Goal: Task Accomplishment & Management: Complete application form

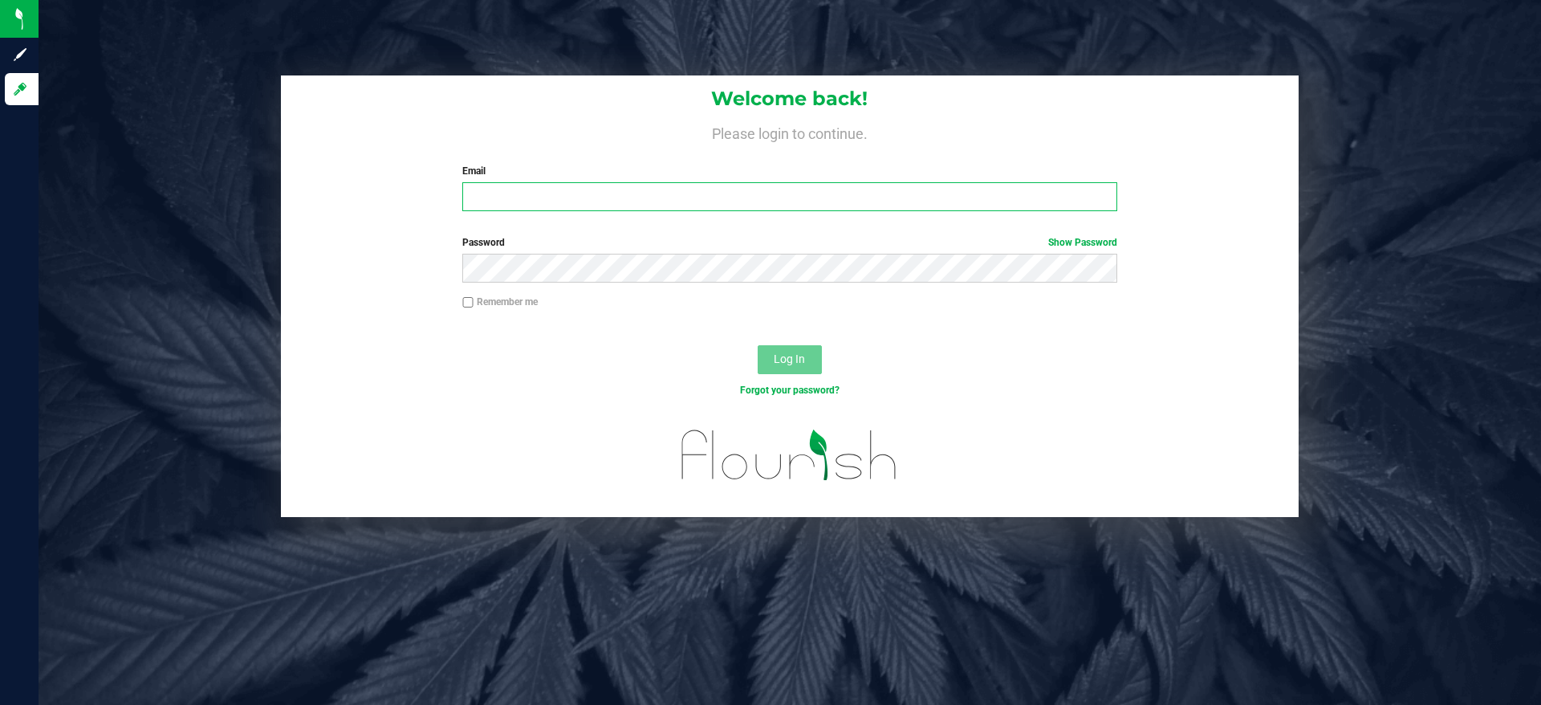
click at [489, 199] on input "Email" at bounding box center [789, 196] width 654 height 29
type input "[EMAIL_ADDRESS][DOMAIN_NAME]"
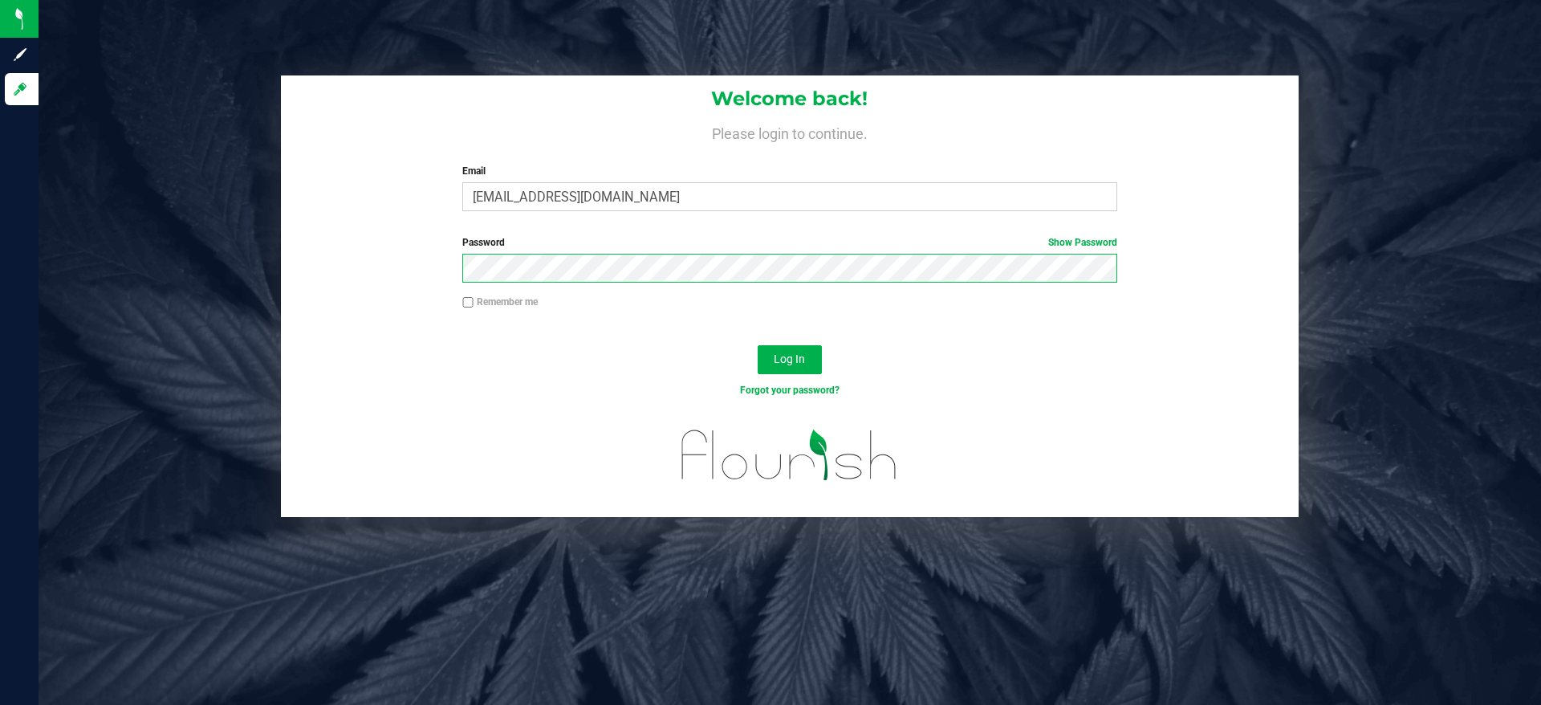
click at [758, 345] on button "Log In" at bounding box center [790, 359] width 64 height 29
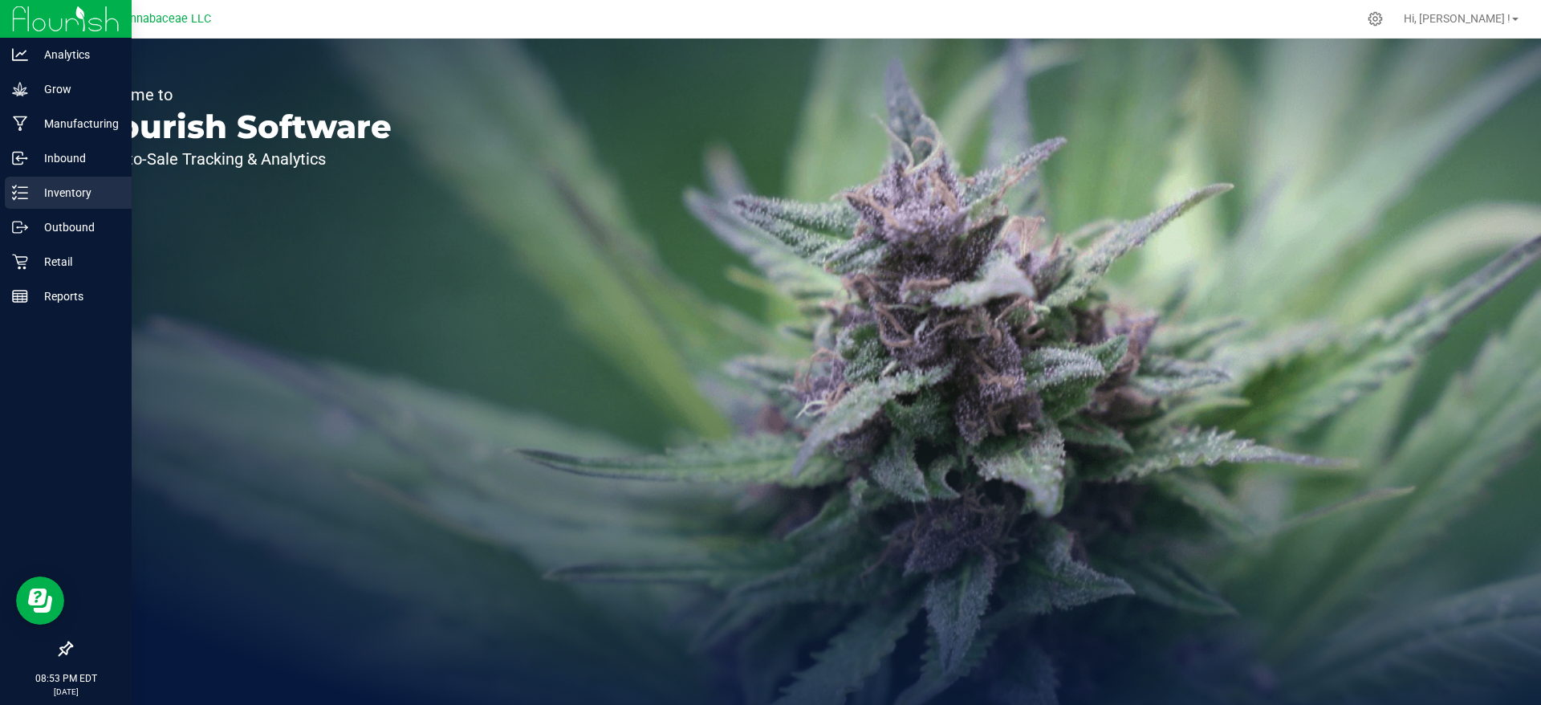
click at [21, 188] on icon at bounding box center [20, 193] width 16 height 16
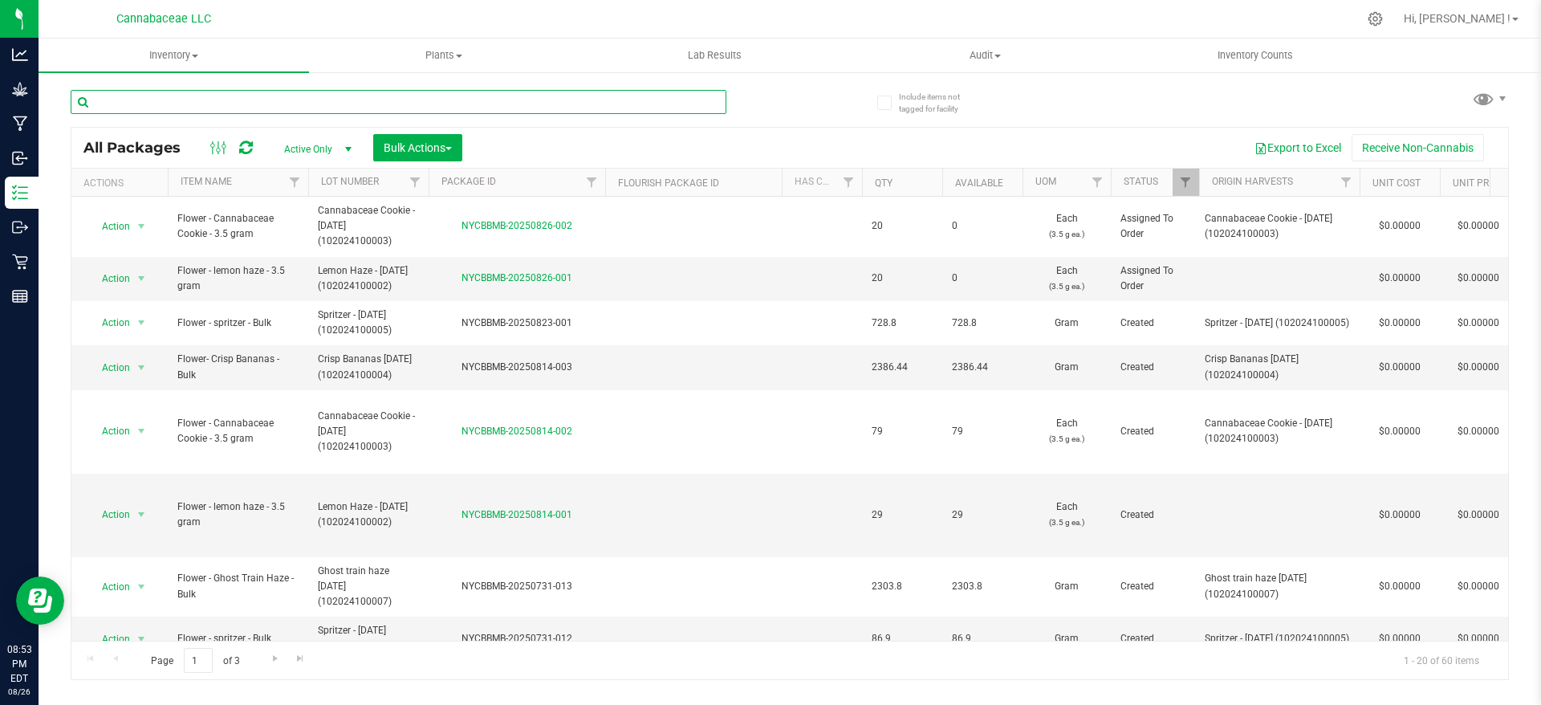
click at [234, 102] on input "text" at bounding box center [399, 102] width 656 height 24
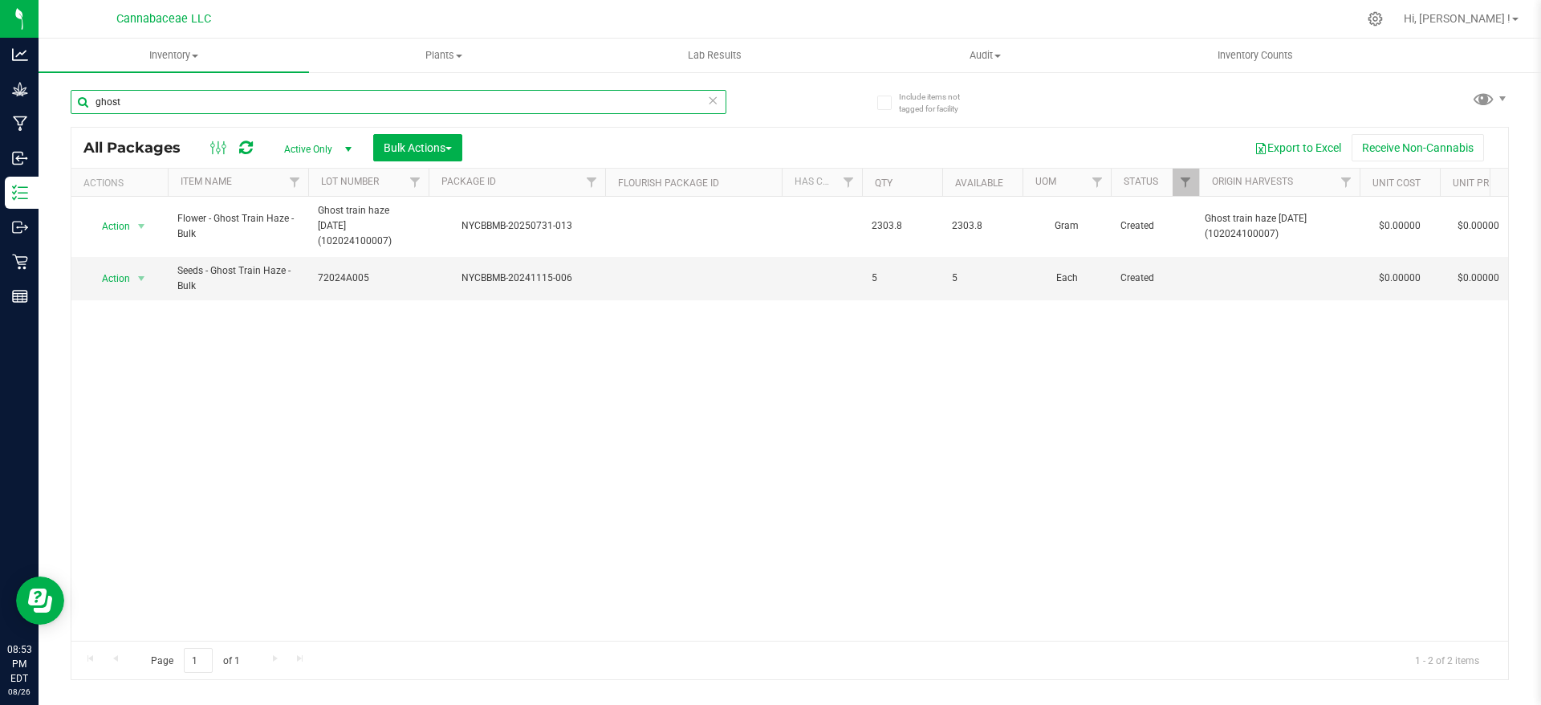
type input "ghost"
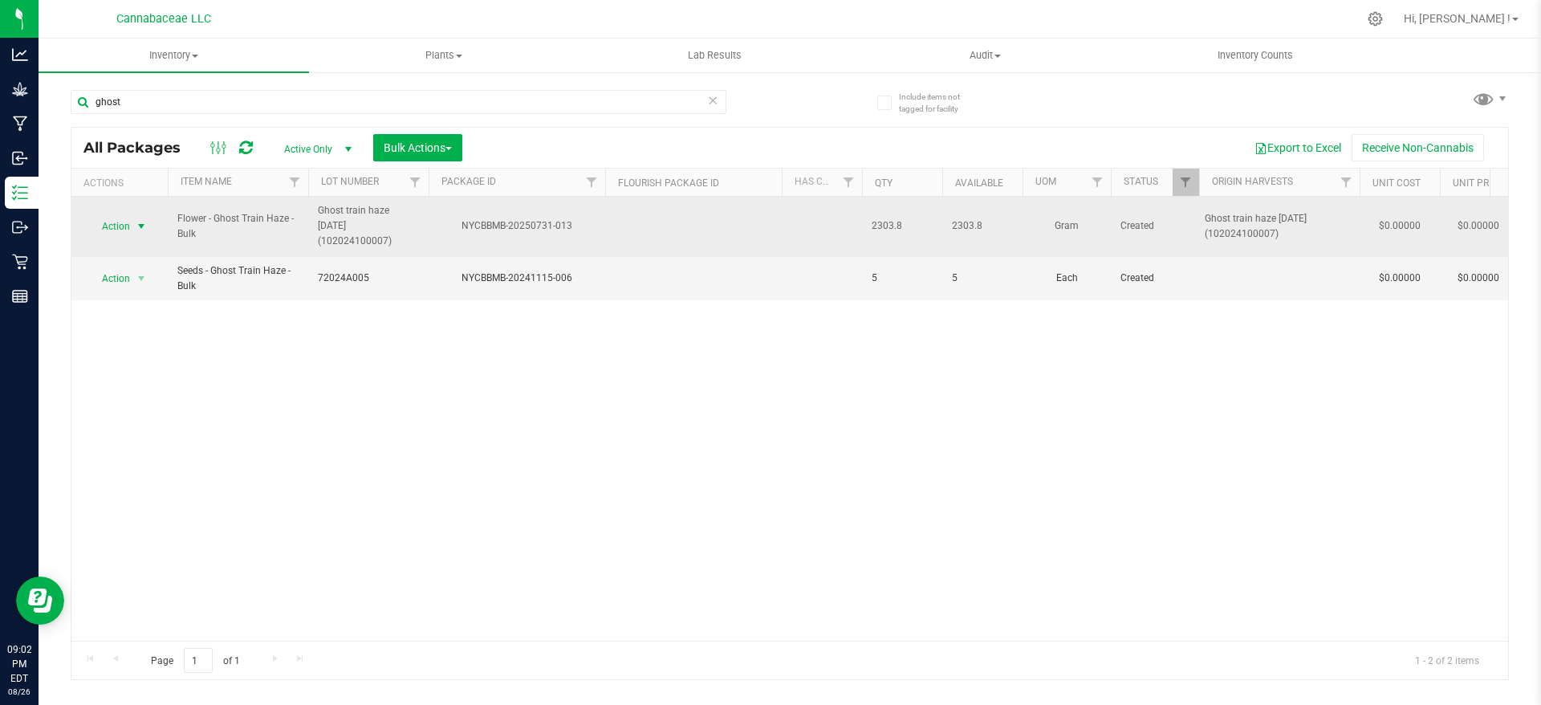
click at [112, 223] on span "Action" at bounding box center [108, 226] width 43 height 22
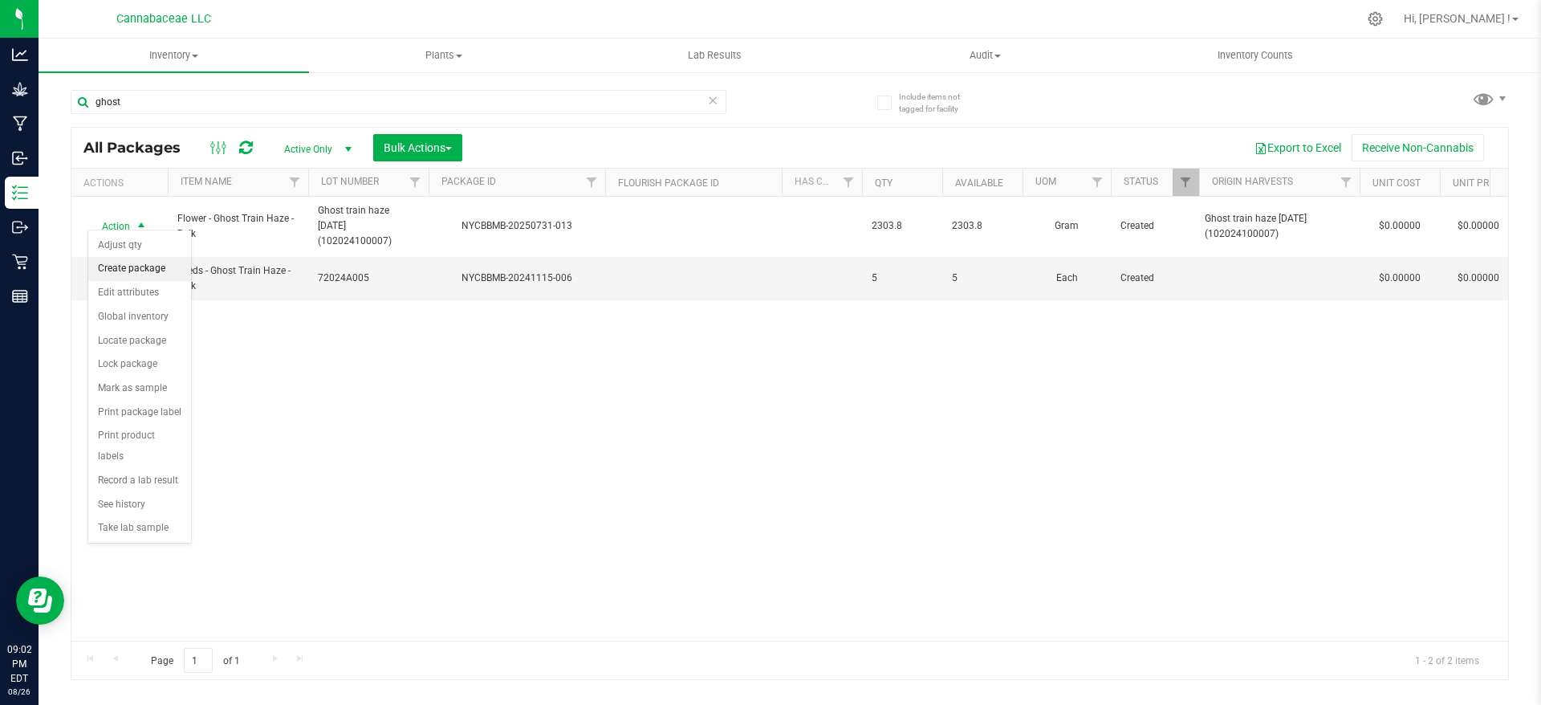
click at [180, 275] on li "Create package" at bounding box center [139, 269] width 103 height 24
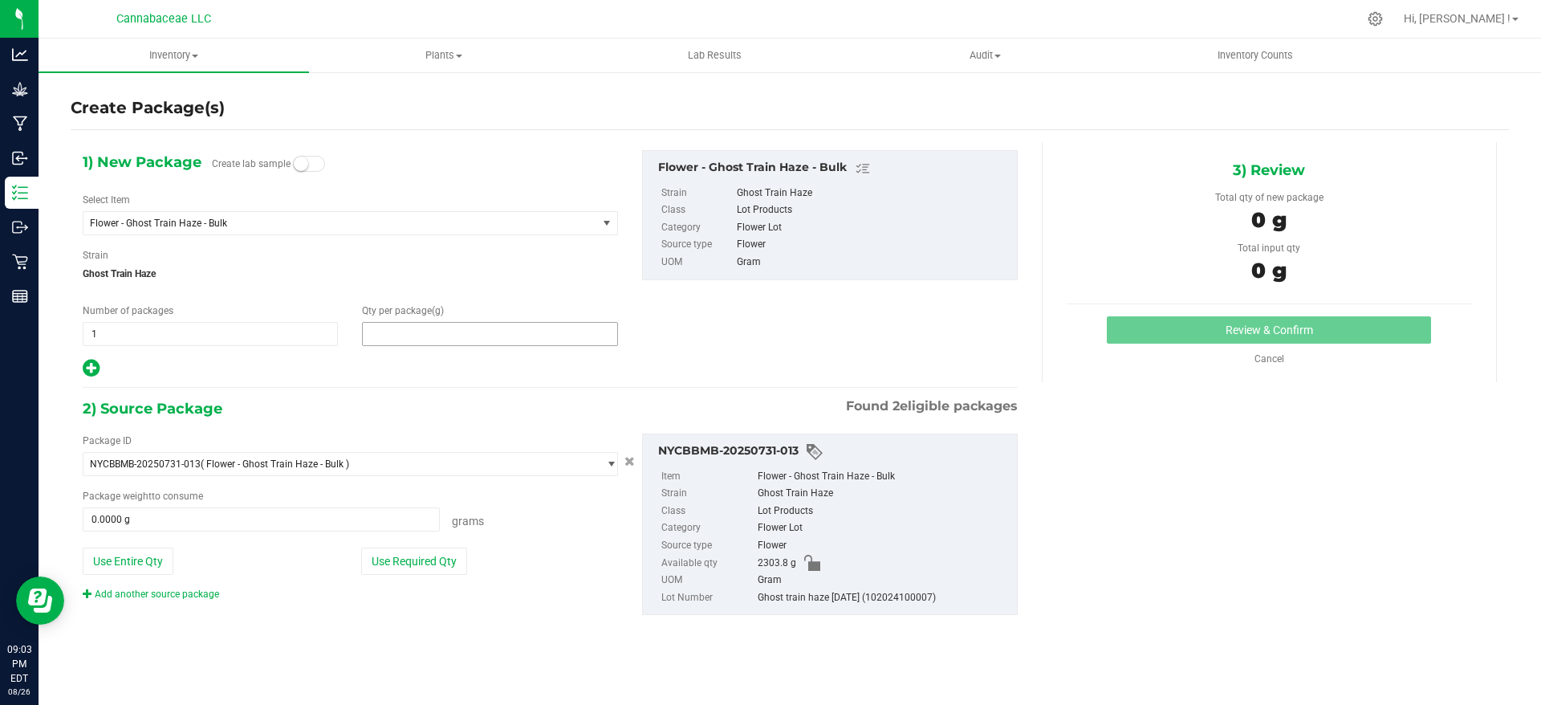
click at [433, 329] on span at bounding box center [489, 334] width 255 height 24
paste input "352"
type input "352"
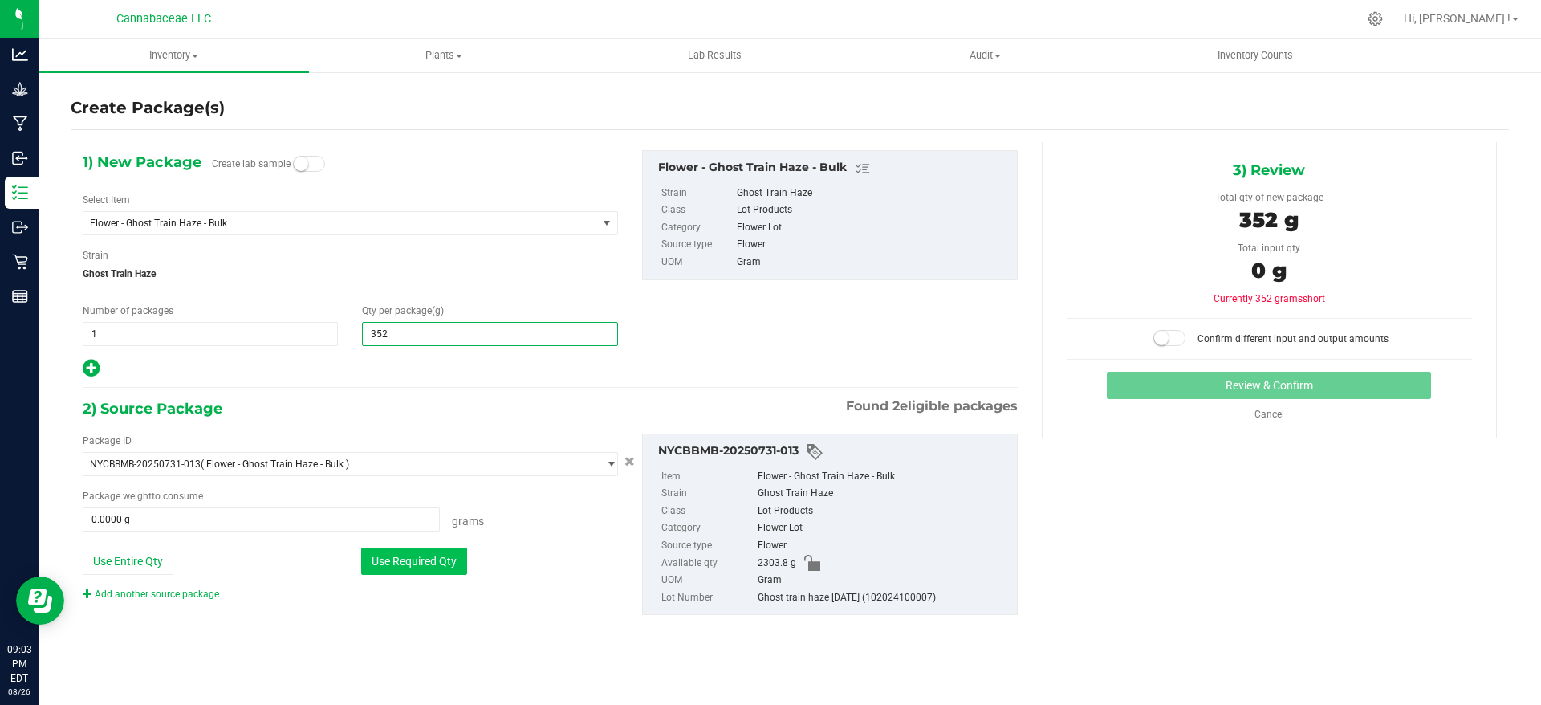
type input "352.0000"
click at [430, 569] on button "Use Required Qty" at bounding box center [414, 560] width 106 height 27
type input "352.0000 g"
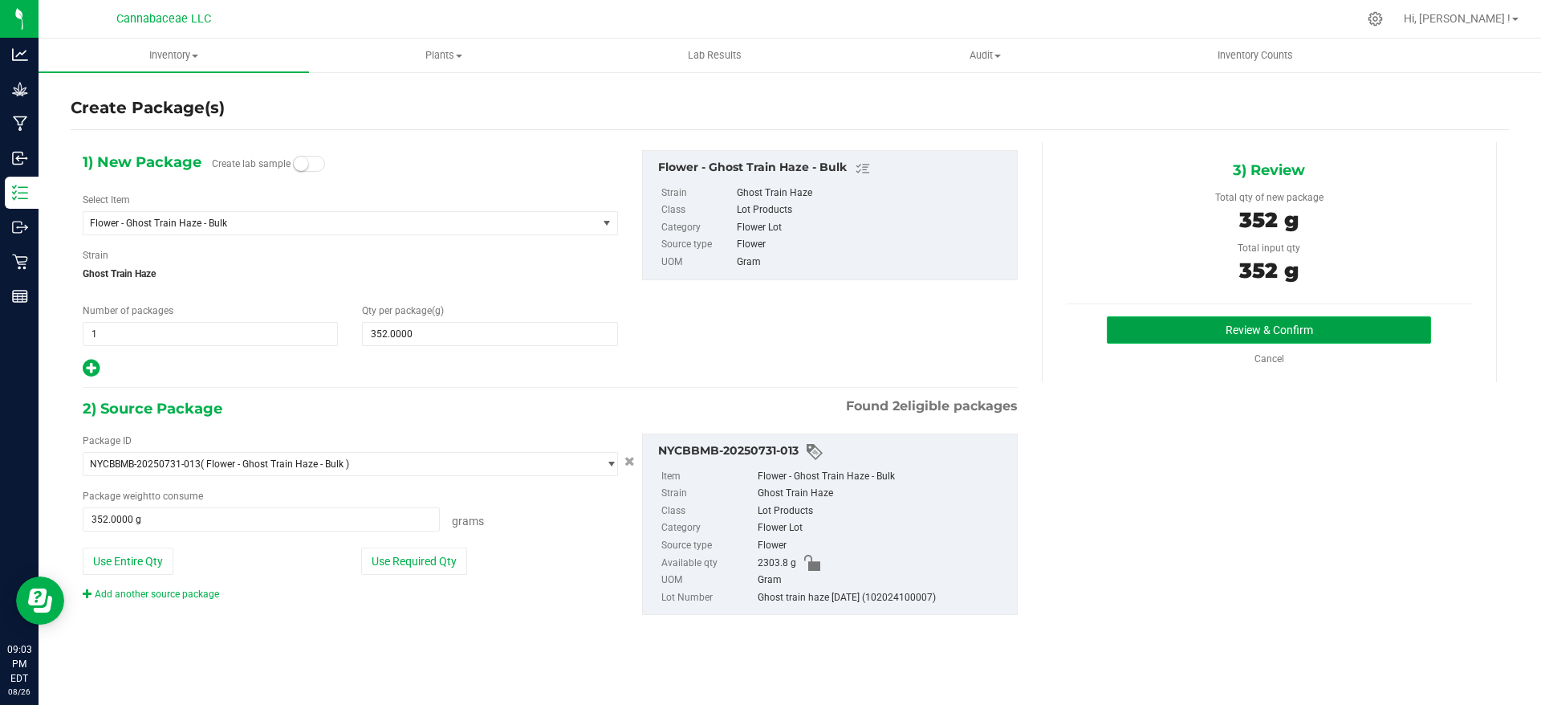
click at [1299, 330] on button "Review & Confirm" at bounding box center [1269, 329] width 324 height 27
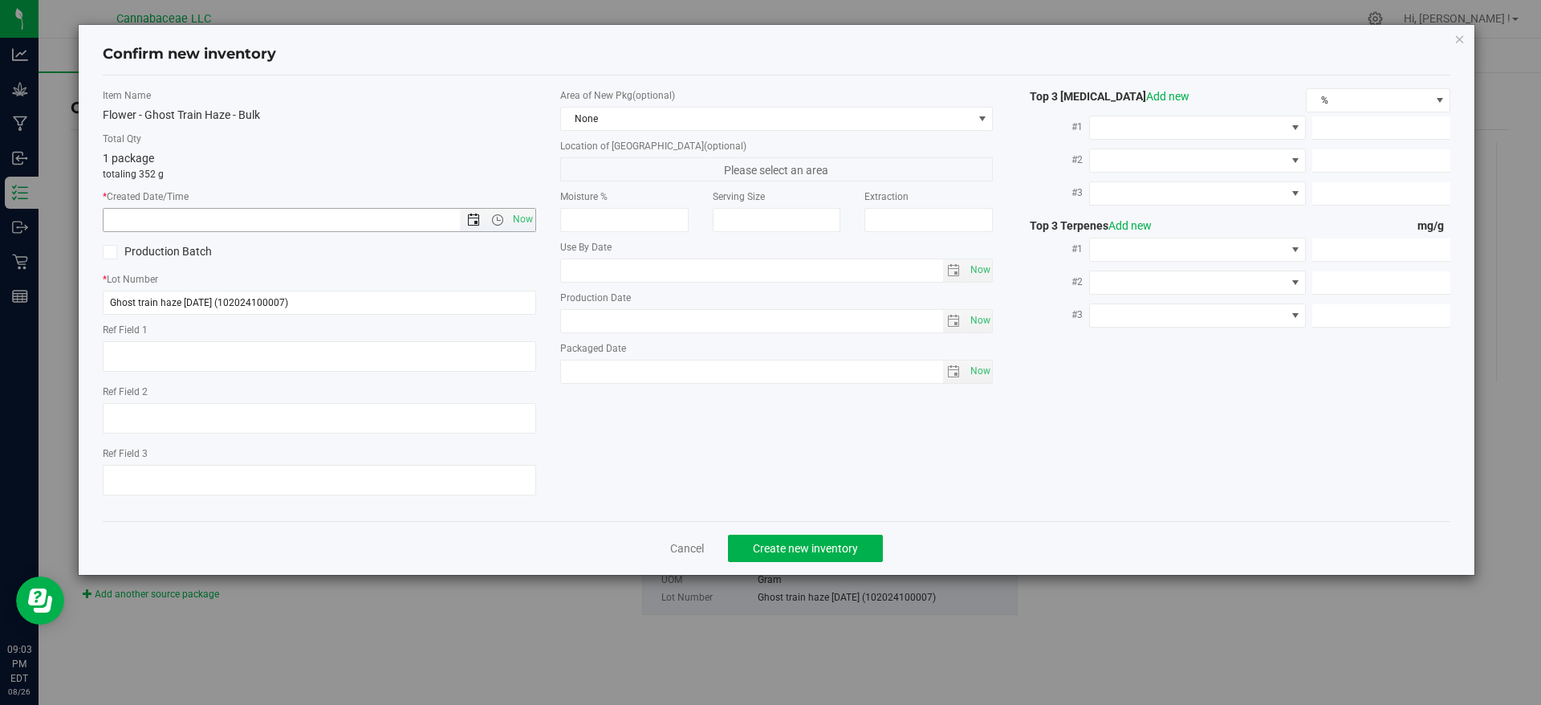
click at [470, 215] on span "Open the date view" at bounding box center [473, 220] width 13 height 13
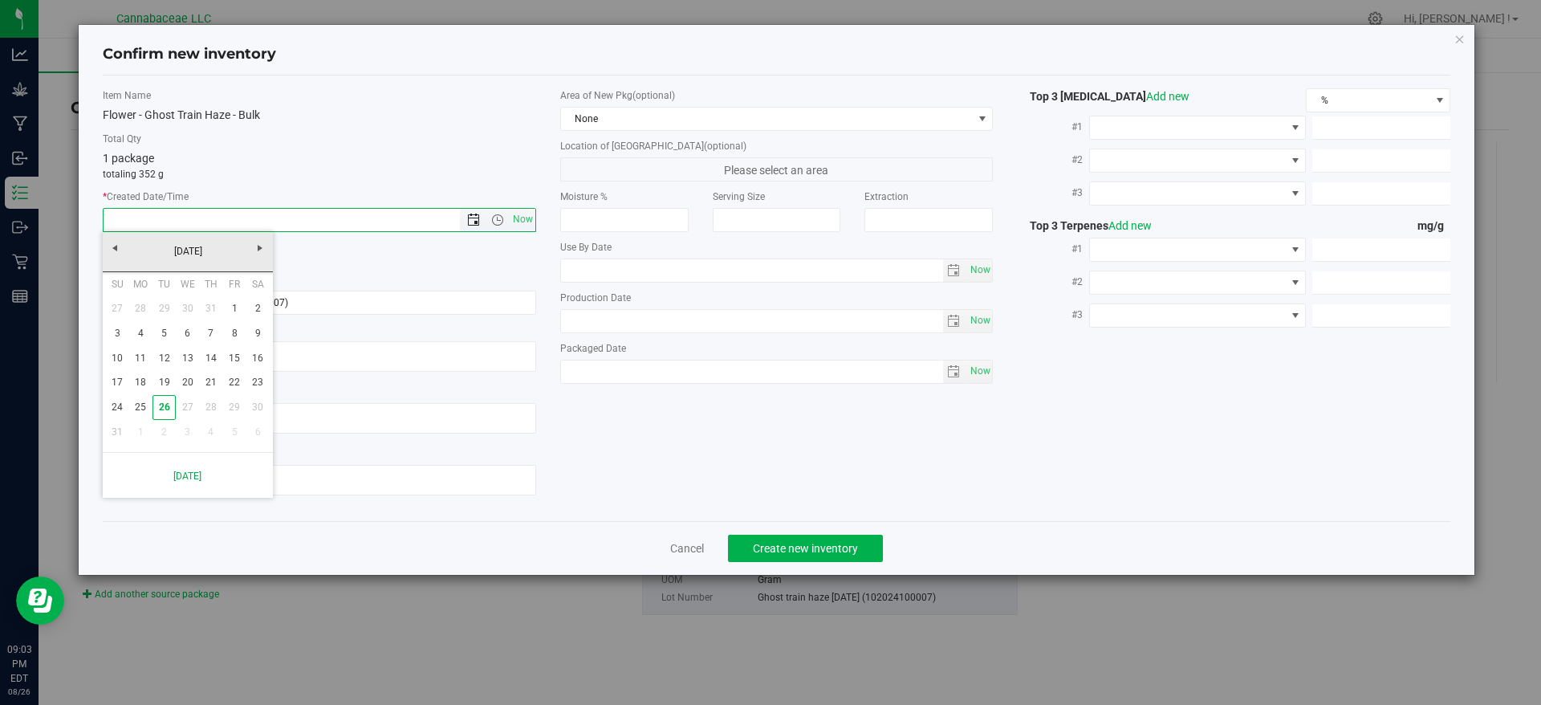
click at [470, 215] on span "Open the date view" at bounding box center [473, 220] width 13 height 13
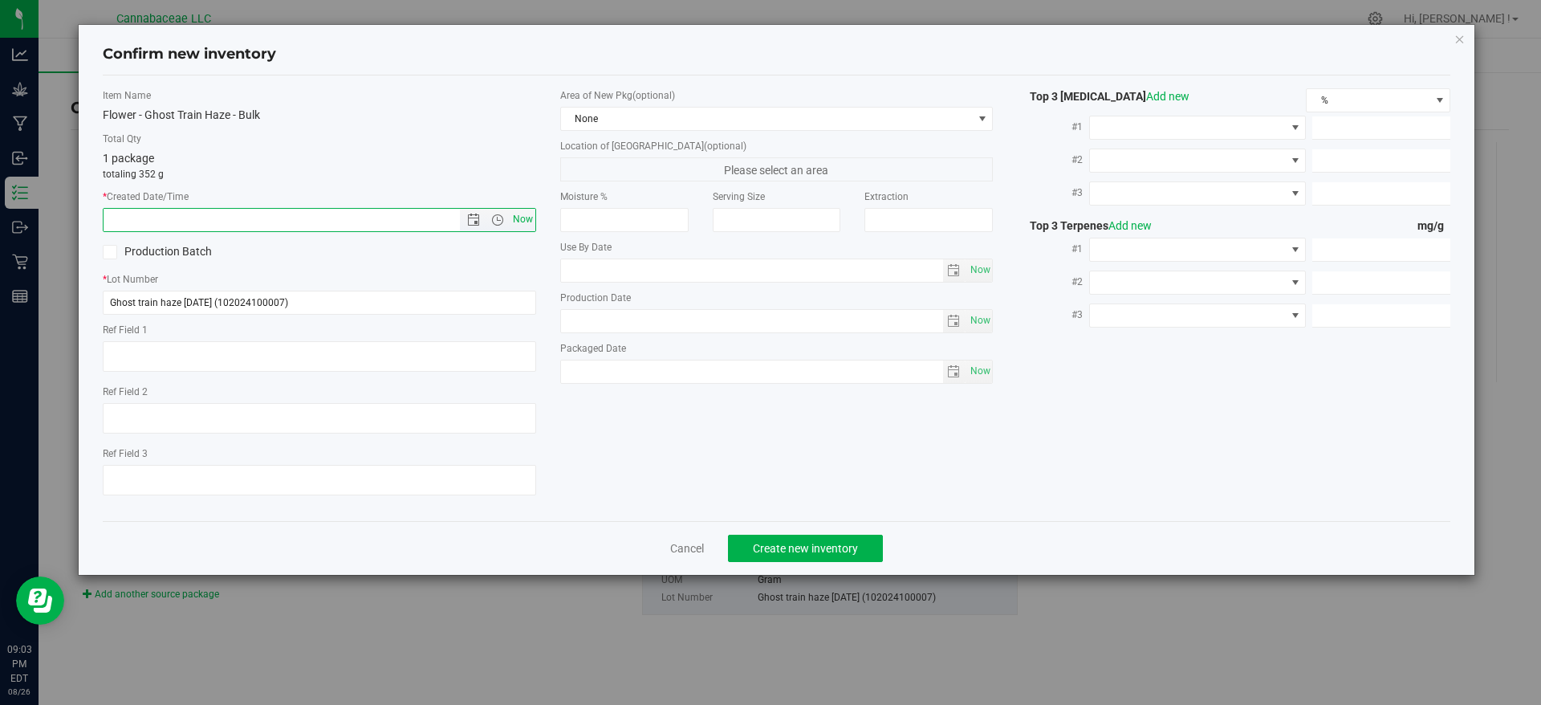
click at [520, 223] on span "Now" at bounding box center [522, 219] width 27 height 23
type input "[DATE] 9:03 PM"
click at [621, 120] on span "None" at bounding box center [767, 119] width 412 height 22
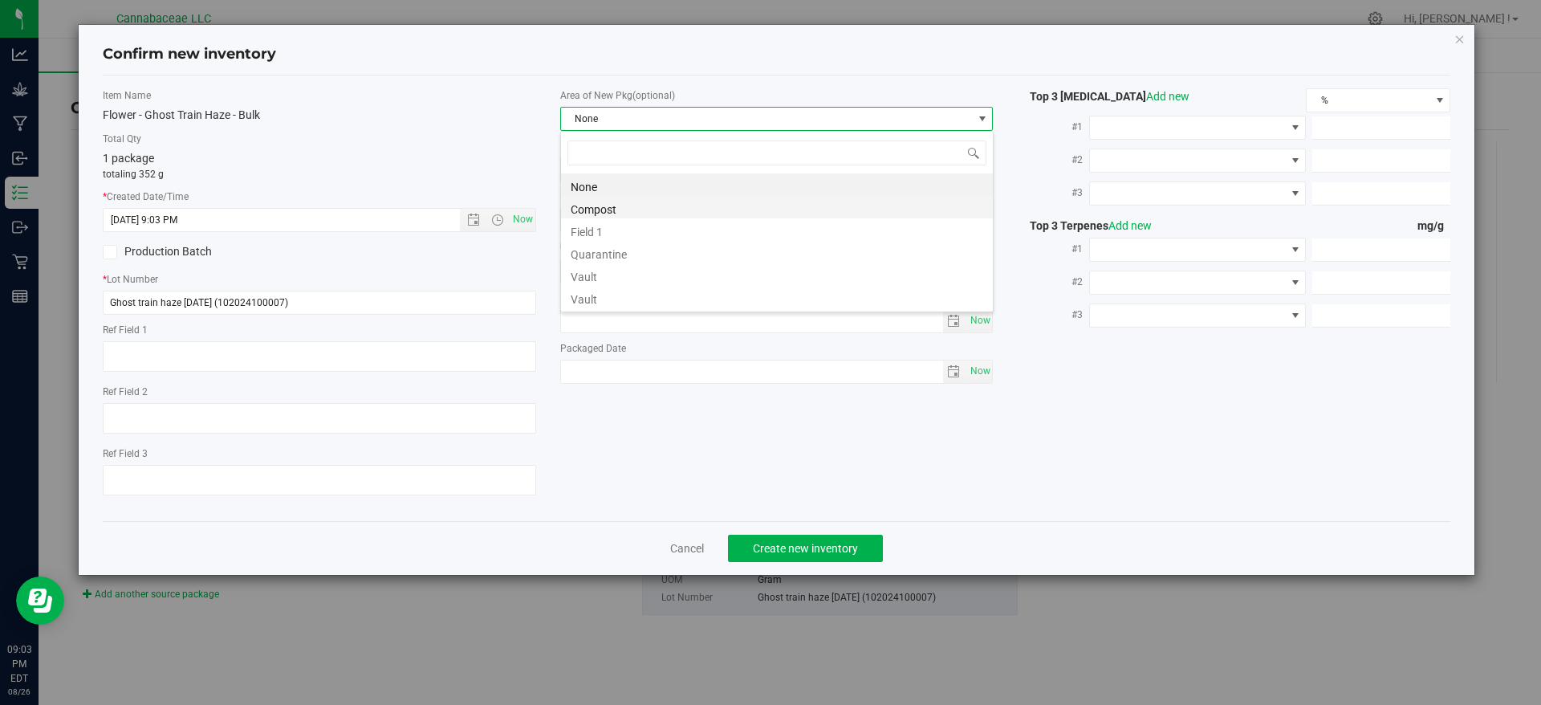
scroll to position [24, 433]
click at [604, 293] on li "Vault" at bounding box center [777, 297] width 432 height 22
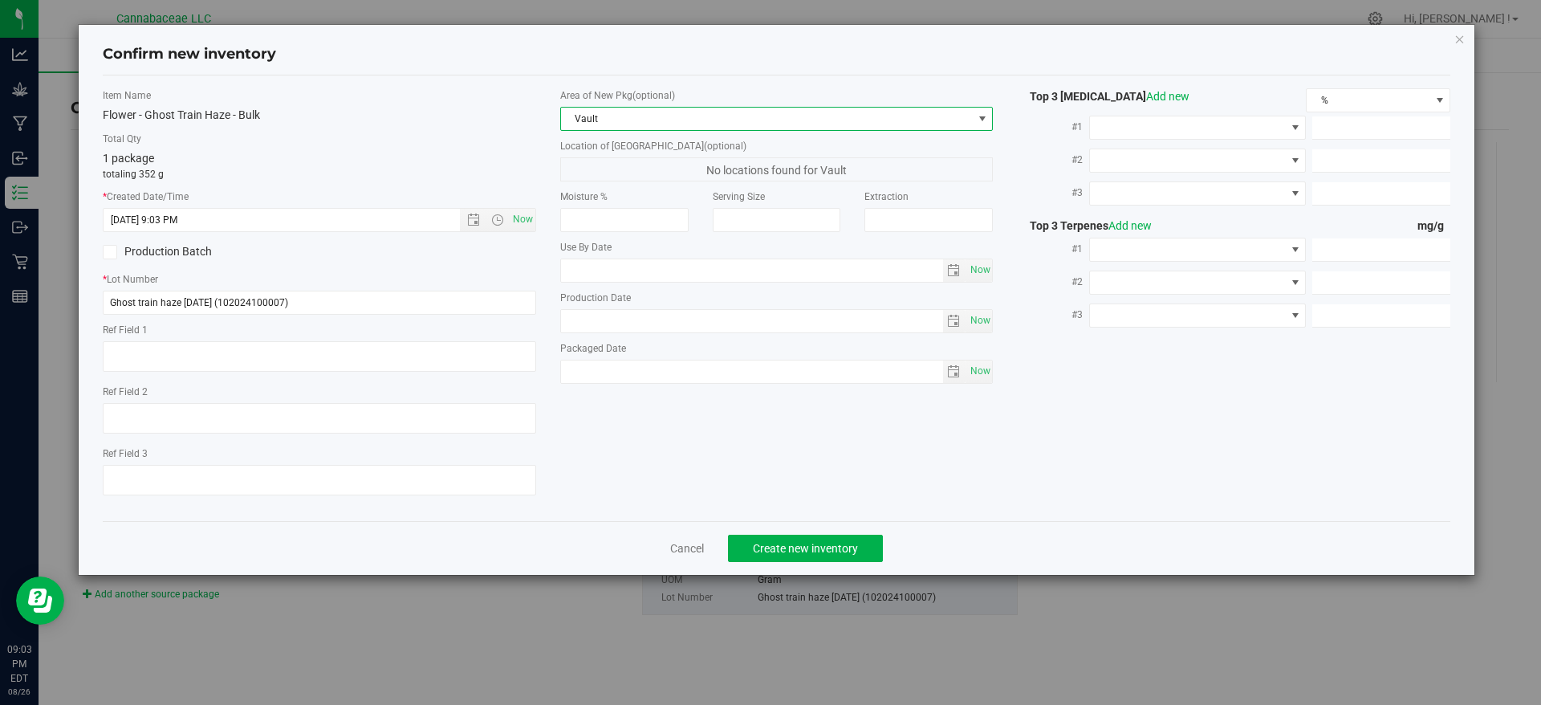
click at [629, 112] on span "Vault" at bounding box center [767, 119] width 412 height 22
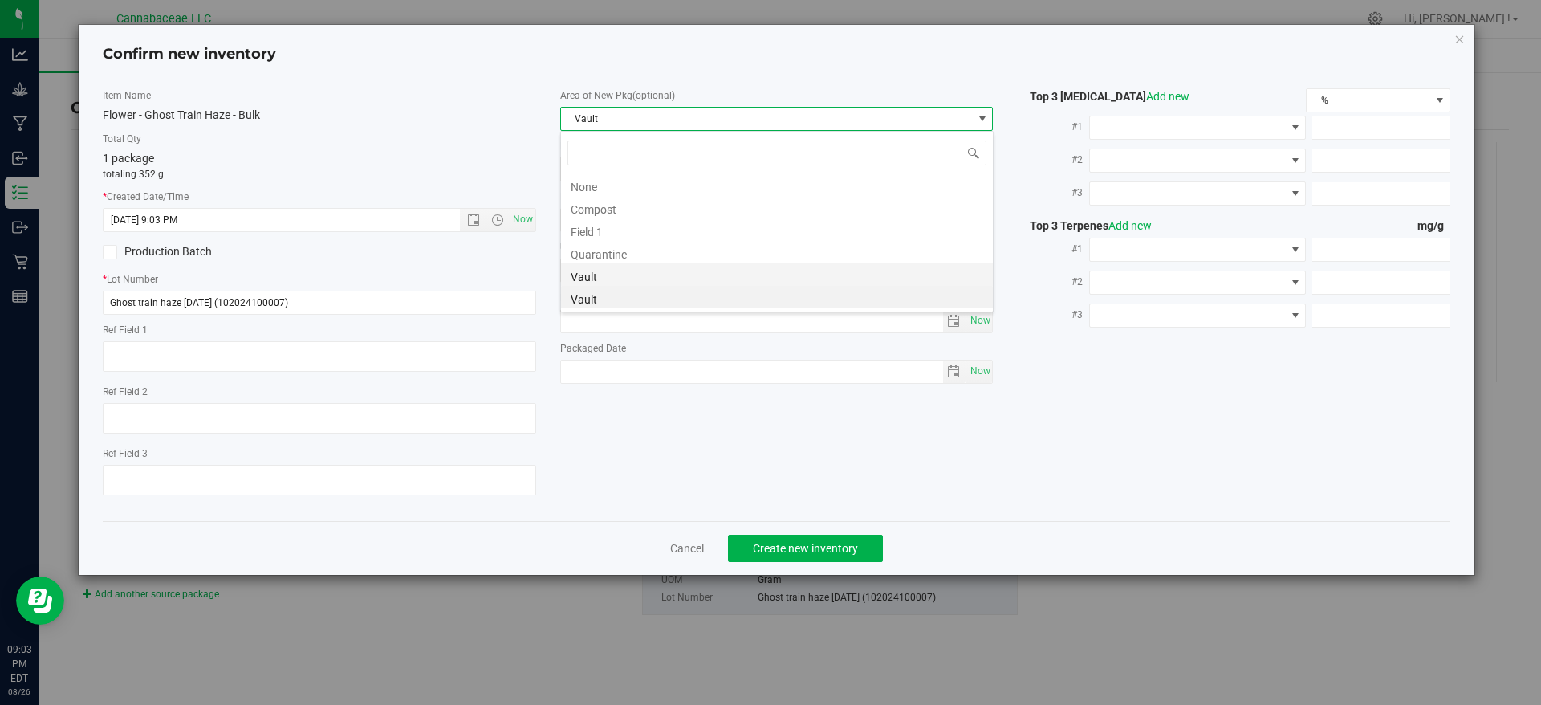
click at [630, 278] on li "Vault" at bounding box center [777, 274] width 432 height 22
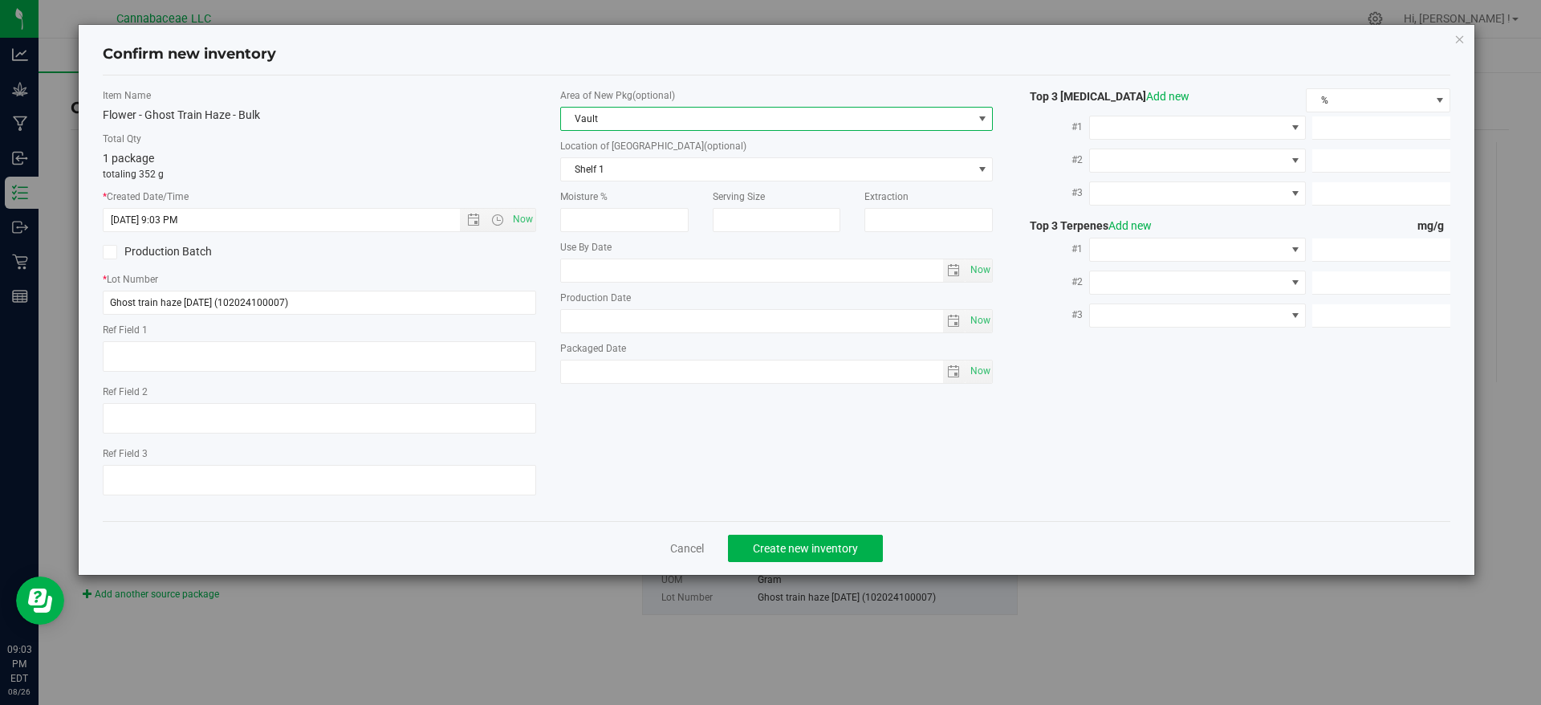
click at [627, 435] on div "Item Name Flower - Ghost Train Haze - Bulk Total Qty 1 package totaling 352 g *…" at bounding box center [777, 298] width 1373 height 420
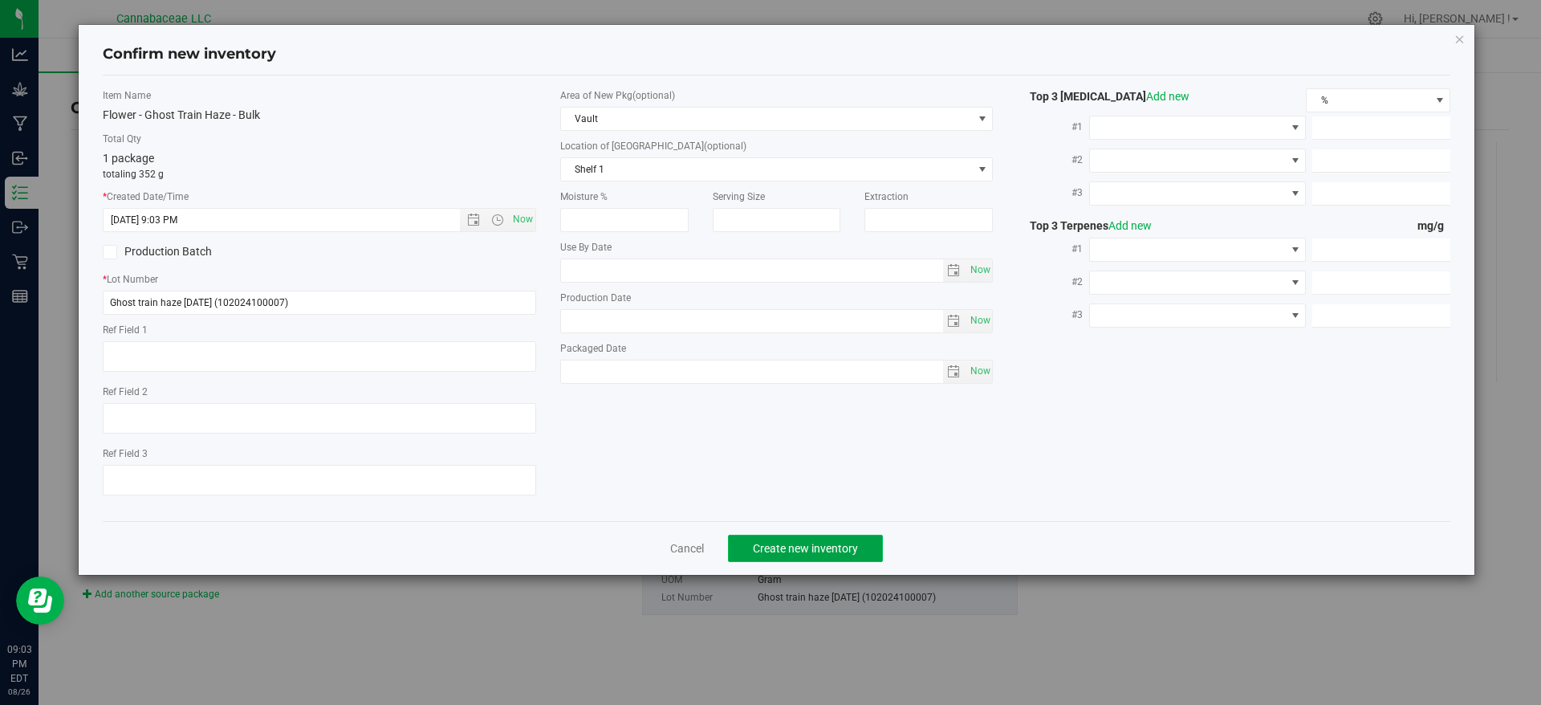
click at [828, 548] on span "Create new inventory" at bounding box center [805, 548] width 105 height 13
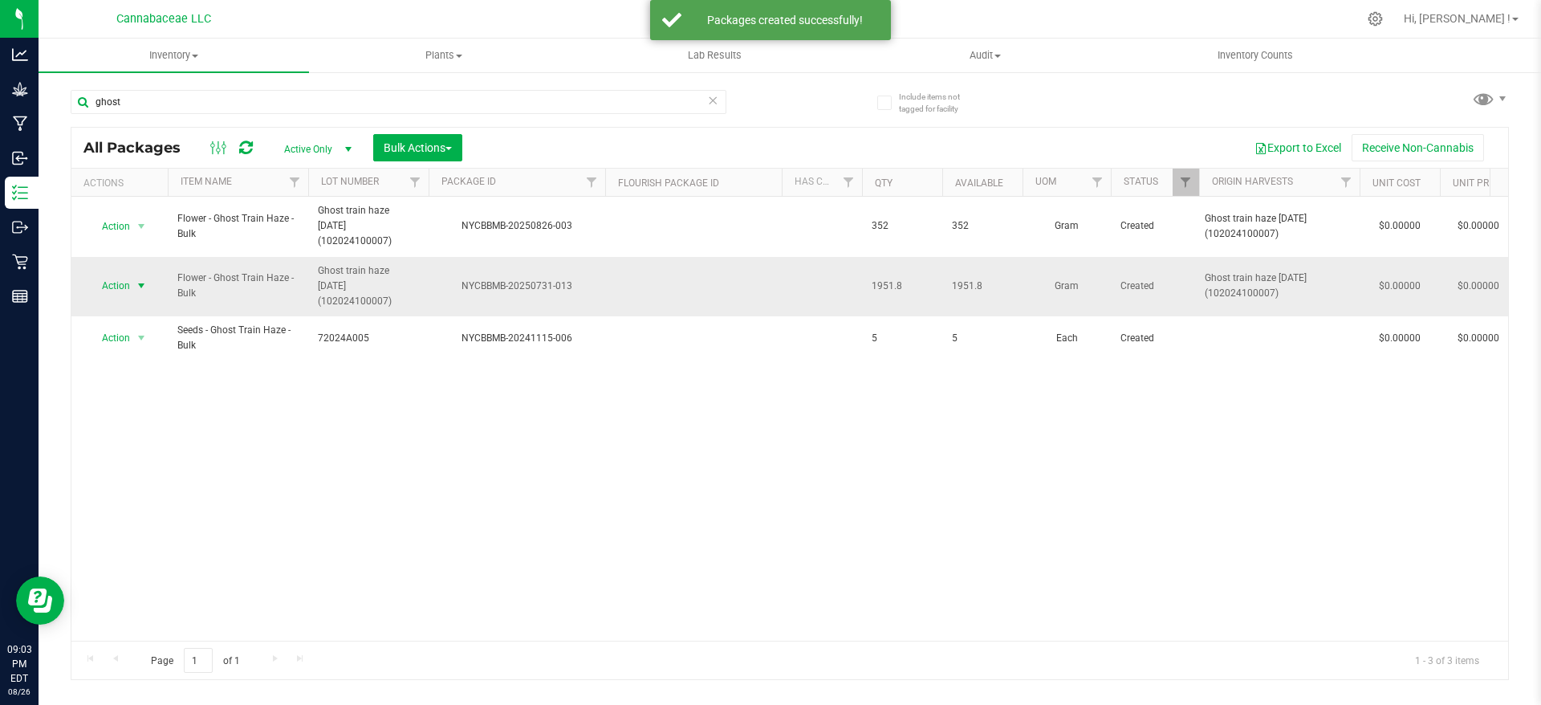
click at [117, 275] on span "Action" at bounding box center [108, 286] width 43 height 22
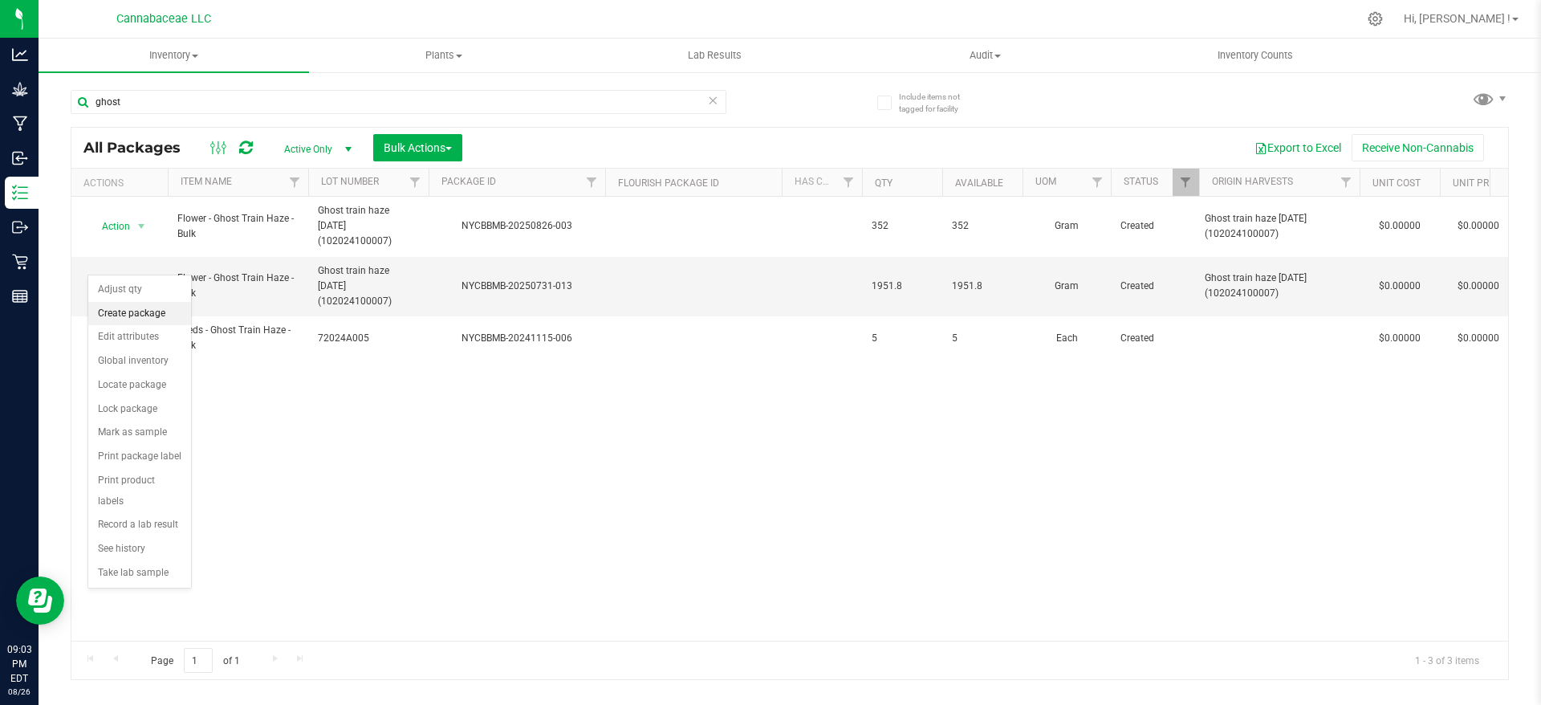
click at [172, 323] on li "Create package" at bounding box center [139, 314] width 103 height 24
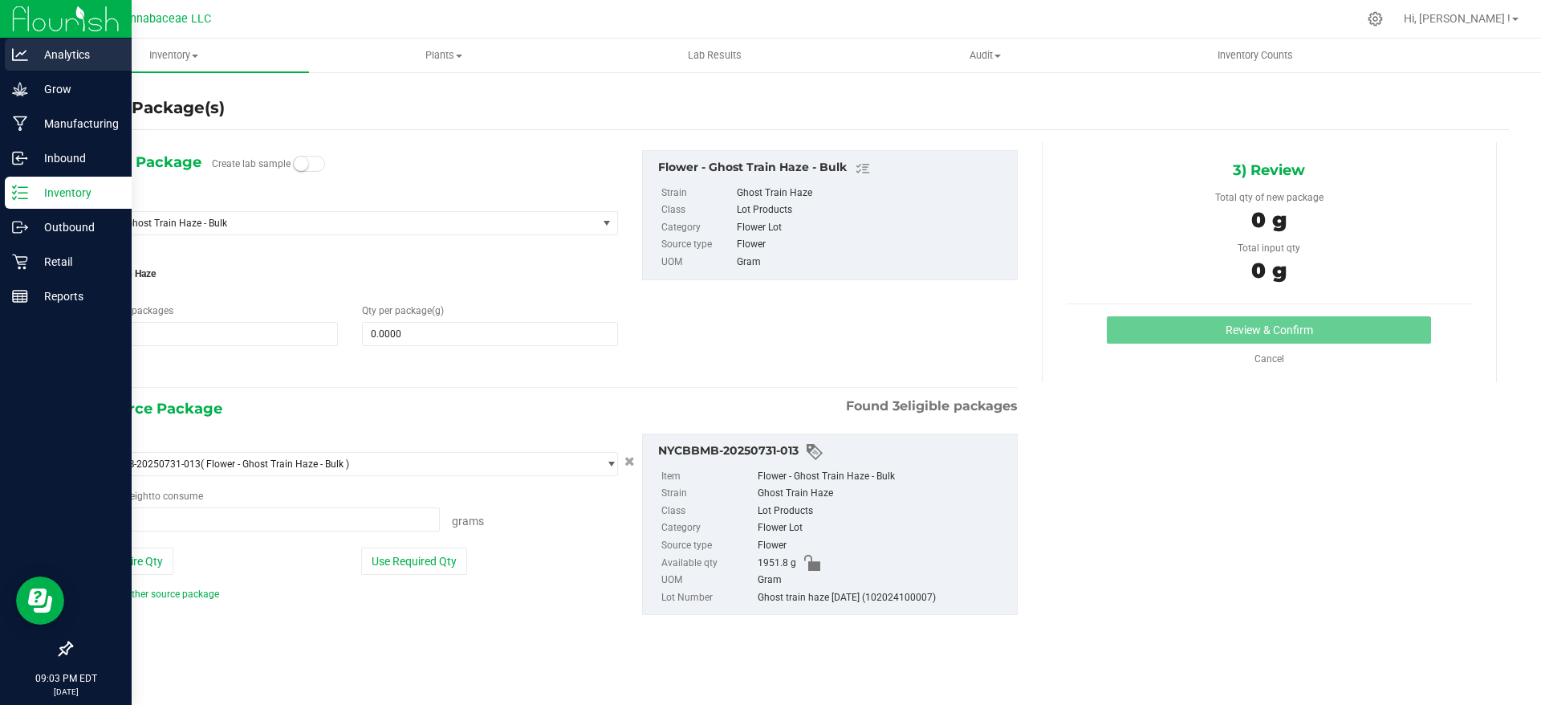
click at [29, 53] on p "Analytics" at bounding box center [76, 54] width 96 height 19
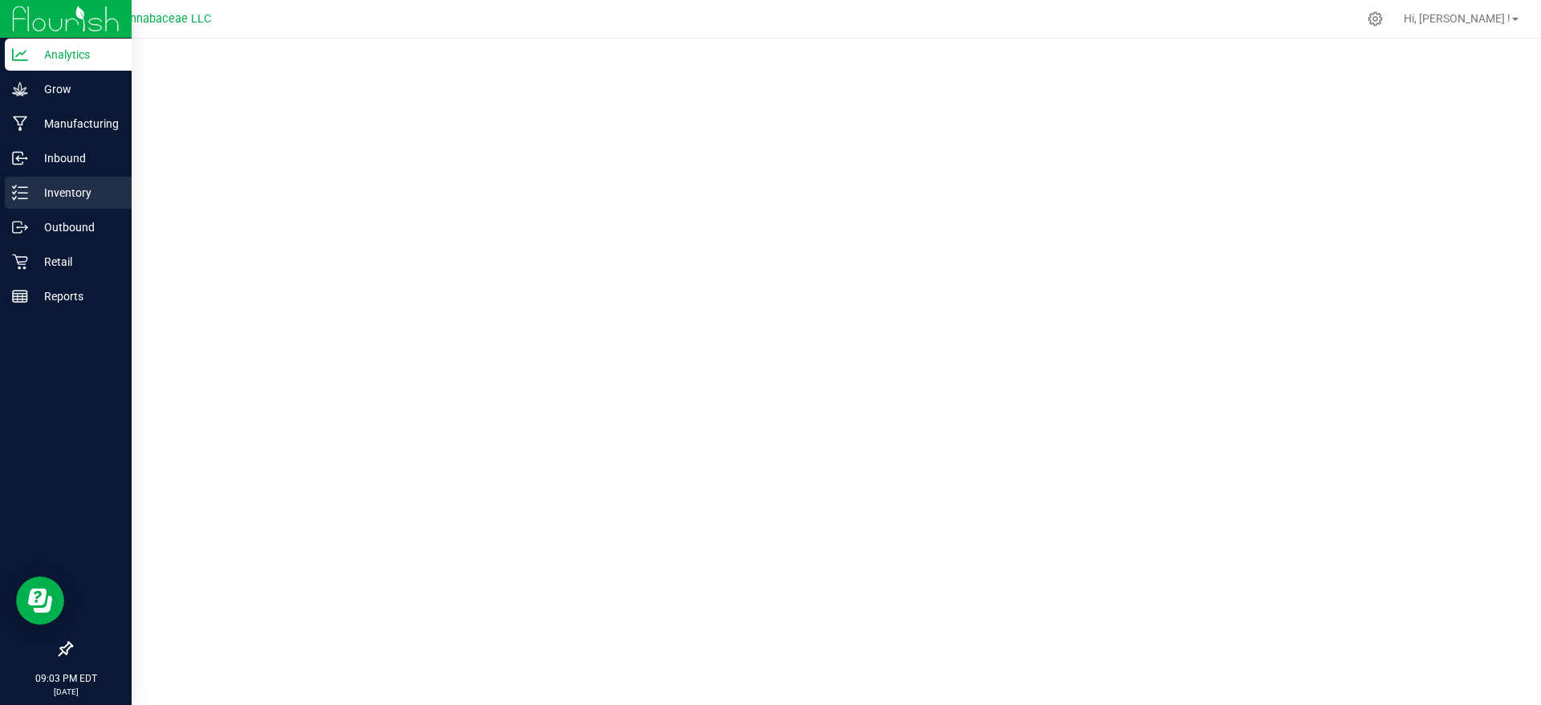
click at [60, 183] on p "Inventory" at bounding box center [76, 192] width 96 height 19
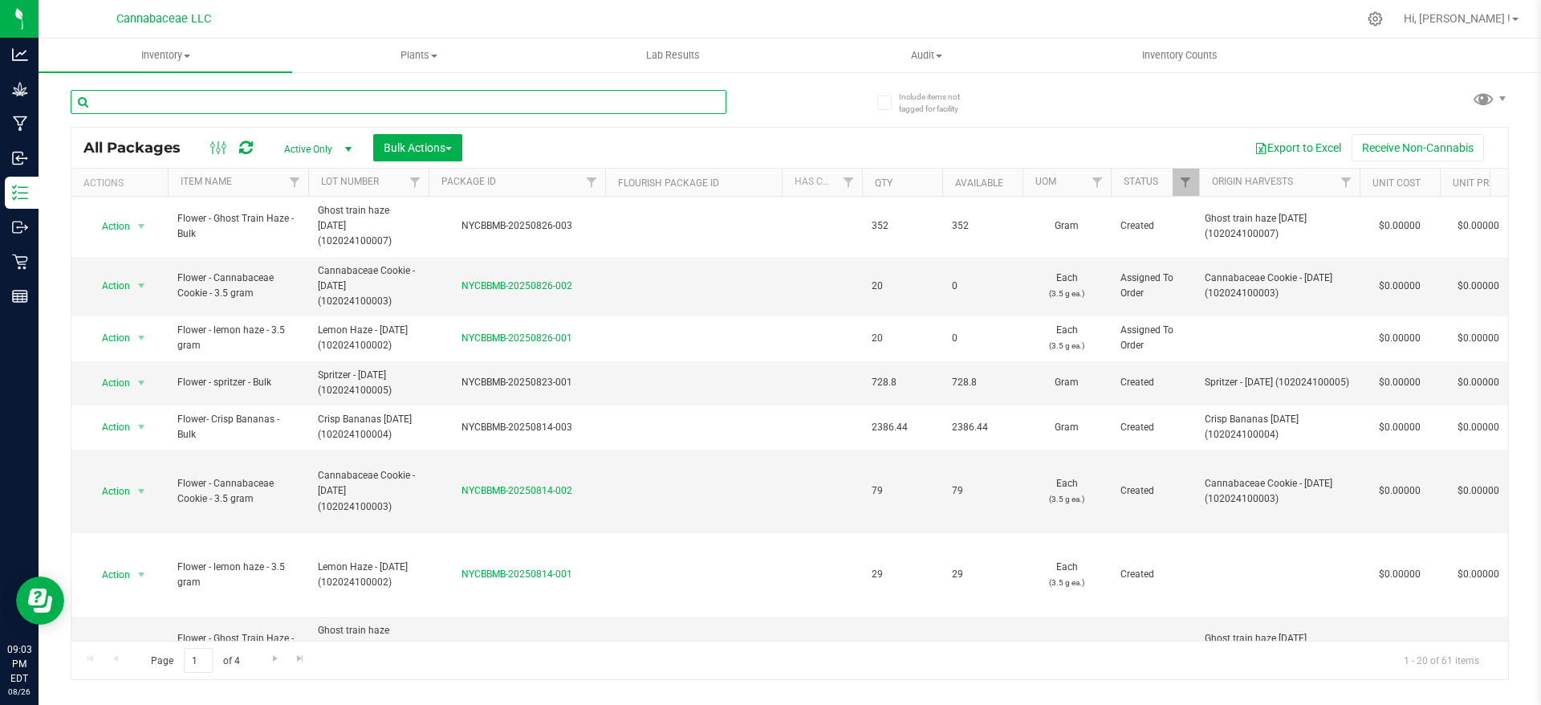
click at [223, 97] on input "text" at bounding box center [399, 102] width 656 height 24
type input "ghost"
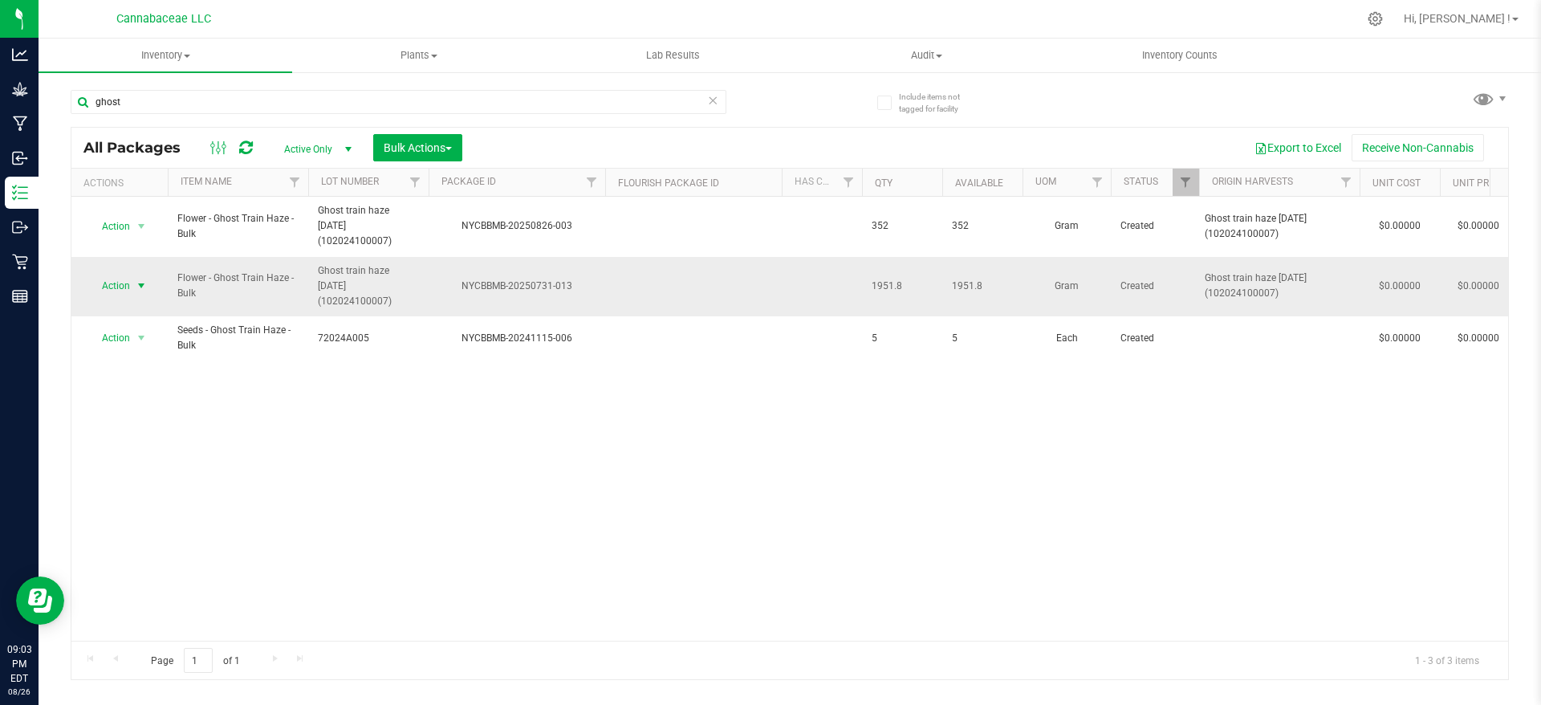
click at [115, 275] on span "Action" at bounding box center [108, 286] width 43 height 22
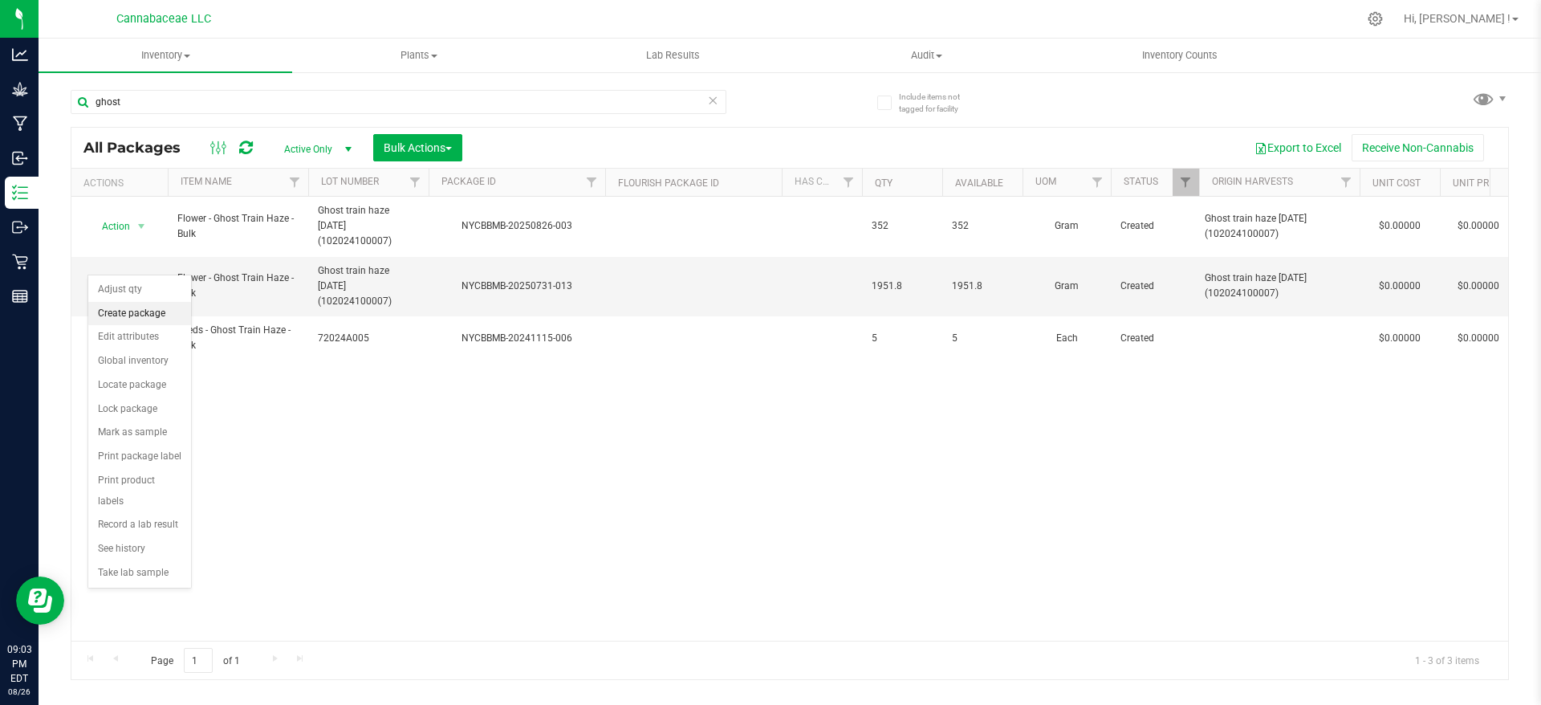
click at [143, 305] on li "Create package" at bounding box center [139, 314] width 103 height 24
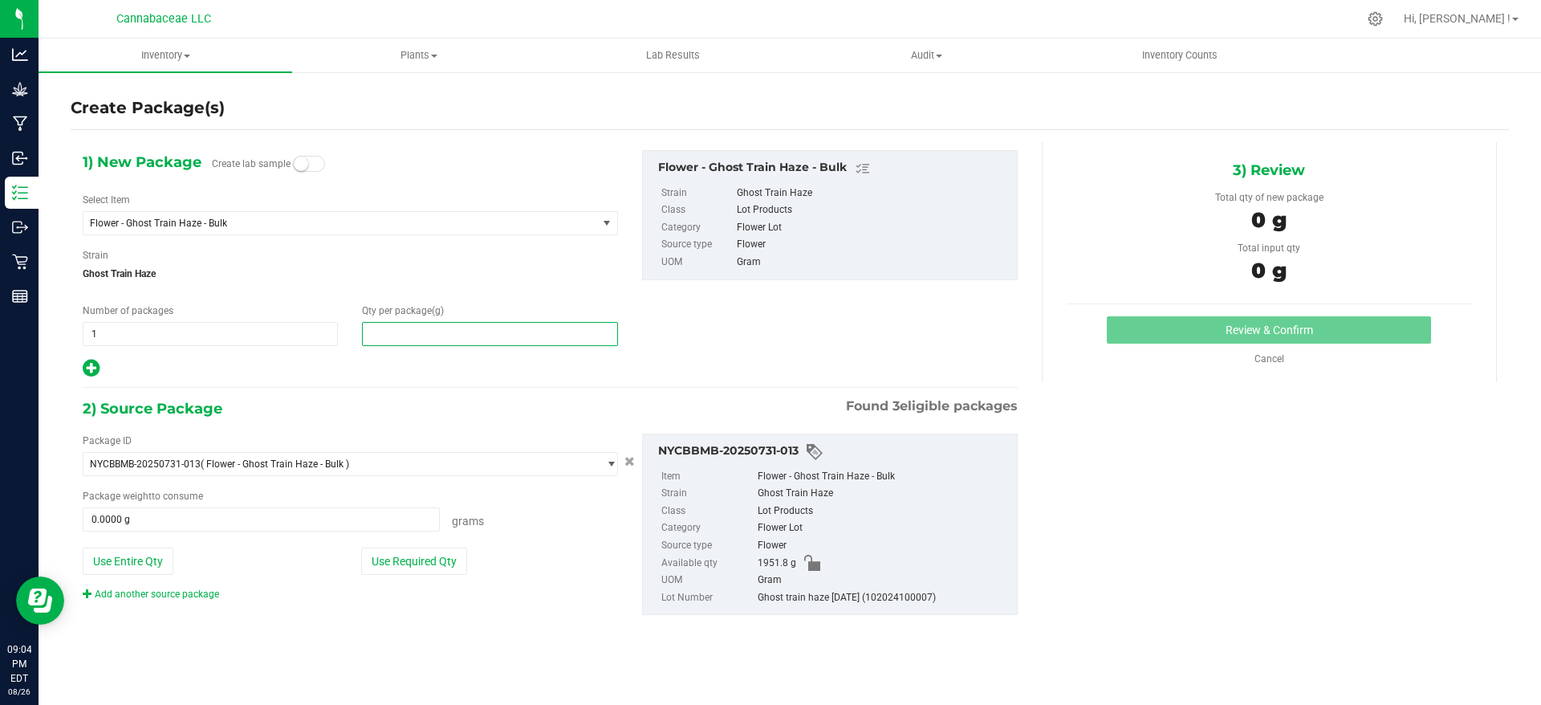
drag, startPoint x: 433, startPoint y: 327, endPoint x: 360, endPoint y: 327, distance: 73.0
click at [360, 327] on div "Qty per package (g)" at bounding box center [489, 324] width 279 height 43
paste input "376.5"
type input "376.5"
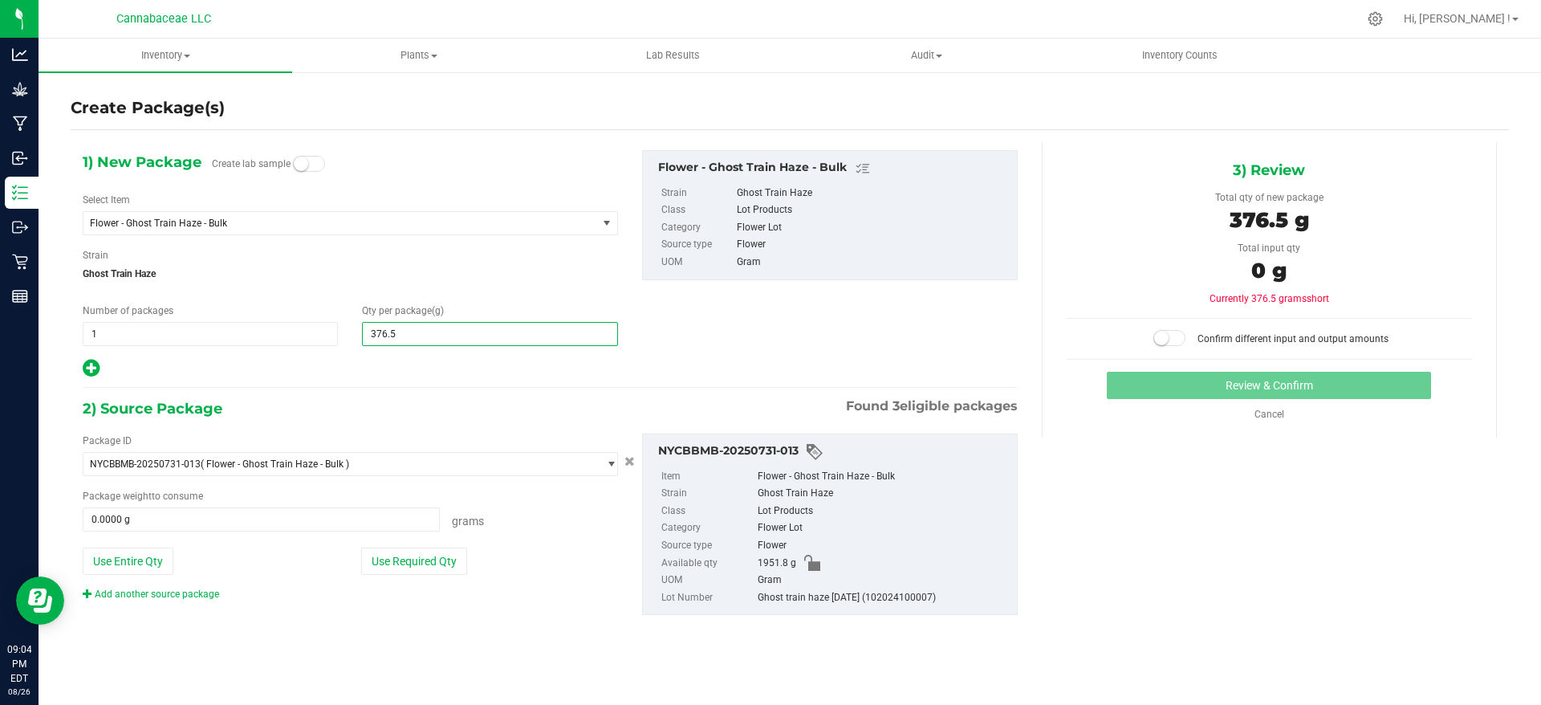
type input "376.5000"
click at [819, 335] on div "1) New Package Create lab sample Select Item Flower - Ghost Train Haze - Bulk B…" at bounding box center [550, 264] width 959 height 229
click at [401, 566] on button "Use Required Qty" at bounding box center [414, 560] width 106 height 27
type input "376.5000 g"
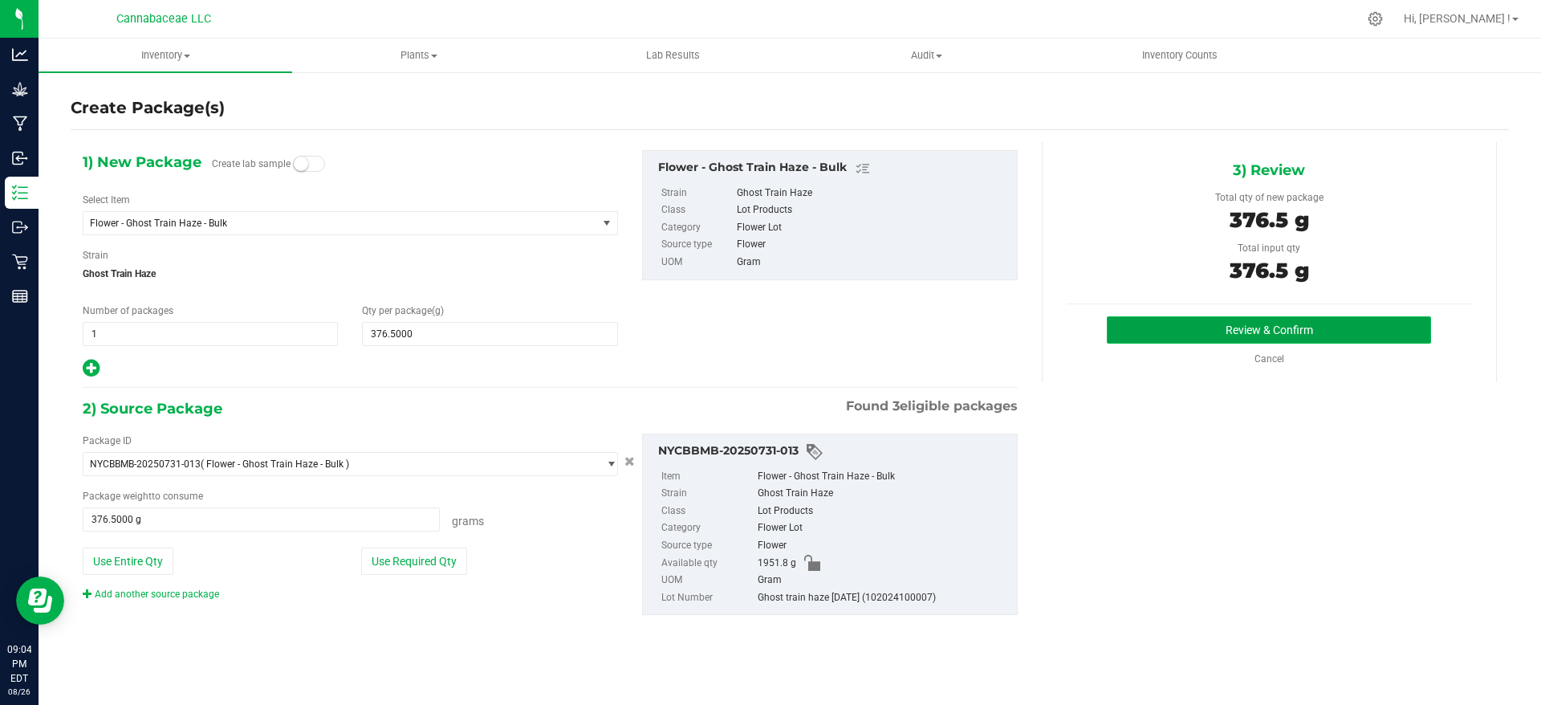
click at [1167, 334] on button "Review & Confirm" at bounding box center [1269, 329] width 324 height 27
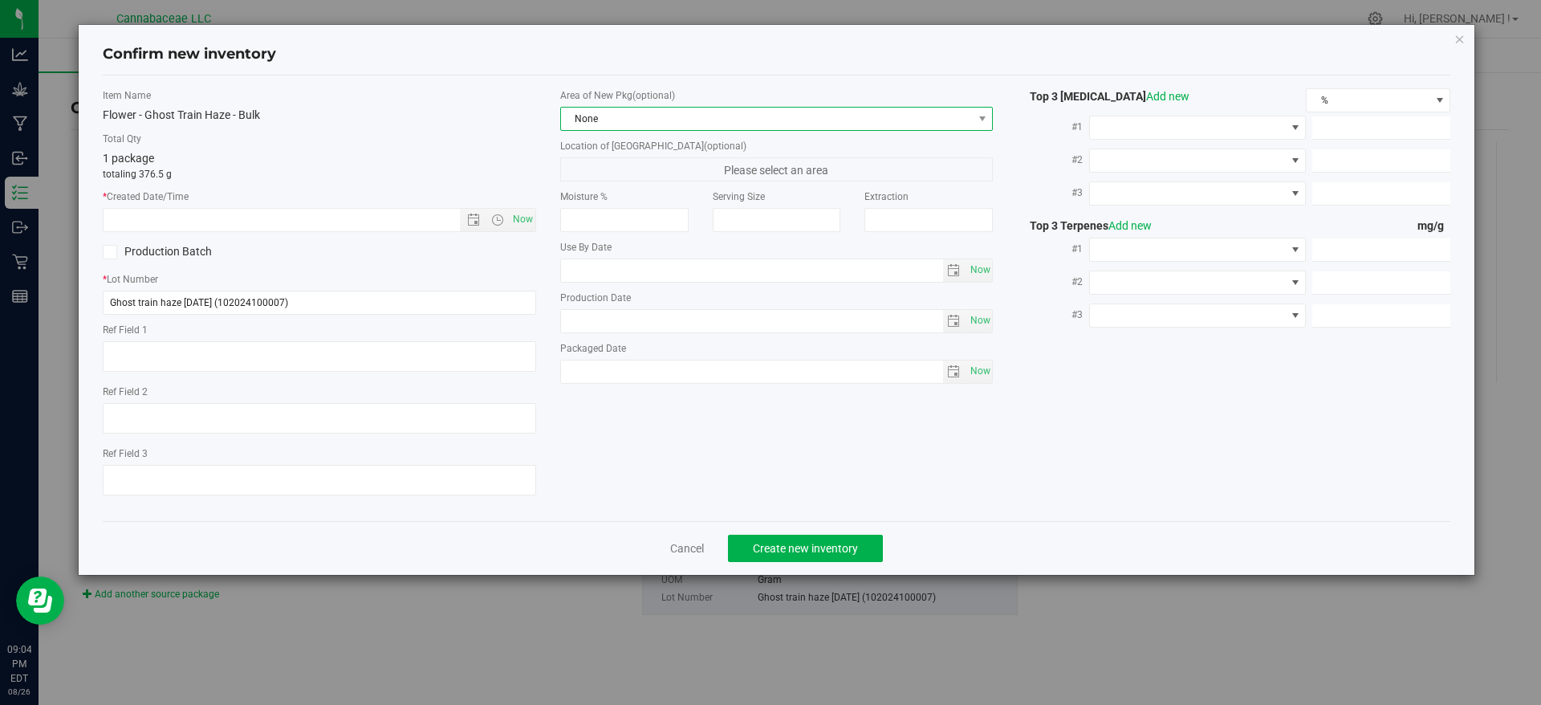
click at [801, 120] on span "None" at bounding box center [767, 119] width 412 height 22
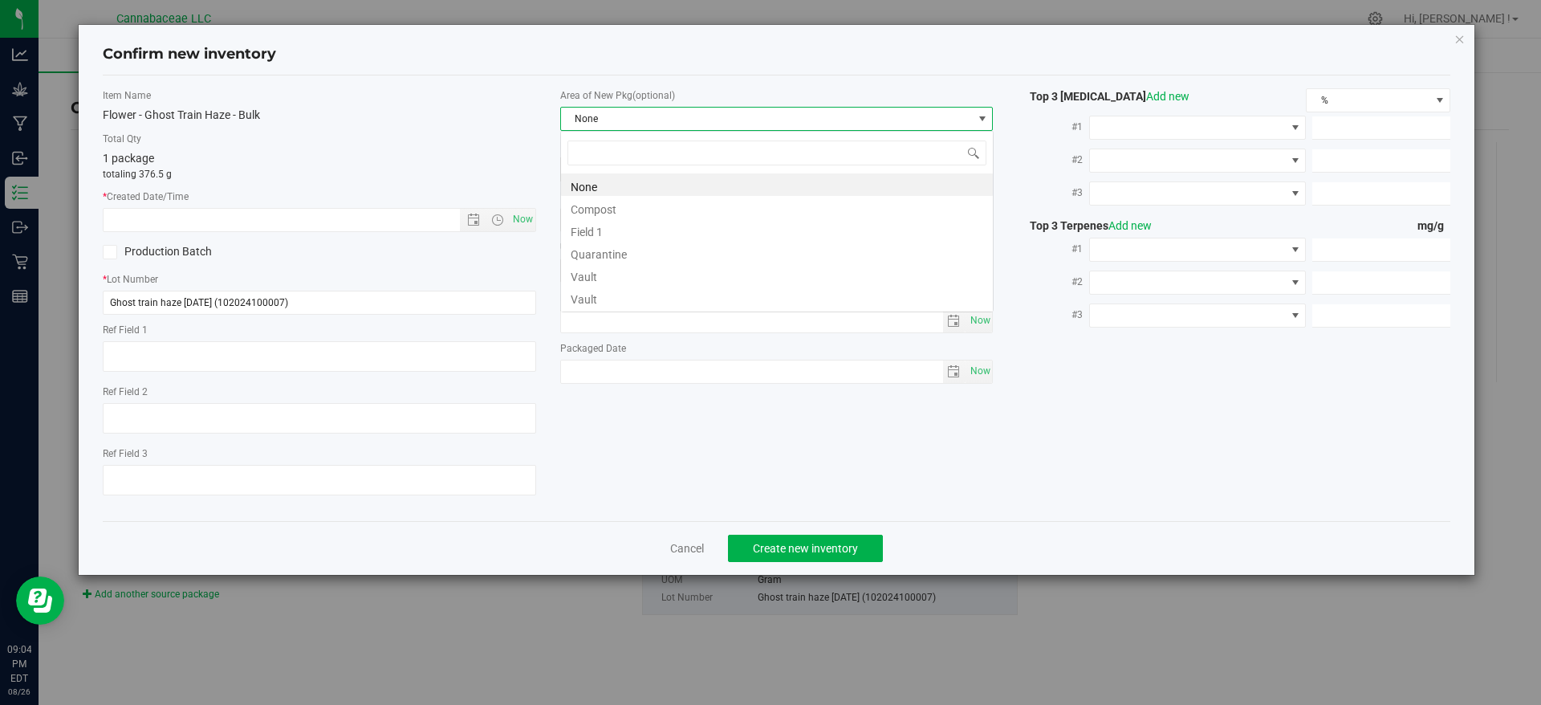
scroll to position [24, 433]
click at [752, 270] on li "Vault" at bounding box center [777, 274] width 432 height 22
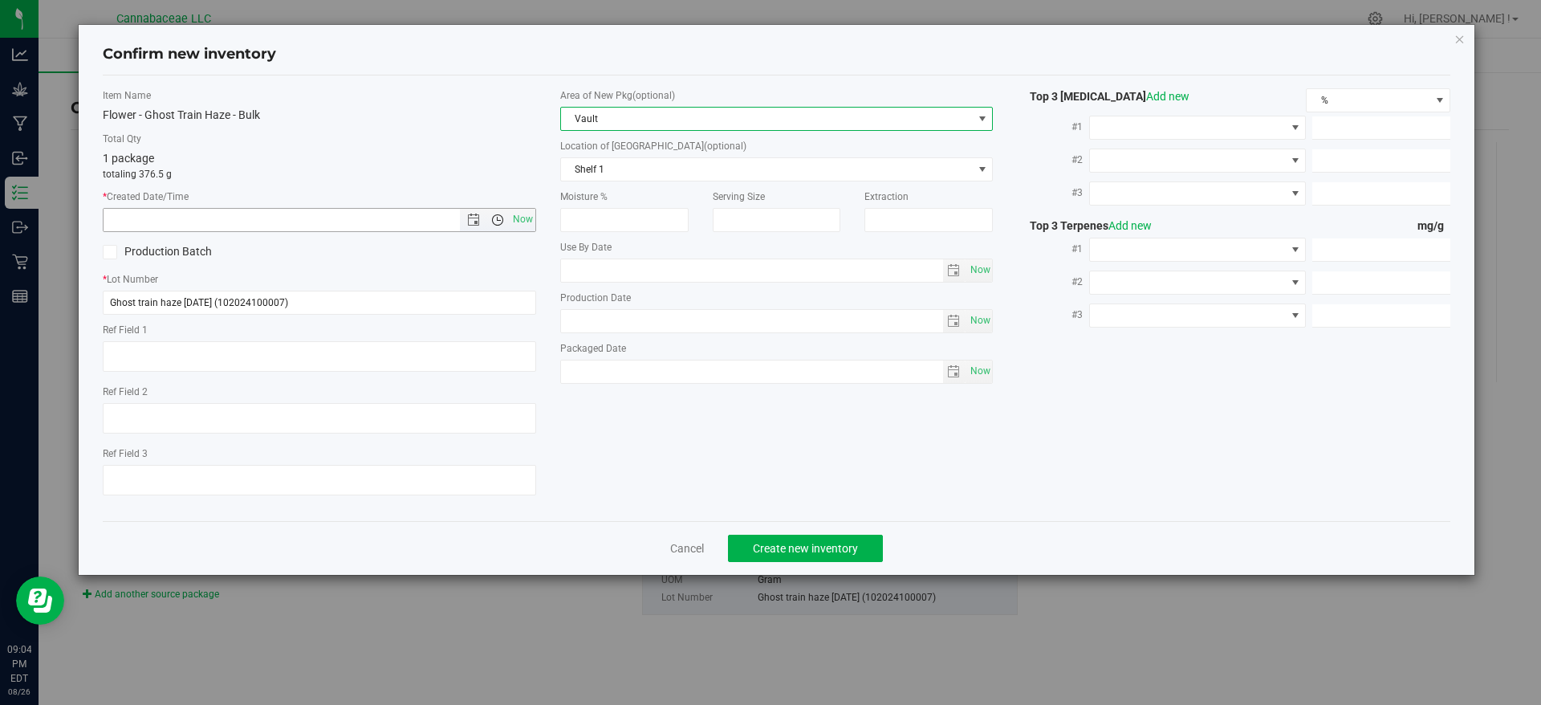
click at [503, 218] on span "Open the time view" at bounding box center [497, 220] width 13 height 13
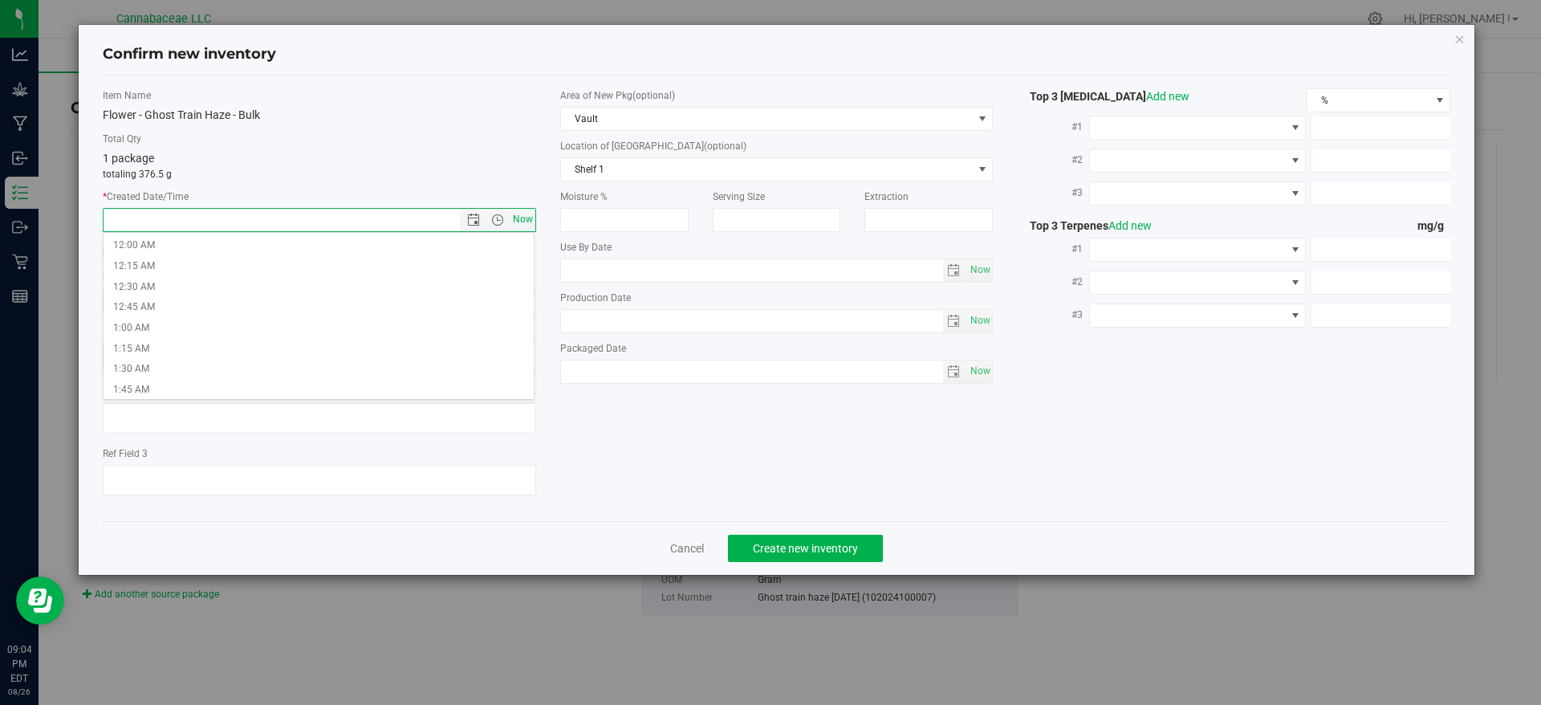
click at [528, 215] on span "Now" at bounding box center [522, 219] width 27 height 23
type input "[DATE] 9:04 PM"
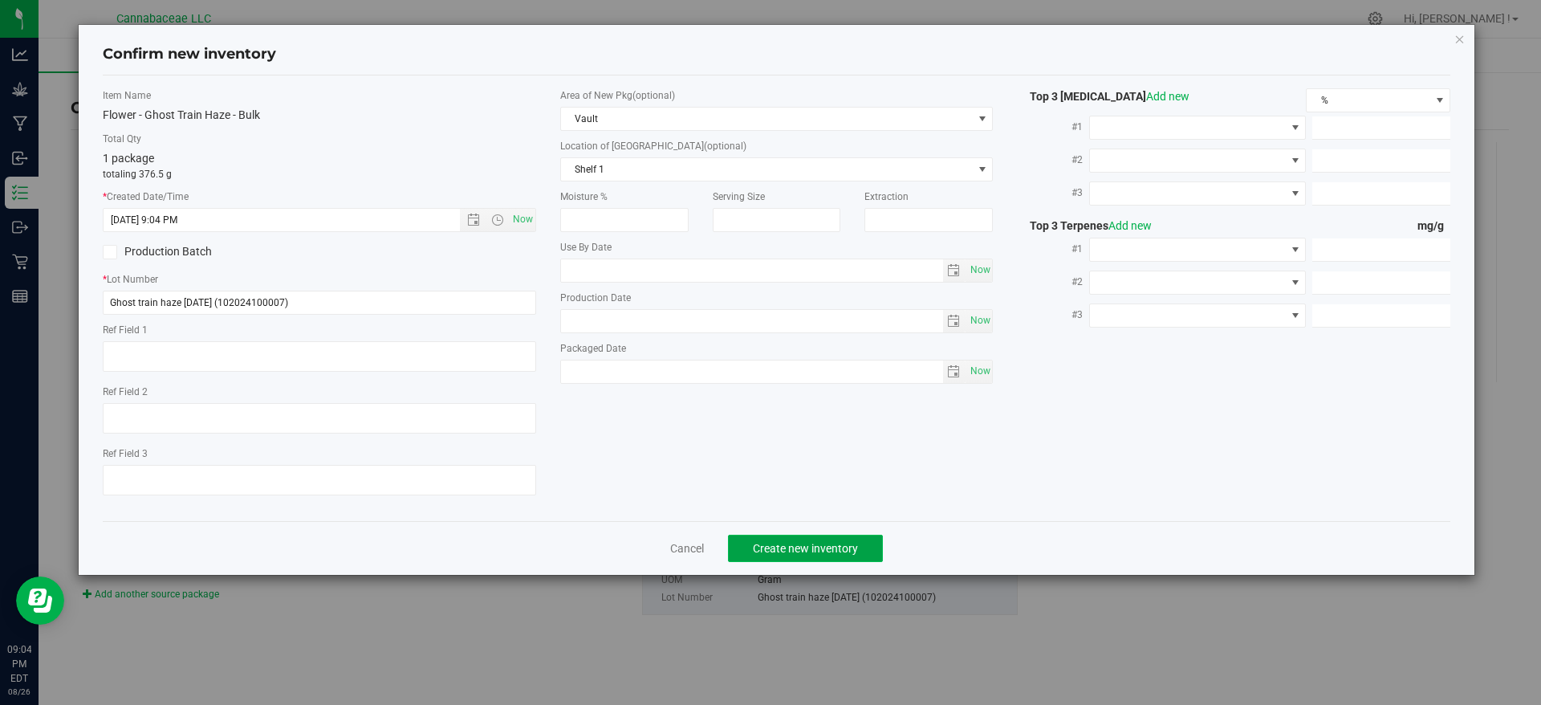
click at [853, 543] on span "Create new inventory" at bounding box center [805, 548] width 105 height 13
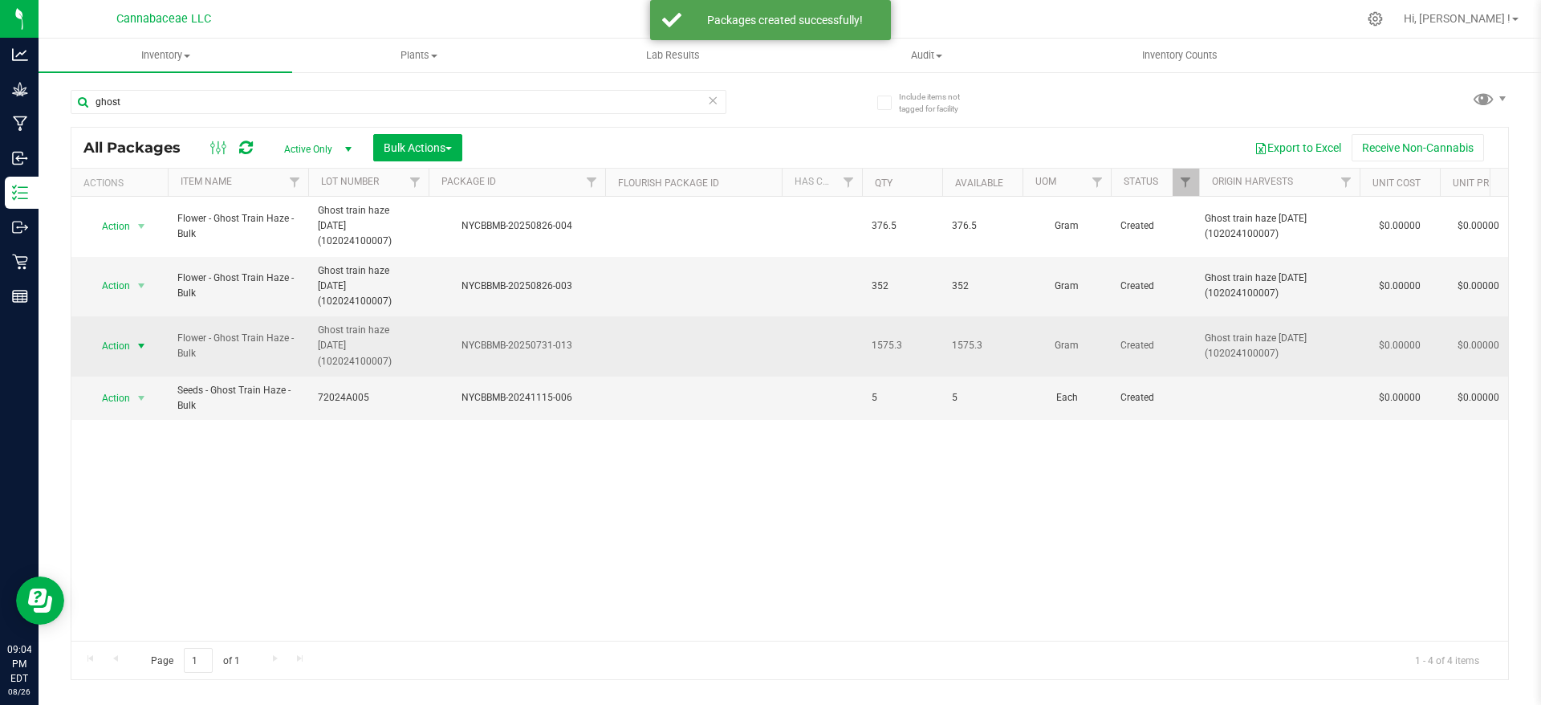
click at [117, 335] on span "Action" at bounding box center [108, 346] width 43 height 22
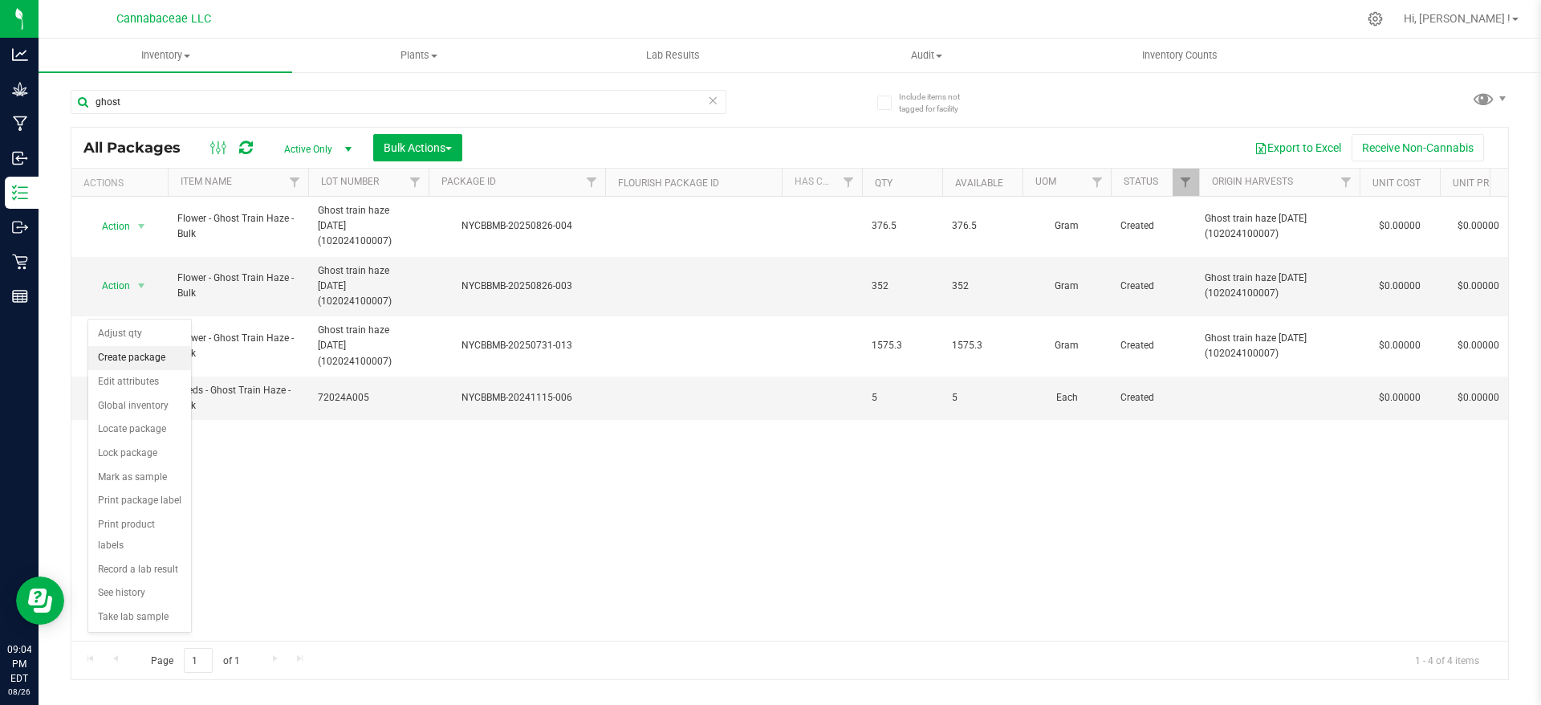
click at [173, 356] on li "Create package" at bounding box center [139, 358] width 103 height 24
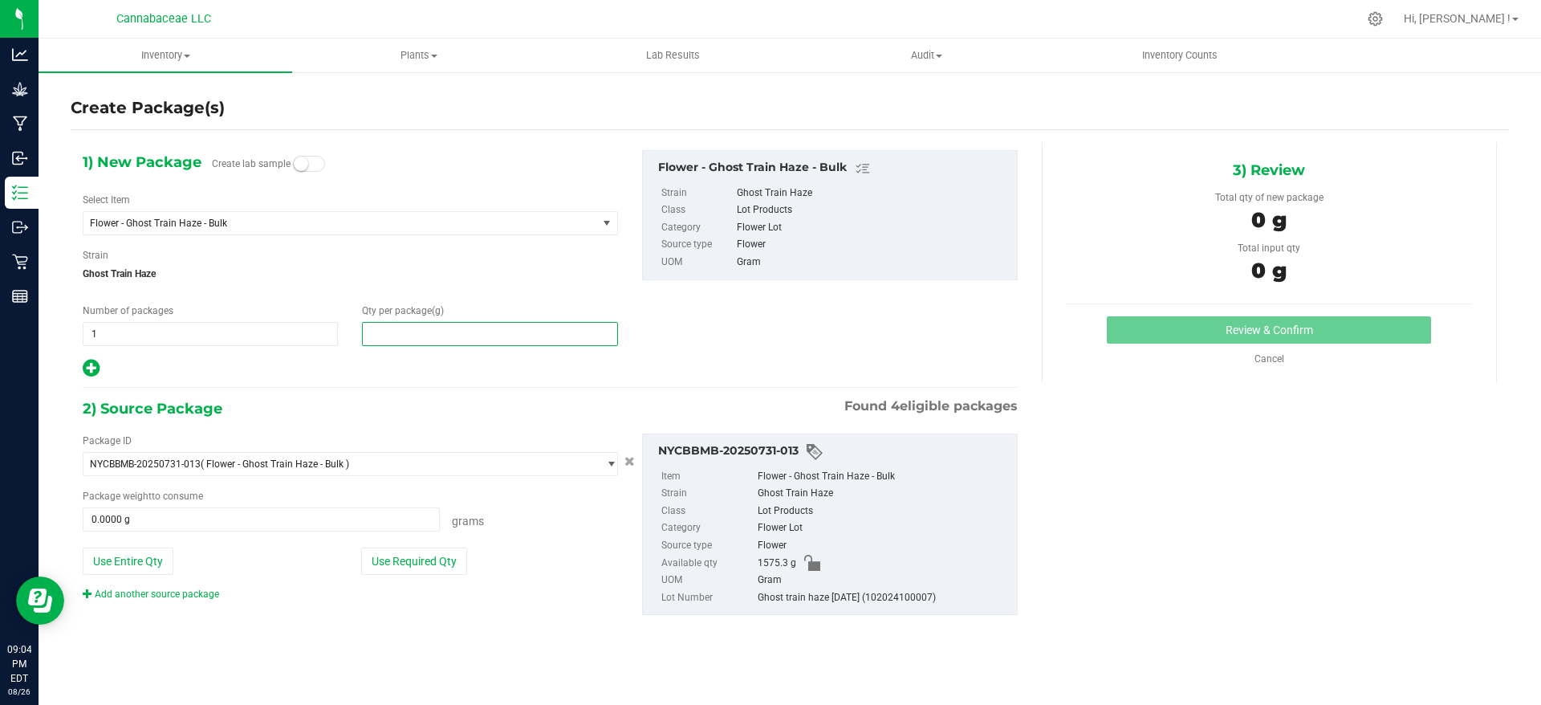
click at [433, 327] on span at bounding box center [489, 334] width 255 height 24
paste input "693.8"
type input "693.8"
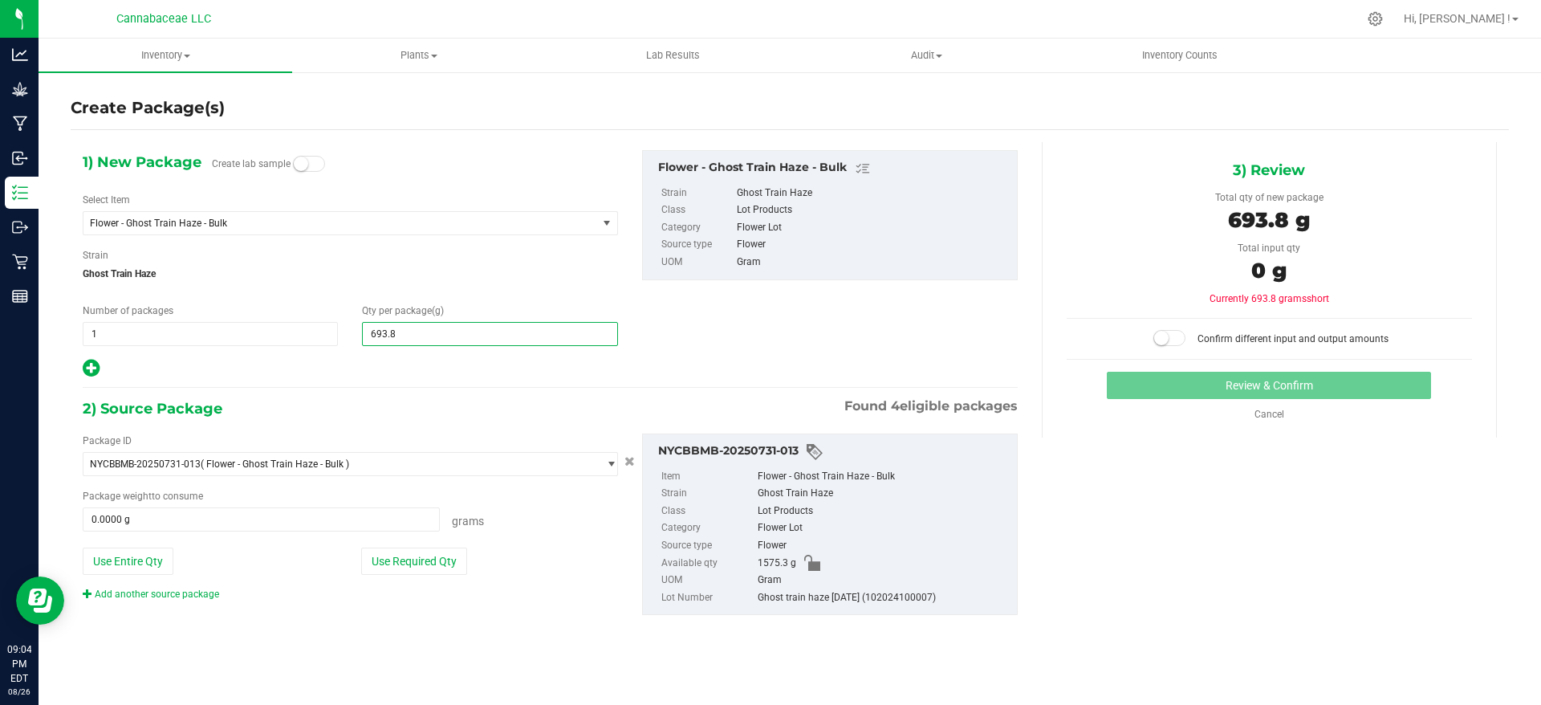
type input "693.8000"
click at [701, 356] on div "1) New Package Create lab sample Select Item Flower - Ghost Train Haze - Bulk B…" at bounding box center [550, 264] width 959 height 229
click at [462, 565] on button "Use Required Qty" at bounding box center [414, 560] width 106 height 27
type input "693.8000 g"
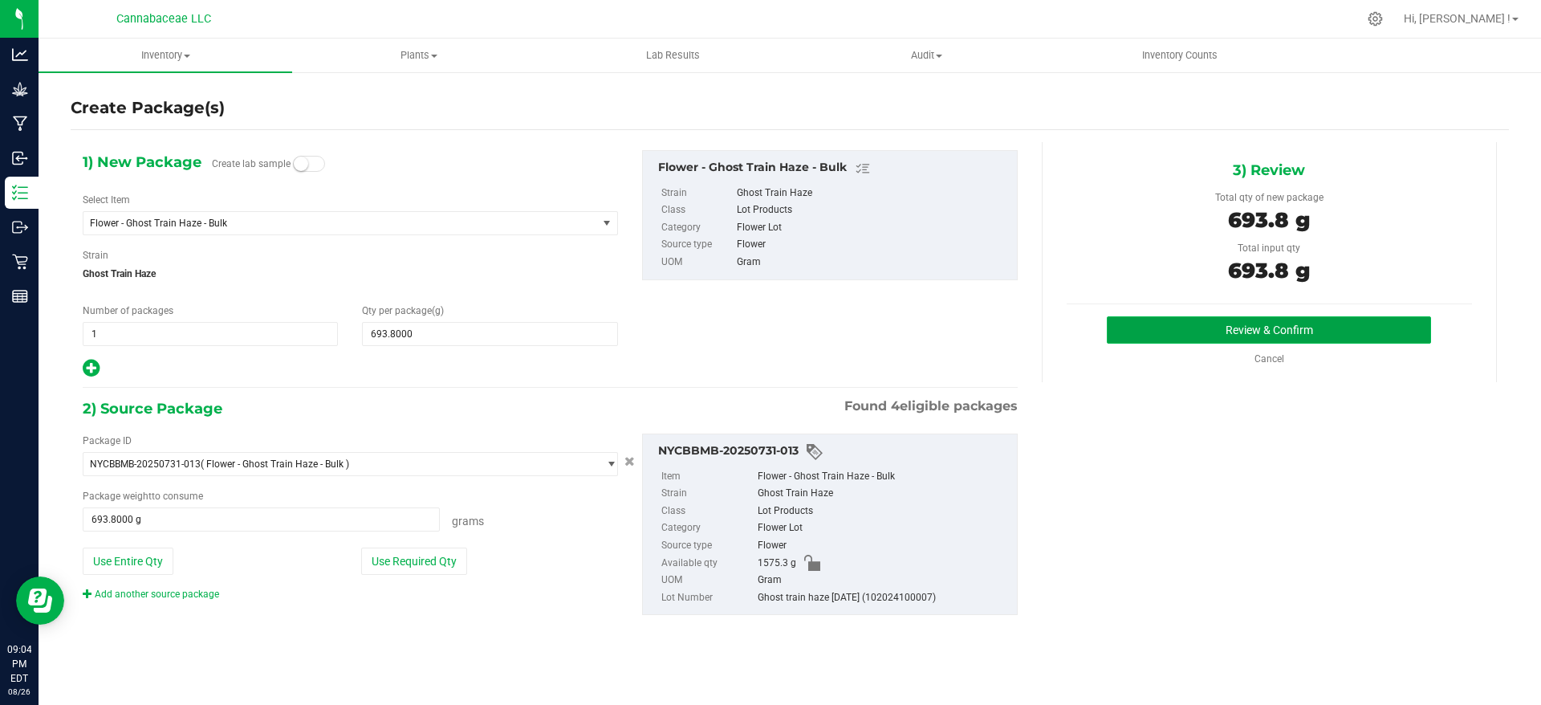
click at [1211, 331] on button "Review & Confirm" at bounding box center [1269, 329] width 324 height 27
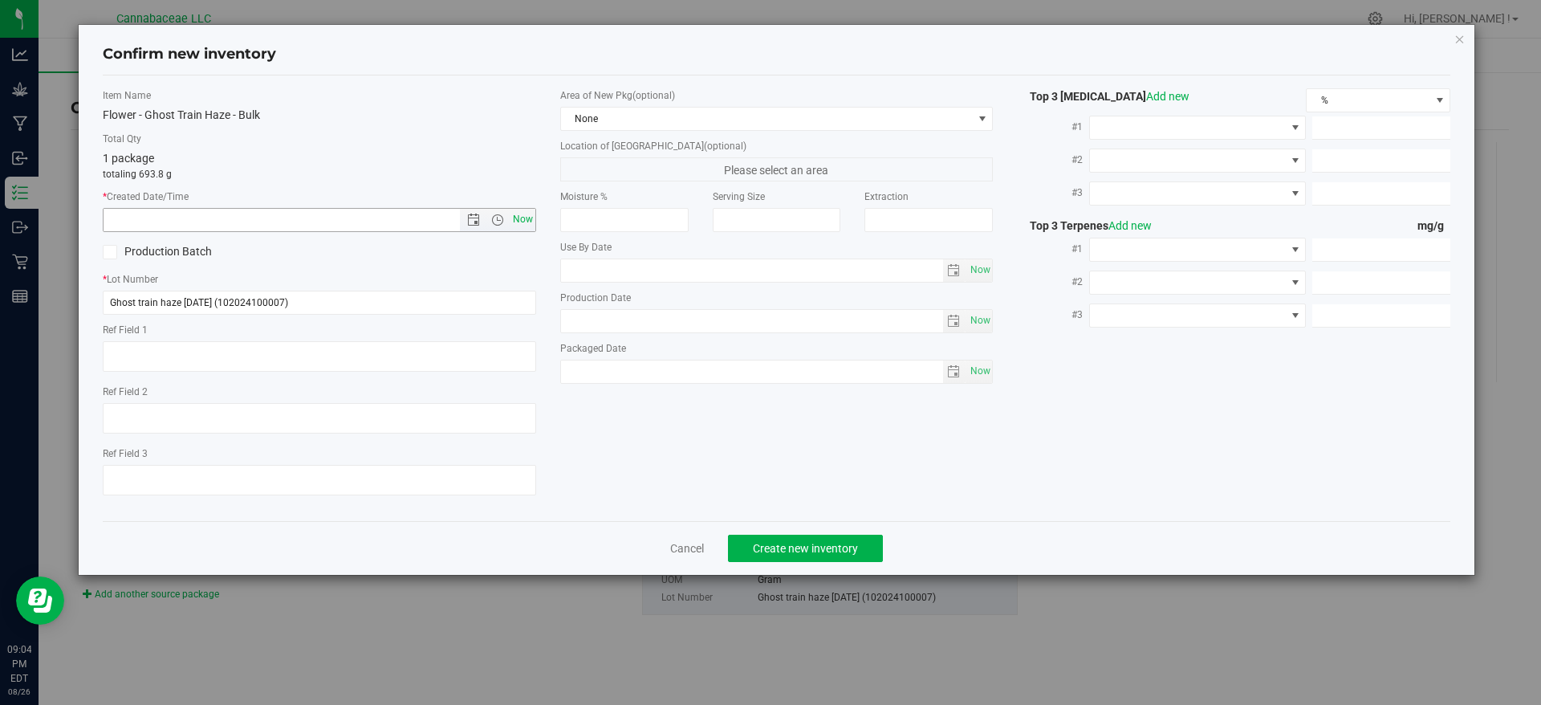
click at [531, 218] on span "Now" at bounding box center [522, 219] width 27 height 23
type input "[DATE] 9:04 PM"
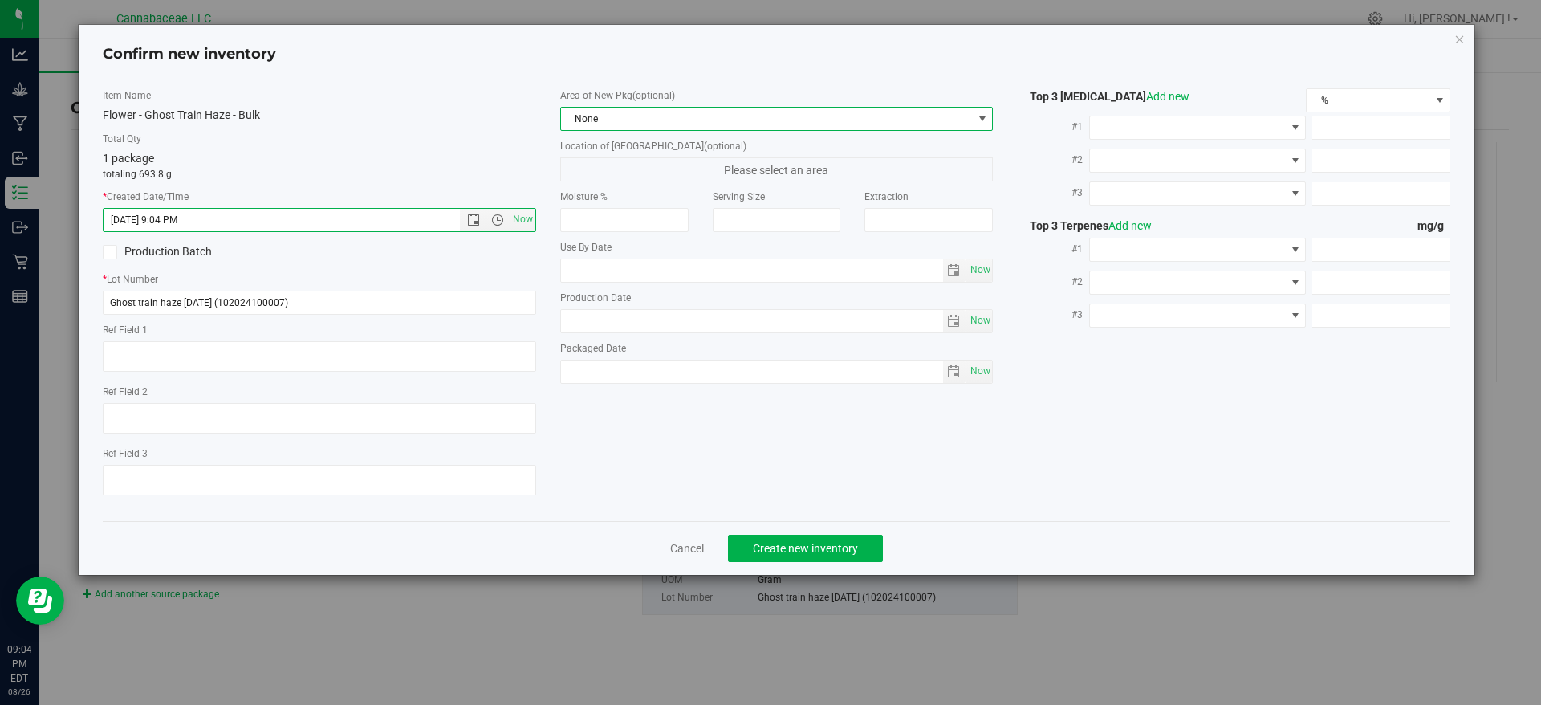
click at [982, 113] on span at bounding box center [982, 118] width 13 height 13
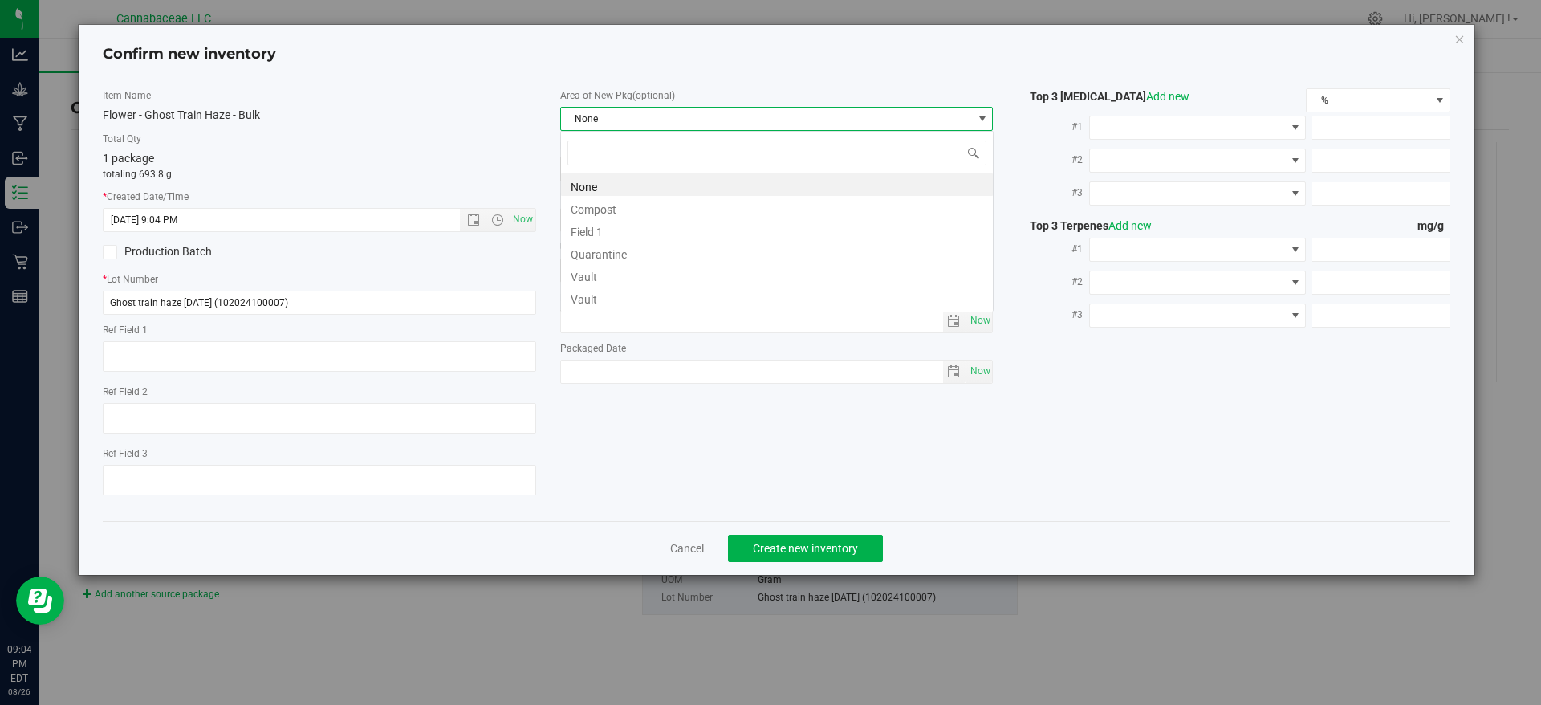
scroll to position [24, 433]
click at [759, 281] on li "Vault" at bounding box center [777, 274] width 432 height 22
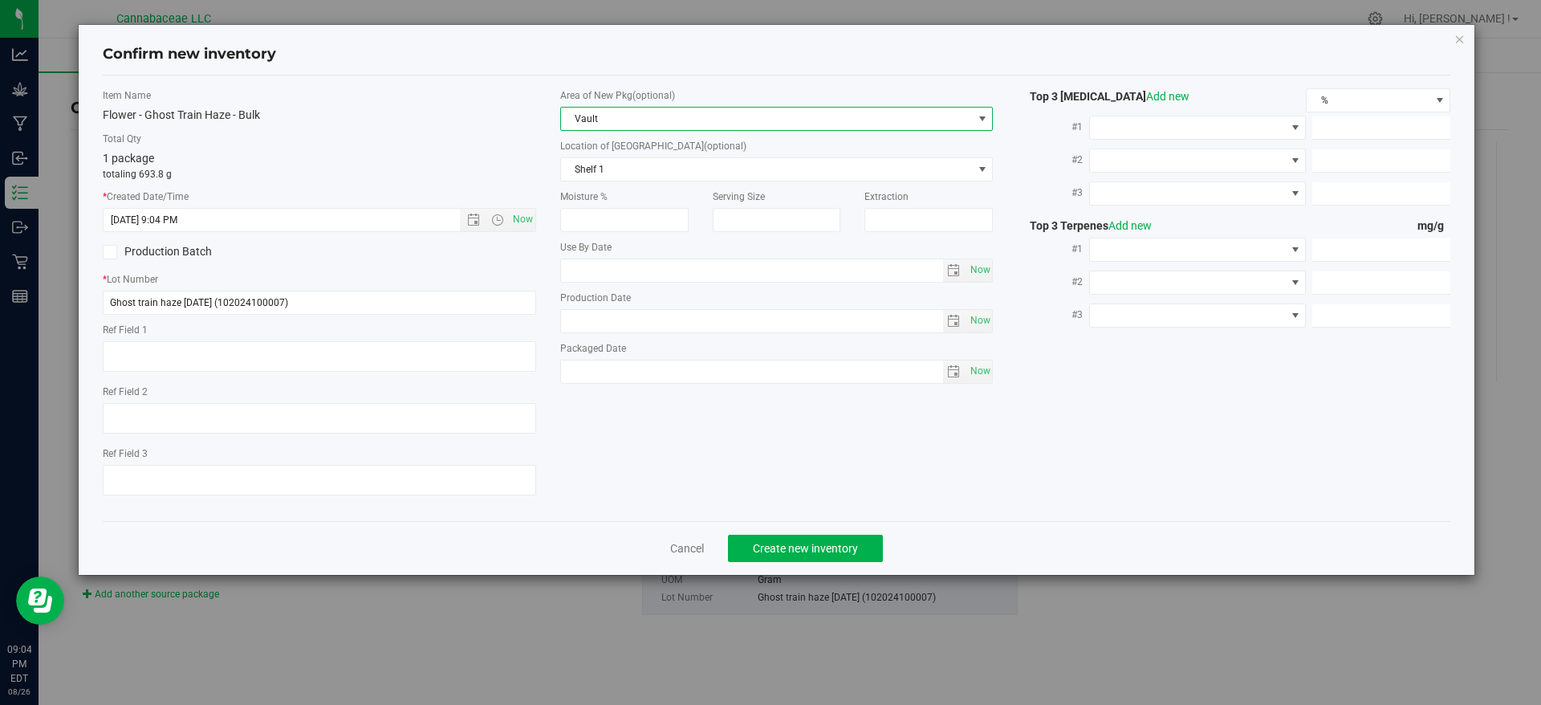
click at [1086, 516] on div "Item Name Flower - Ghost Train Haze - Bulk Total Qty 1 package totaling 693.8 g…" at bounding box center [777, 297] width 1348 height 445
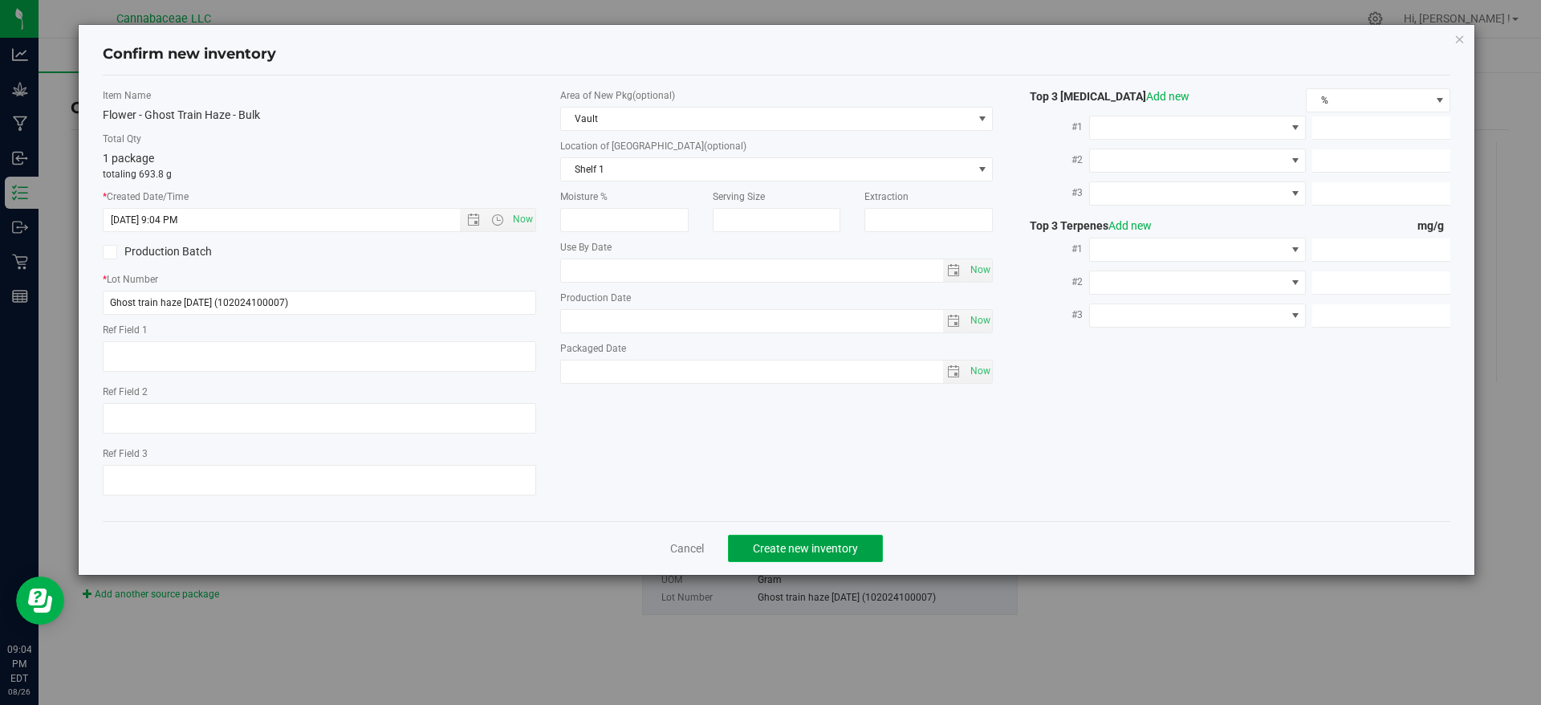
click at [821, 542] on span "Create new inventory" at bounding box center [805, 548] width 105 height 13
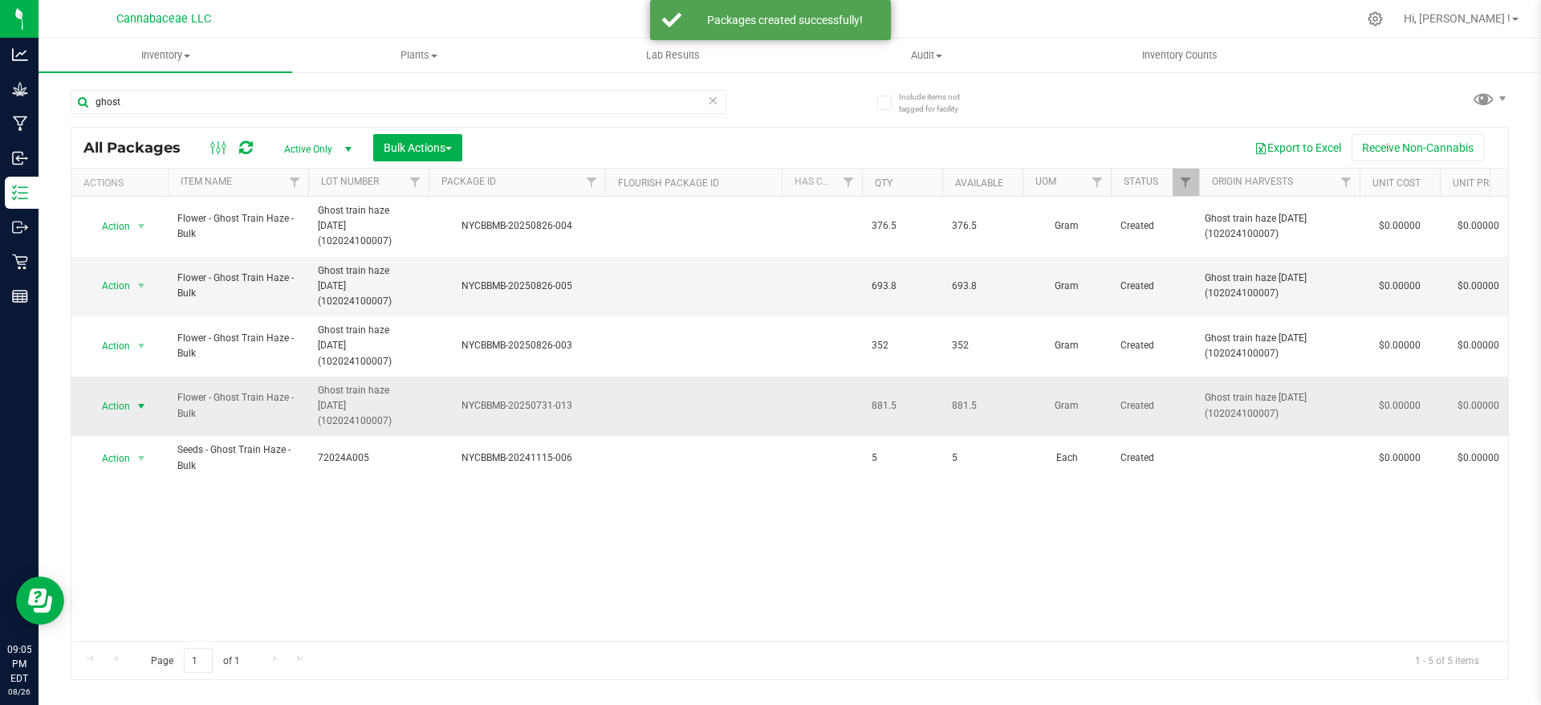
click at [117, 395] on span "Action" at bounding box center [108, 406] width 43 height 22
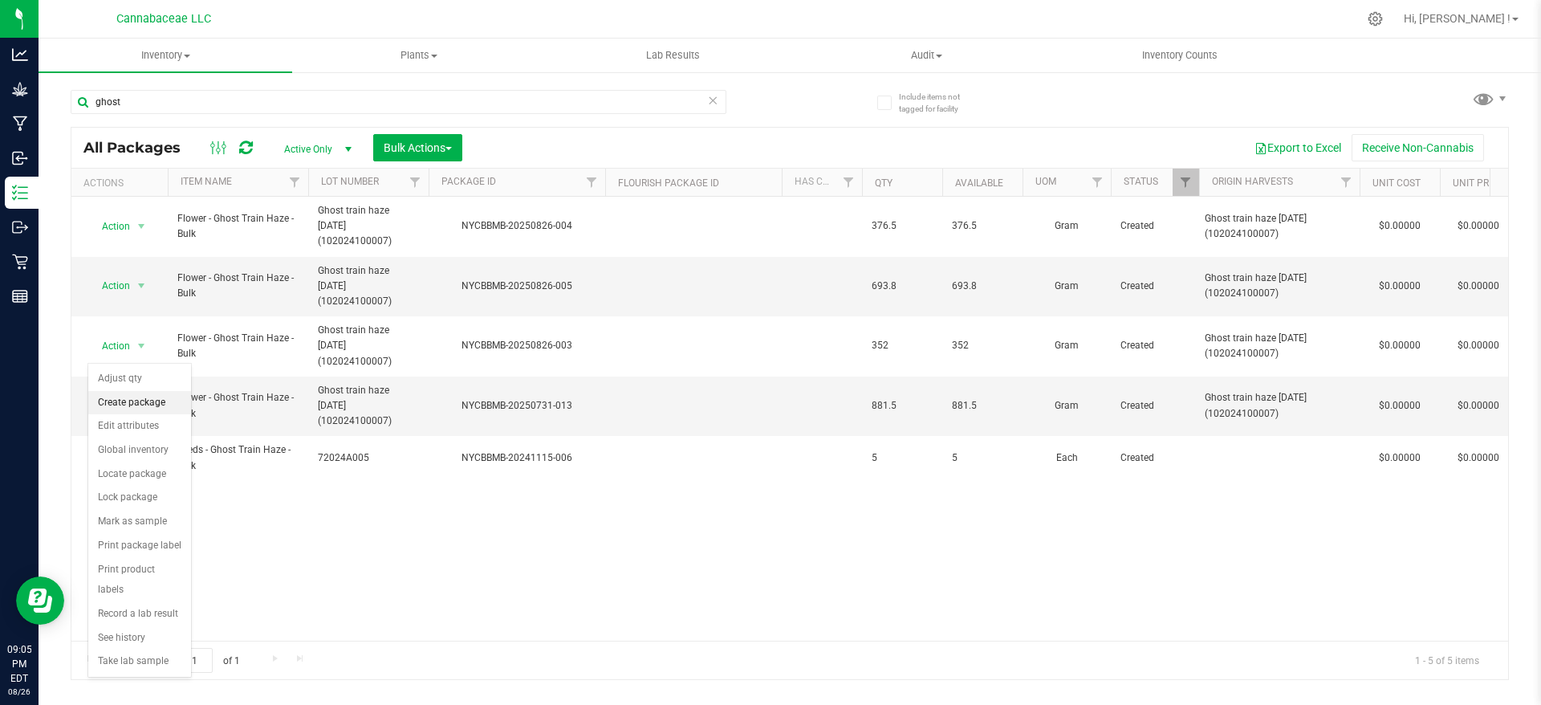
click at [177, 406] on li "Create package" at bounding box center [139, 403] width 103 height 24
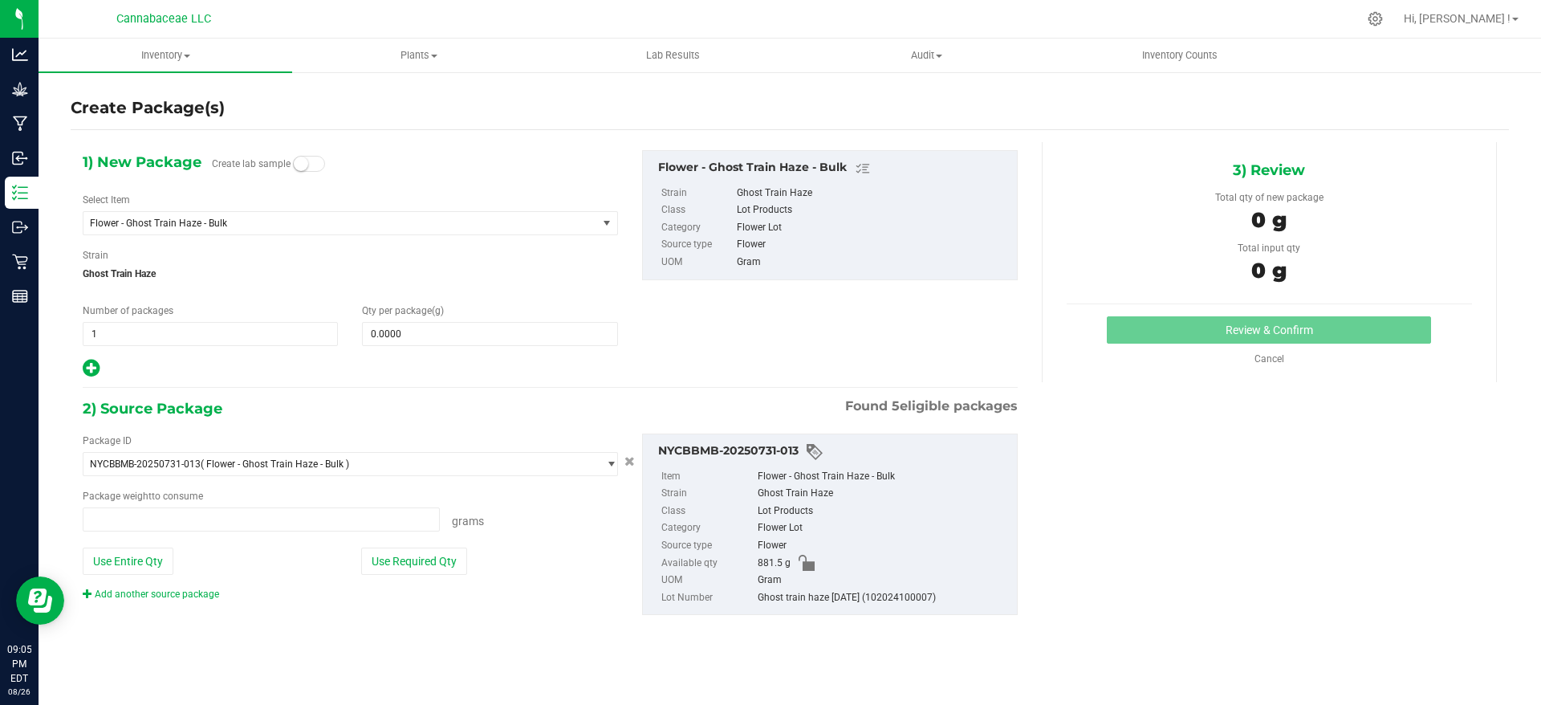
type input "0.0000 g"
click at [429, 329] on span at bounding box center [489, 334] width 255 height 24
paste input "480.5"
type input "480.5"
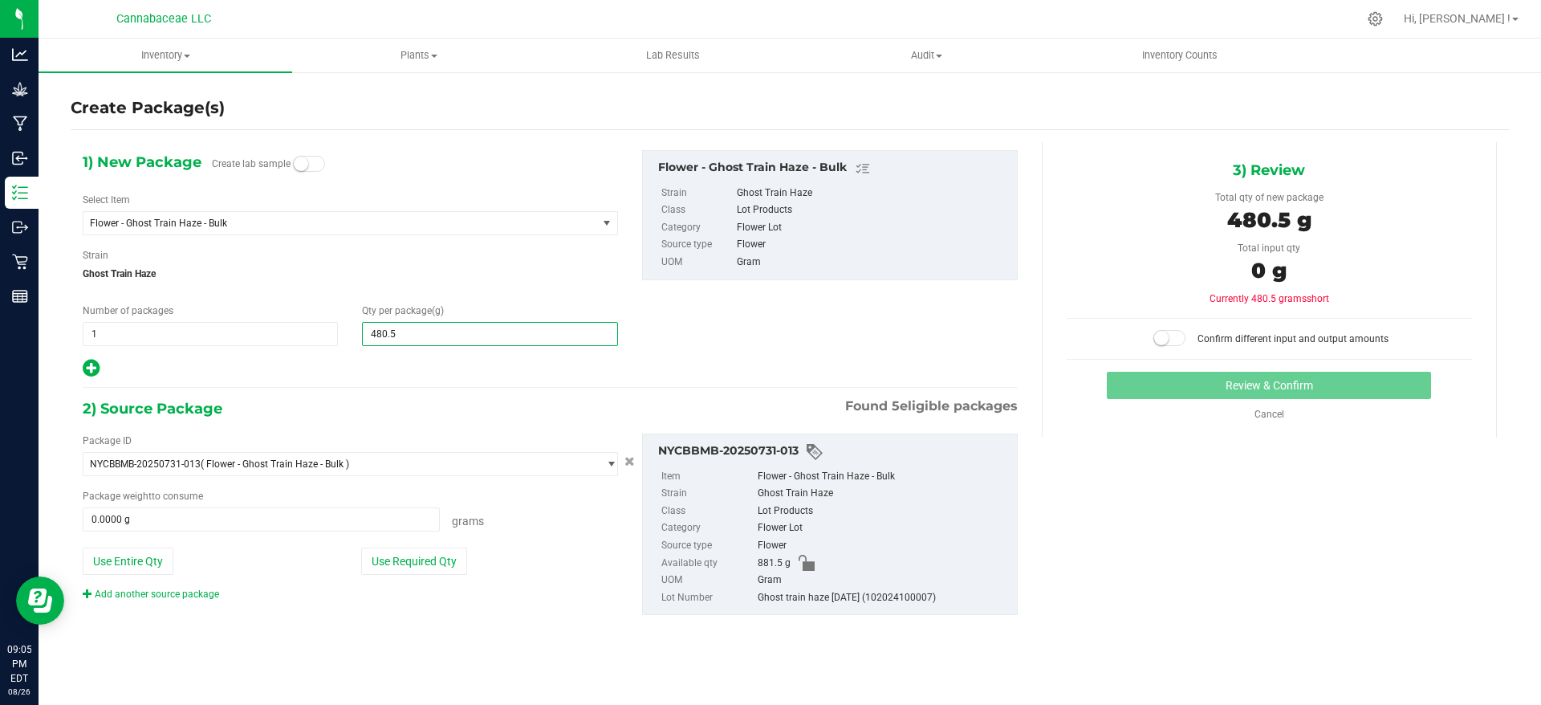
type input "480.5000"
click at [773, 340] on div "1) New Package Create lab sample Select Item Flower - Ghost Train Haze - Bulk B…" at bounding box center [550, 264] width 959 height 229
click at [446, 566] on button "Use Required Qty" at bounding box center [414, 560] width 106 height 27
type input "480.5000 g"
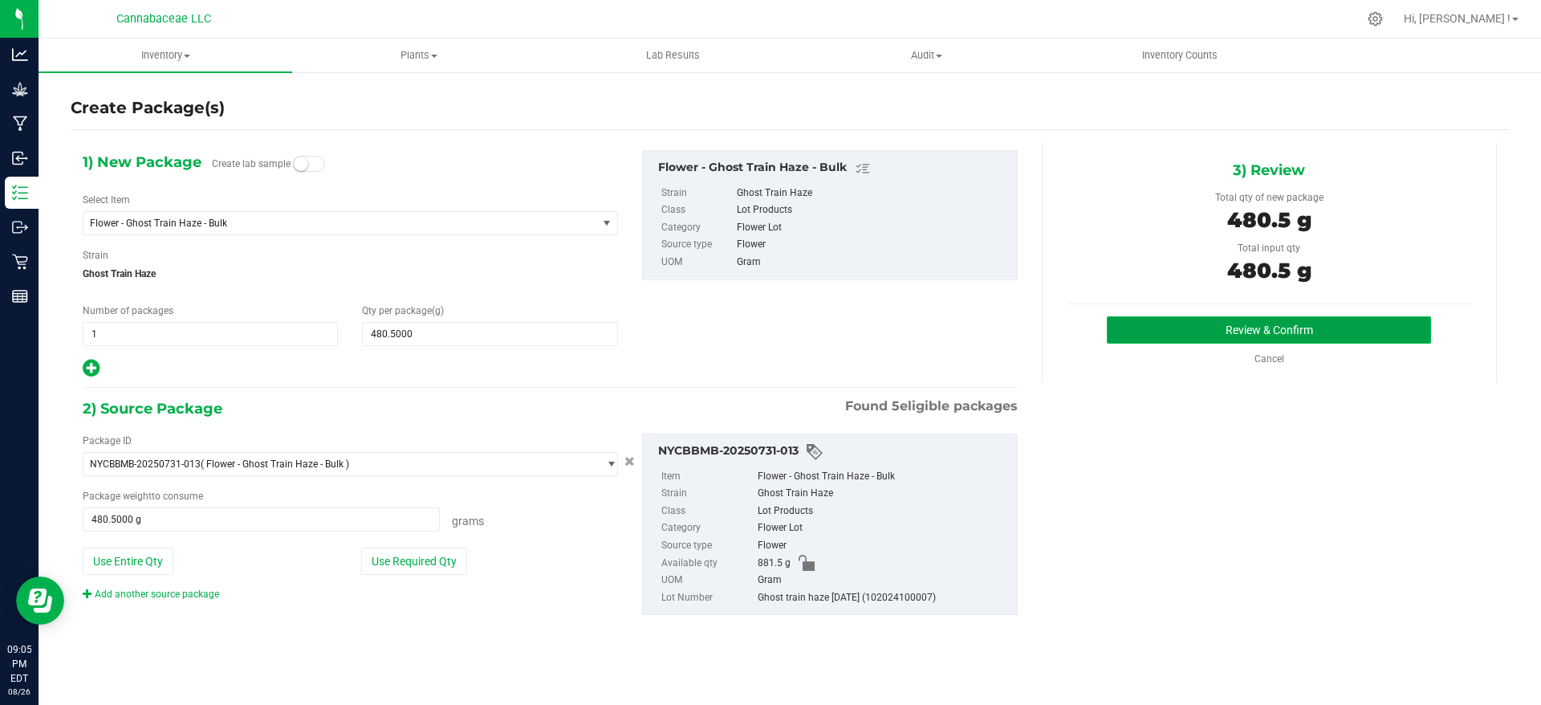
click at [1199, 323] on button "Review & Confirm" at bounding box center [1269, 329] width 324 height 27
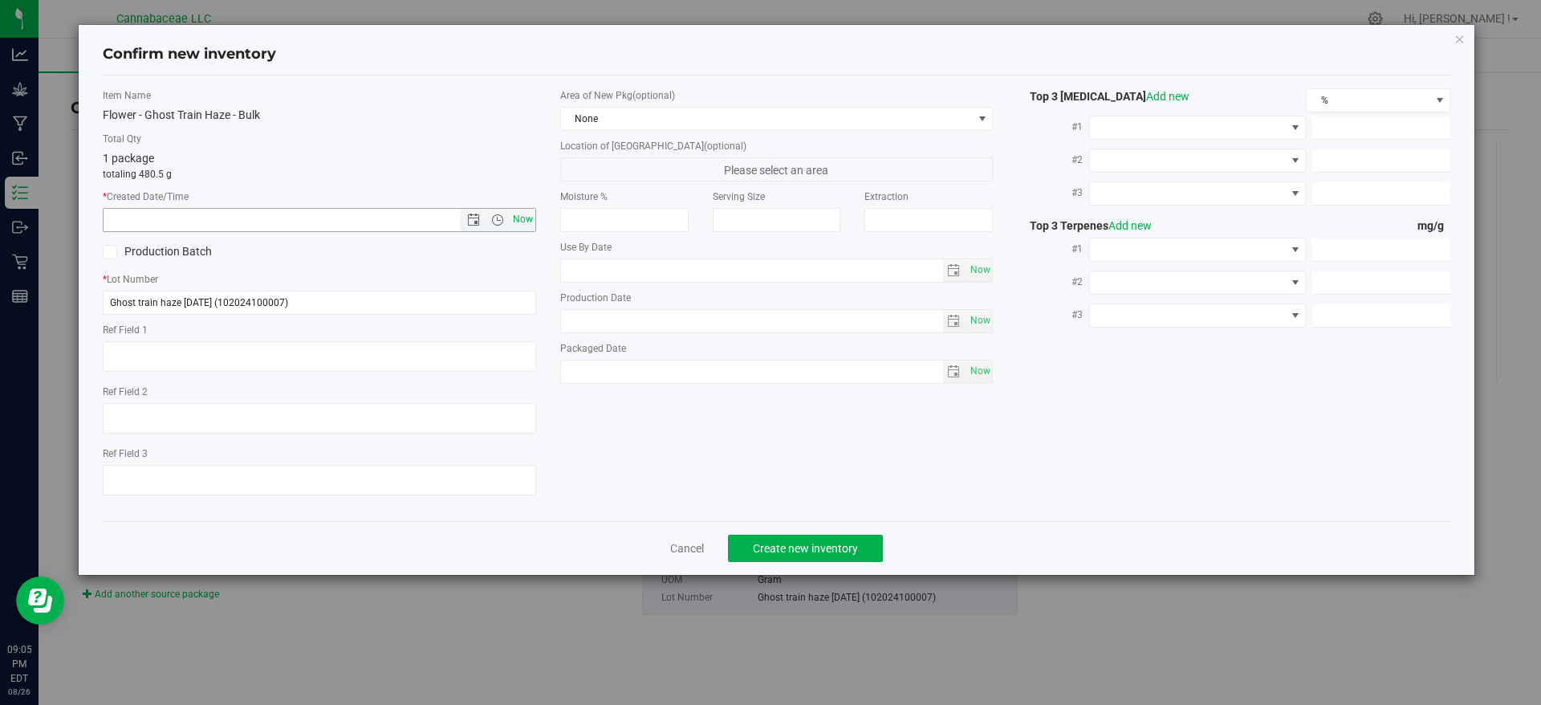
click at [529, 216] on span "Now" at bounding box center [522, 219] width 27 height 23
type input "[DATE] 9:05 PM"
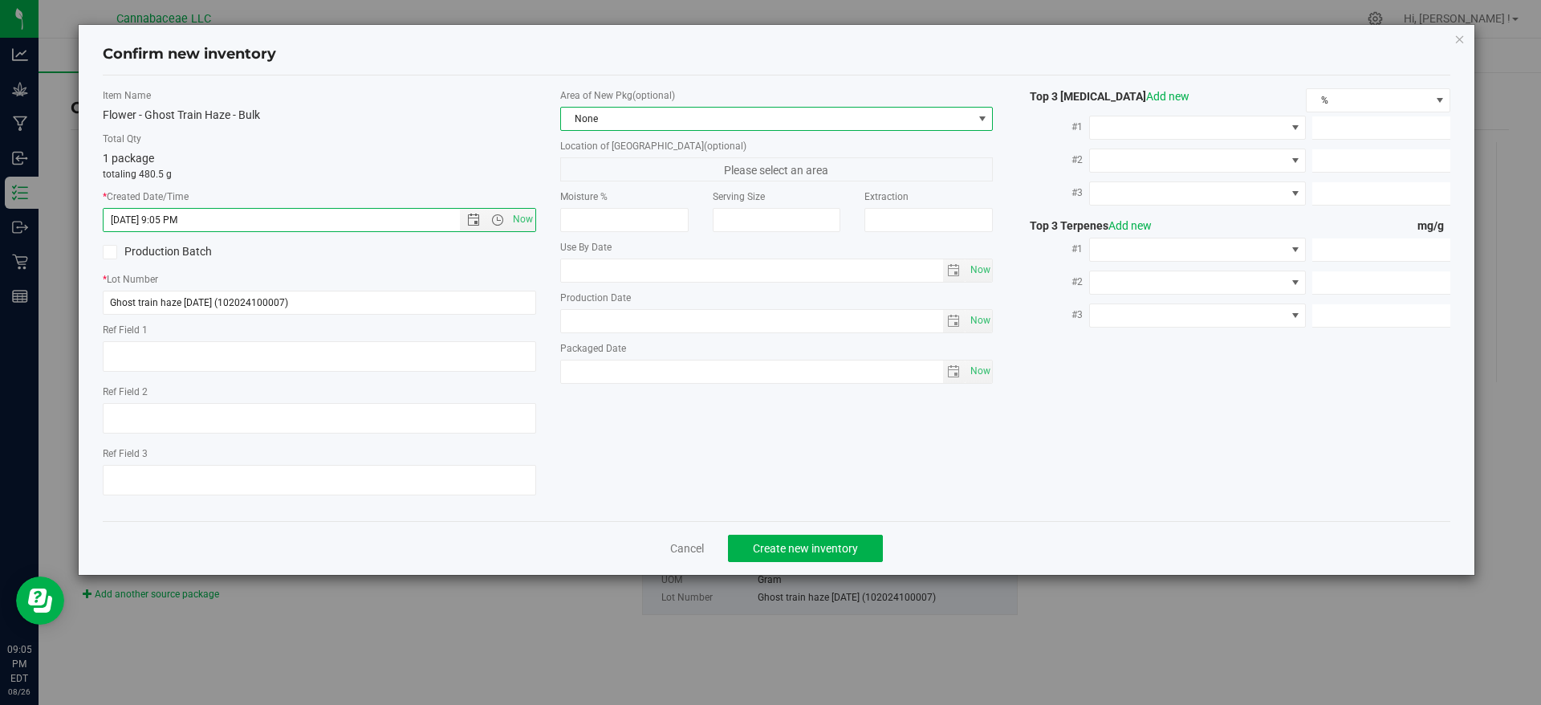
click at [976, 120] on span at bounding box center [982, 118] width 13 height 13
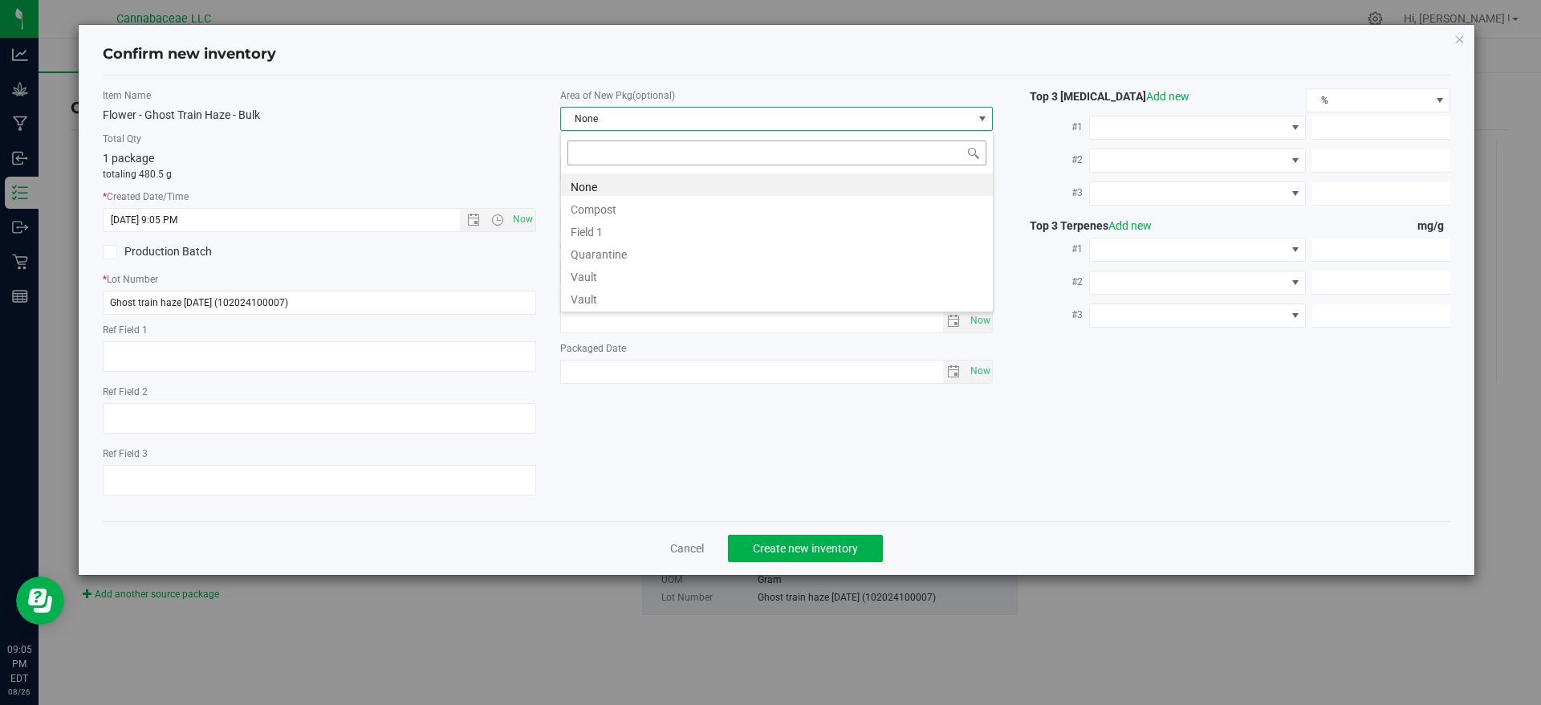
scroll to position [24, 433]
click at [856, 268] on li "Vault" at bounding box center [777, 274] width 432 height 22
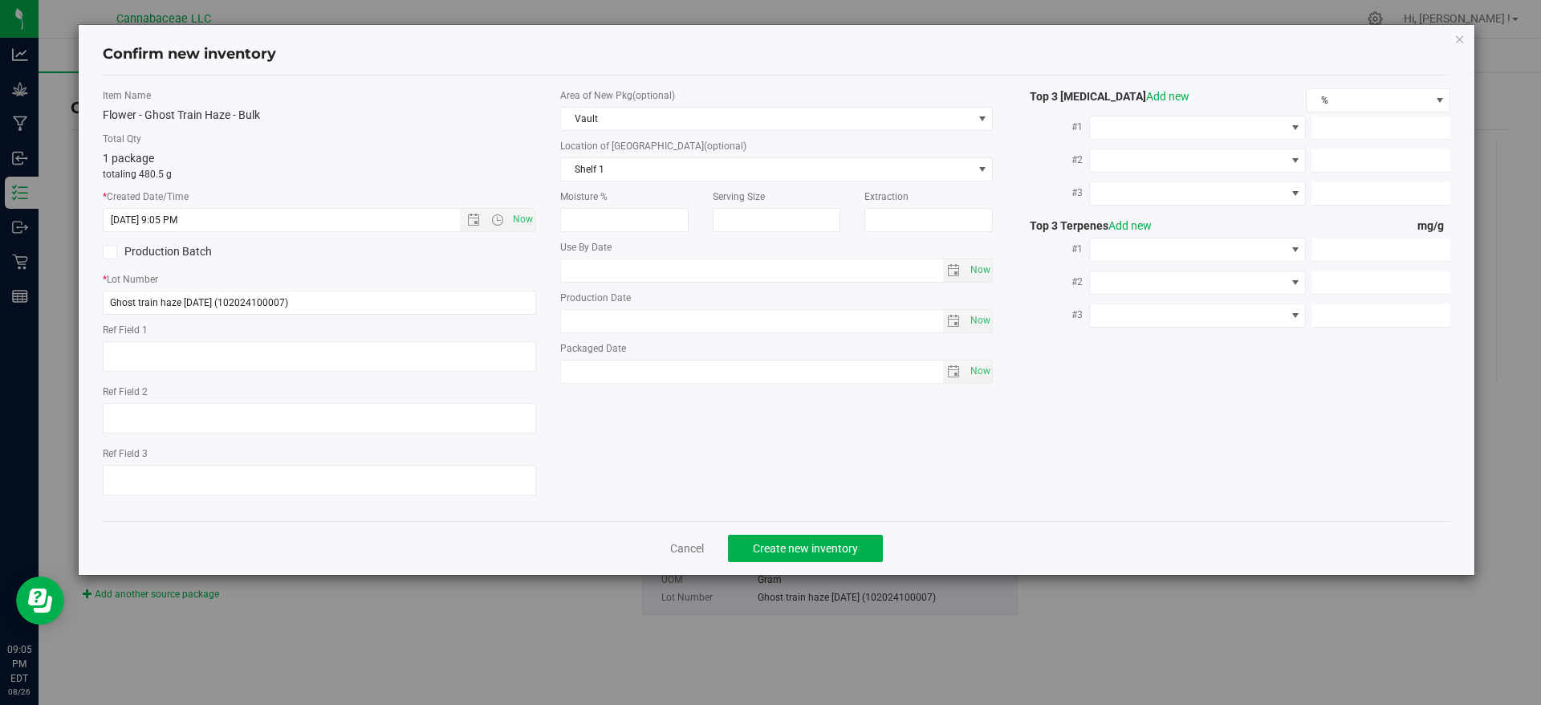
click at [1132, 494] on div "Item Name Flower - Ghost Train Haze - Bulk Total Qty 1 package totaling 480.5 g…" at bounding box center [777, 298] width 1373 height 420
click at [838, 551] on span "Create new inventory" at bounding box center [805, 548] width 105 height 13
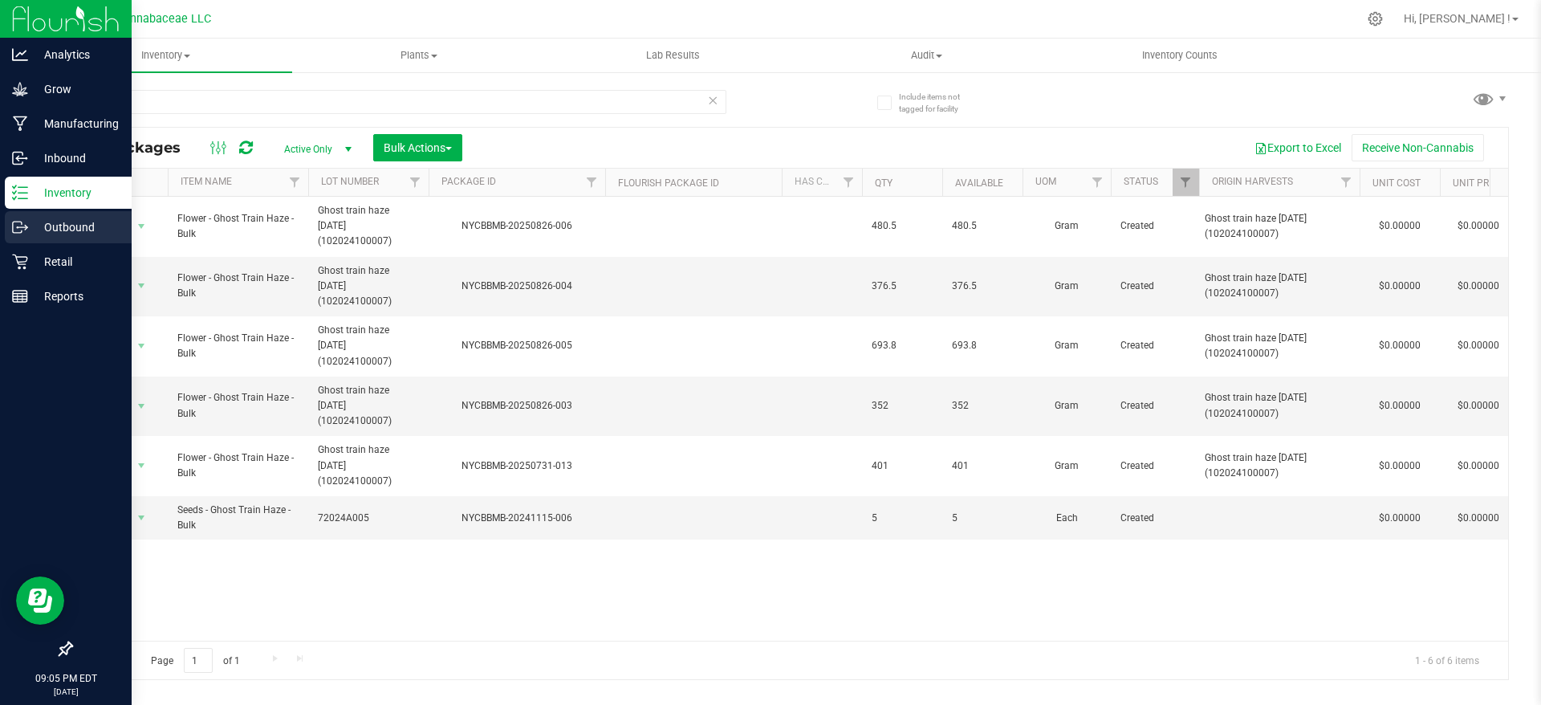
click at [56, 220] on p "Outbound" at bounding box center [76, 227] width 96 height 19
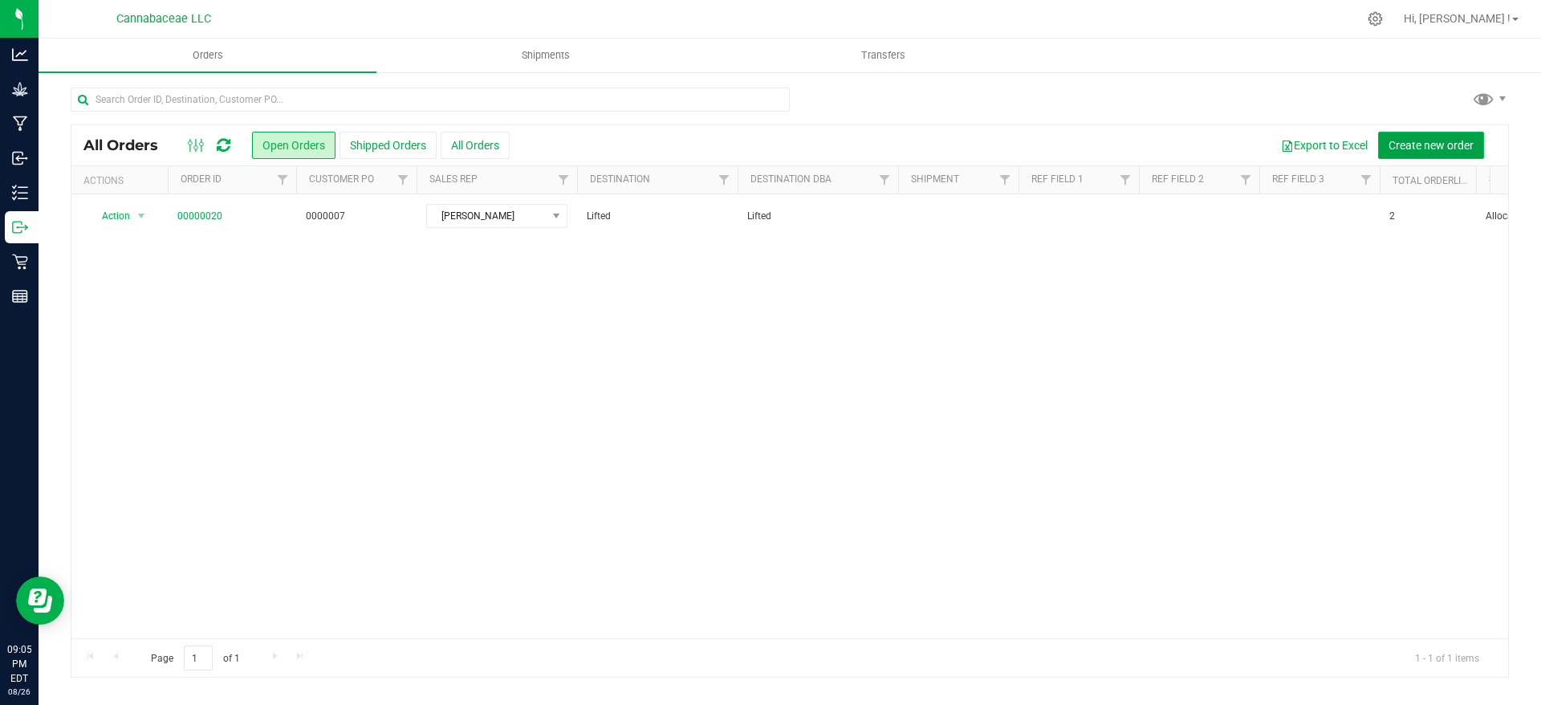
click at [1405, 145] on span "Create new order" at bounding box center [1431, 145] width 85 height 13
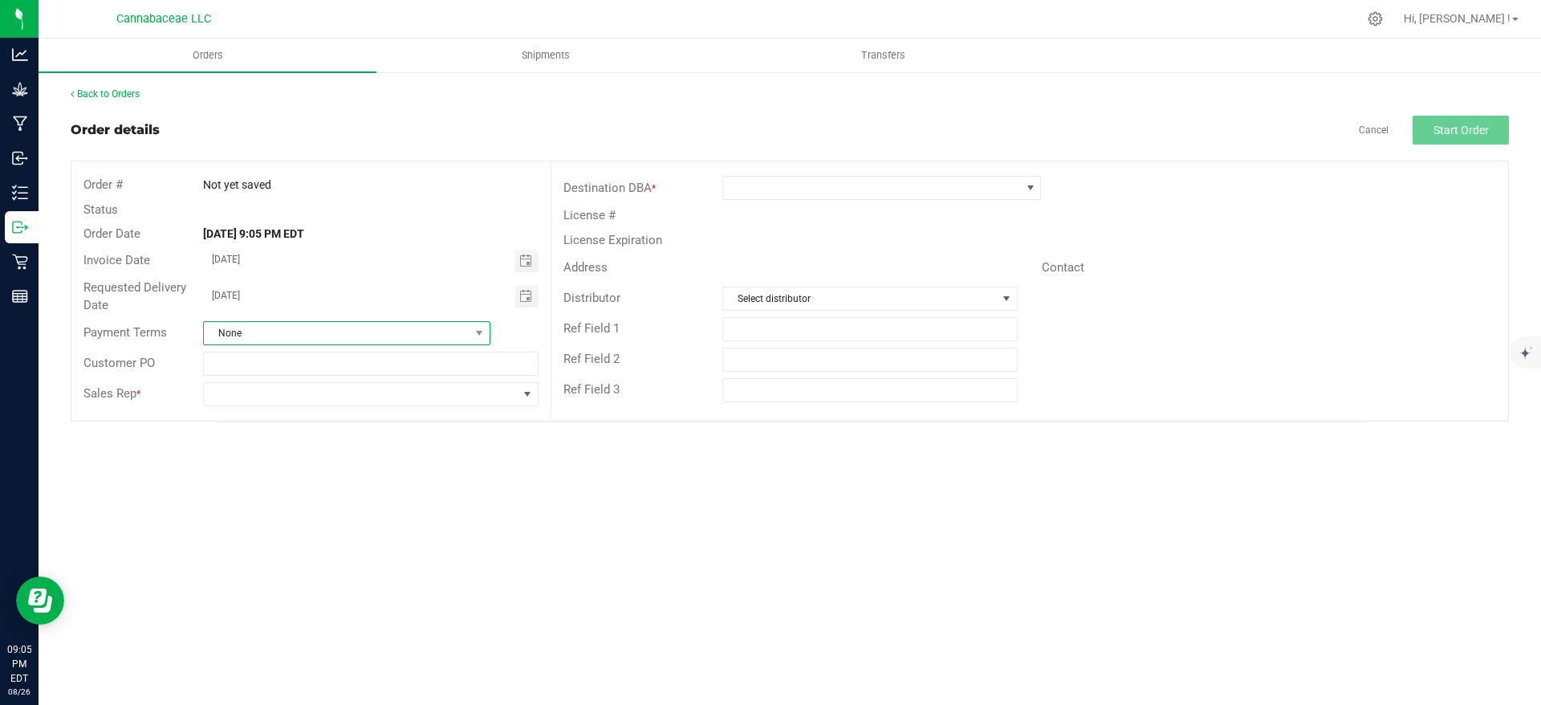
click at [374, 331] on span "None" at bounding box center [337, 333] width 266 height 22
click at [343, 400] on span at bounding box center [360, 394] width 313 height 22
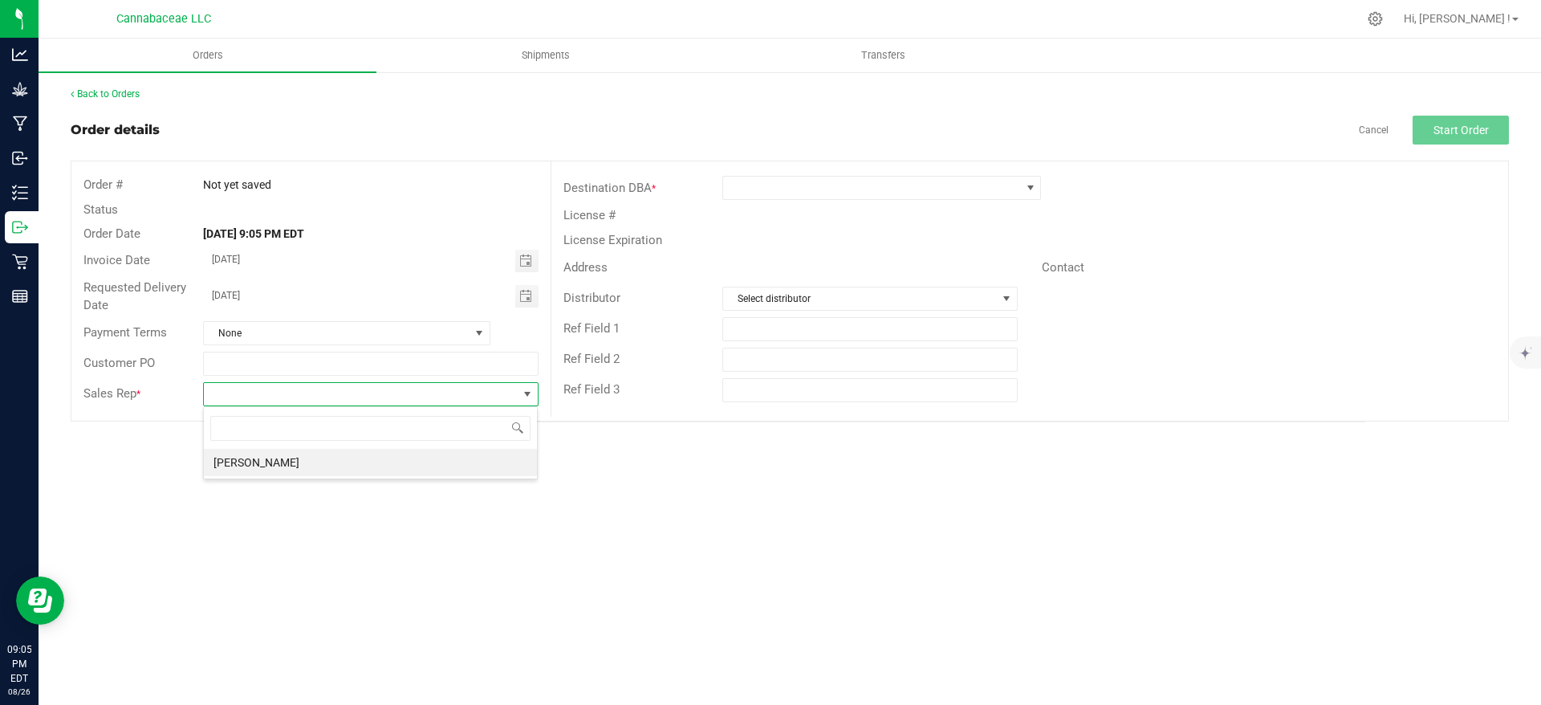
scroll to position [24, 336]
click at [311, 459] on li "[PERSON_NAME]" at bounding box center [370, 462] width 333 height 27
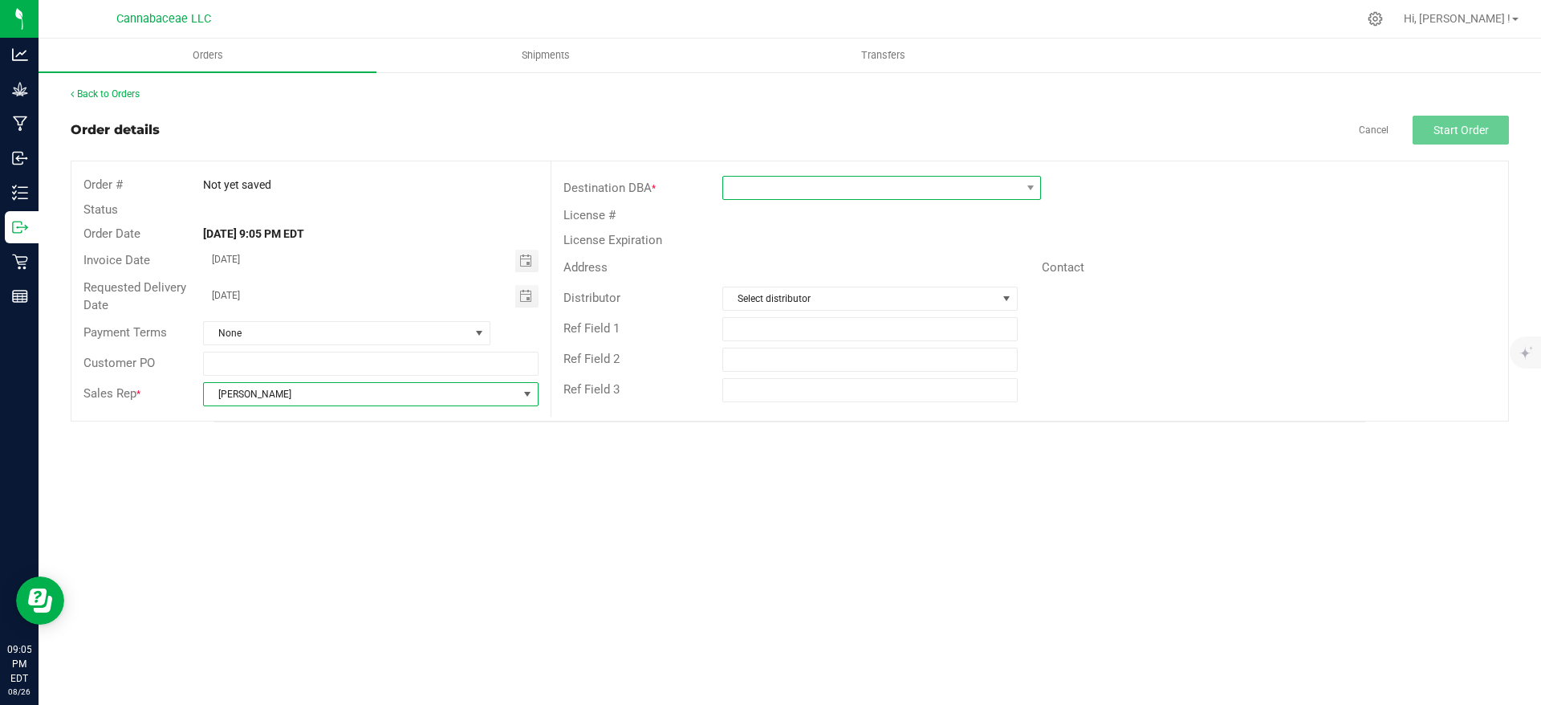
click at [957, 187] on span at bounding box center [871, 188] width 297 height 22
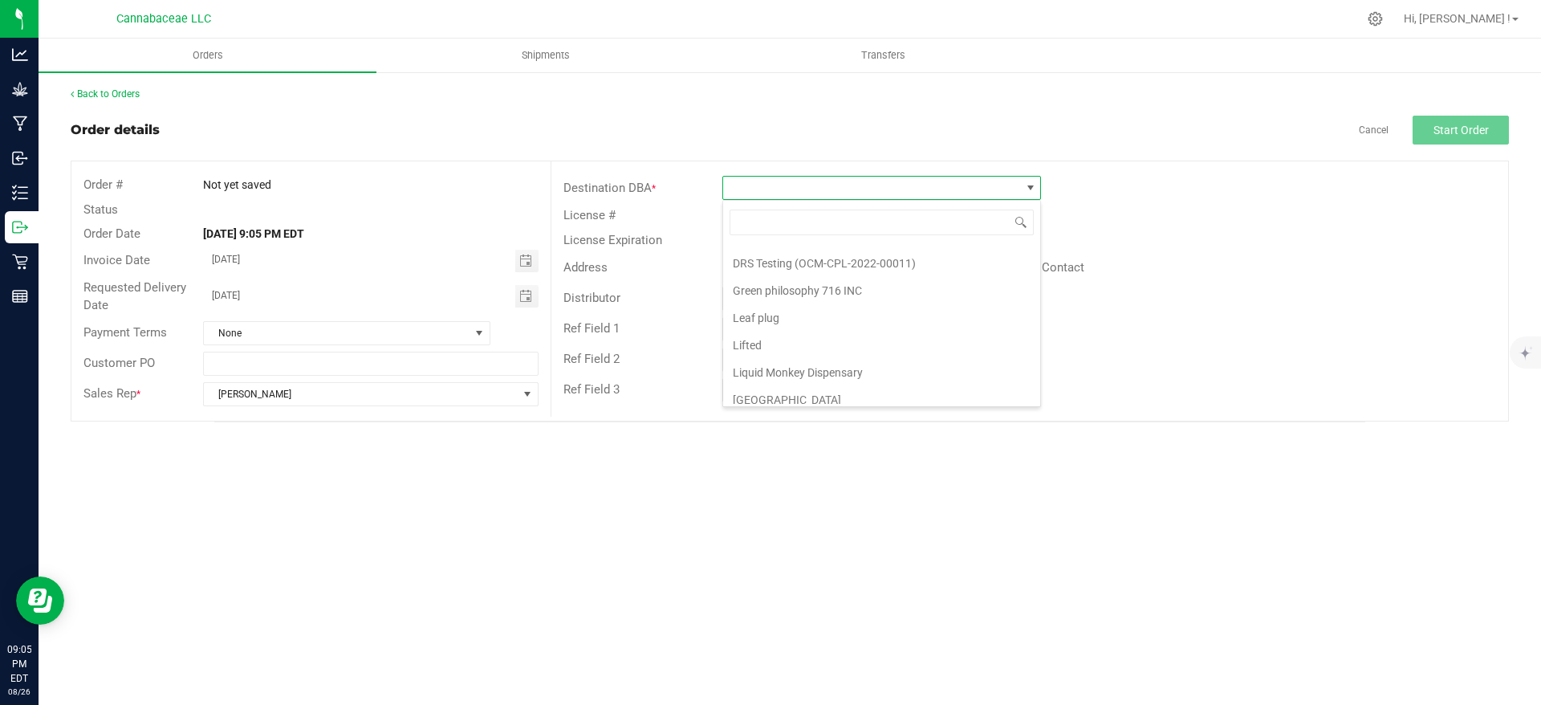
scroll to position [58, 0]
click at [907, 395] on li "[GEOGRAPHIC_DATA]" at bounding box center [881, 389] width 317 height 27
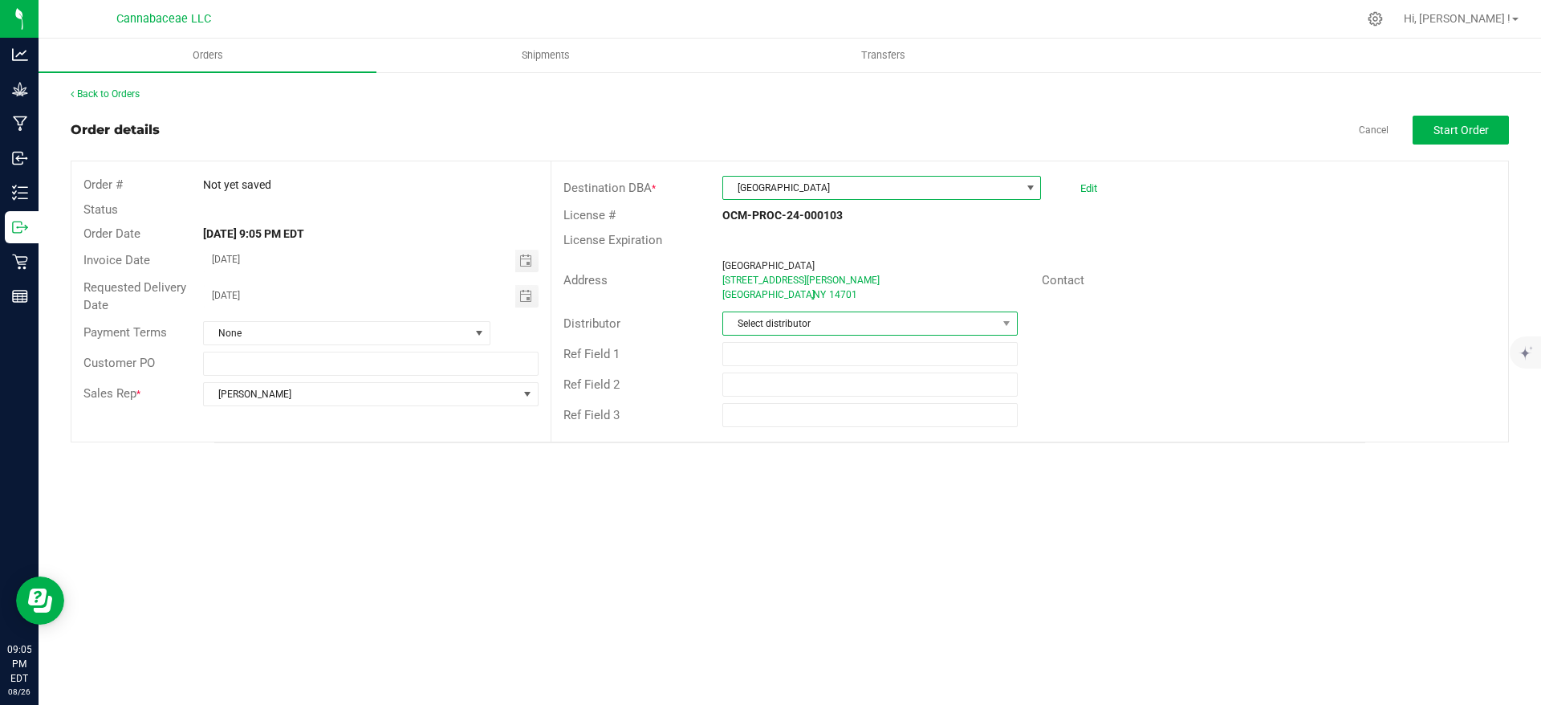
click at [864, 327] on span "Select distributor" at bounding box center [859, 323] width 273 height 22
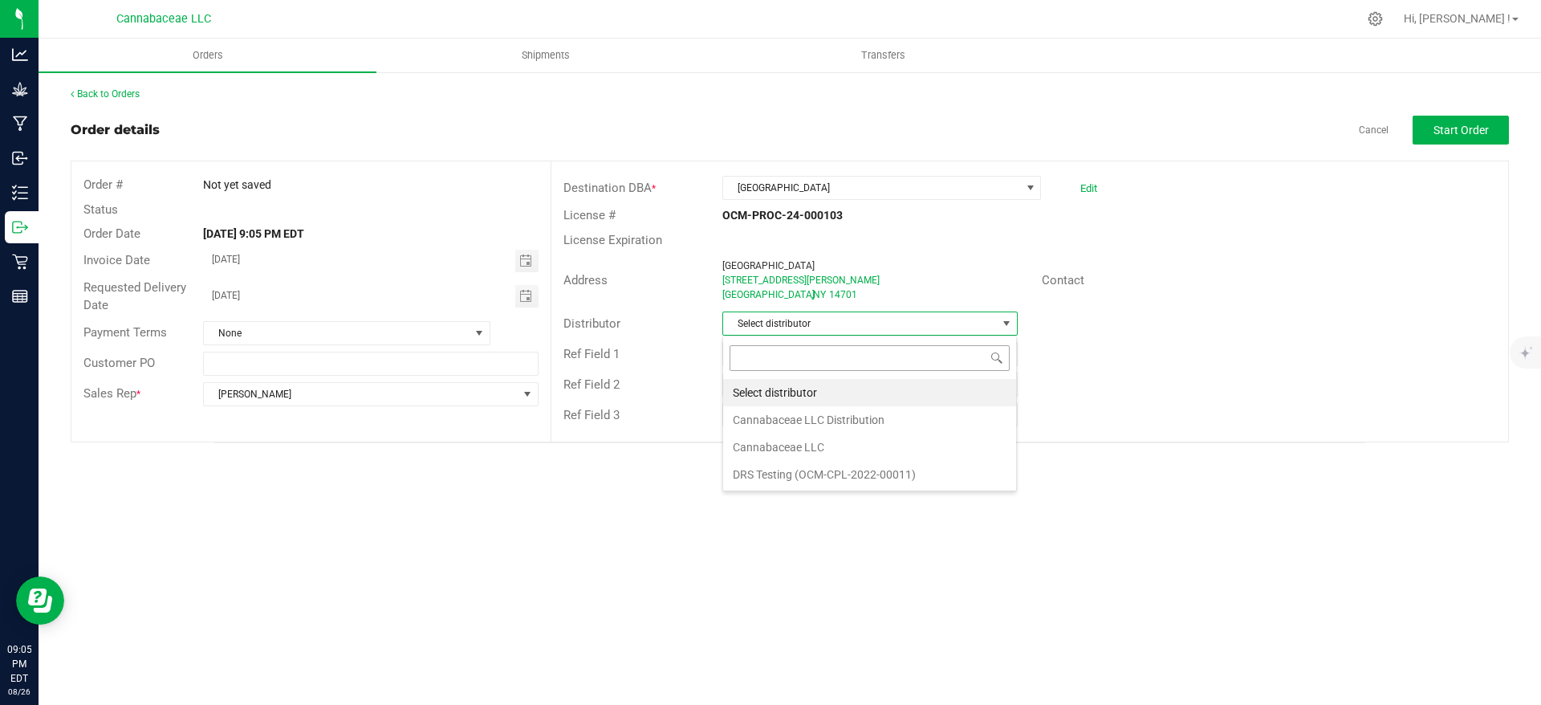
scroll to position [24, 295]
click at [864, 414] on li "Cannabaceae LLC Distribution" at bounding box center [869, 419] width 293 height 27
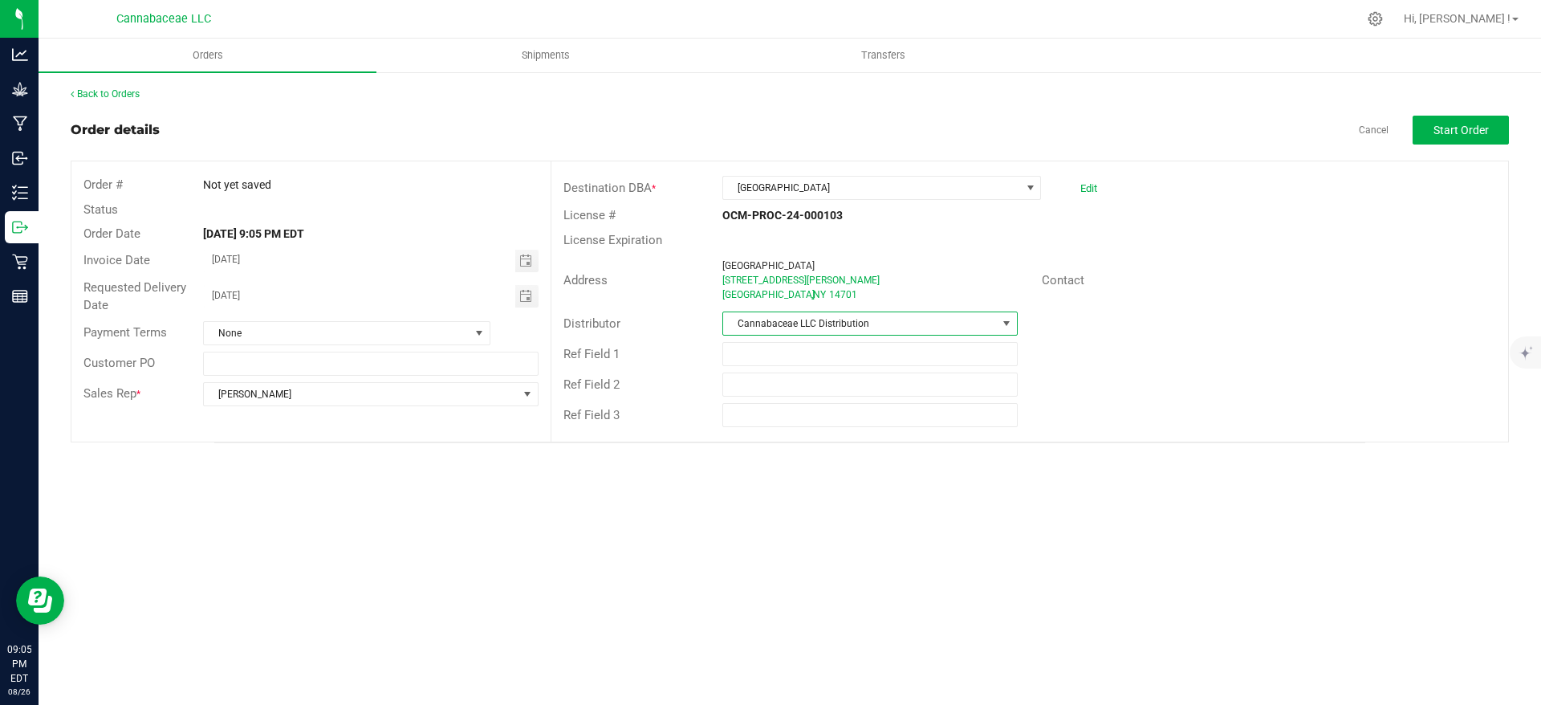
click at [1331, 369] on div "Ref Field 2" at bounding box center [1029, 384] width 957 height 31
click at [1454, 139] on button "Start Order" at bounding box center [1461, 130] width 96 height 29
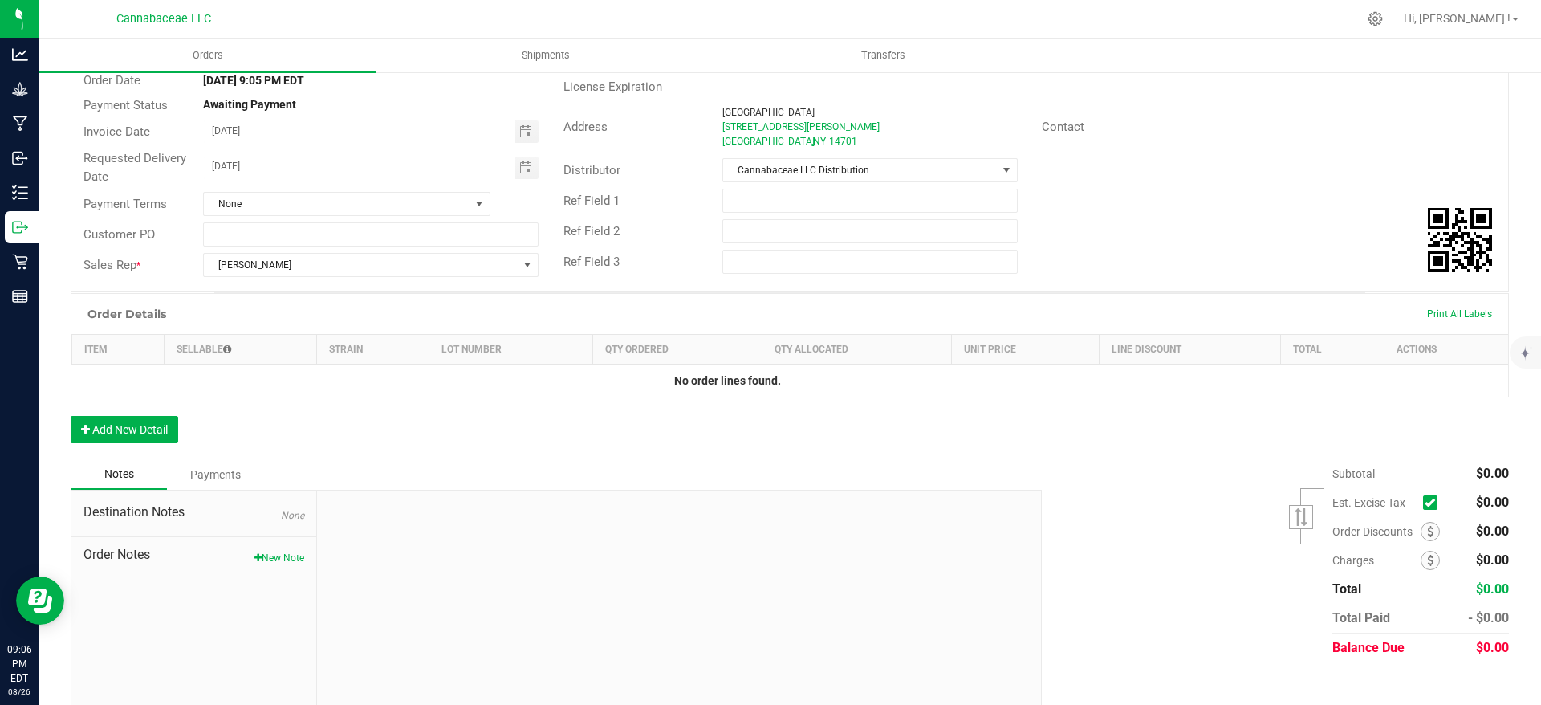
scroll to position [171, 0]
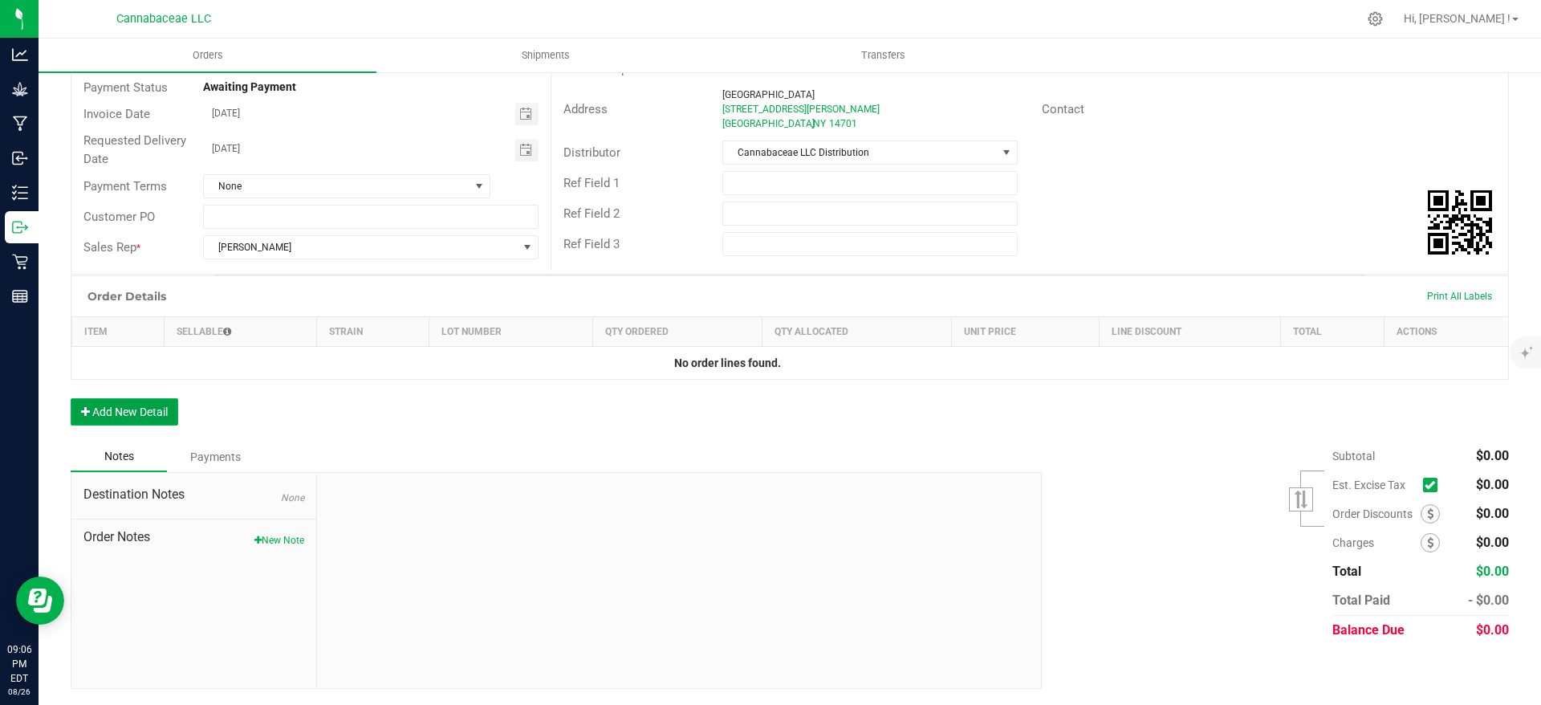
click at [170, 417] on button "Add New Detail" at bounding box center [125, 411] width 108 height 27
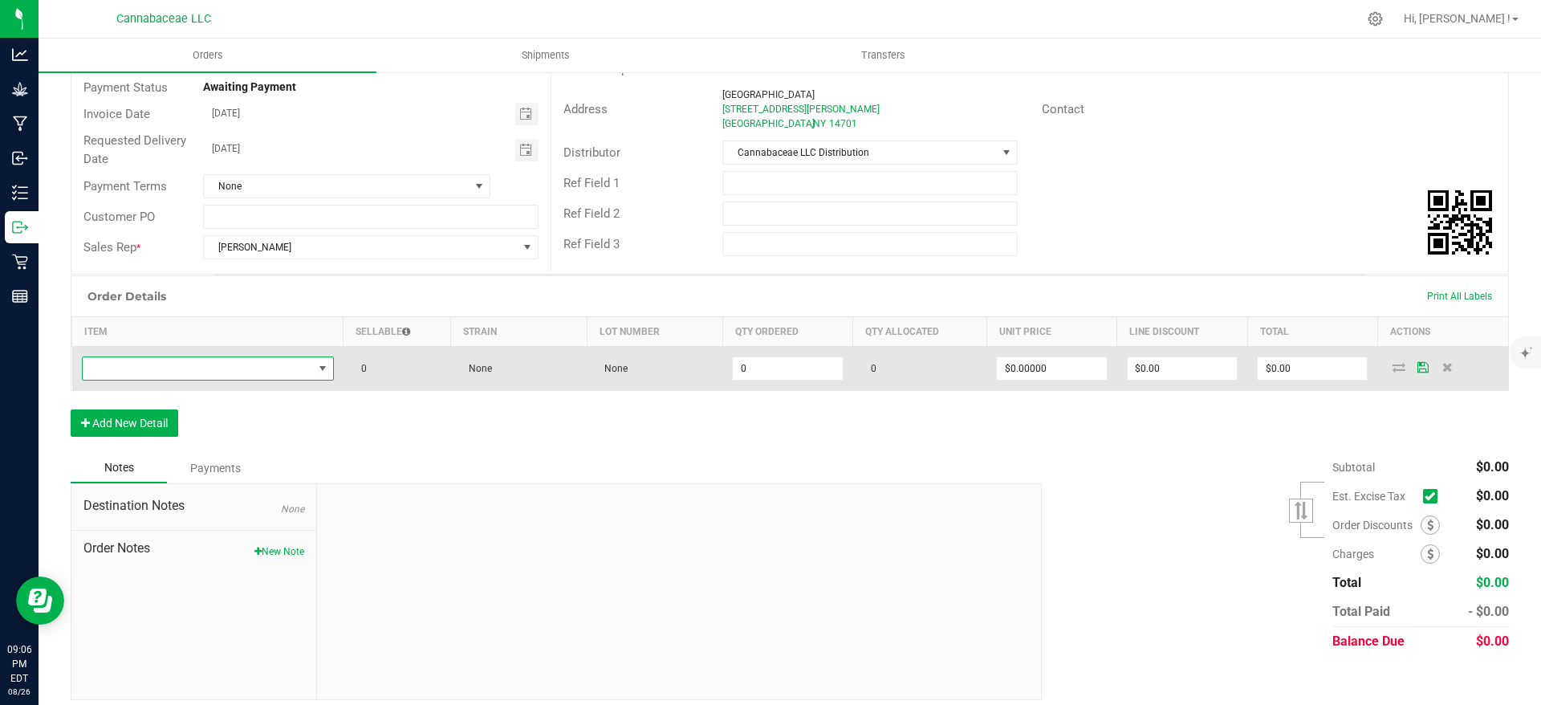
click at [319, 373] on span "NO DATA FOUND" at bounding box center [322, 368] width 13 height 13
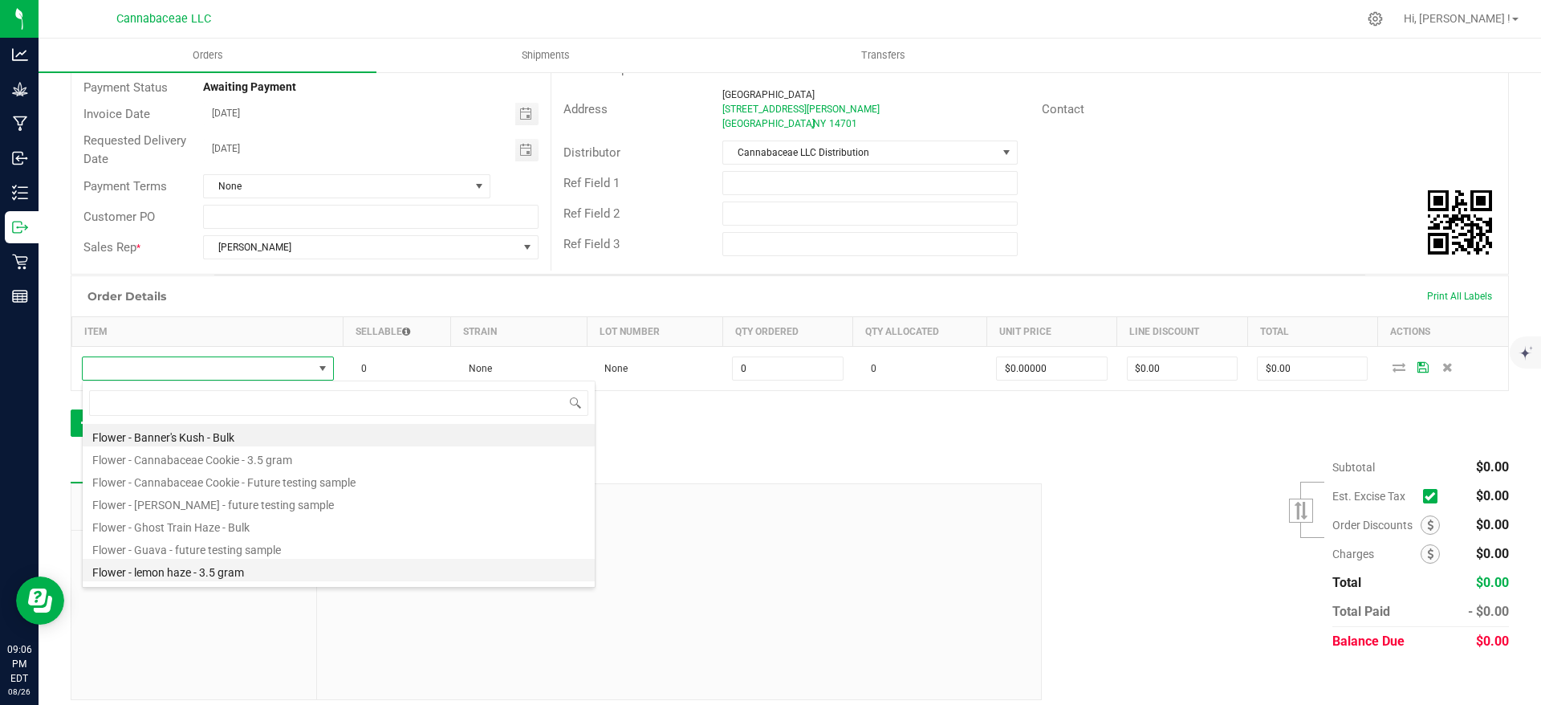
scroll to position [87, 0]
click at [286, 432] on li "Flower - Ghost Train Haze - Bulk" at bounding box center [339, 438] width 512 height 22
type input "0.0000 g"
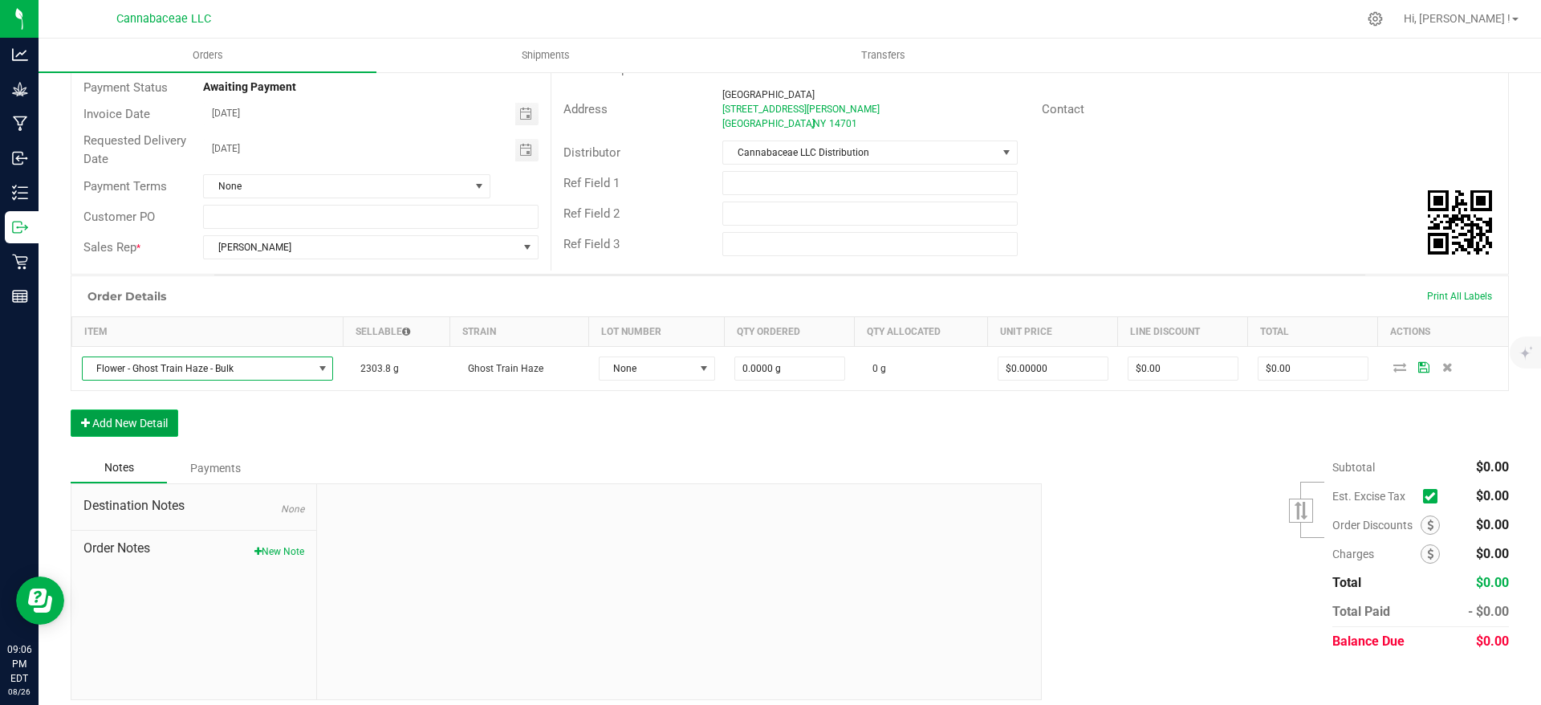
click at [161, 433] on button "Add New Detail" at bounding box center [125, 422] width 108 height 27
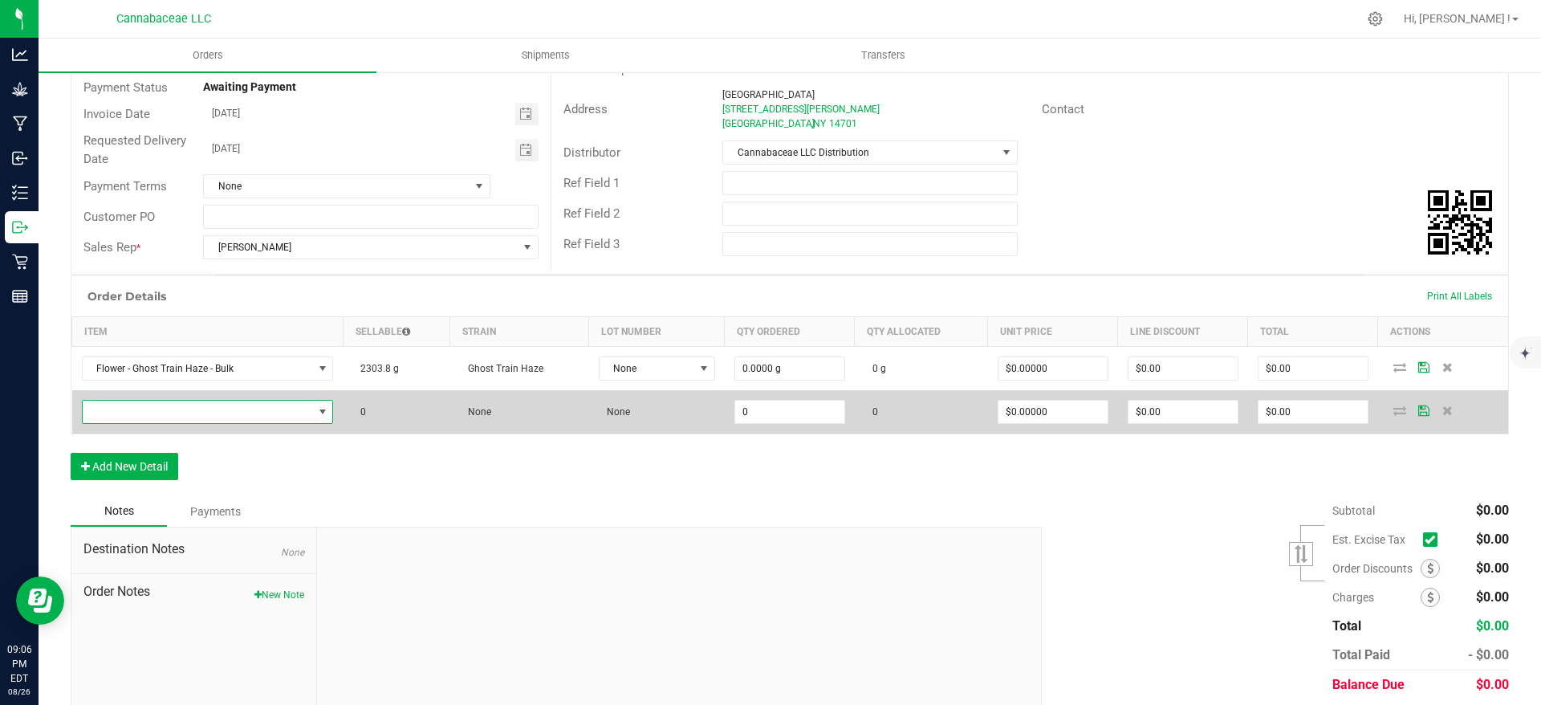
click at [317, 422] on span "NO DATA FOUND" at bounding box center [322, 412] width 20 height 22
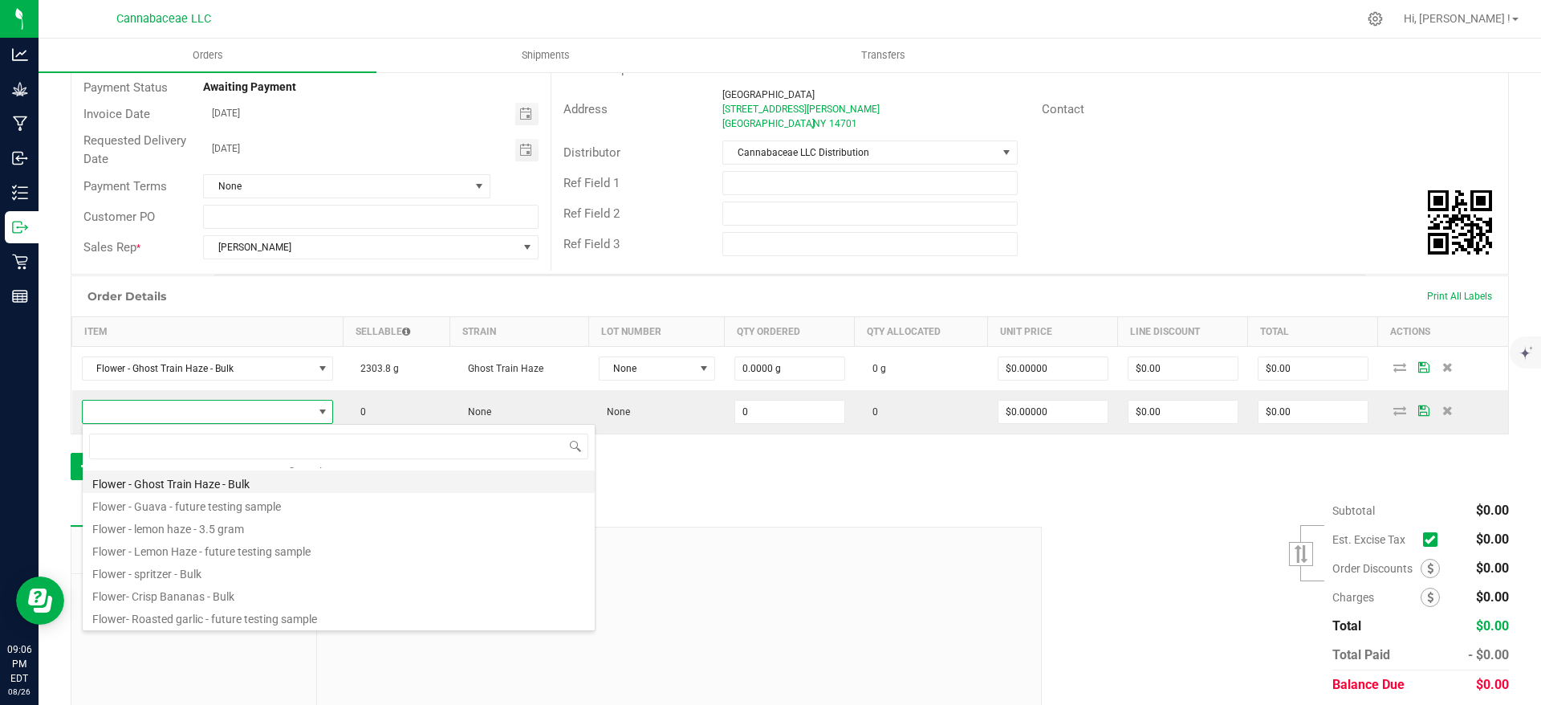
click at [327, 475] on li "Flower - Ghost Train Haze - Bulk" at bounding box center [339, 481] width 512 height 22
type input "0.0000 g"
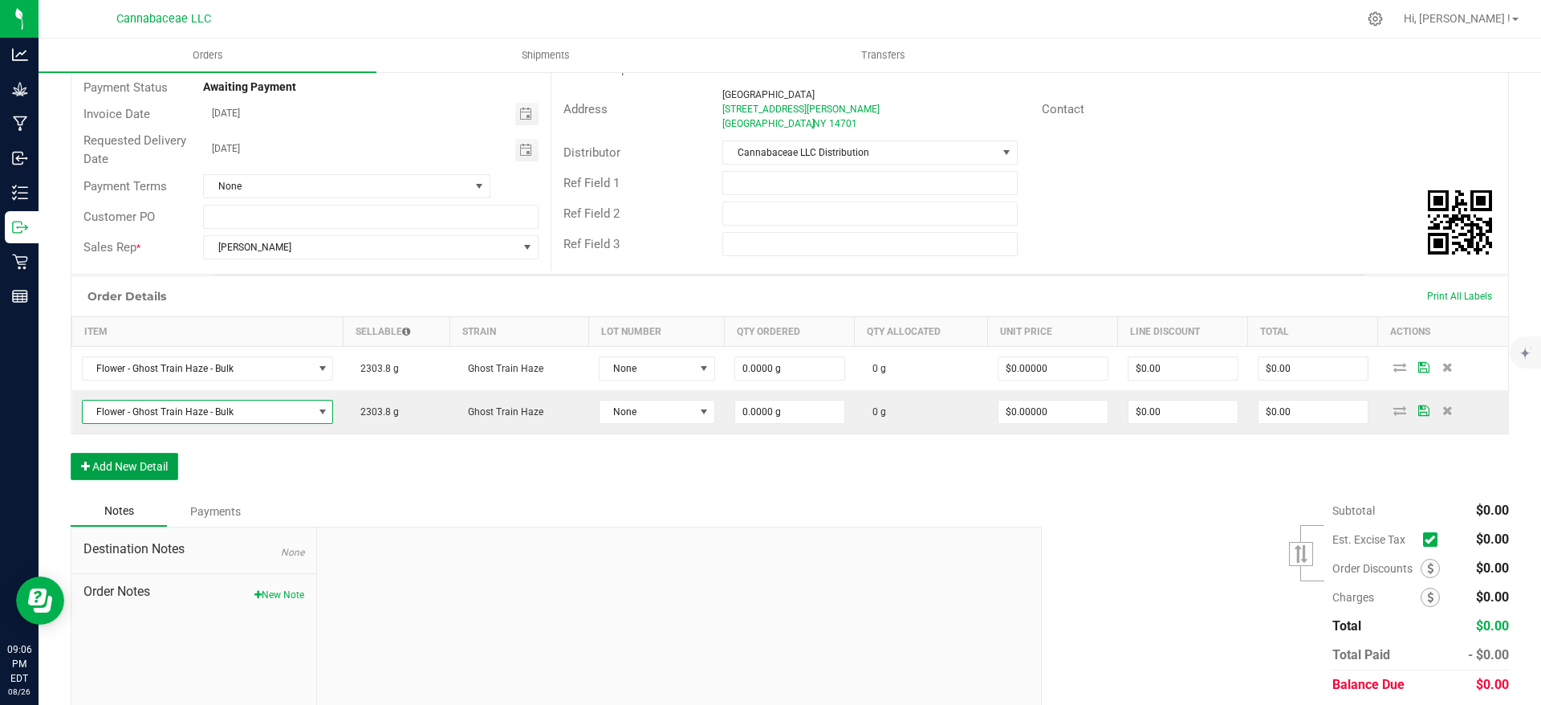
click at [140, 465] on button "Add New Detail" at bounding box center [125, 466] width 108 height 27
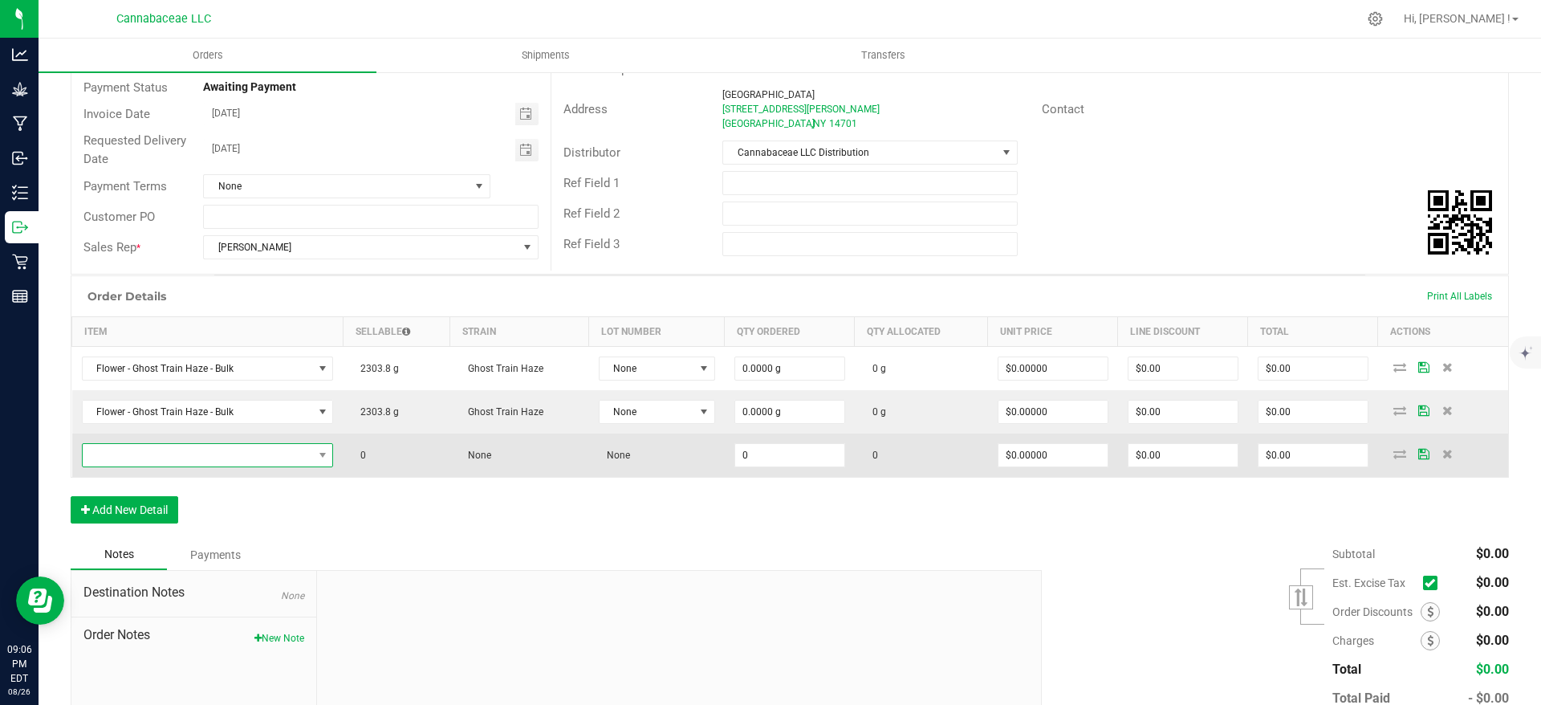
click at [279, 465] on span "NO DATA FOUND" at bounding box center [198, 455] width 230 height 22
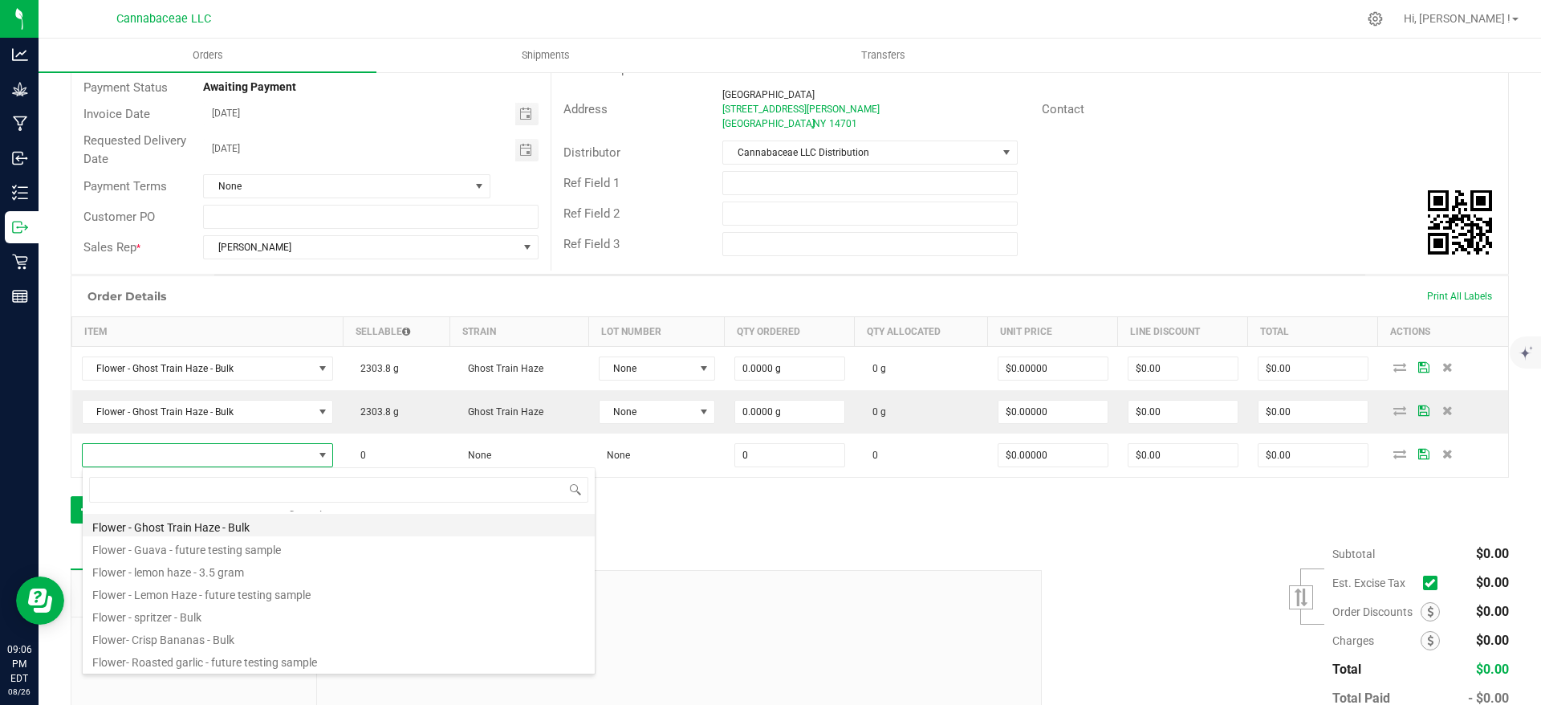
click at [288, 529] on li "Flower - Ghost Train Haze - Bulk" at bounding box center [339, 525] width 512 height 22
type input "0.0000 g"
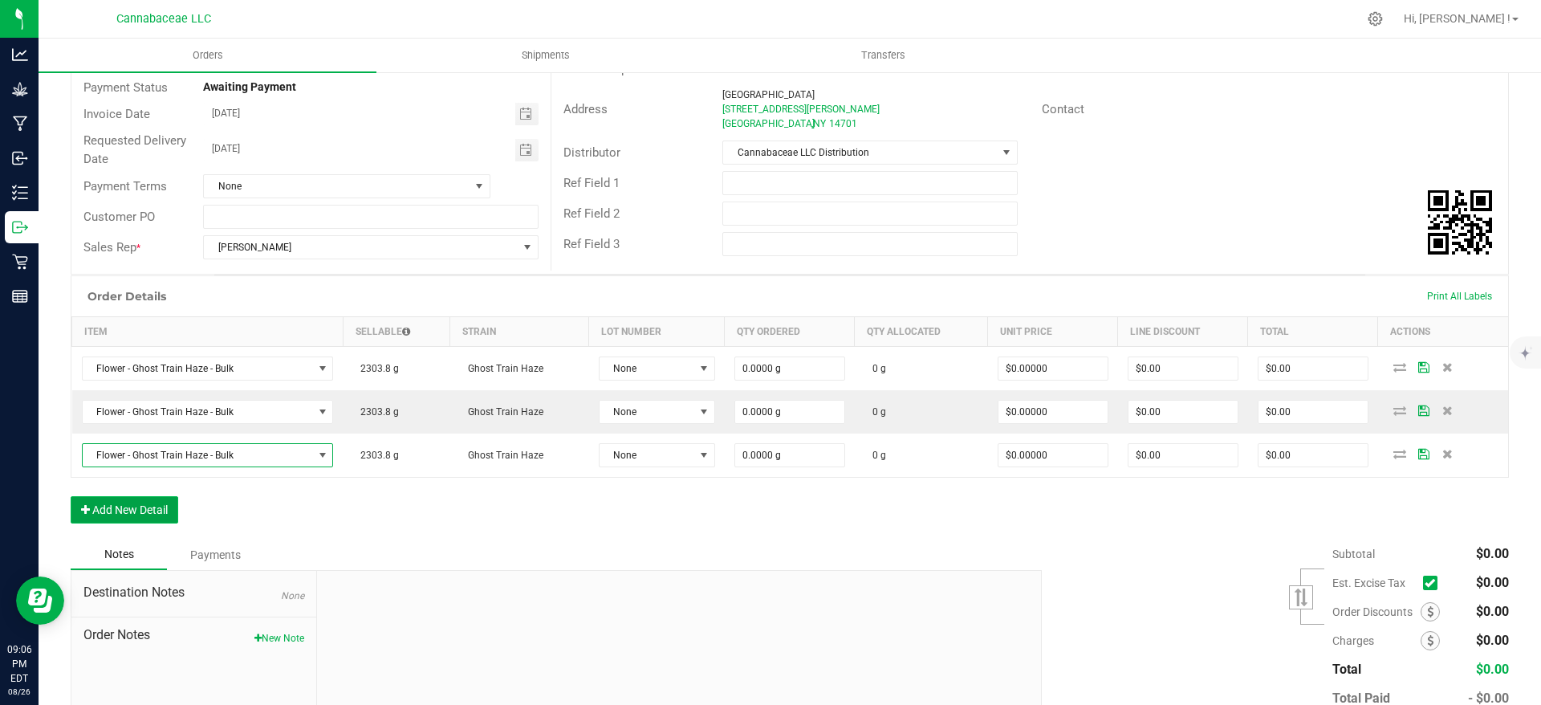
click at [147, 501] on button "Add New Detail" at bounding box center [125, 509] width 108 height 27
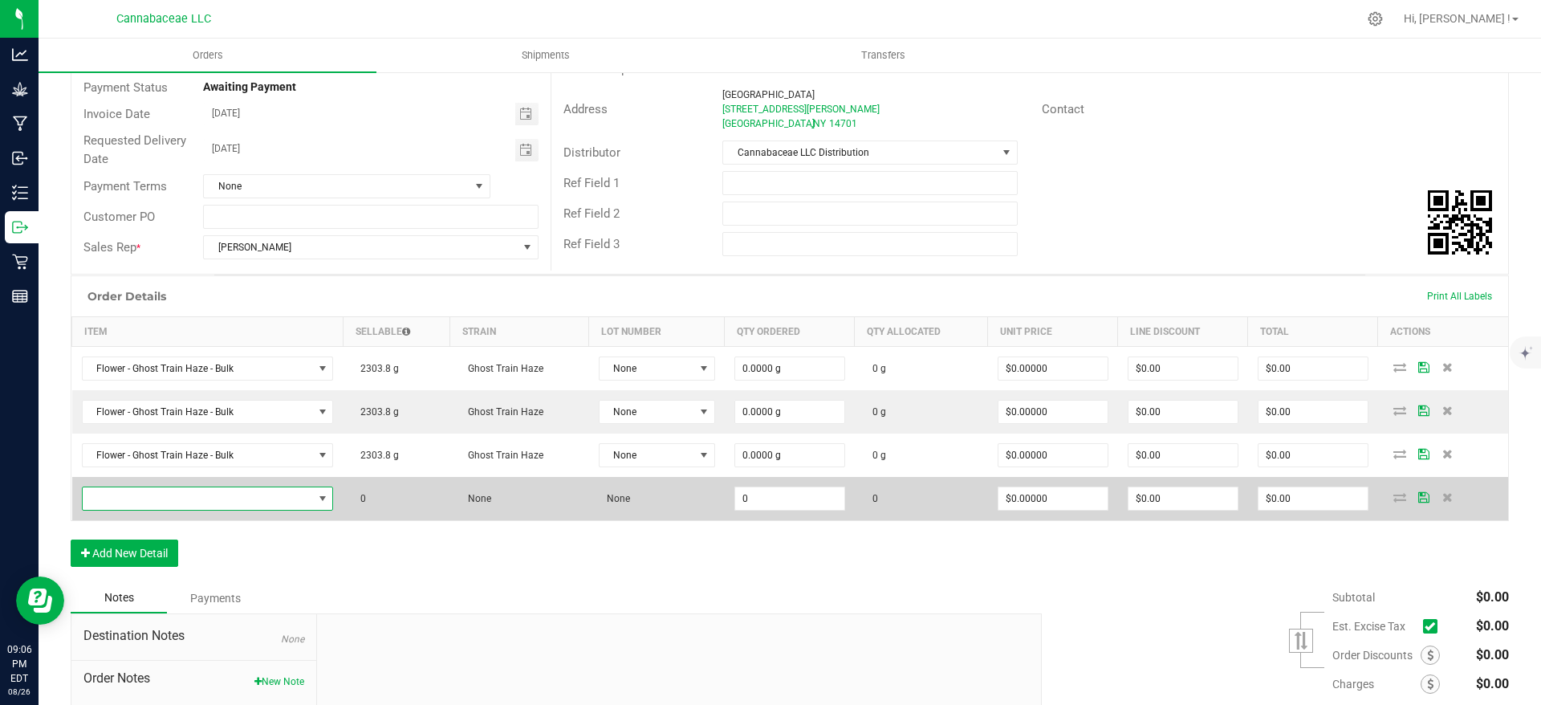
click at [242, 500] on span "NO DATA FOUND" at bounding box center [198, 498] width 230 height 22
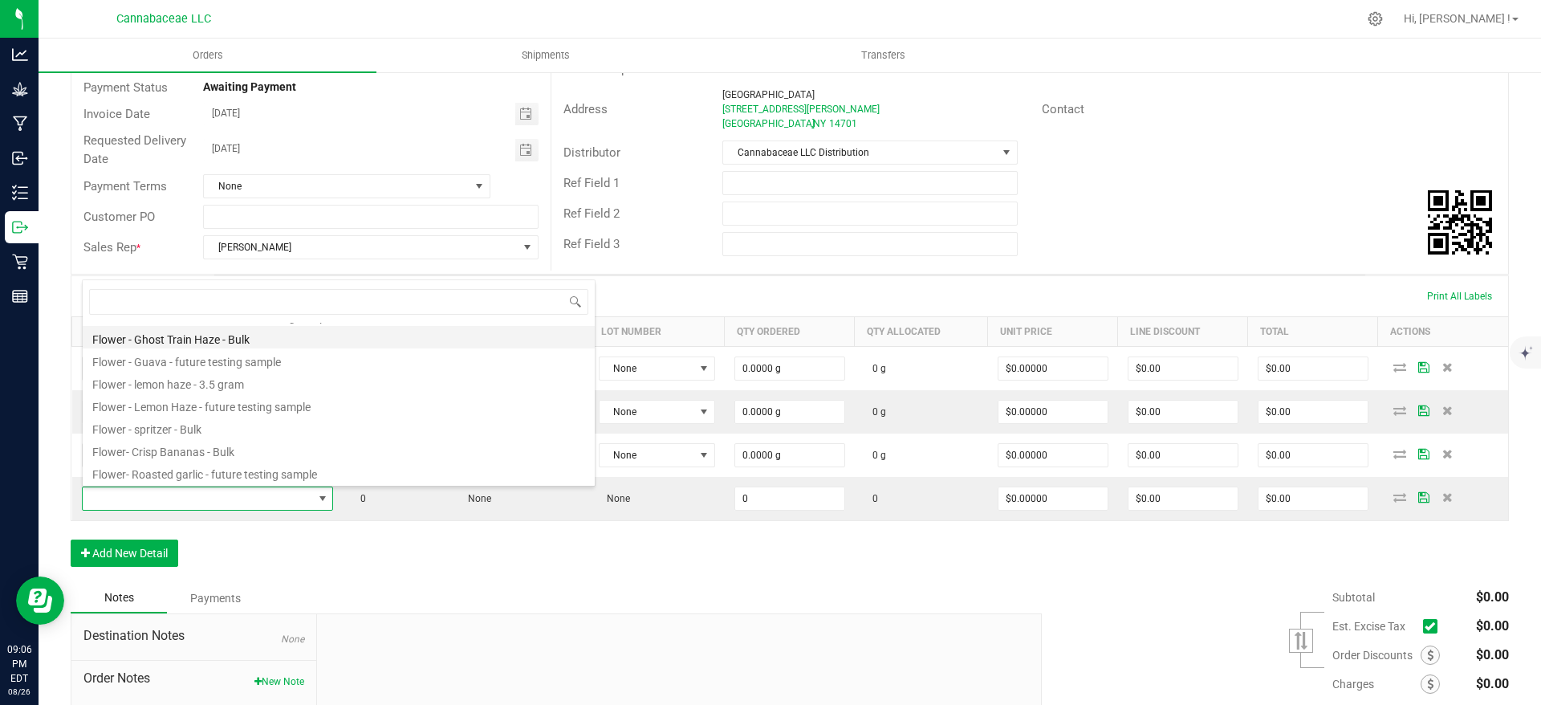
click at [281, 345] on li "Flower - Ghost Train Haze - Bulk" at bounding box center [339, 337] width 512 height 22
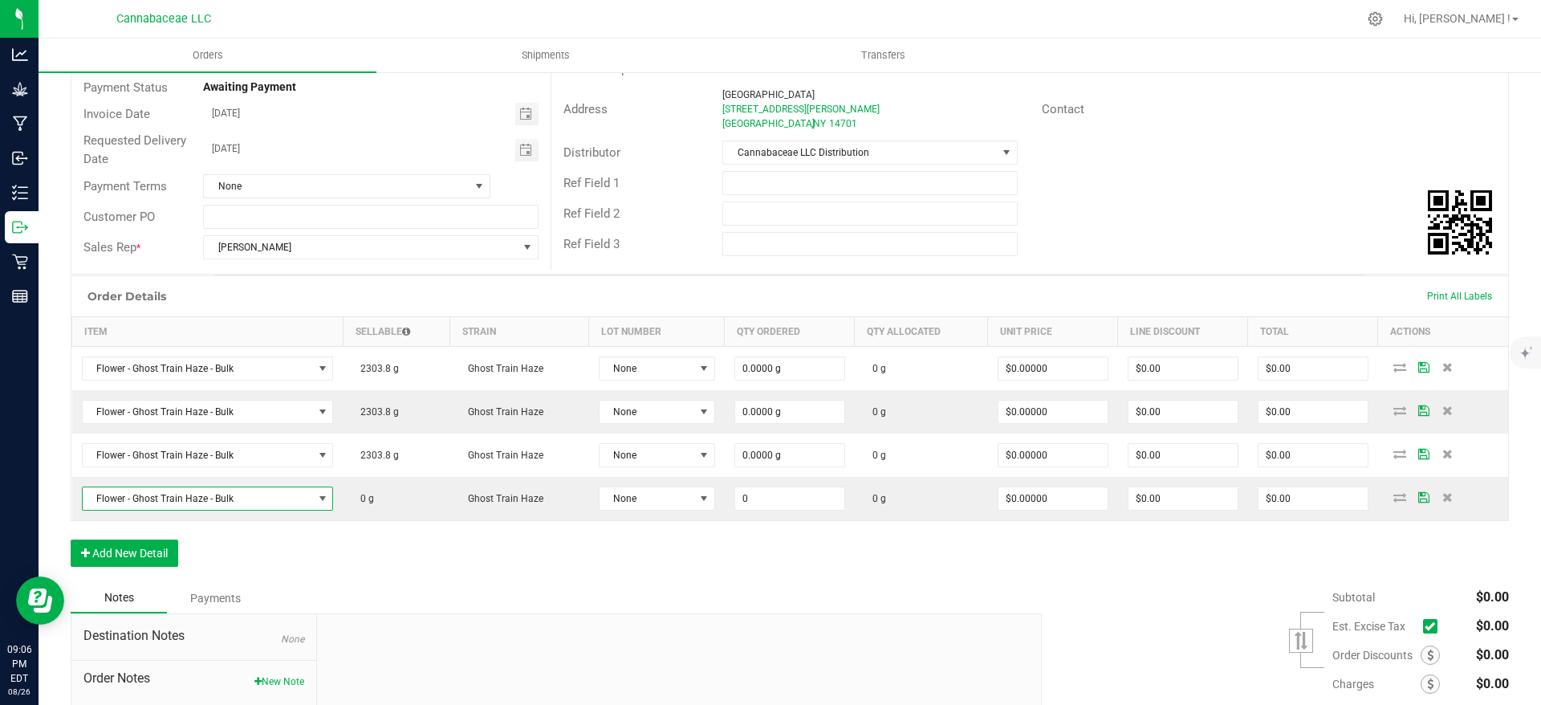
type input "0.0000 g"
click at [161, 555] on button "Add New Detail" at bounding box center [125, 552] width 108 height 27
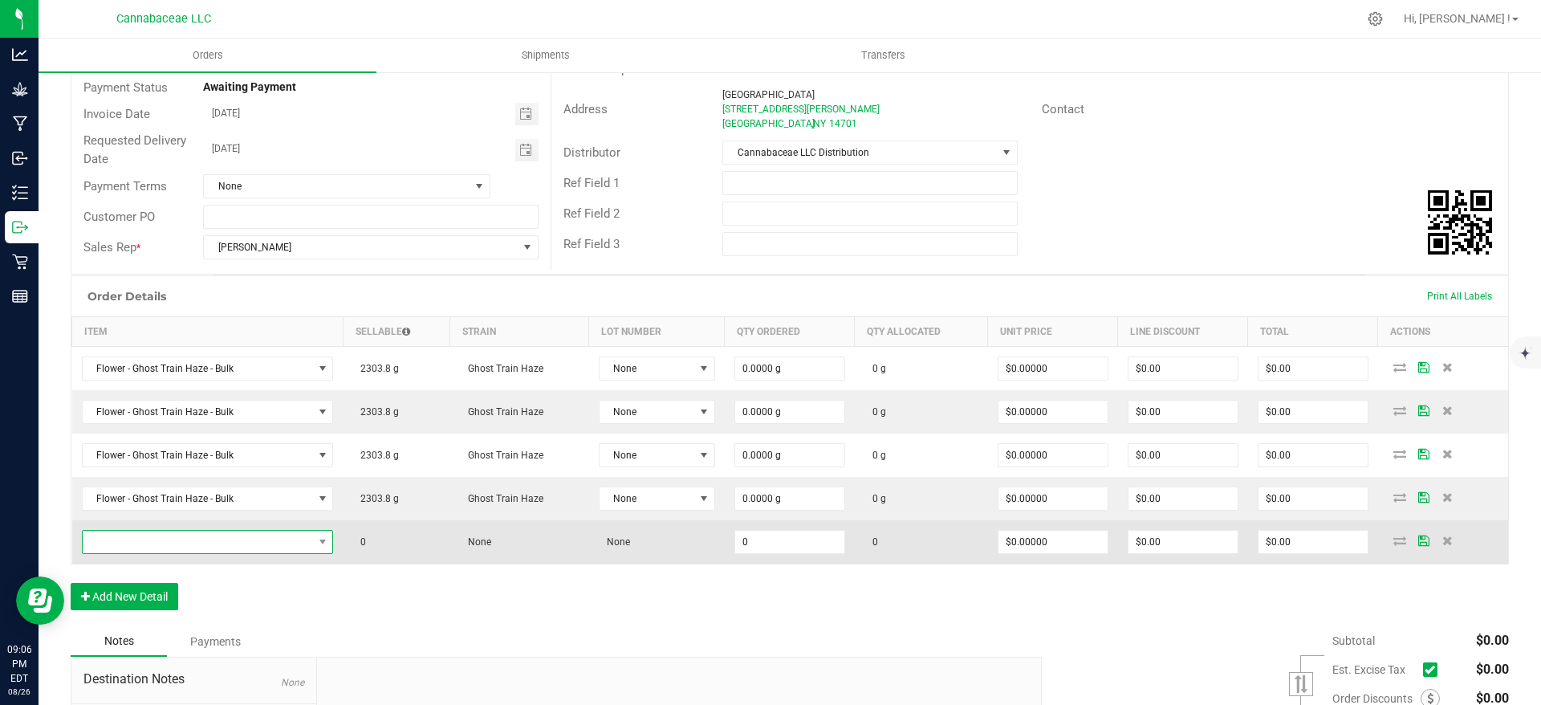
click at [176, 539] on span "NO DATA FOUND" at bounding box center [198, 542] width 230 height 22
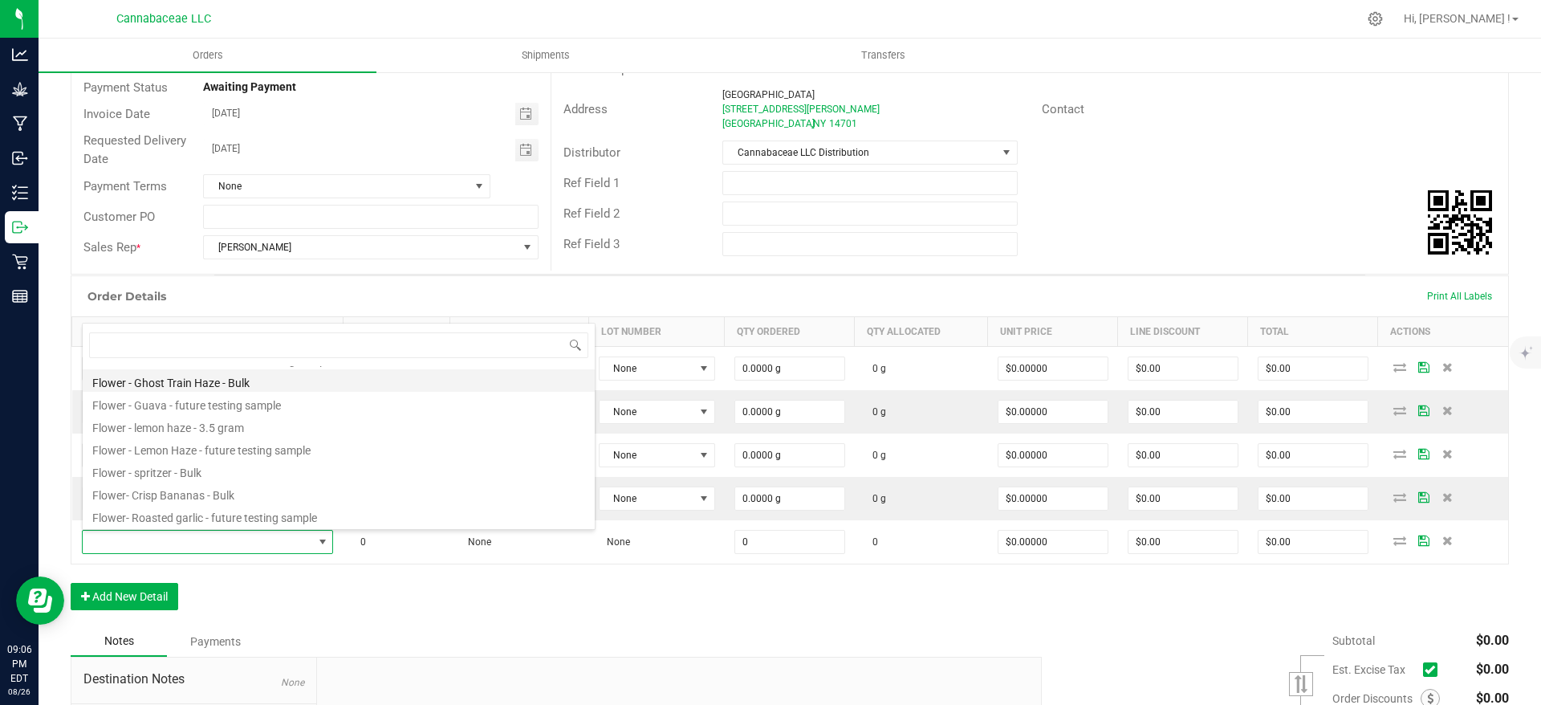
click at [258, 388] on li "Flower - Ghost Train Haze - Bulk" at bounding box center [339, 380] width 512 height 22
type input "0.0000 g"
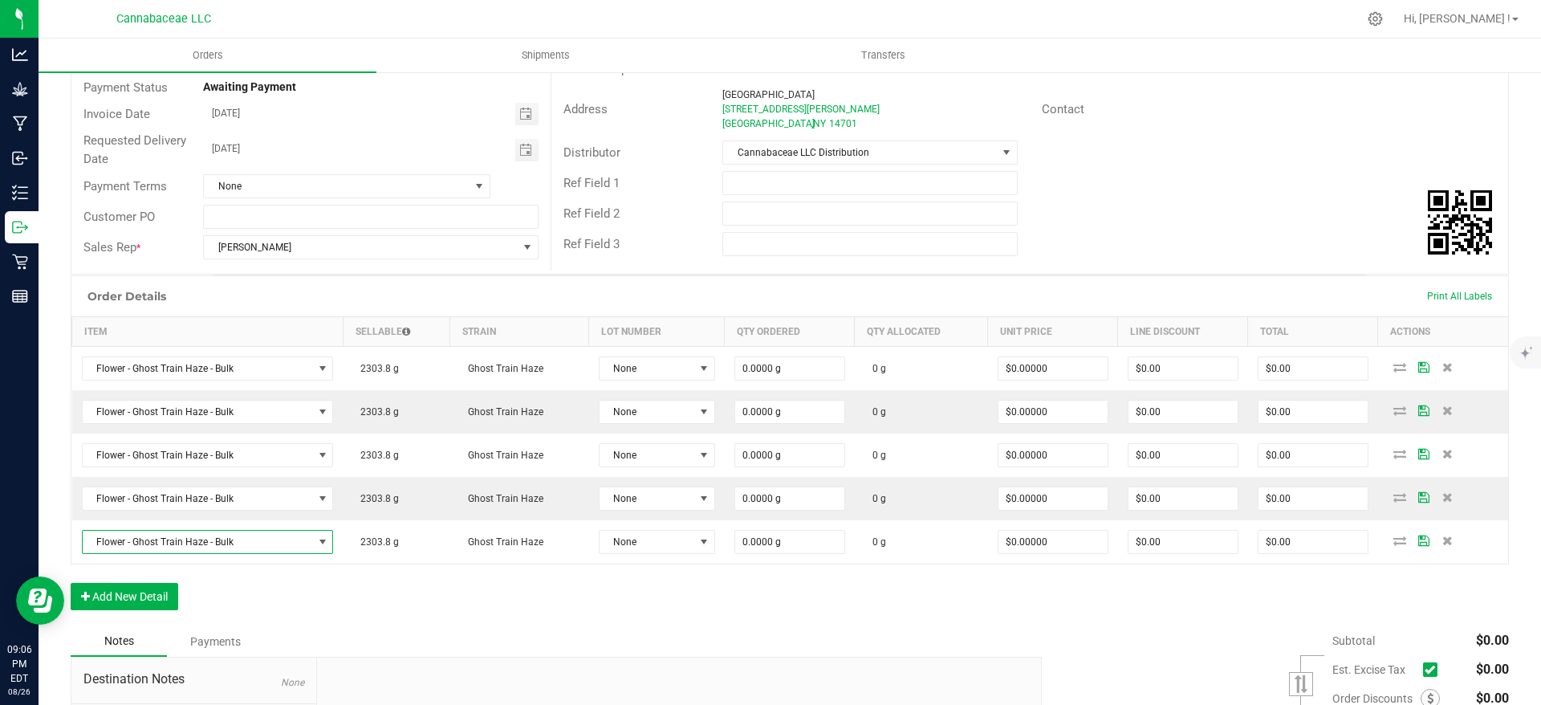
click at [360, 606] on div "Order Details Print All Labels Item Sellable Strain Lot Number Qty Ordered Qty …" at bounding box center [790, 450] width 1438 height 351
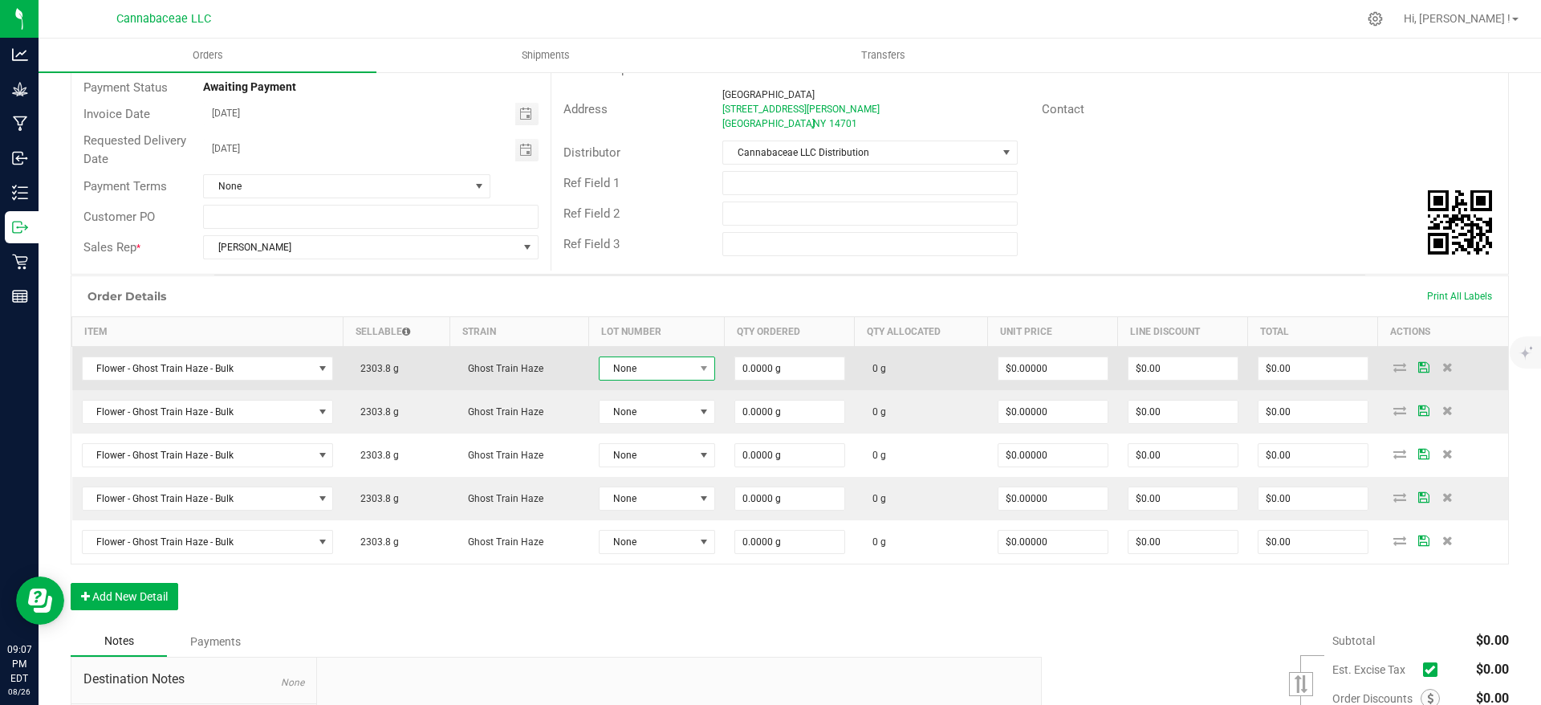
click at [693, 372] on span at bounding box center [703, 368] width 20 height 22
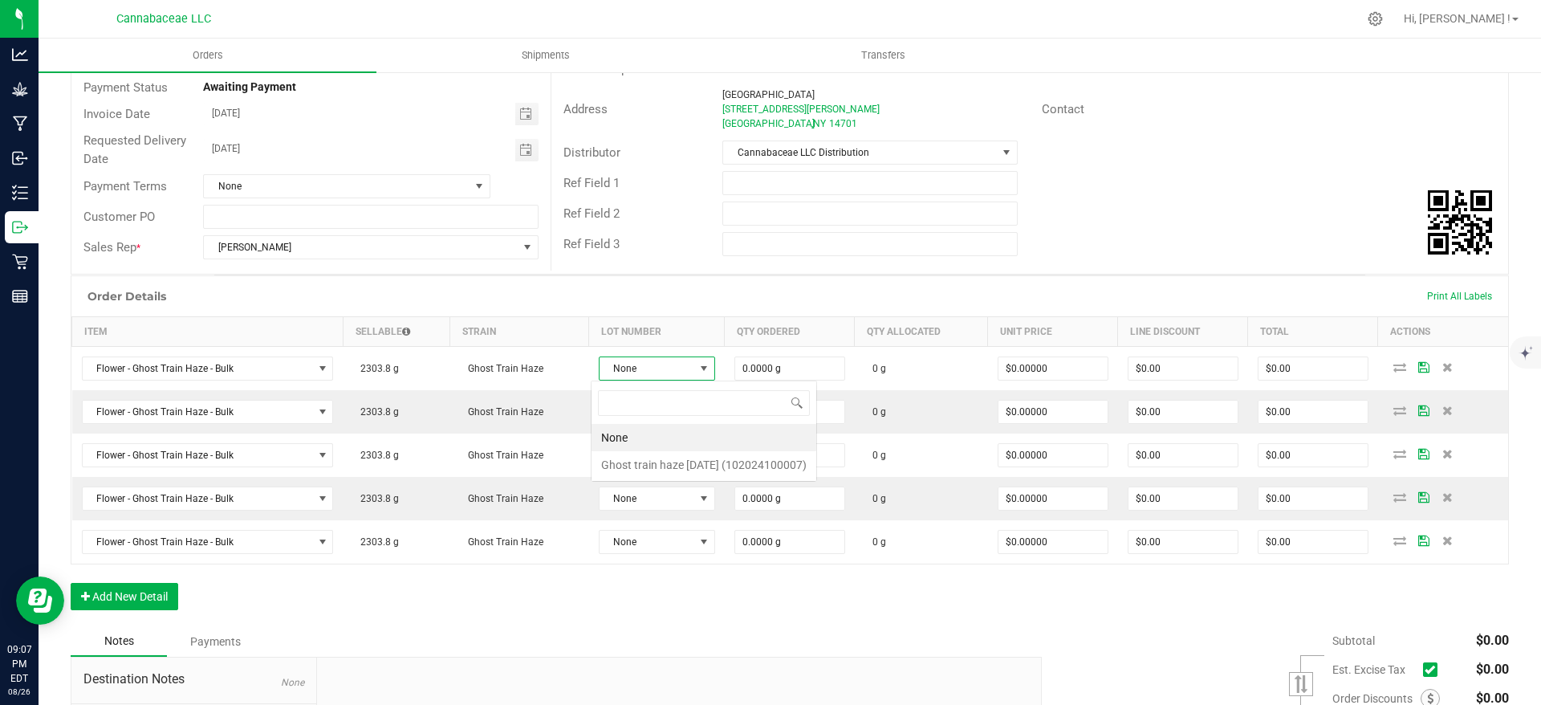
scroll to position [24, 115]
click at [700, 459] on \(102024100007\) "Ghost train haze [DATE] (102024100007)" at bounding box center [704, 464] width 225 height 27
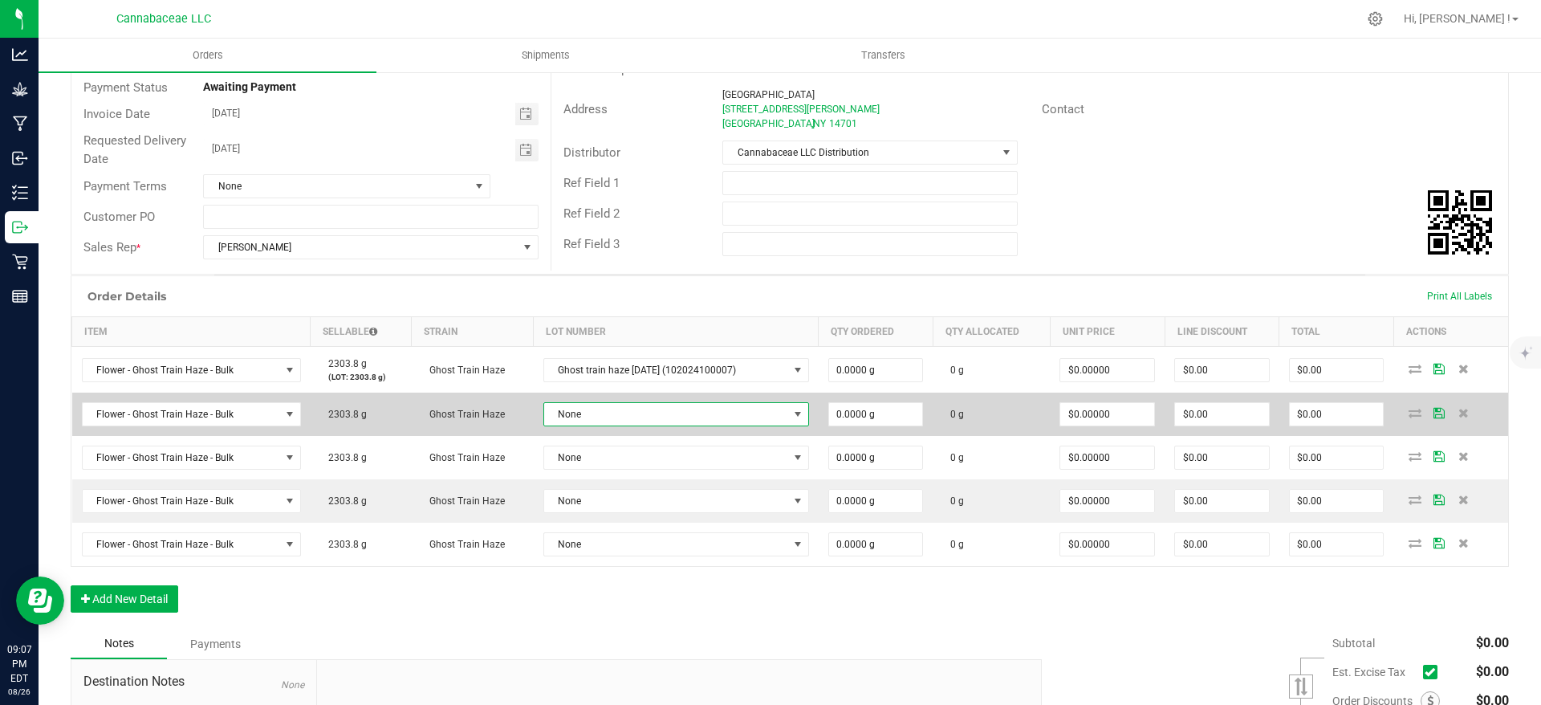
click at [669, 417] on span "None" at bounding box center [666, 414] width 244 height 22
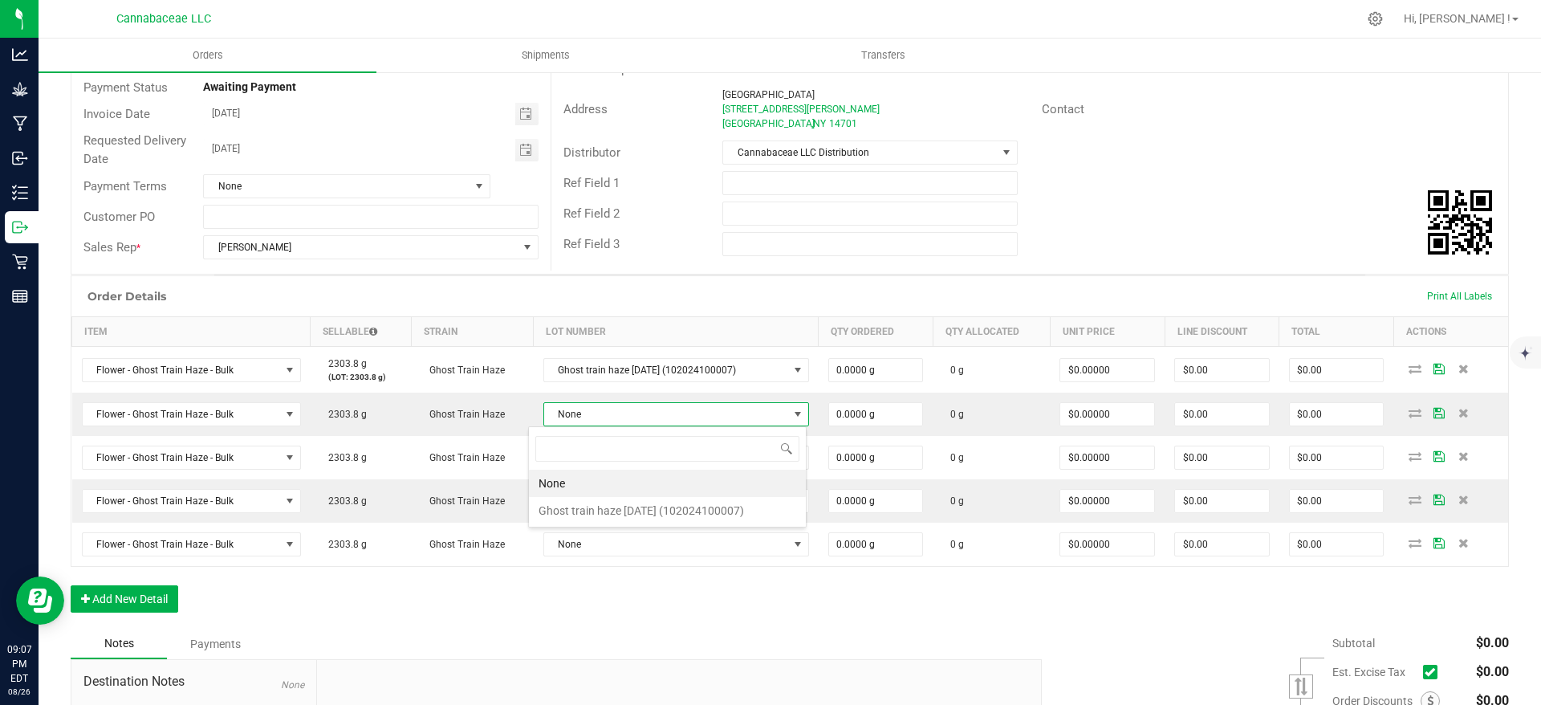
scroll to position [24, 278]
click at [671, 509] on \(102024100007\) "Ghost train haze [DATE] (102024100007)" at bounding box center [667, 510] width 277 height 27
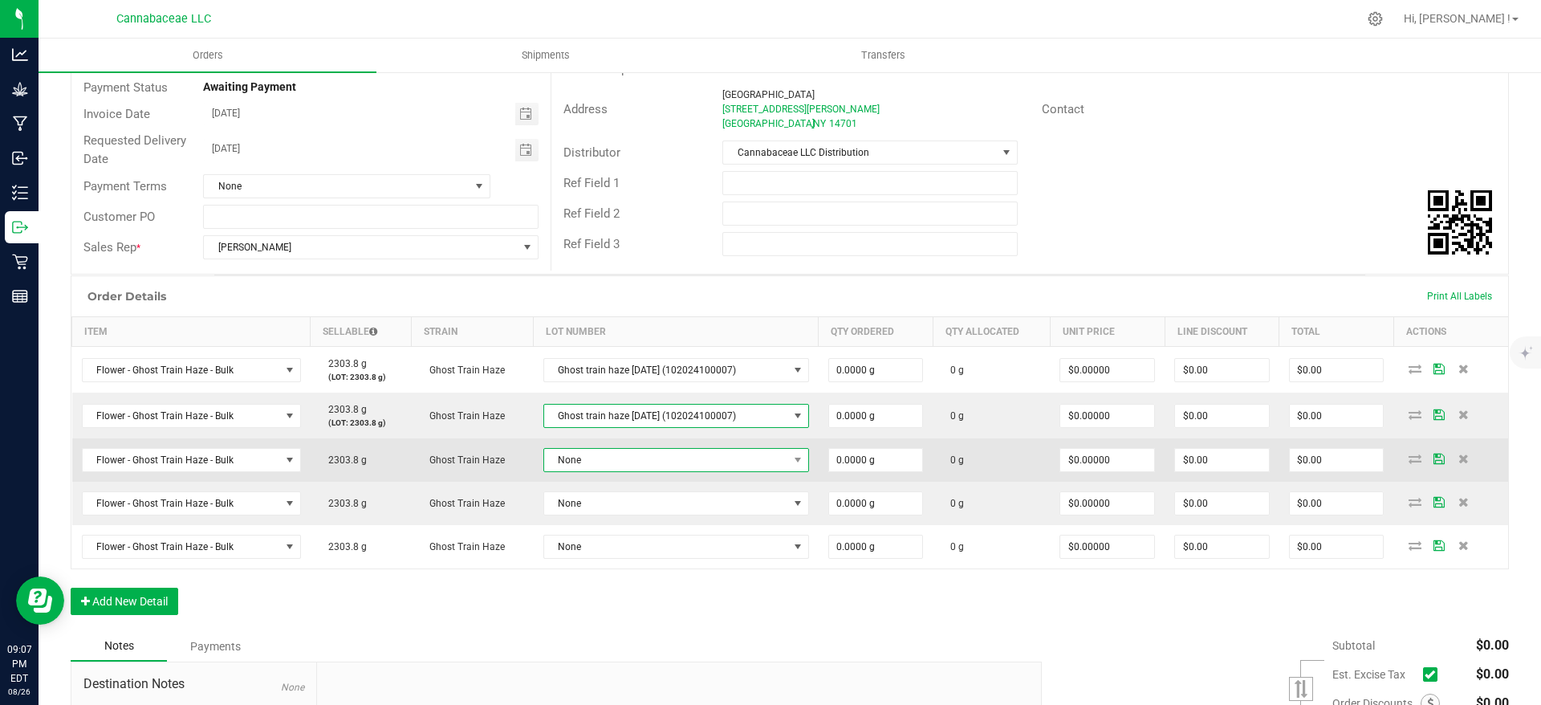
click at [665, 463] on span "None" at bounding box center [666, 460] width 244 height 22
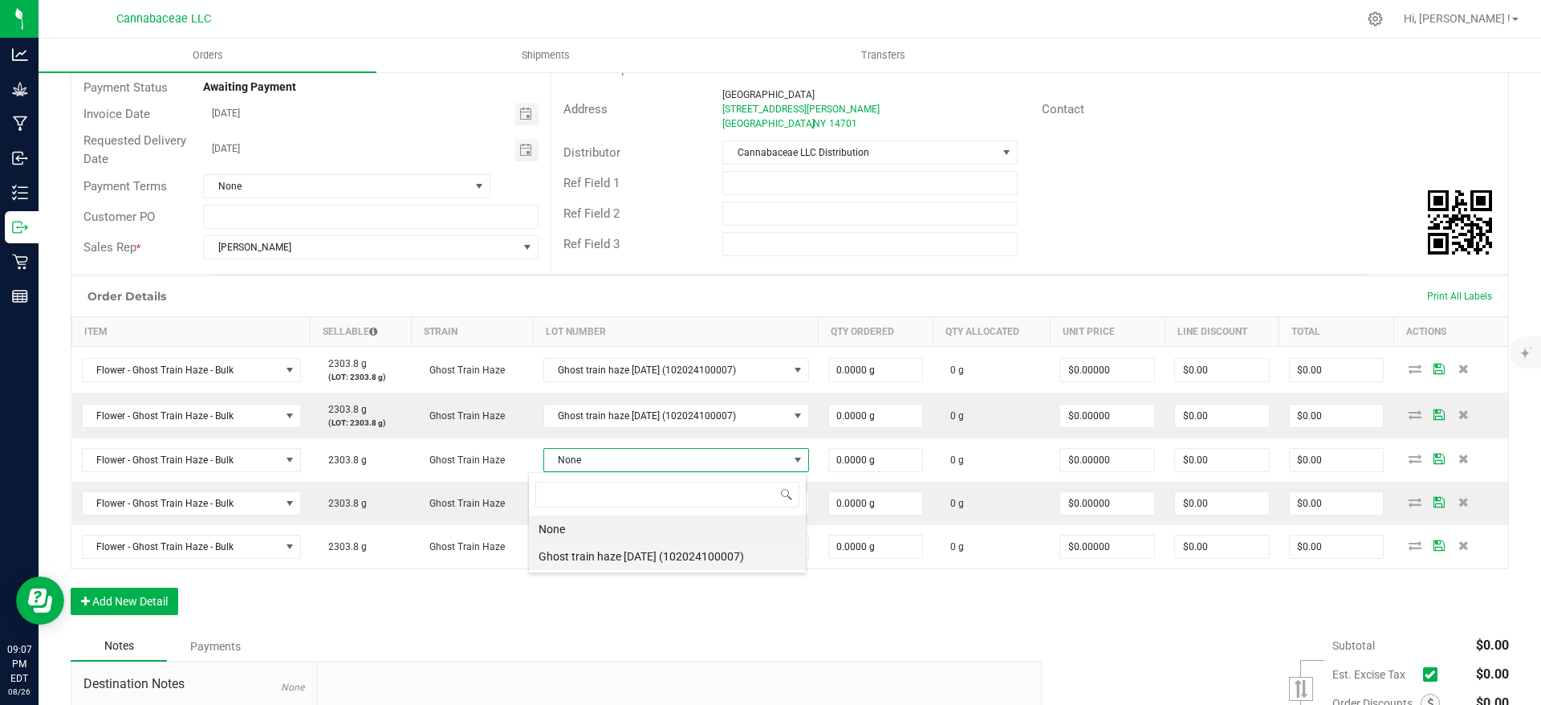
click at [674, 547] on \(102024100007\) "Ghost train haze [DATE] (102024100007)" at bounding box center [667, 556] width 277 height 27
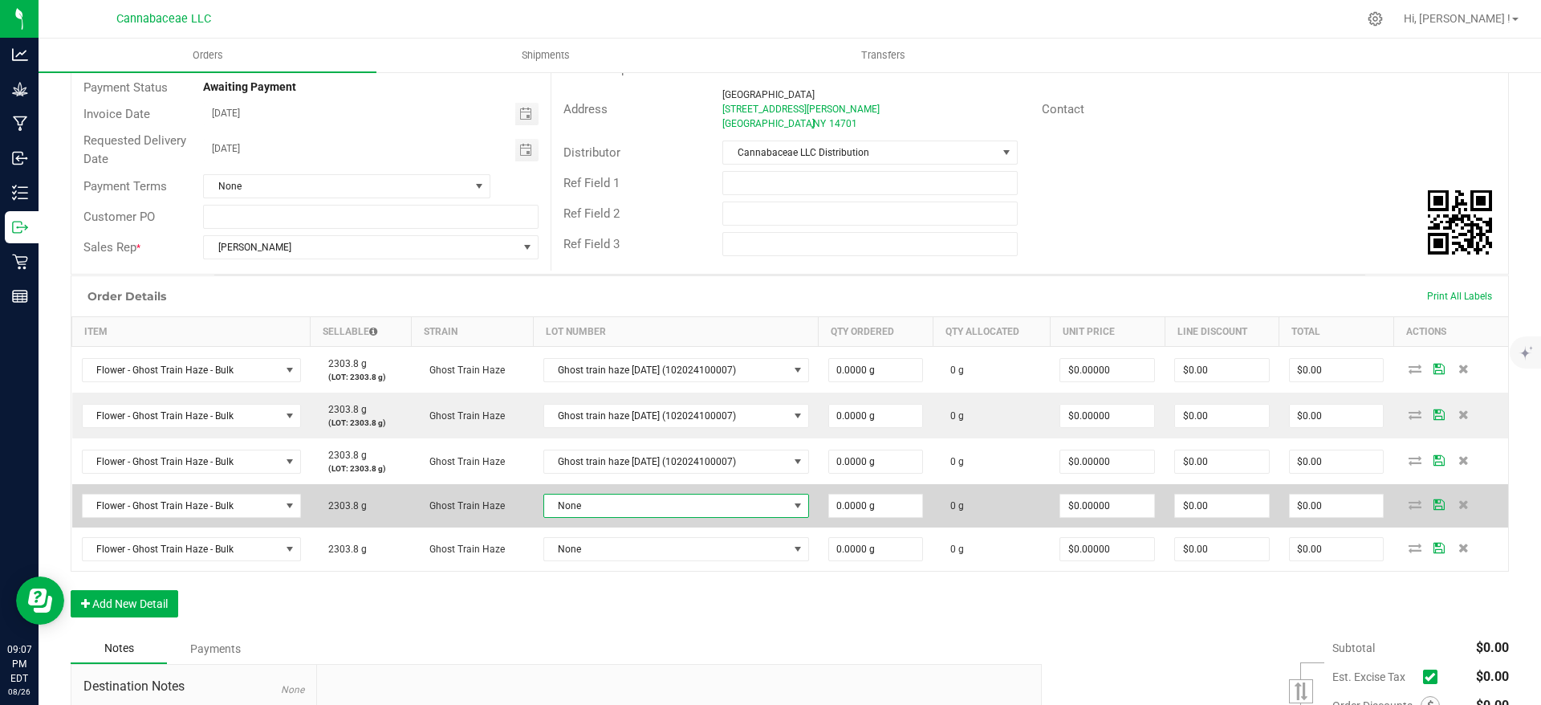
click at [668, 509] on span "None" at bounding box center [666, 505] width 244 height 22
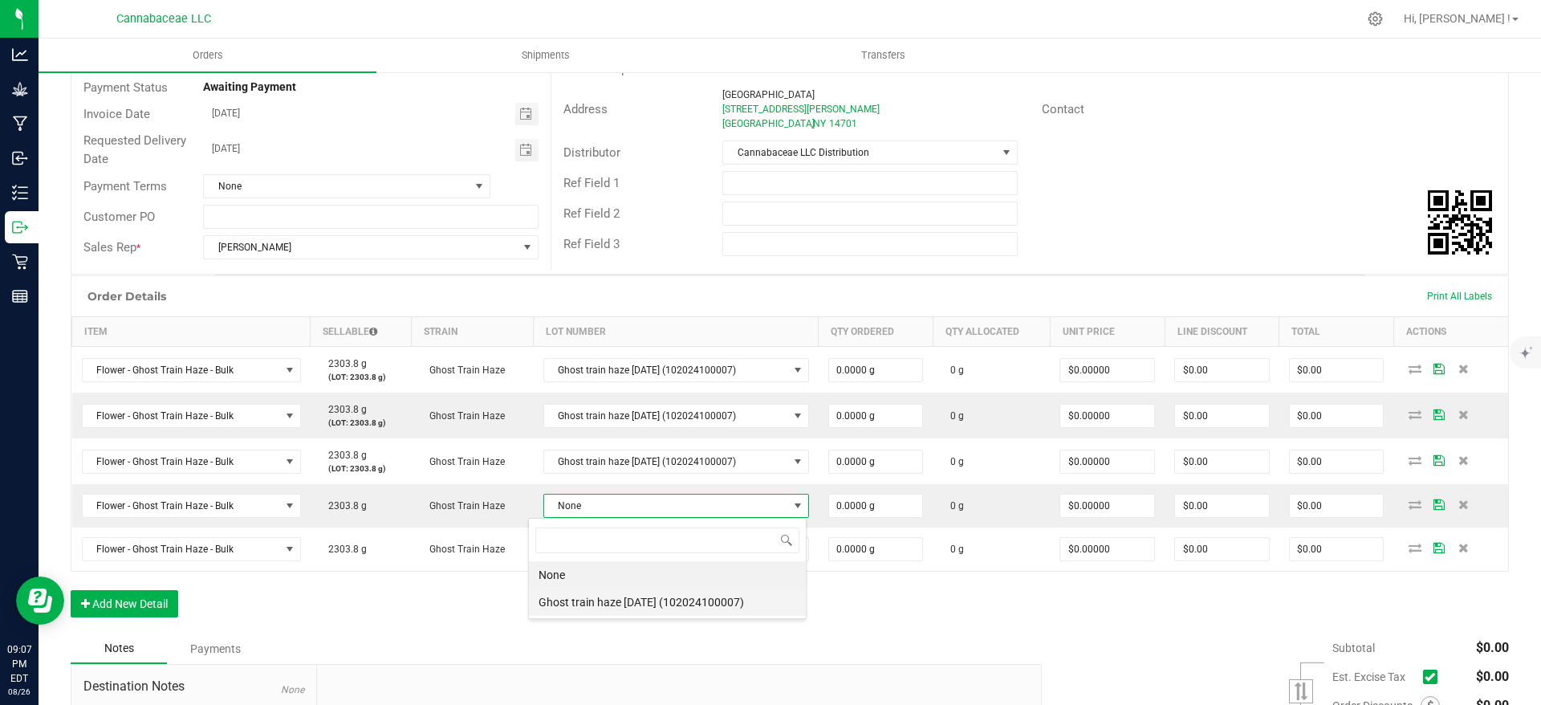
click at [671, 593] on \(102024100007\) "Ghost train haze [DATE] (102024100007)" at bounding box center [667, 601] width 277 height 27
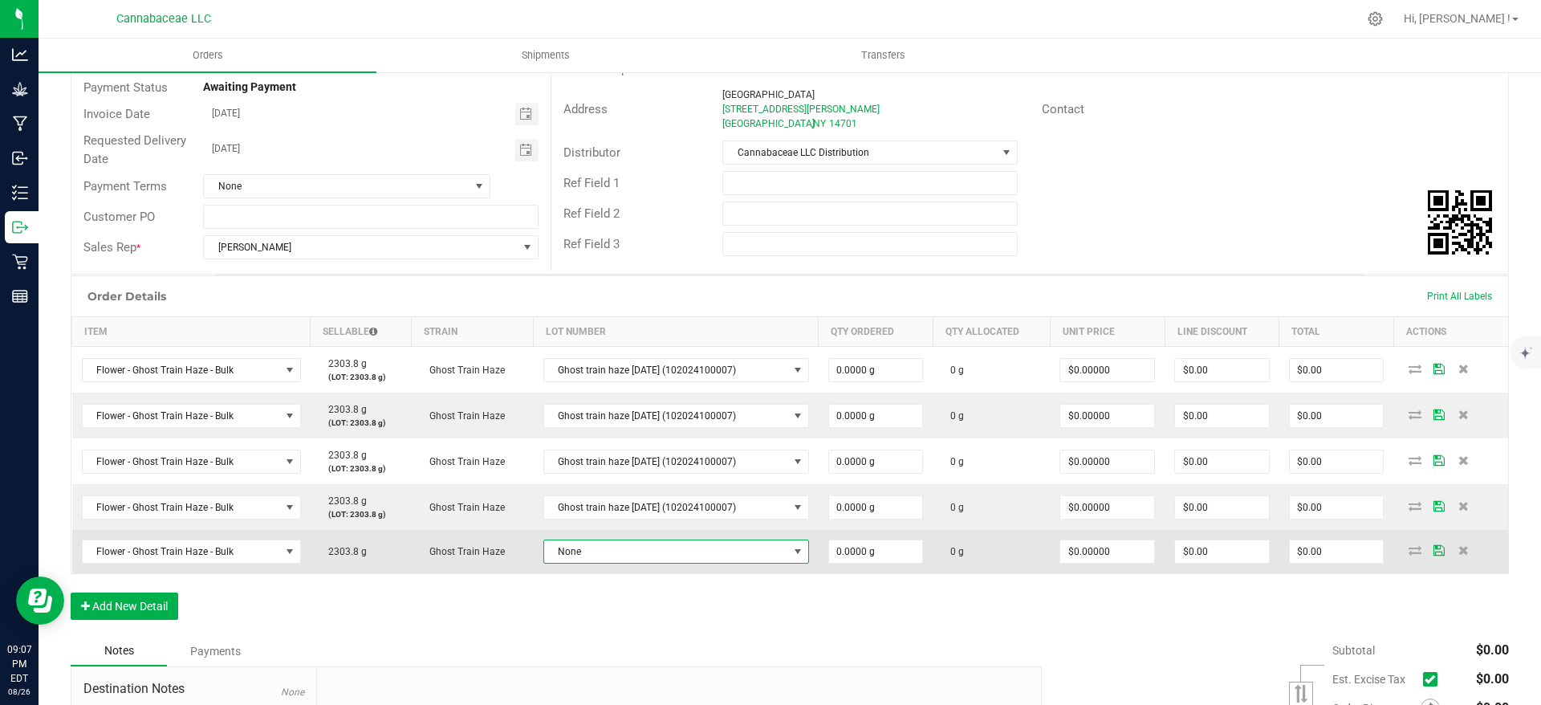
click at [675, 552] on span "None" at bounding box center [666, 551] width 244 height 22
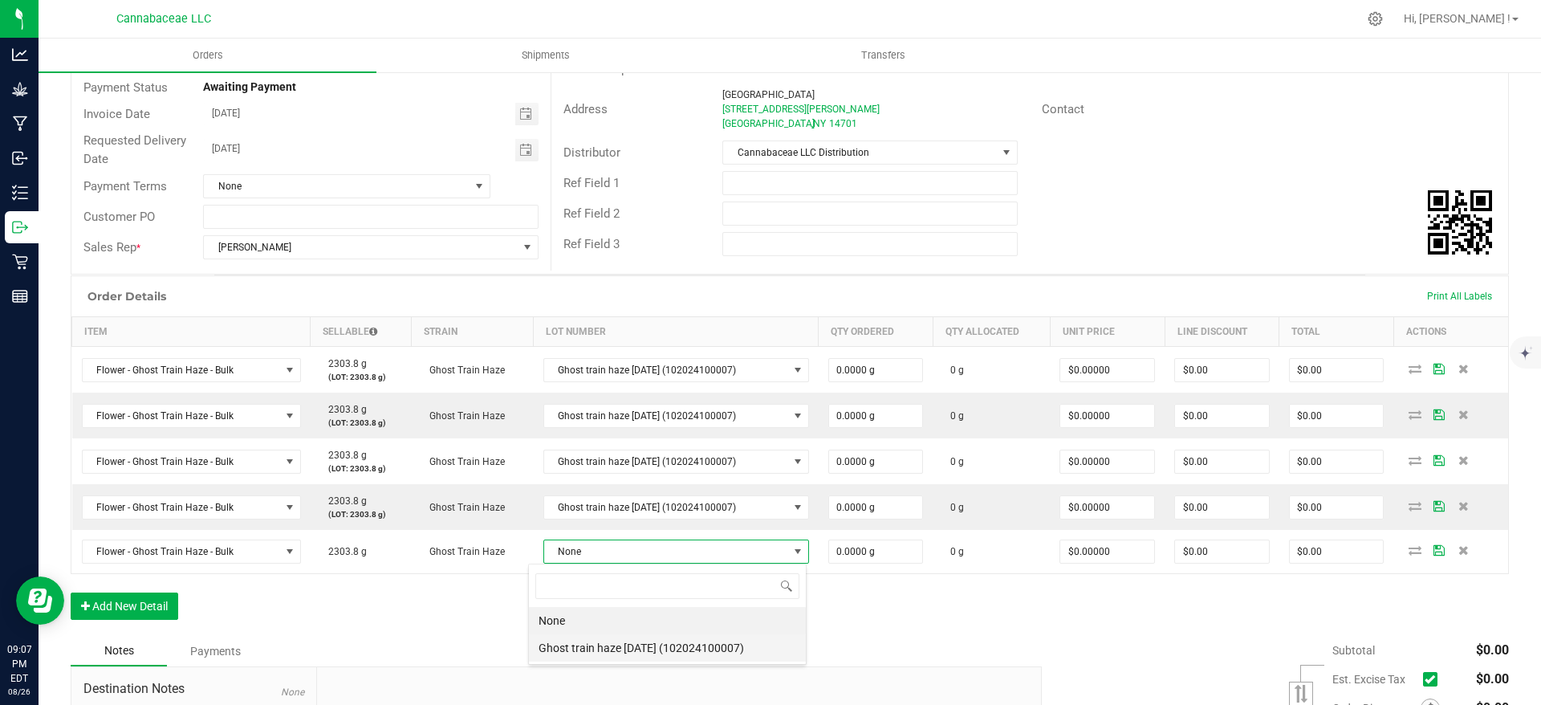
click at [674, 641] on \(102024100007\) "Ghost train haze [DATE] (102024100007)" at bounding box center [667, 647] width 277 height 27
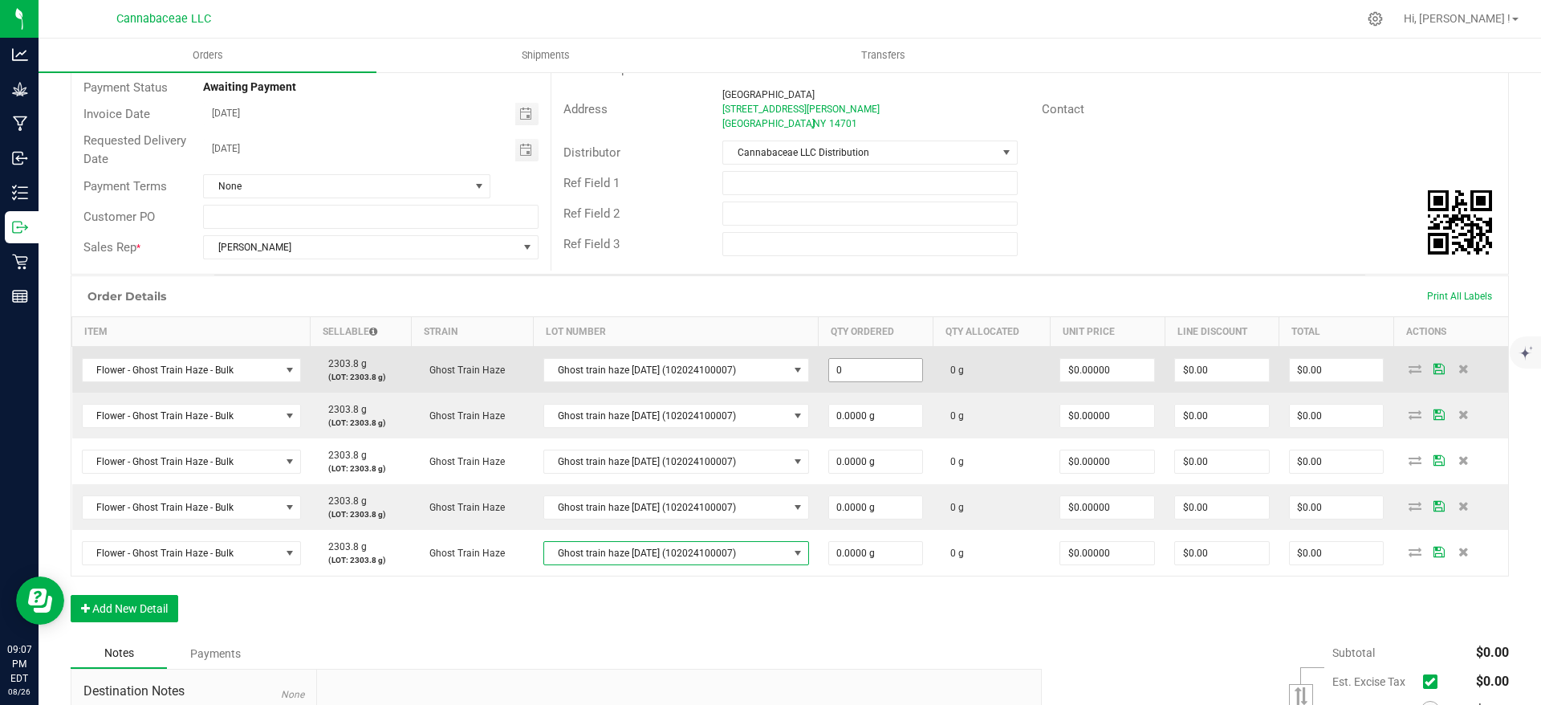
click at [867, 372] on input "0" at bounding box center [876, 370] width 94 height 22
paste input "352"
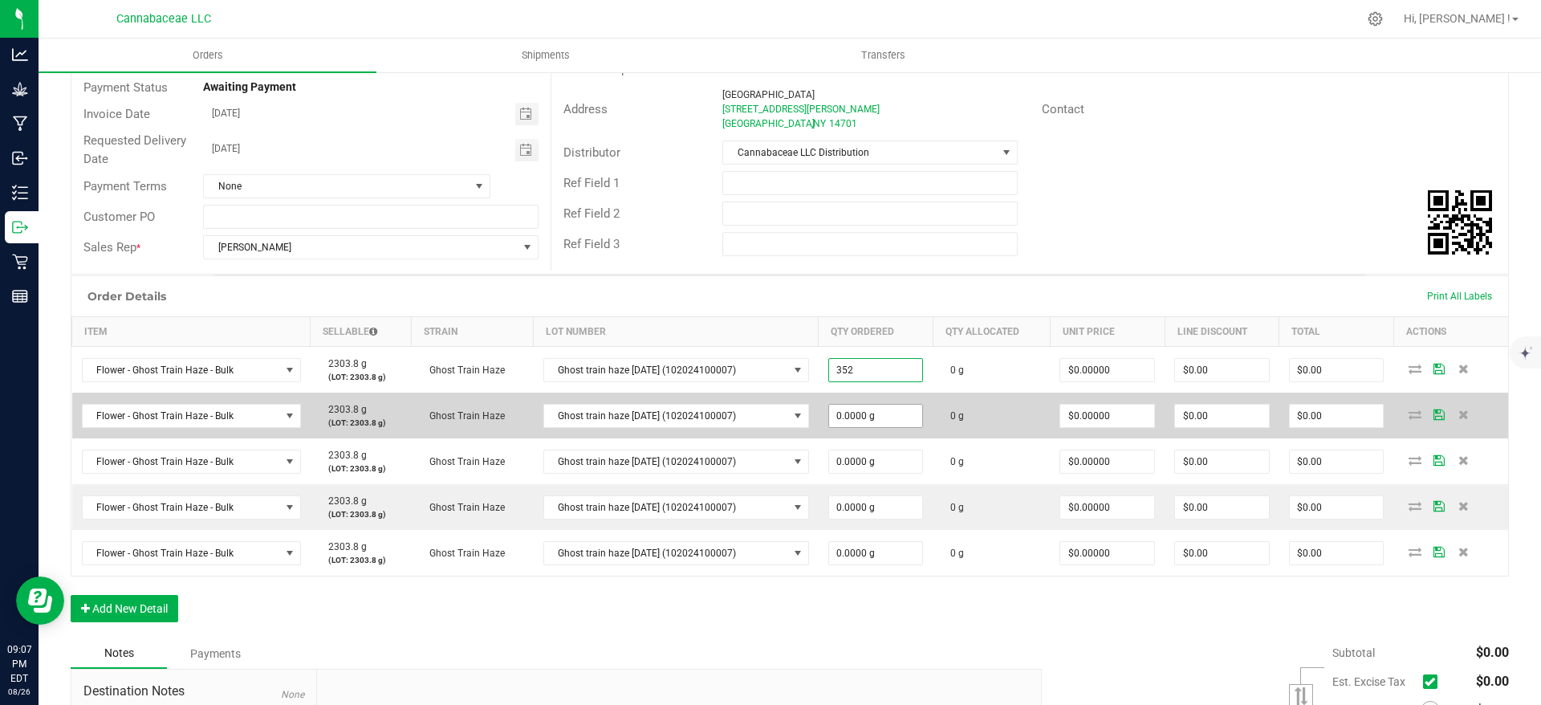
type input "352.0000 g"
click at [885, 410] on input "0" at bounding box center [876, 416] width 94 height 22
paste input "376.5"
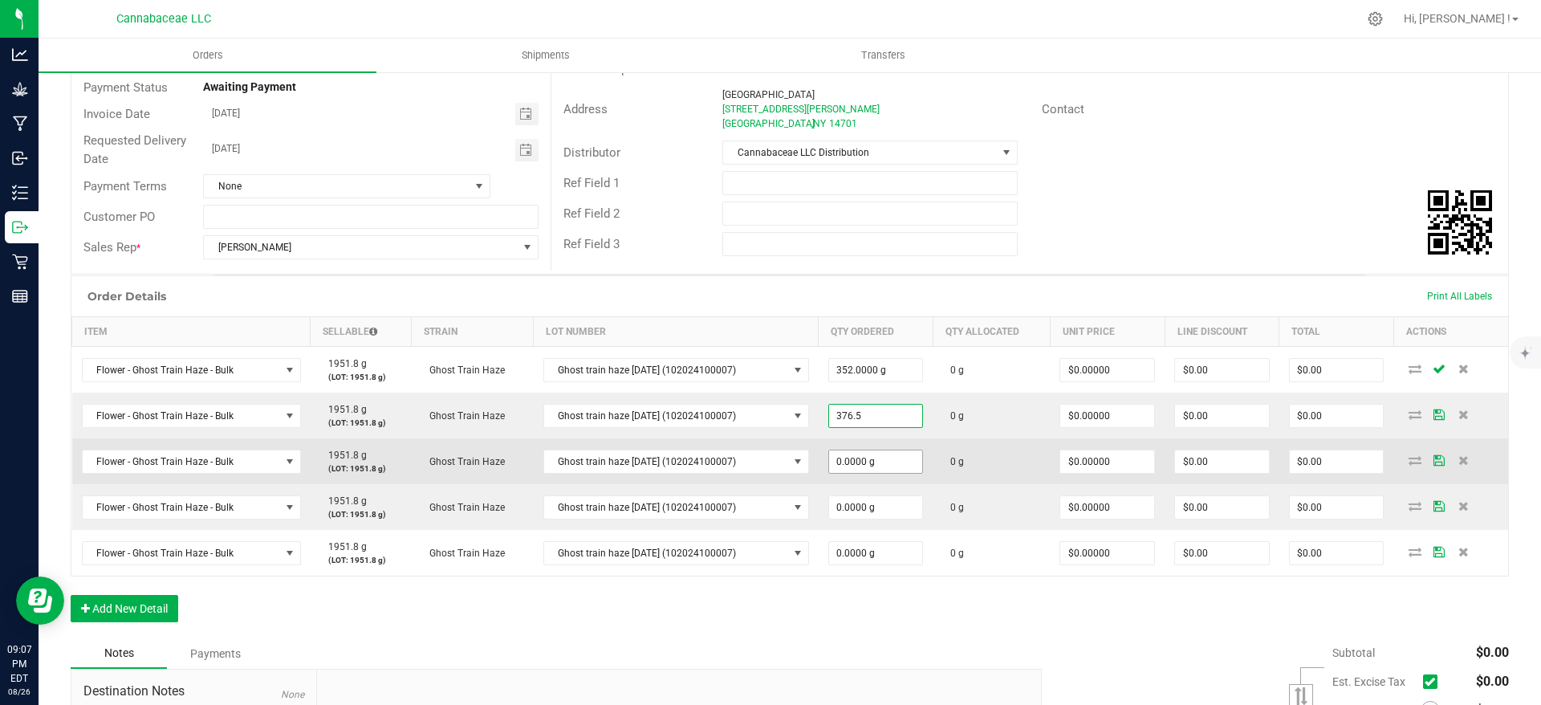
type input "376.5000 g"
click at [879, 458] on input "0" at bounding box center [876, 461] width 94 height 22
paste input "693.8"
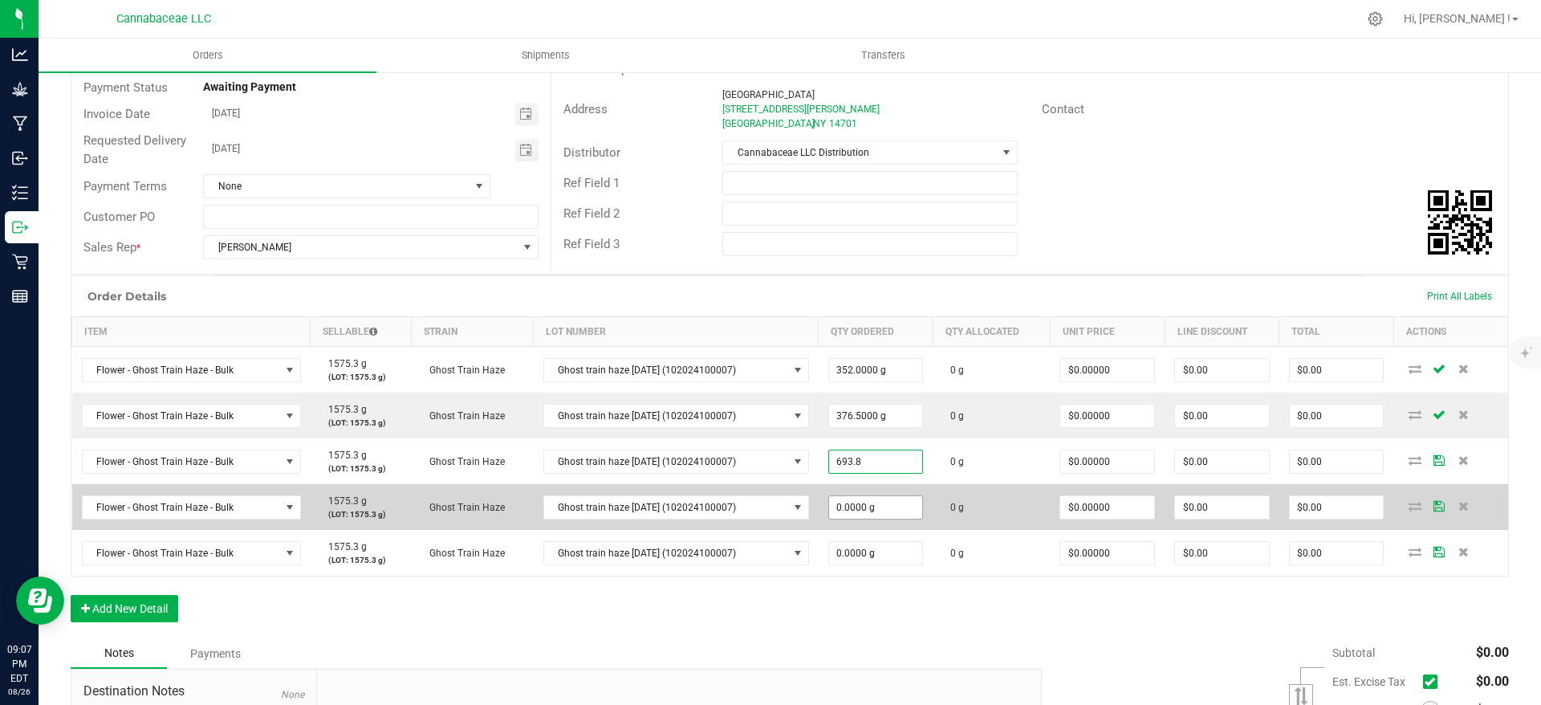
type input "693.8000 g"
click at [881, 496] on input "0" at bounding box center [876, 507] width 94 height 22
paste input "480.5"
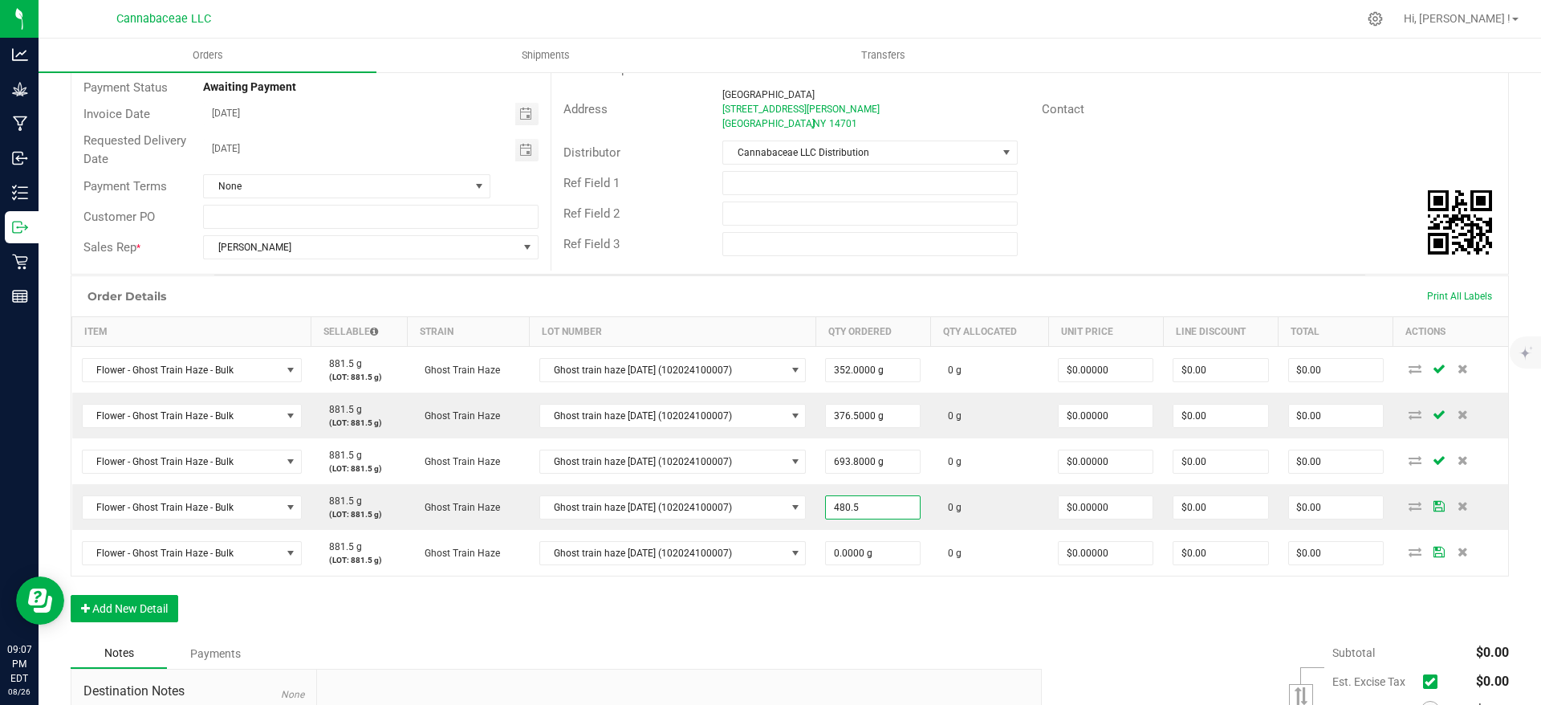
type input "480.5000 g"
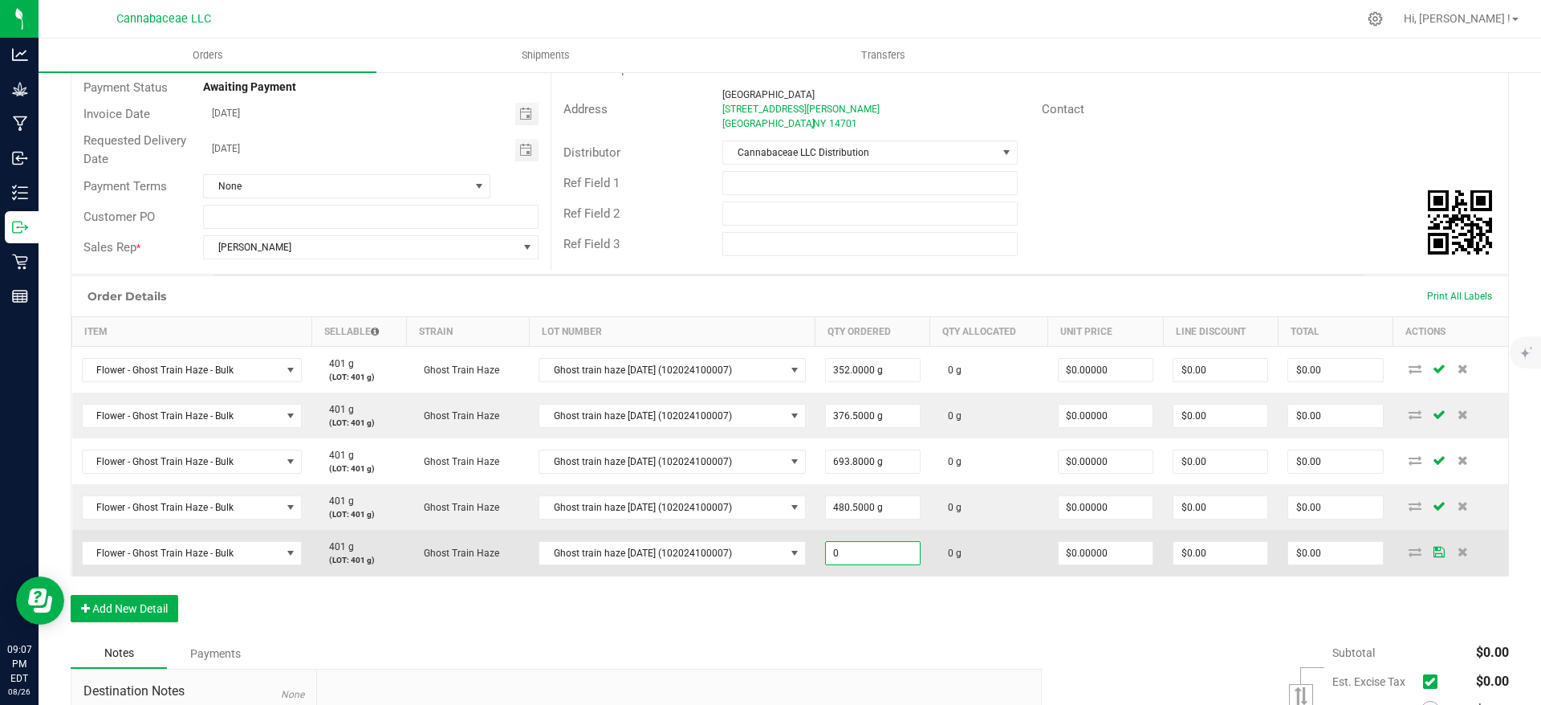
click at [852, 562] on input "0" at bounding box center [873, 553] width 94 height 22
paste input "401"
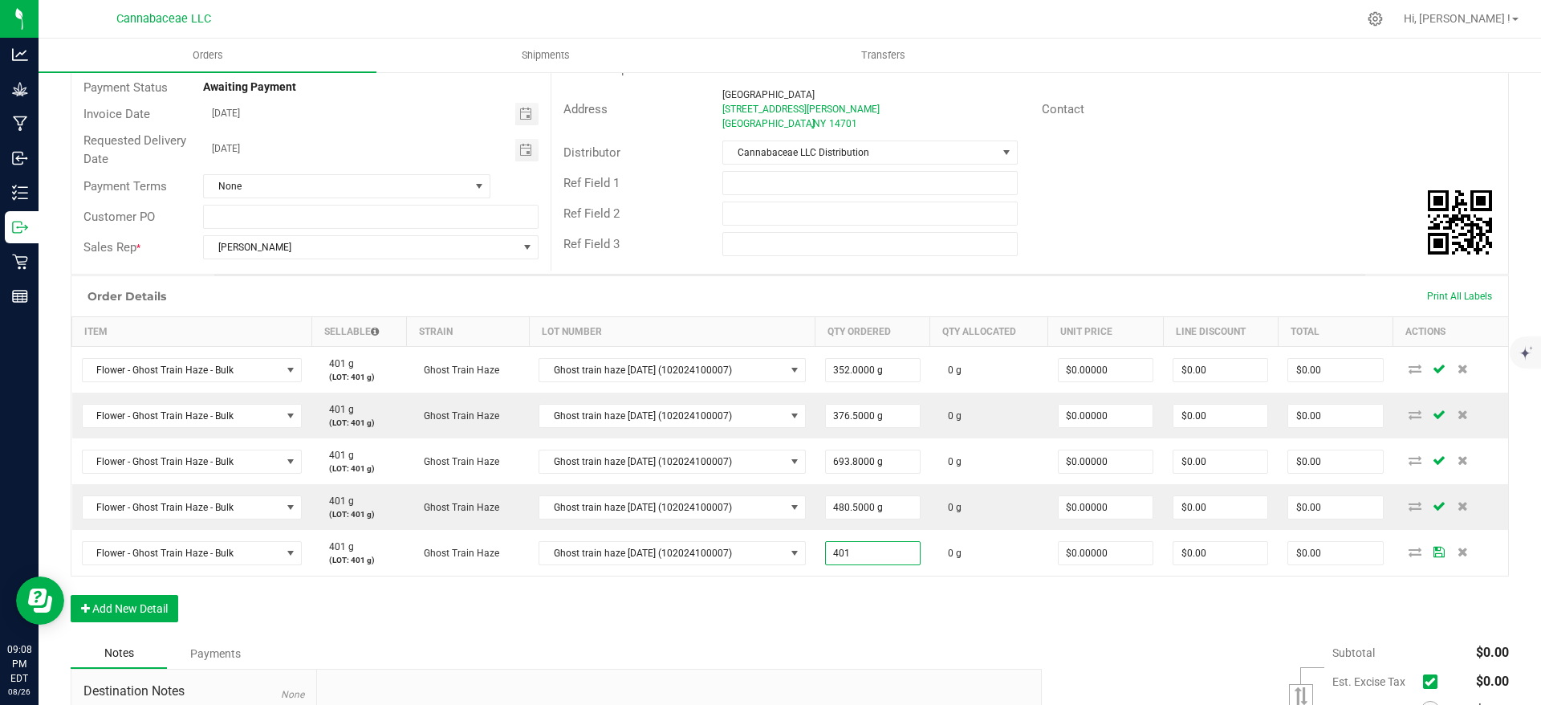
type input "401.0000 g"
click at [902, 615] on div "Order Details Print All Labels Item Sellable Strain Lot Number Qty Ordered Qty …" at bounding box center [790, 456] width 1438 height 363
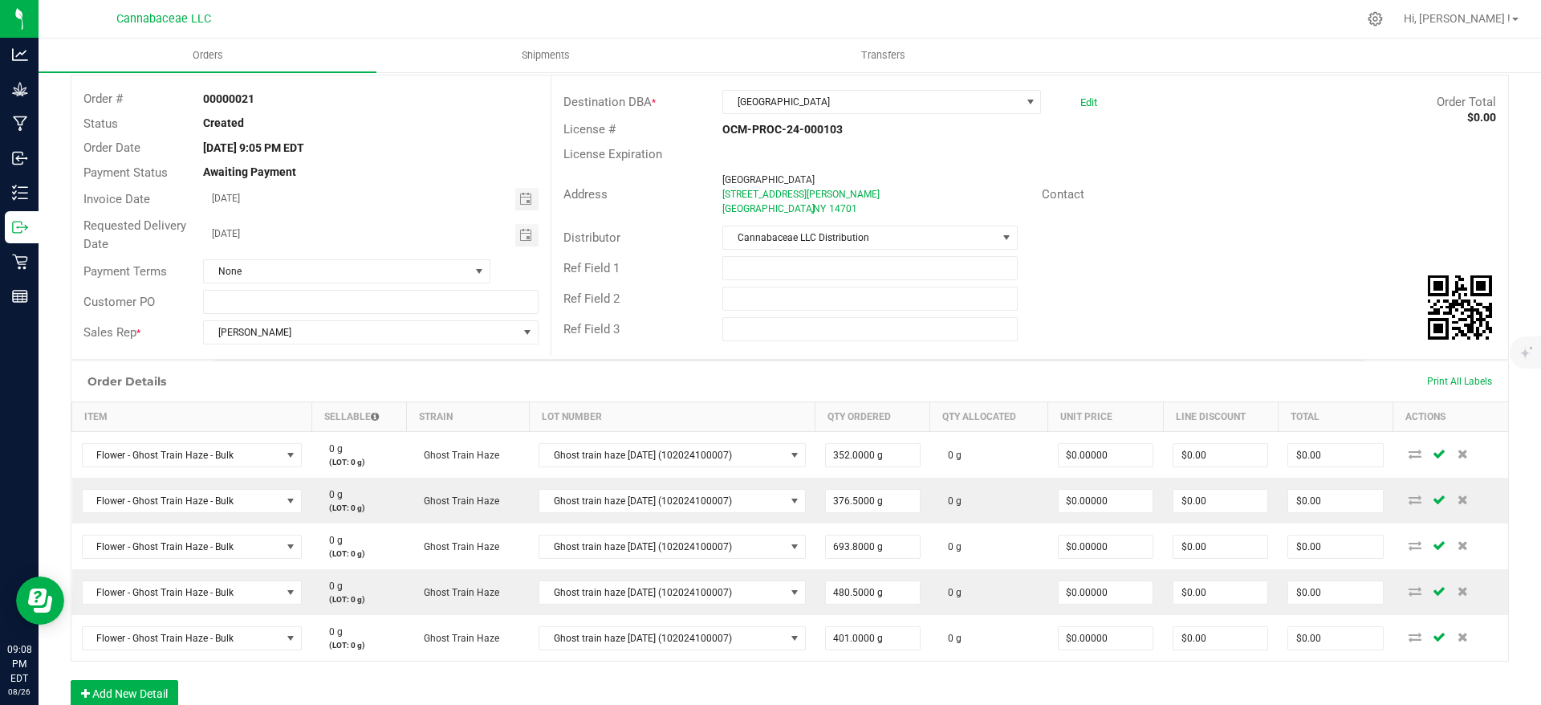
scroll to position [0, 0]
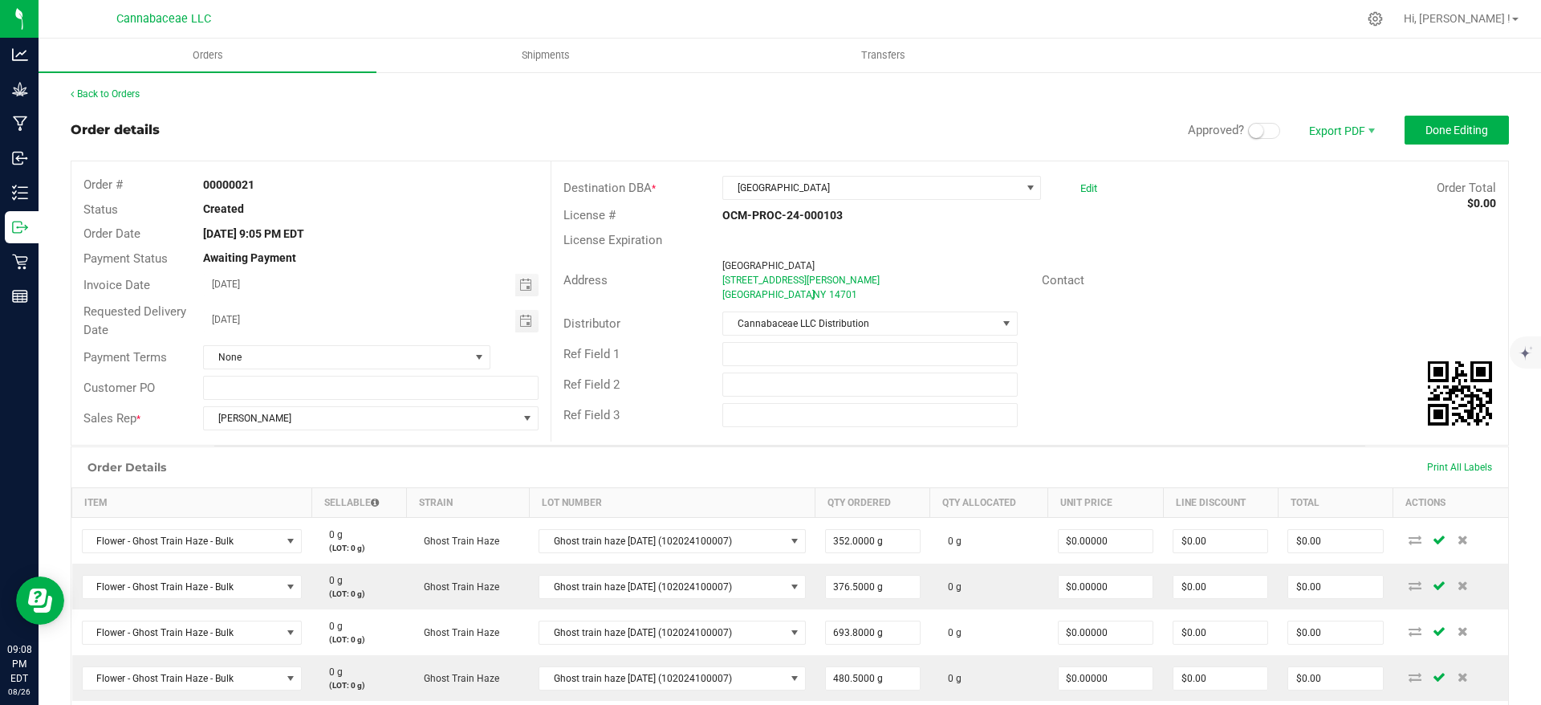
click at [1251, 129] on span at bounding box center [1264, 131] width 32 height 16
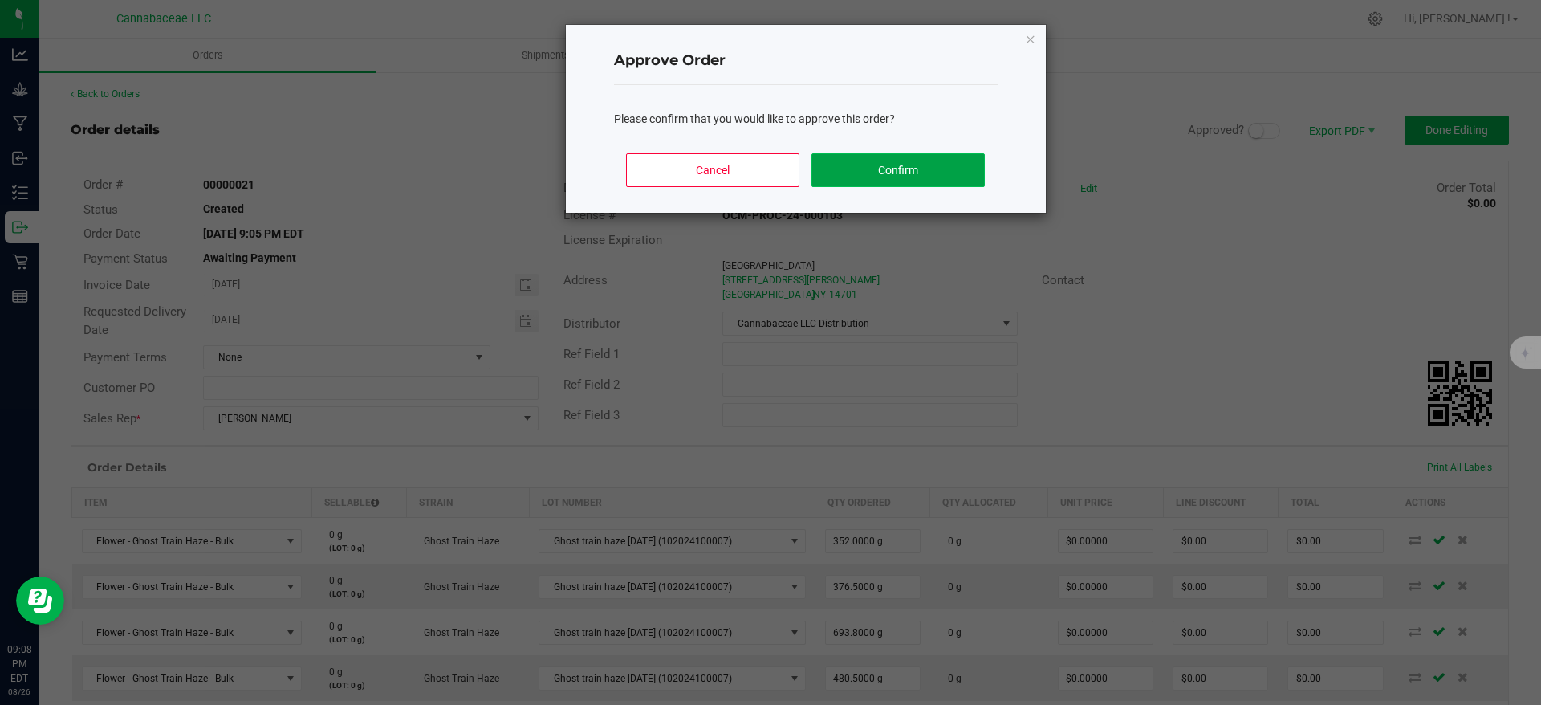
click at [904, 180] on button "Confirm" at bounding box center [897, 170] width 173 height 34
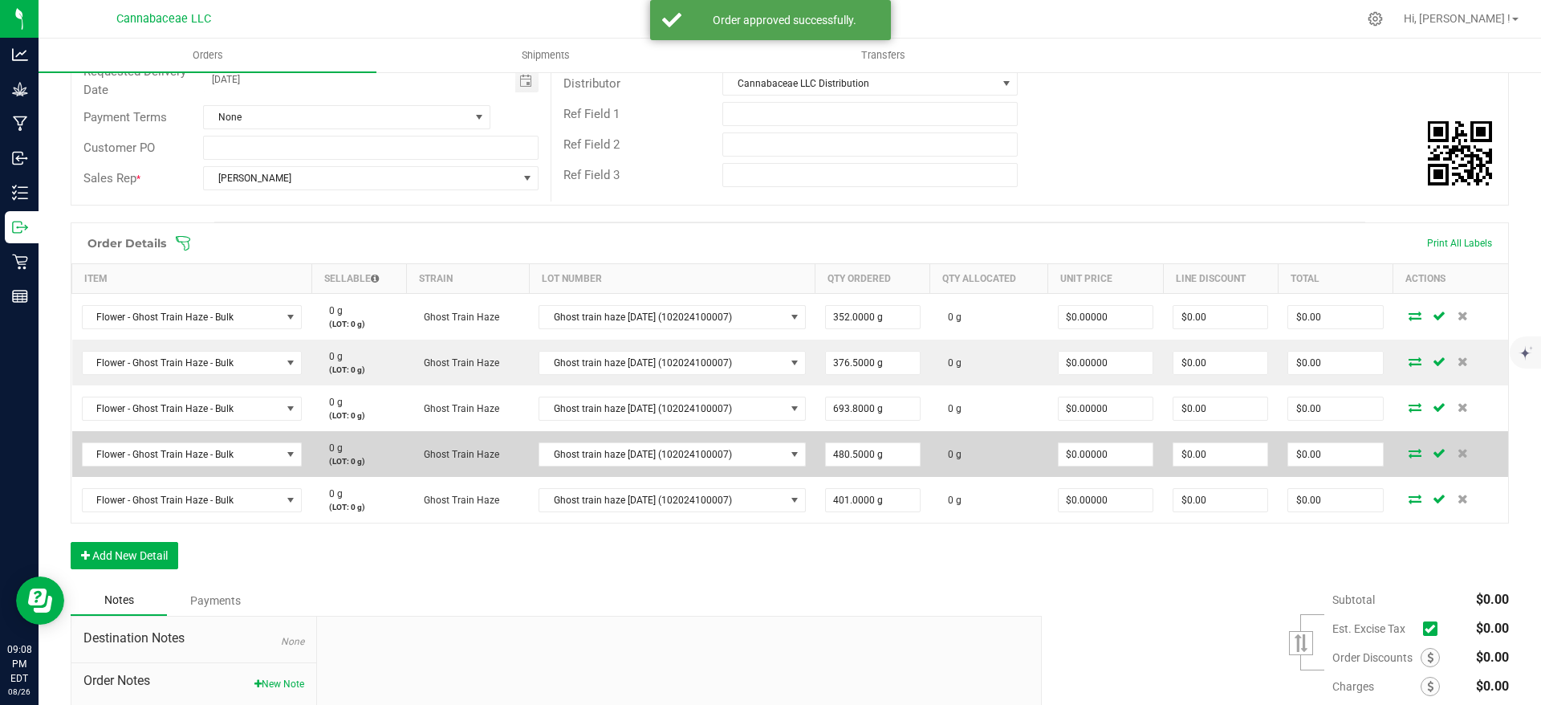
scroll to position [241, 0]
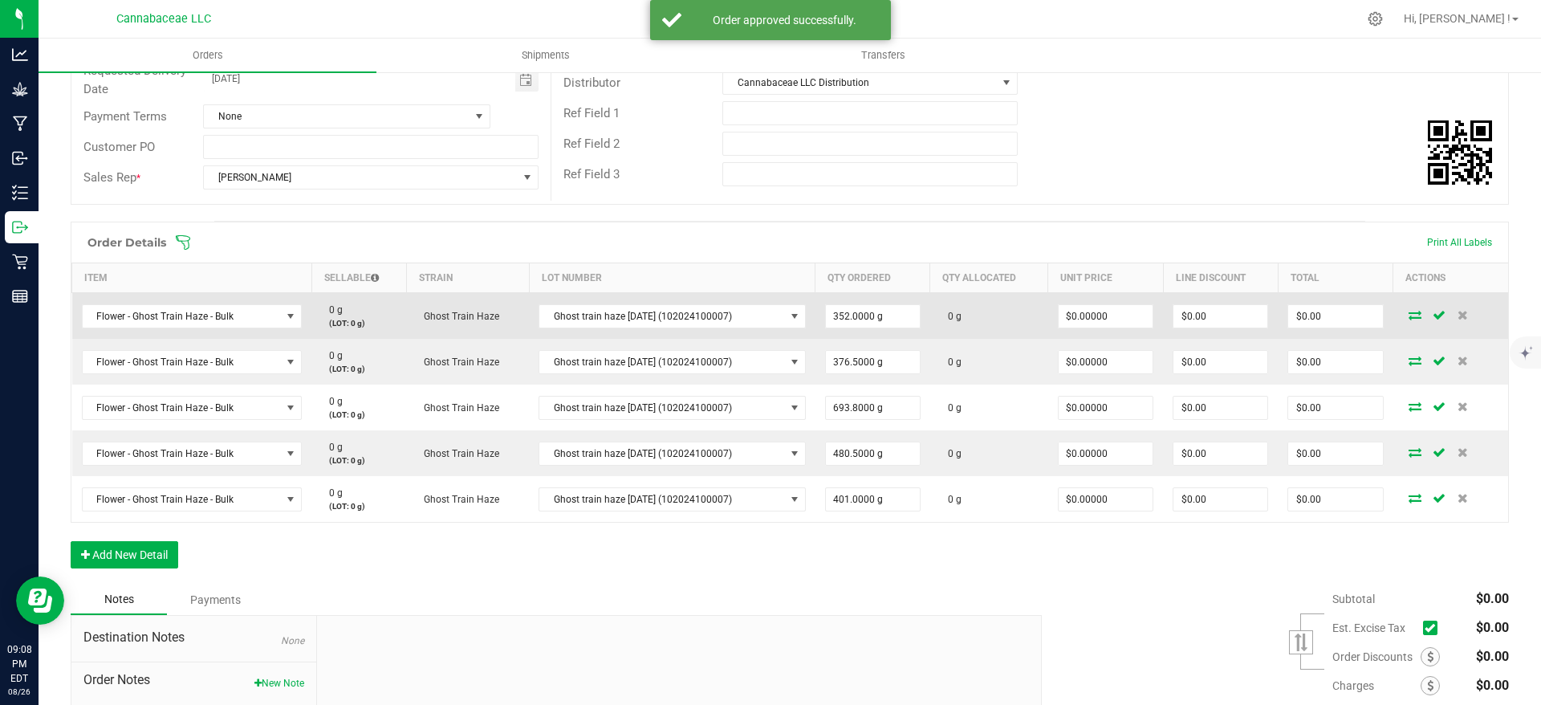
click at [1409, 314] on icon at bounding box center [1415, 315] width 13 height 10
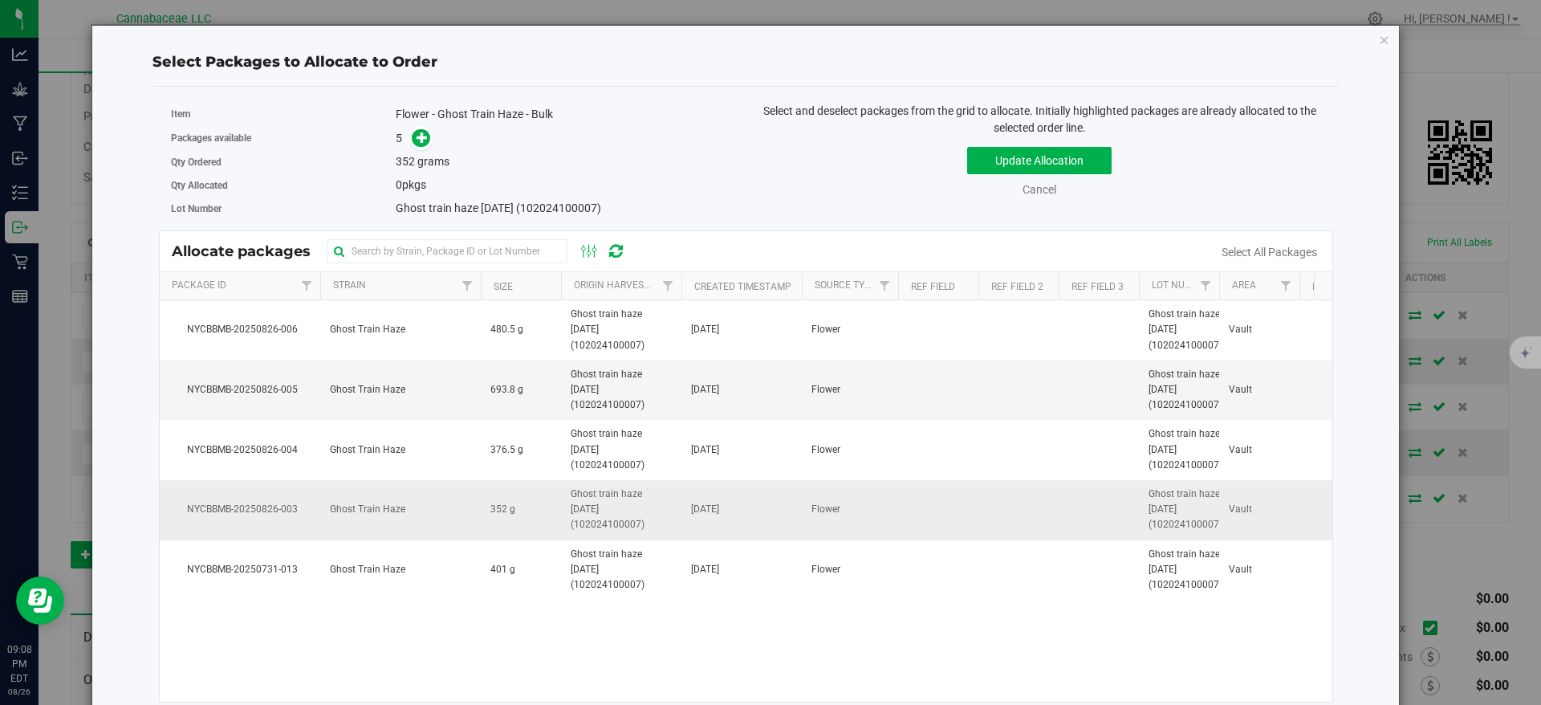
click at [1112, 528] on td at bounding box center [1099, 510] width 80 height 60
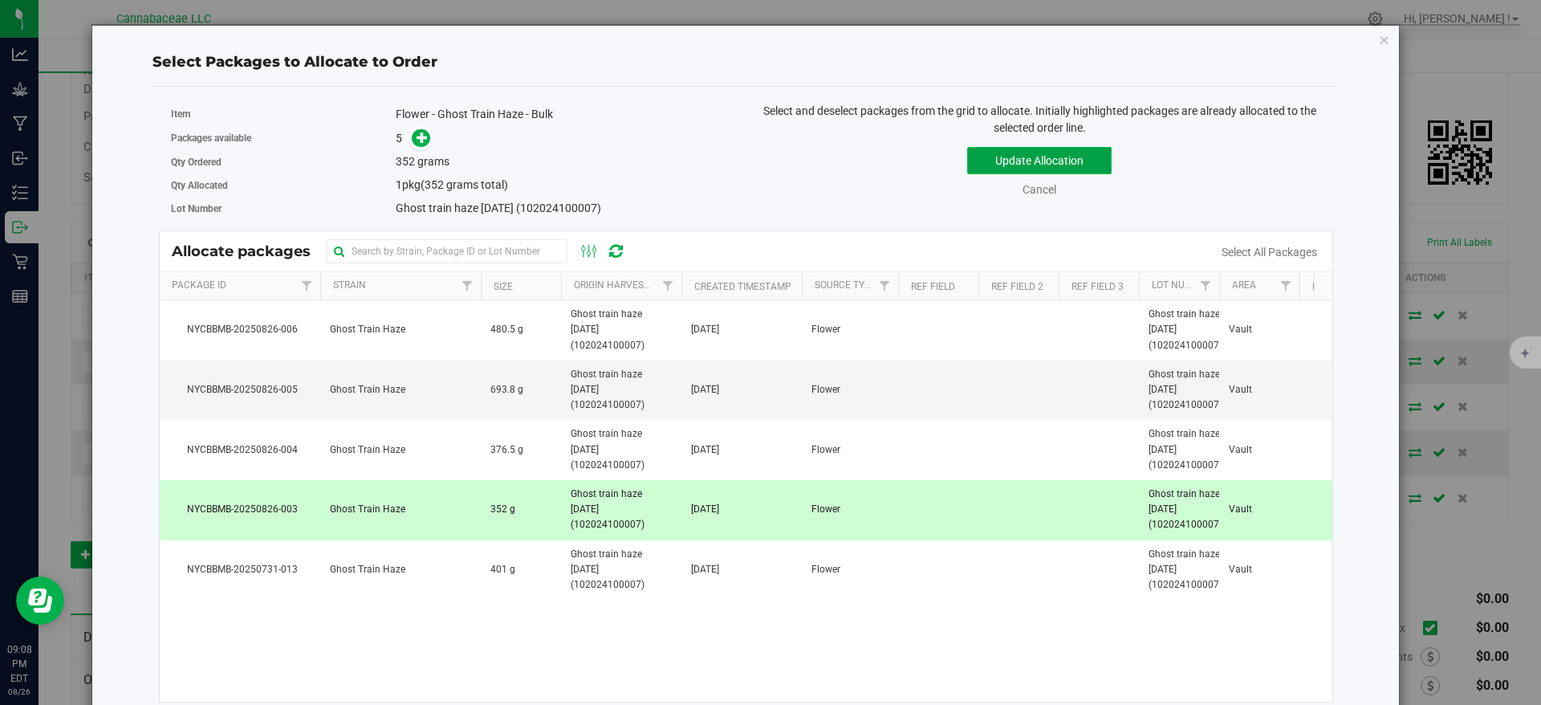
click at [1018, 163] on button "Update Allocation" at bounding box center [1039, 160] width 144 height 27
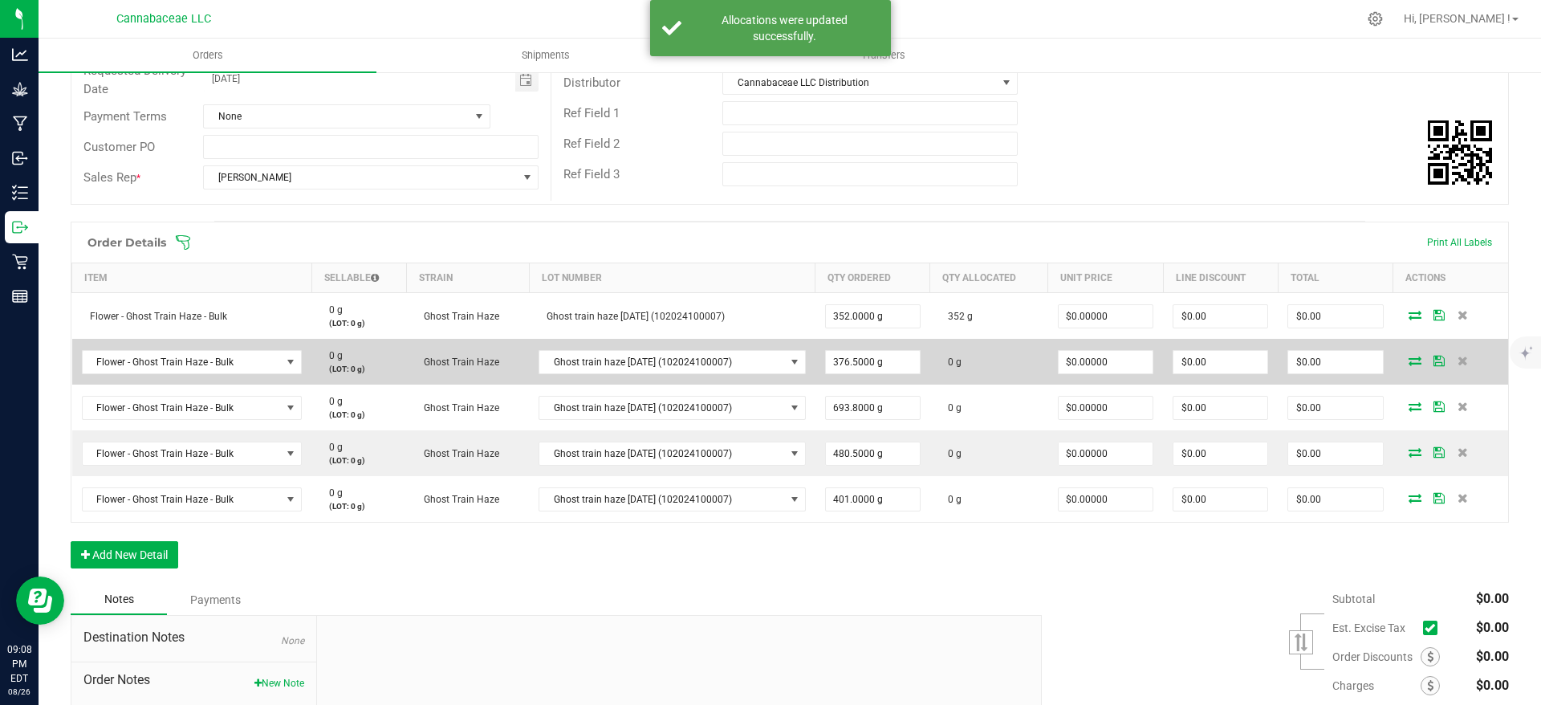
click at [1409, 364] on icon at bounding box center [1415, 361] width 13 height 10
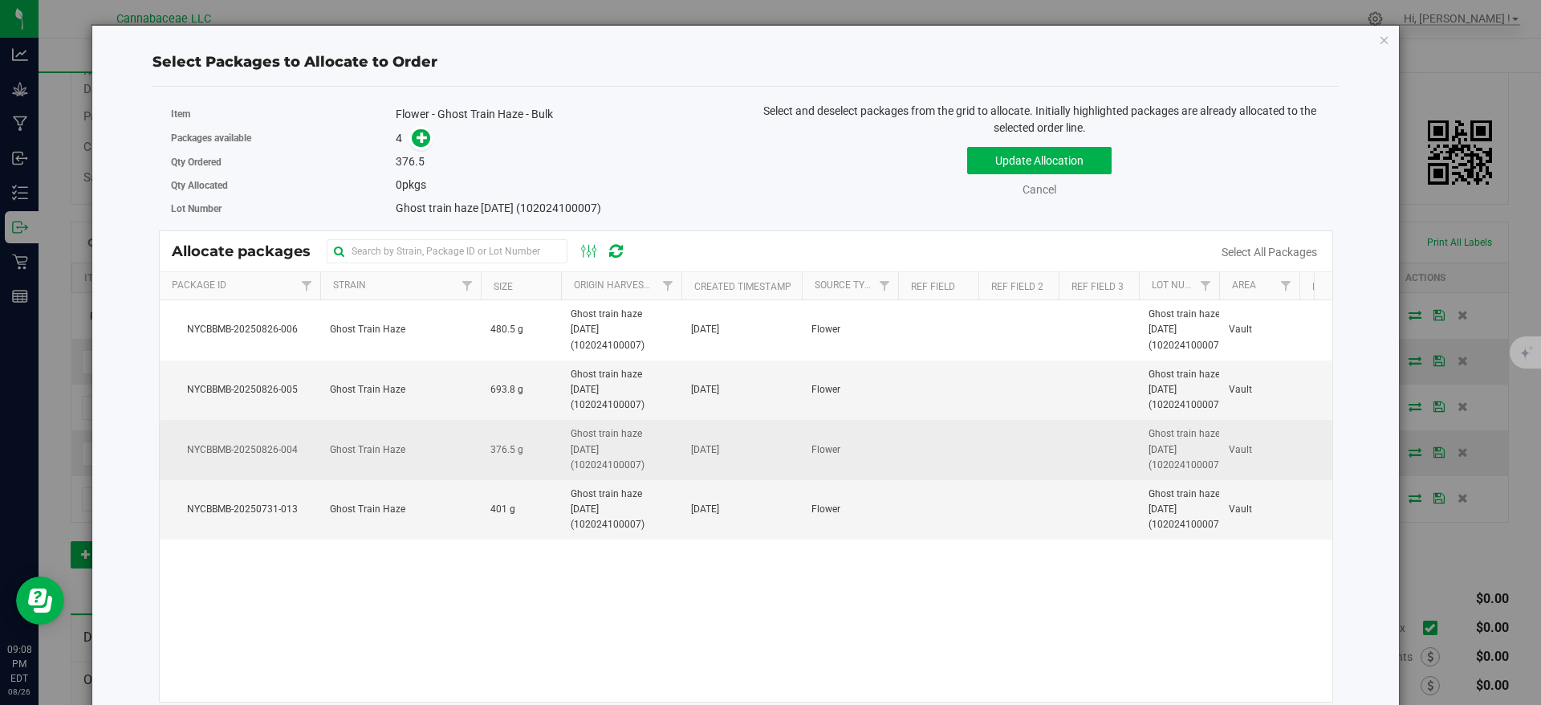
click at [757, 450] on td "[DATE]" at bounding box center [741, 450] width 120 height 60
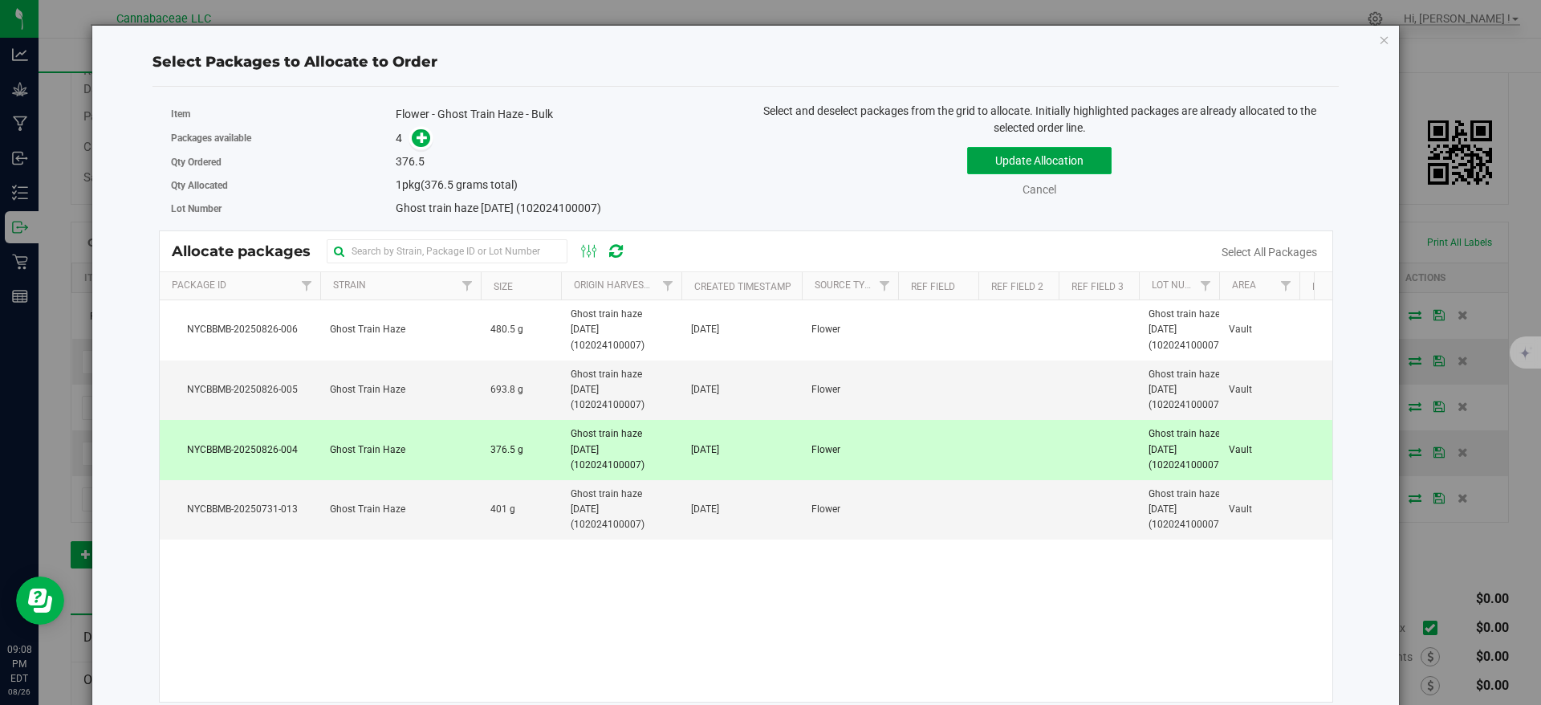
click at [967, 165] on button "Update Allocation" at bounding box center [1039, 160] width 144 height 27
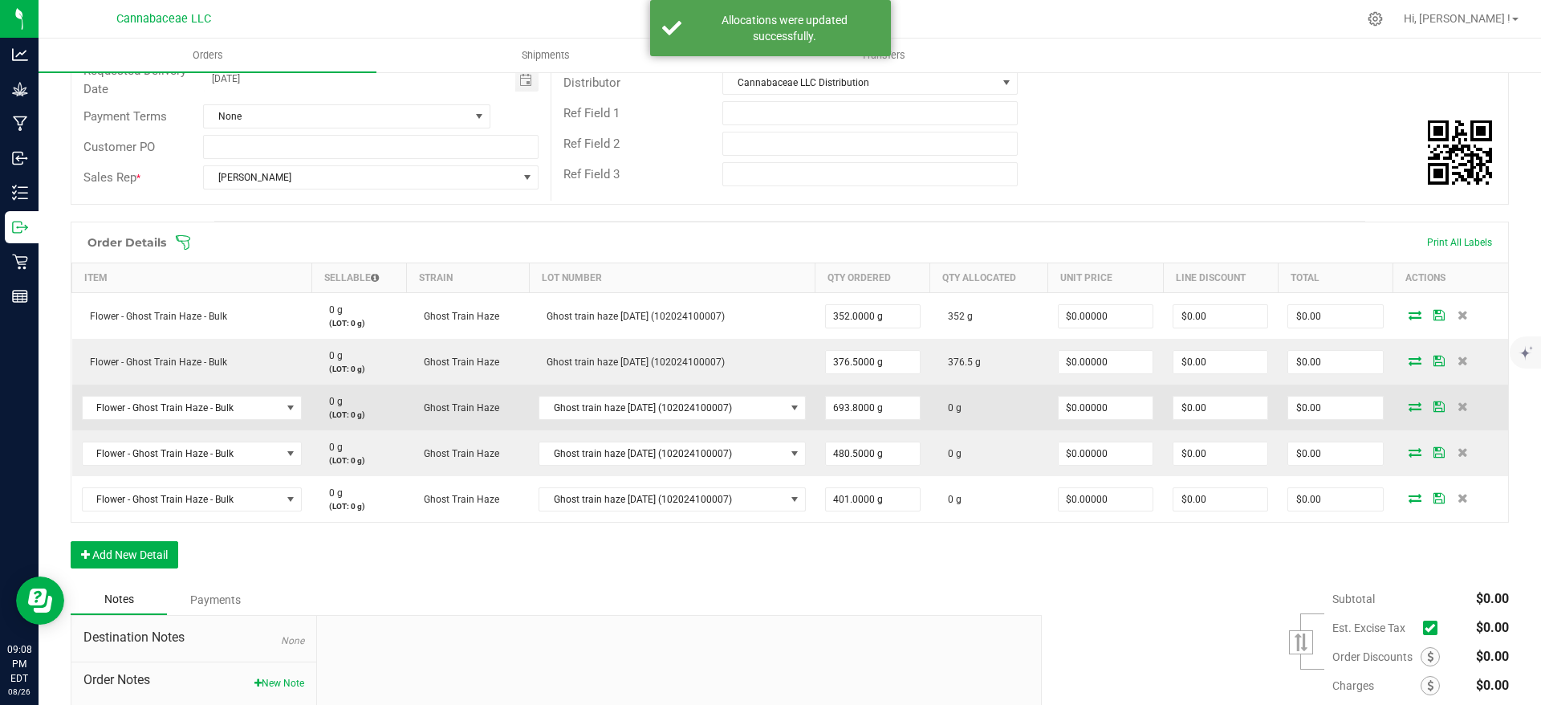
click at [1409, 405] on icon at bounding box center [1415, 406] width 13 height 10
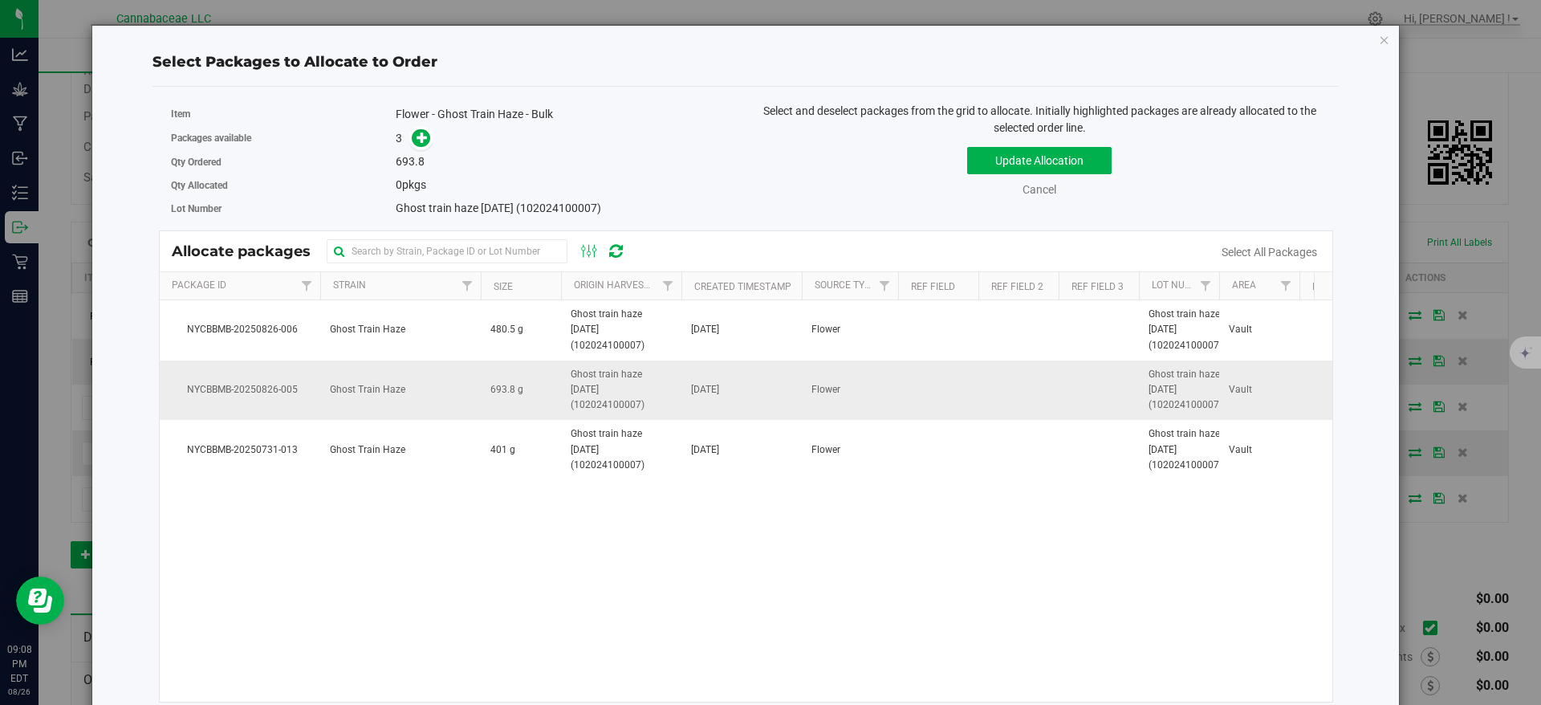
click at [617, 389] on span "Ghost train haze [DATE] (102024100007)" at bounding box center [621, 390] width 101 height 47
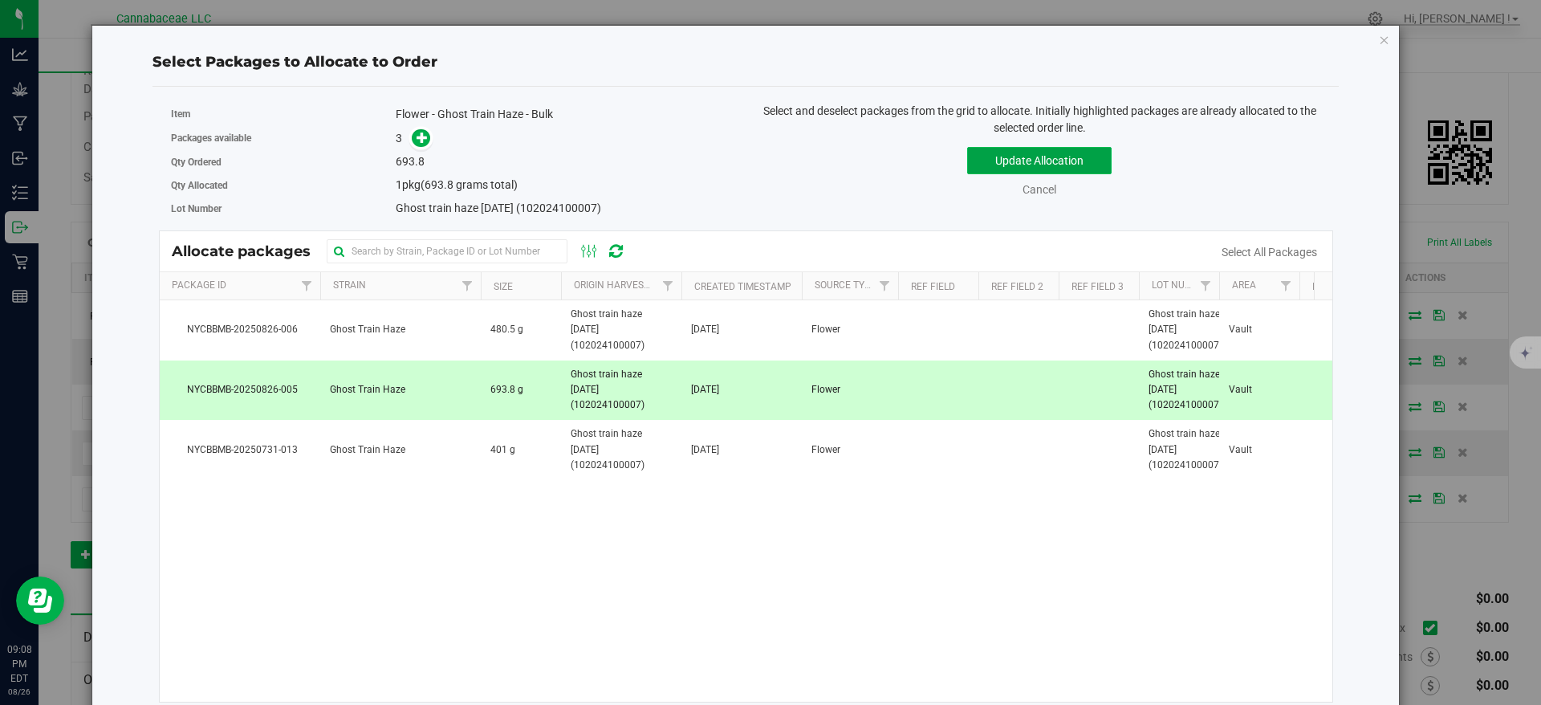
click at [1018, 169] on button "Update Allocation" at bounding box center [1039, 160] width 144 height 27
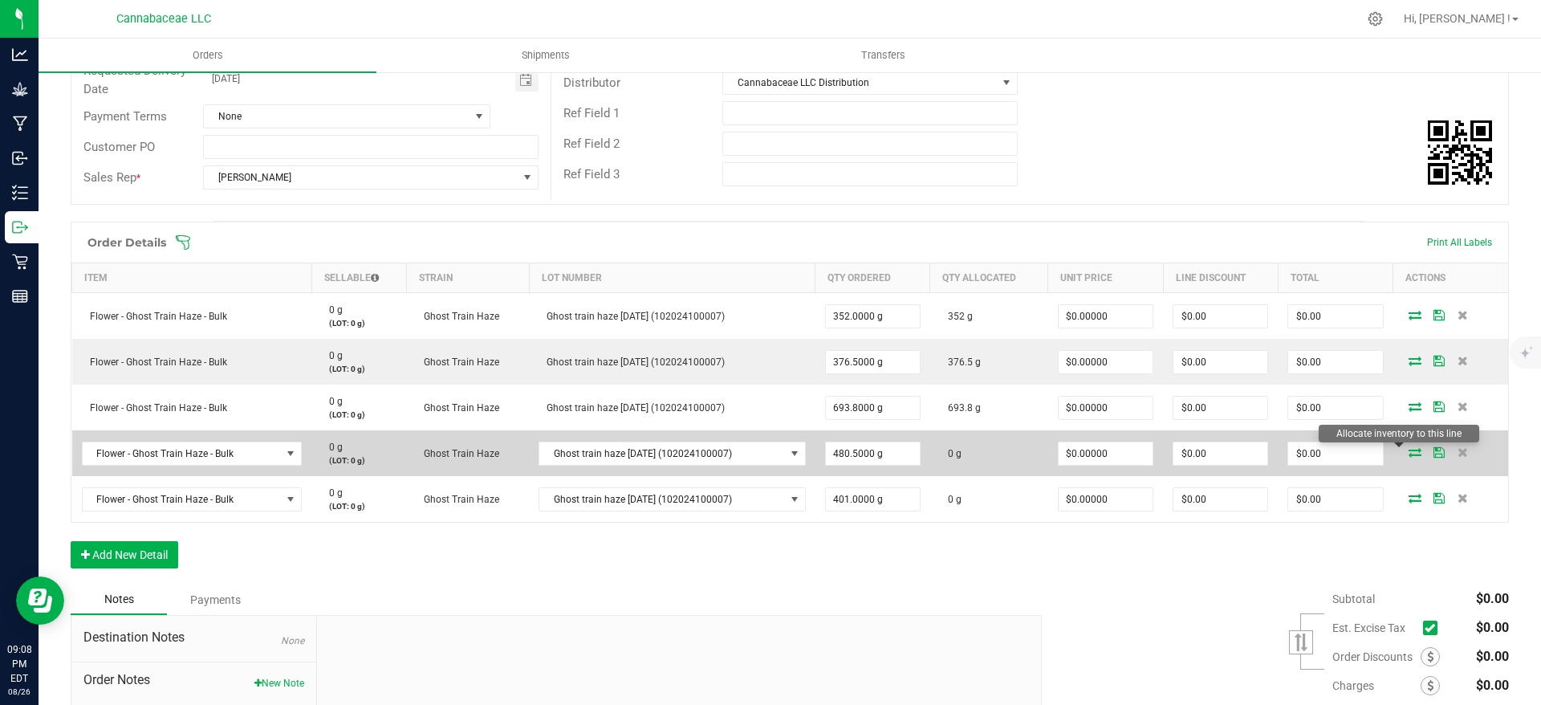
click at [1409, 452] on icon at bounding box center [1415, 452] width 13 height 10
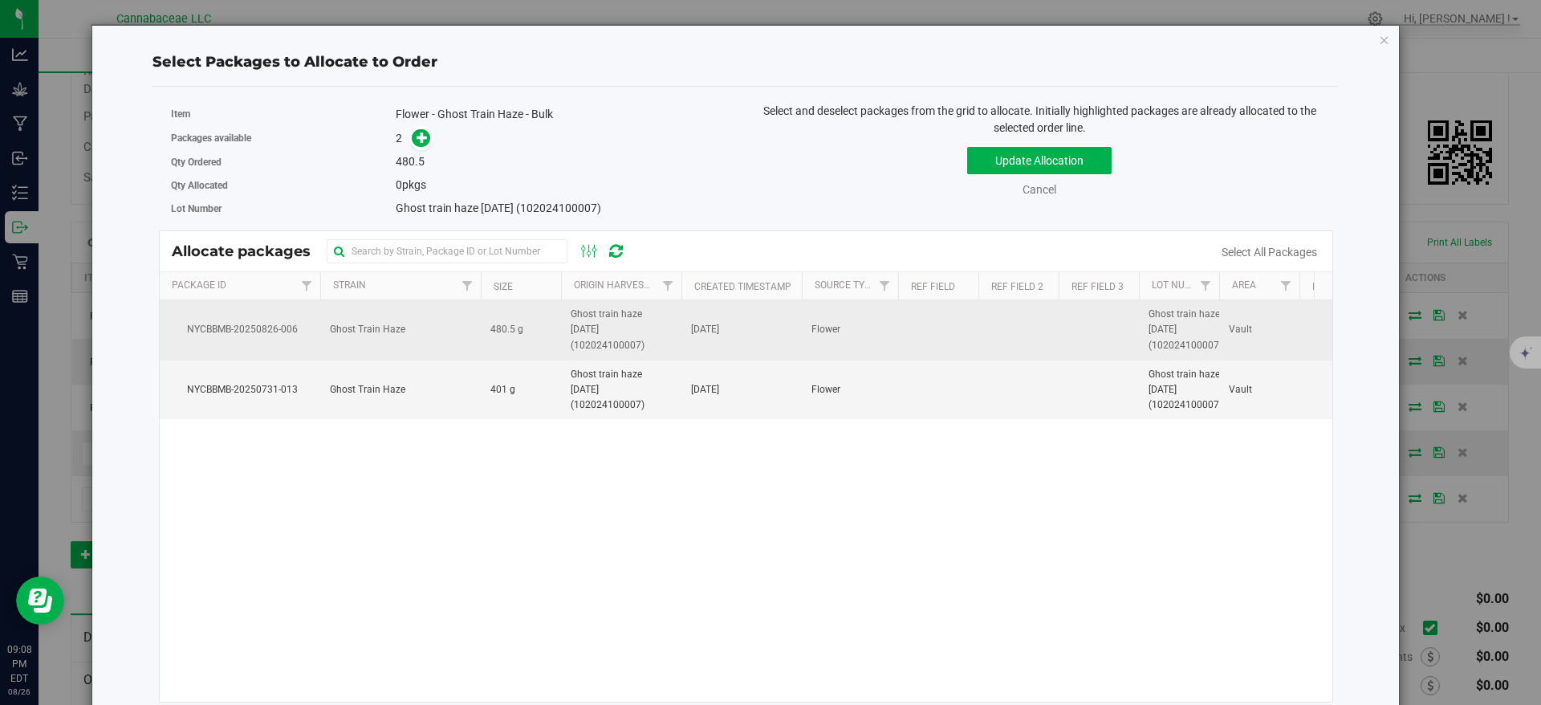
click at [574, 333] on span "Ghost train haze [DATE] (102024100007)" at bounding box center [621, 330] width 101 height 47
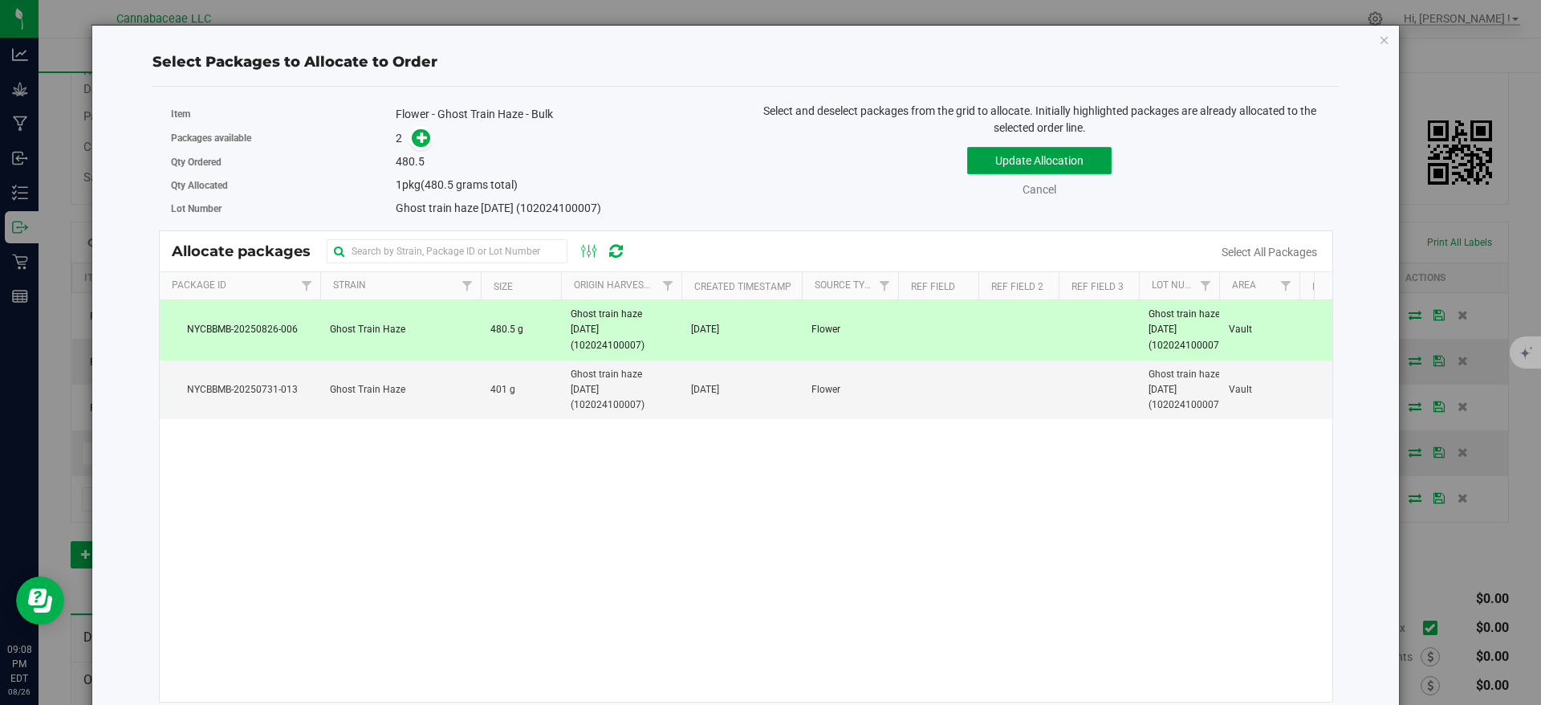
click at [1081, 165] on button "Update Allocation" at bounding box center [1039, 160] width 144 height 27
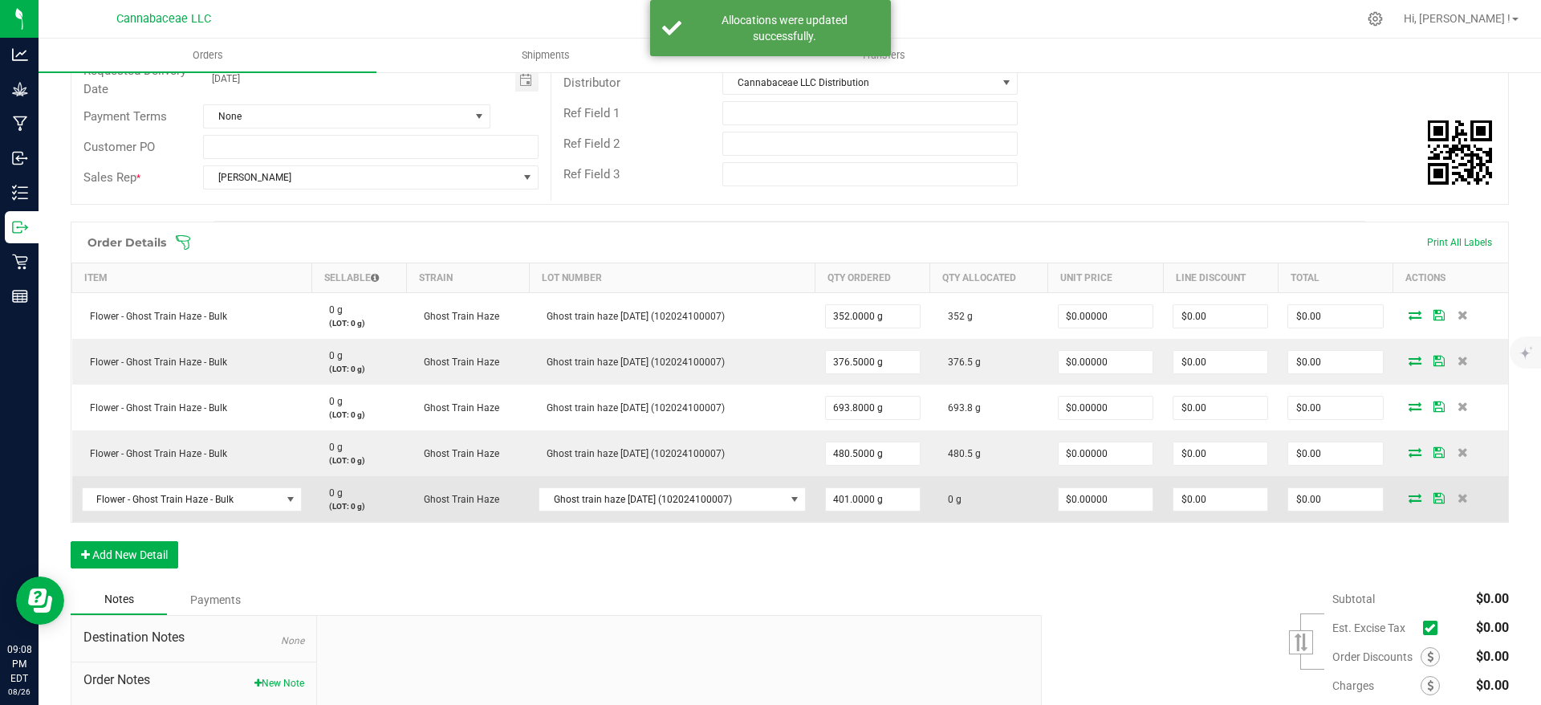
click at [1409, 493] on icon at bounding box center [1415, 498] width 13 height 10
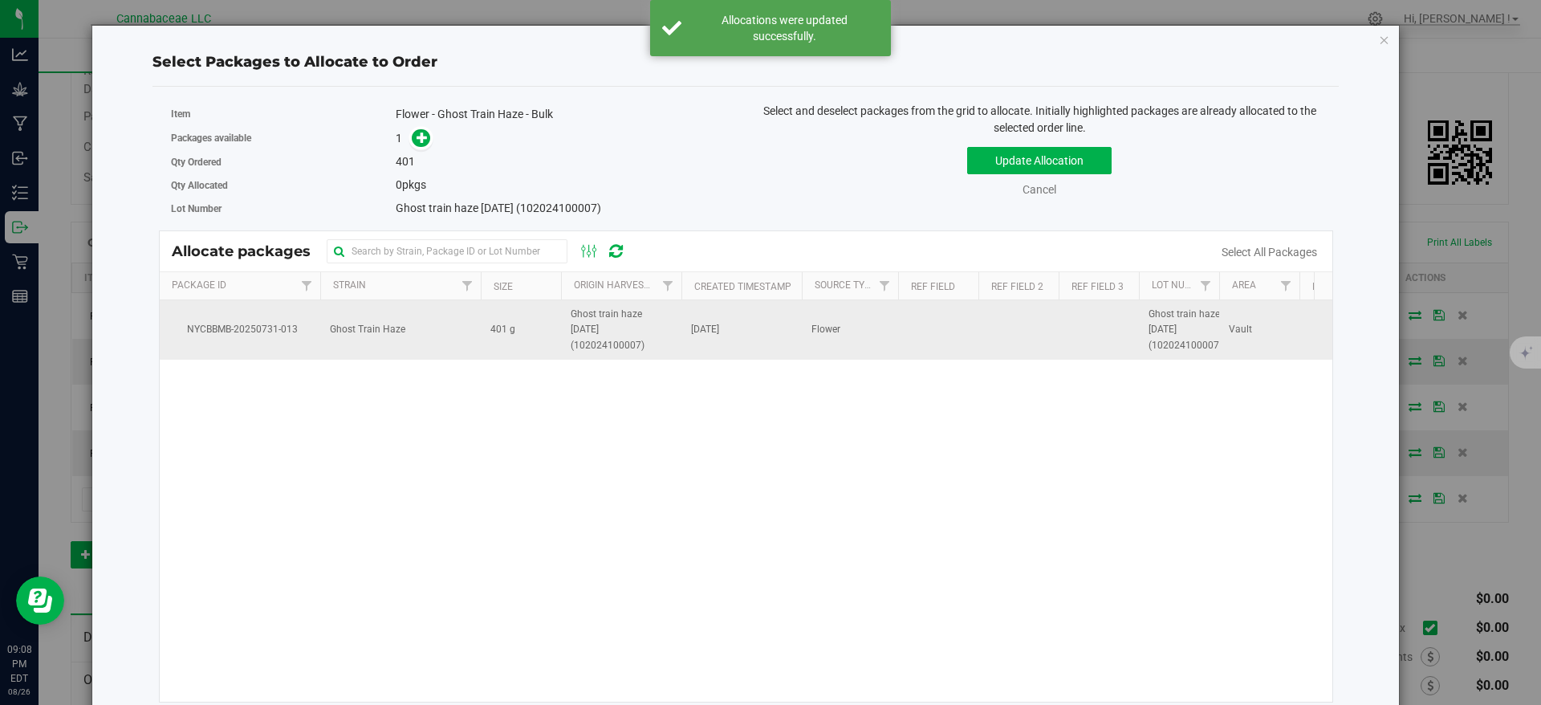
click at [521, 331] on td "401 g" at bounding box center [521, 329] width 80 height 59
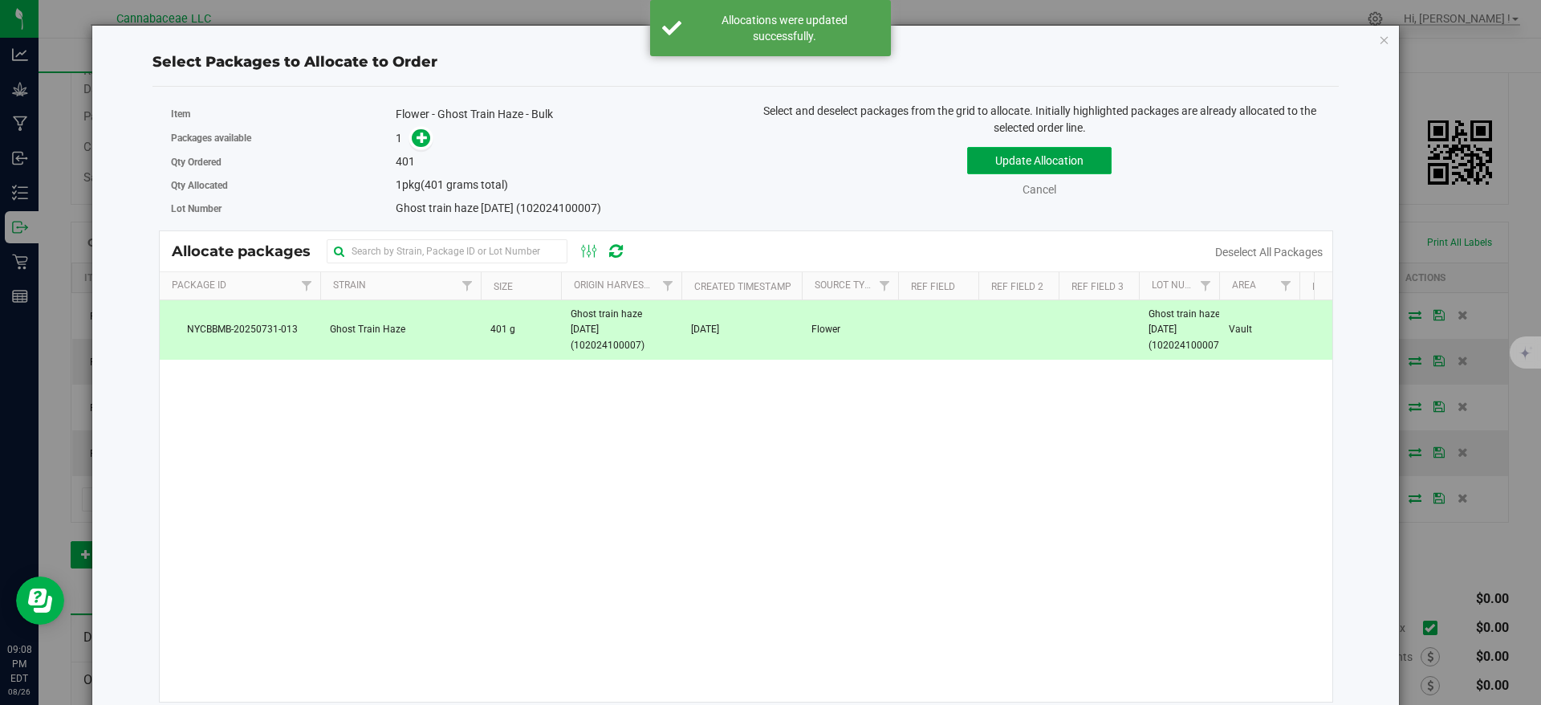
click at [1021, 163] on button "Update Allocation" at bounding box center [1039, 160] width 144 height 27
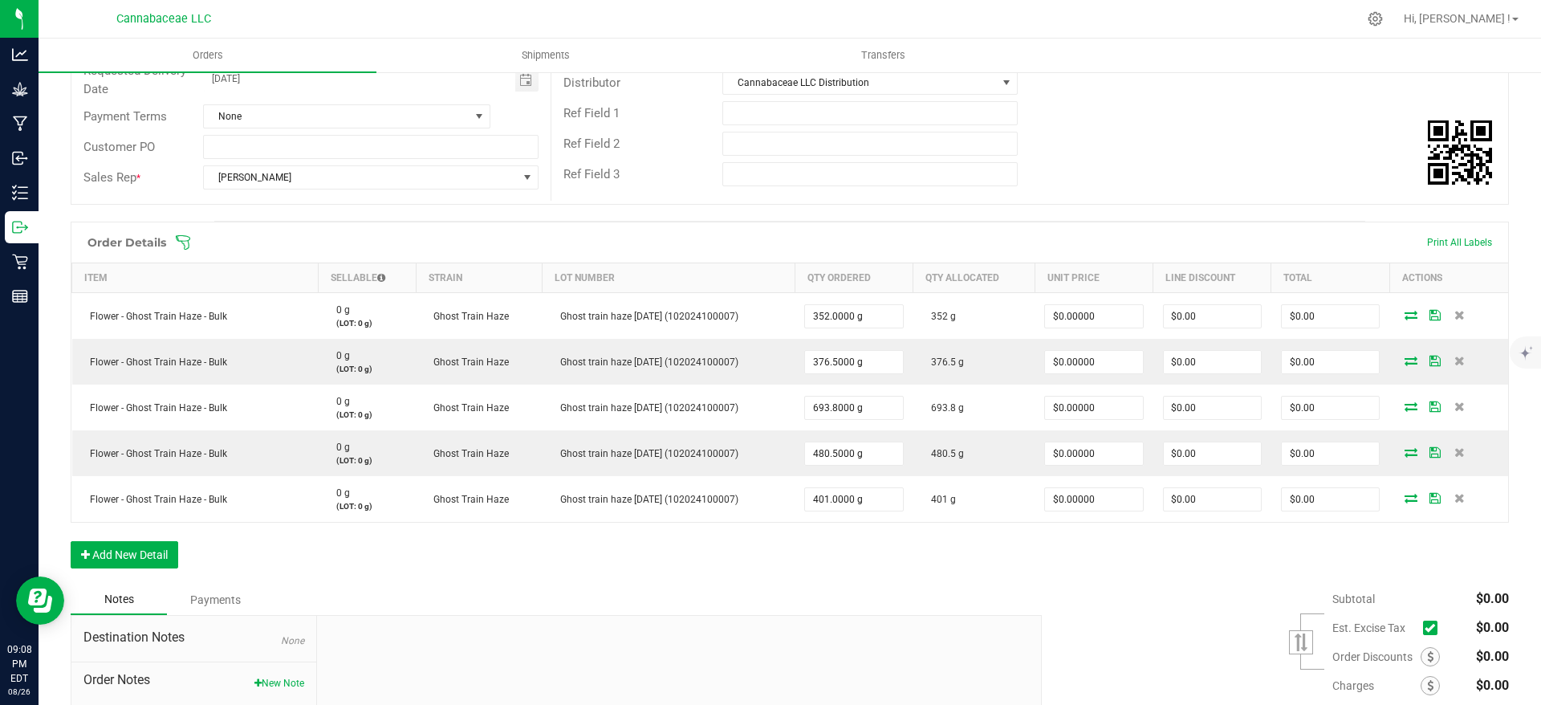
click at [967, 580] on div "Order Details Print All Labels Item Sellable Strain Lot Number Qty Ordered Qty …" at bounding box center [790, 403] width 1438 height 363
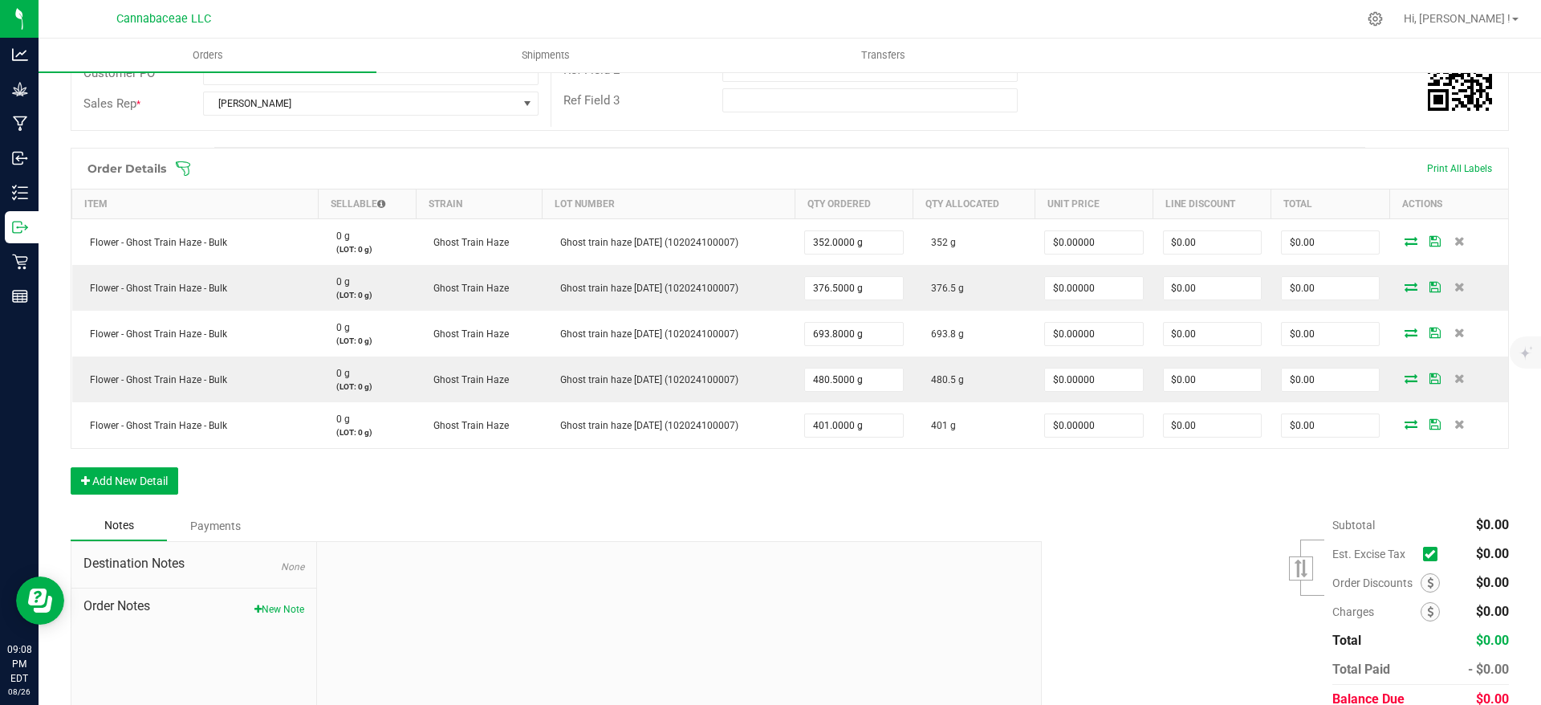
scroll to position [384, 0]
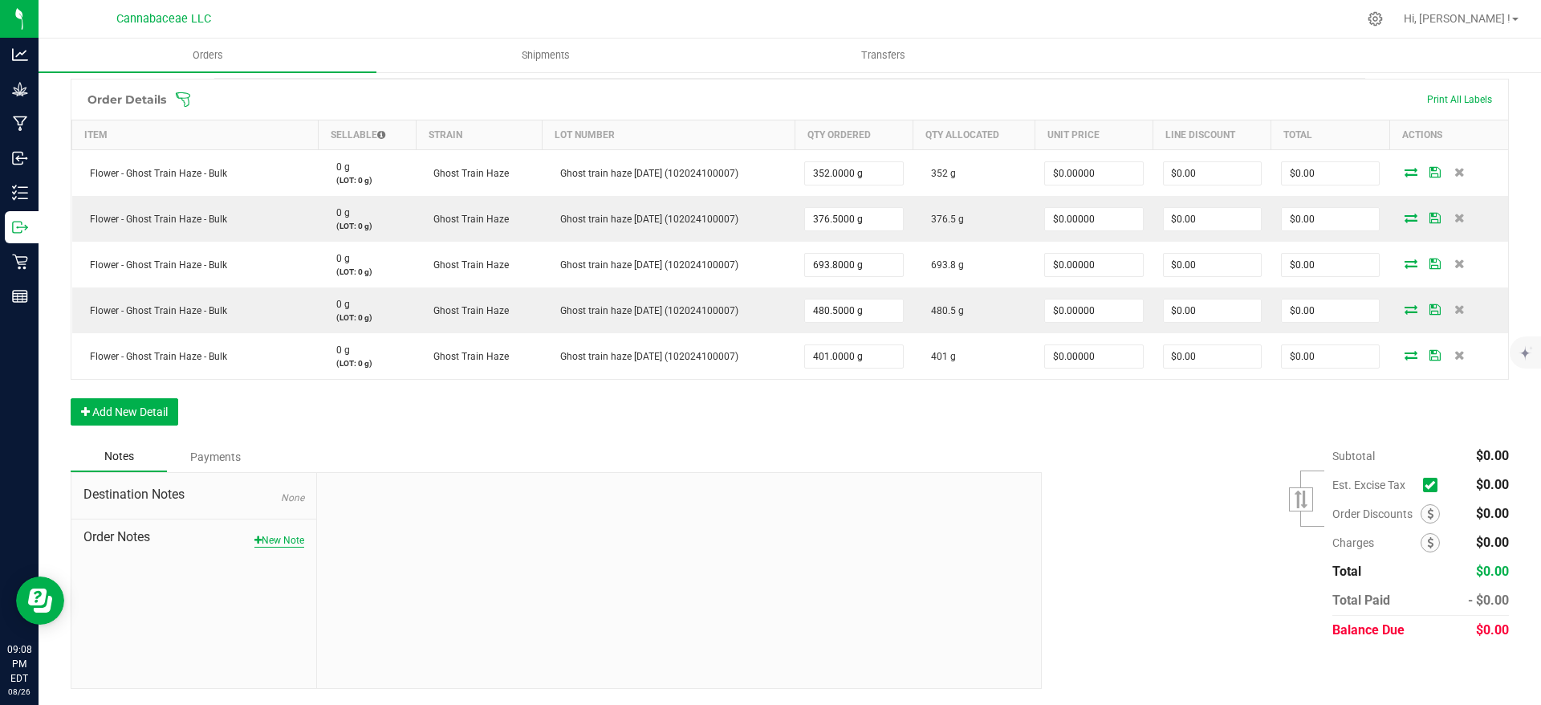
click at [281, 541] on button "New Note" at bounding box center [279, 540] width 50 height 14
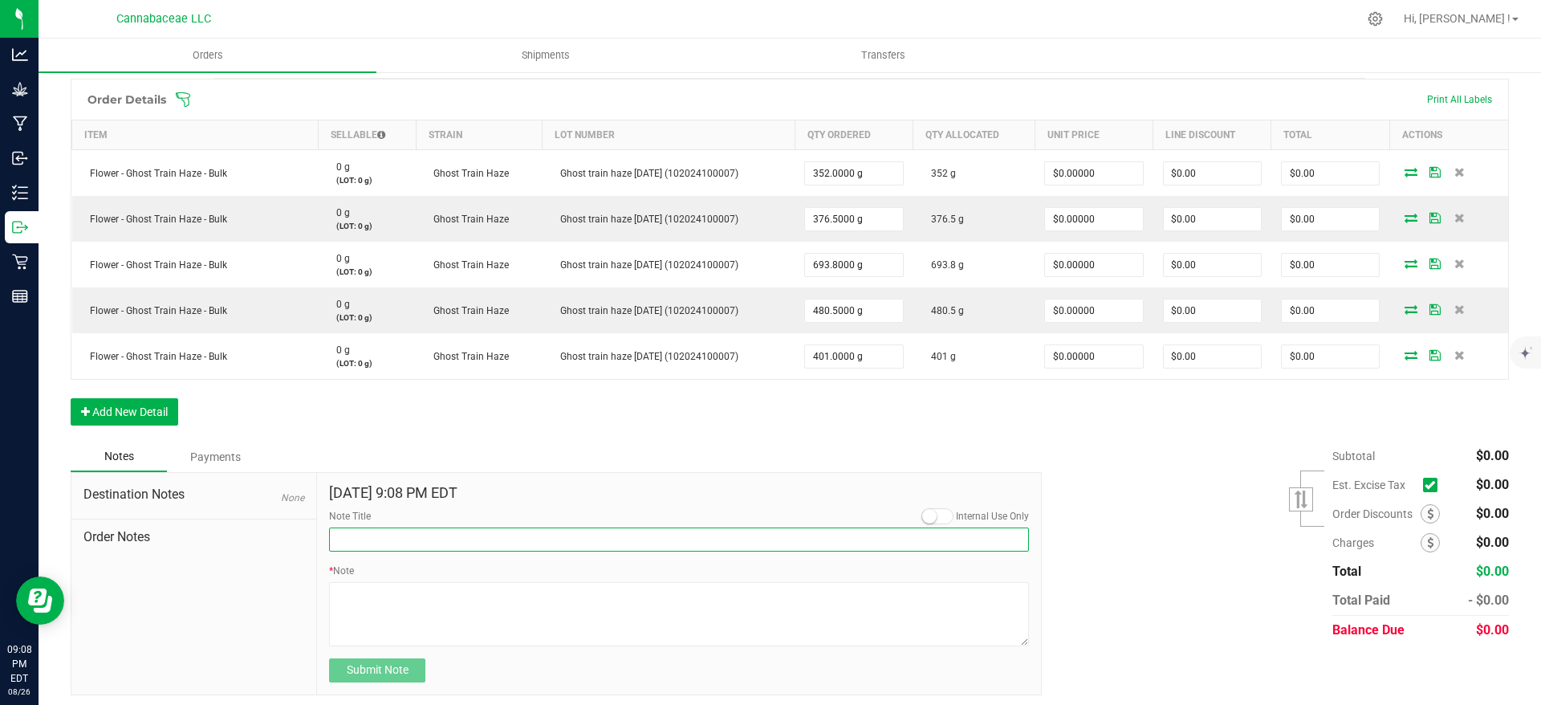
click at [385, 538] on input "Note Title" at bounding box center [679, 539] width 700 height 24
type input "Transfer for processing"
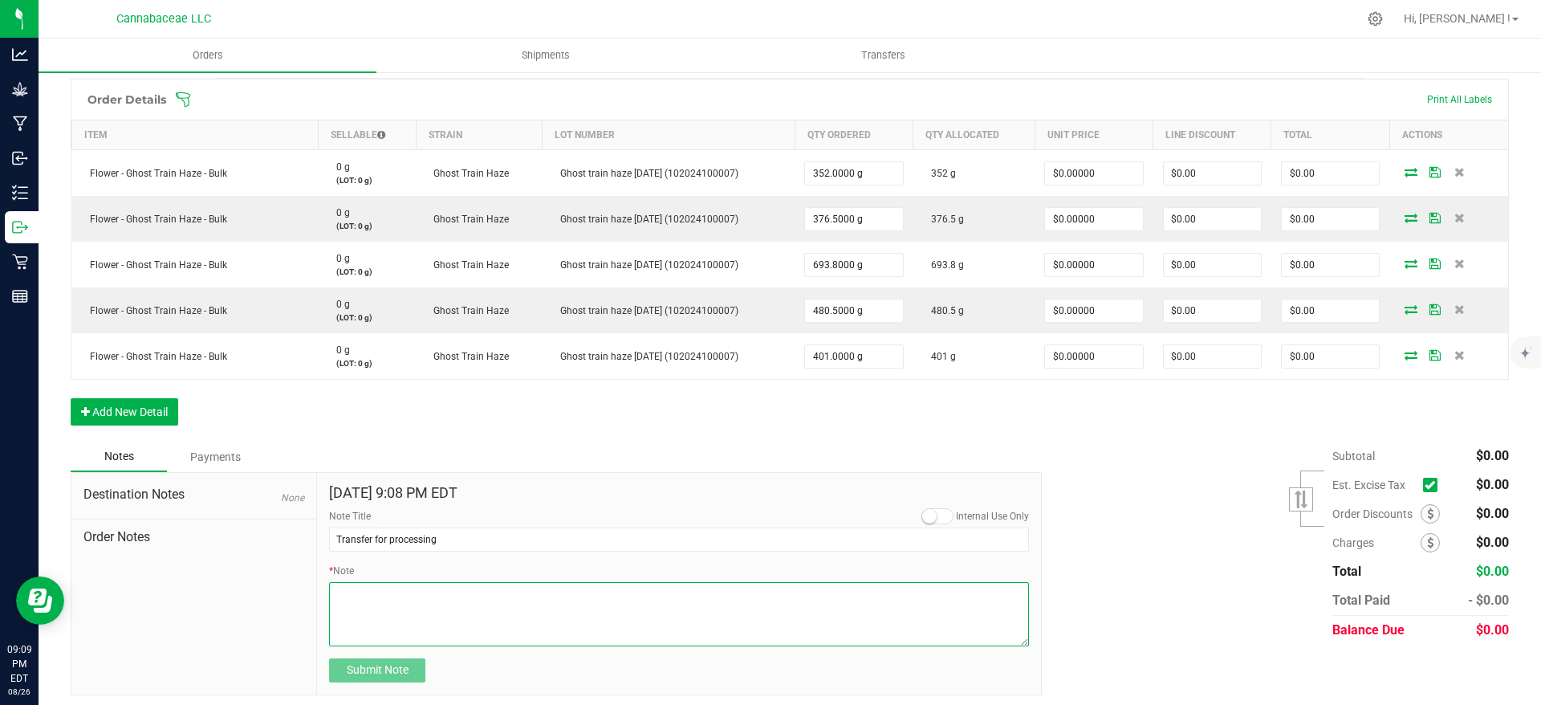
click at [482, 595] on textarea "* Note" at bounding box center [679, 614] width 700 height 64
click at [551, 604] on textarea "* Note" at bounding box center [679, 614] width 700 height 64
type textarea "Transfer to processor for pre-roll production."
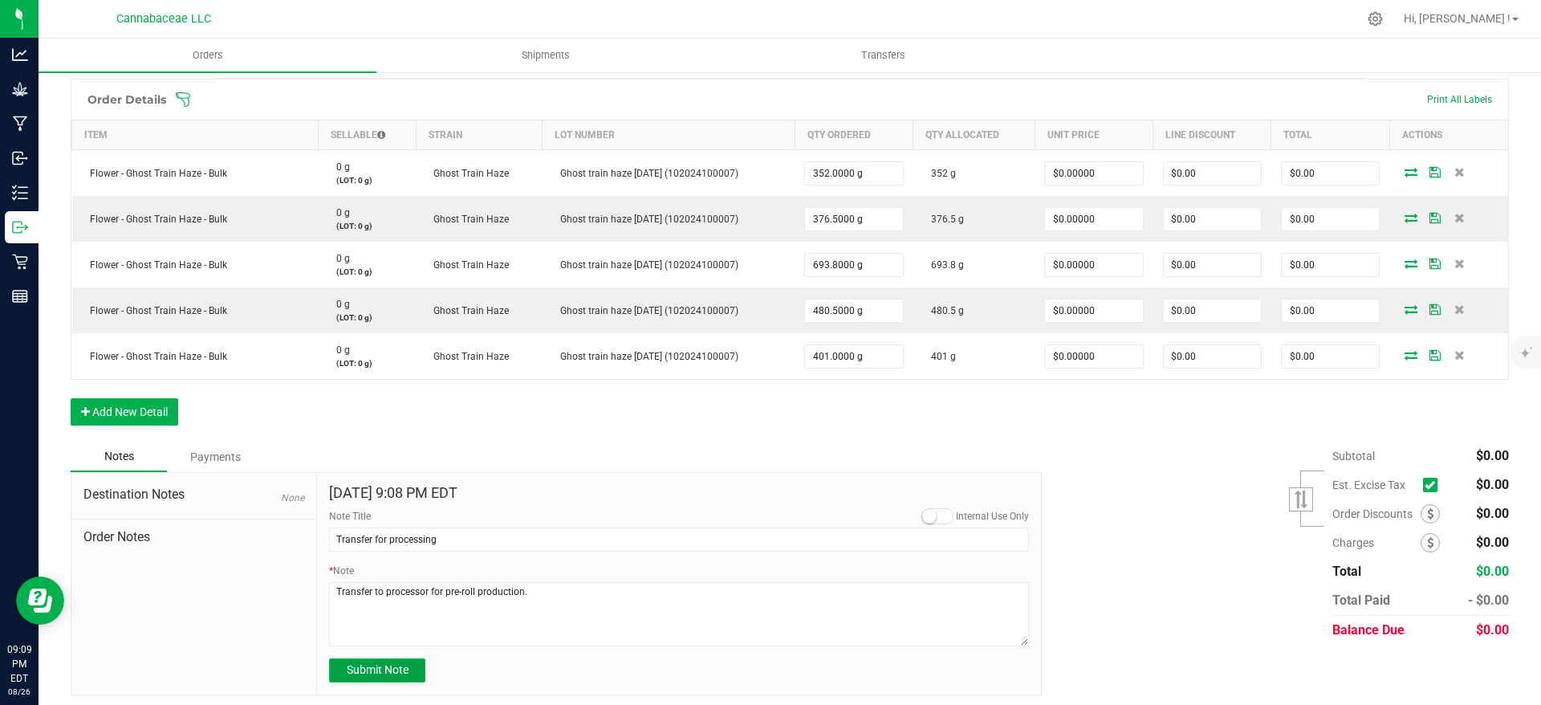
click at [390, 669] on span "Submit Note" at bounding box center [378, 669] width 62 height 13
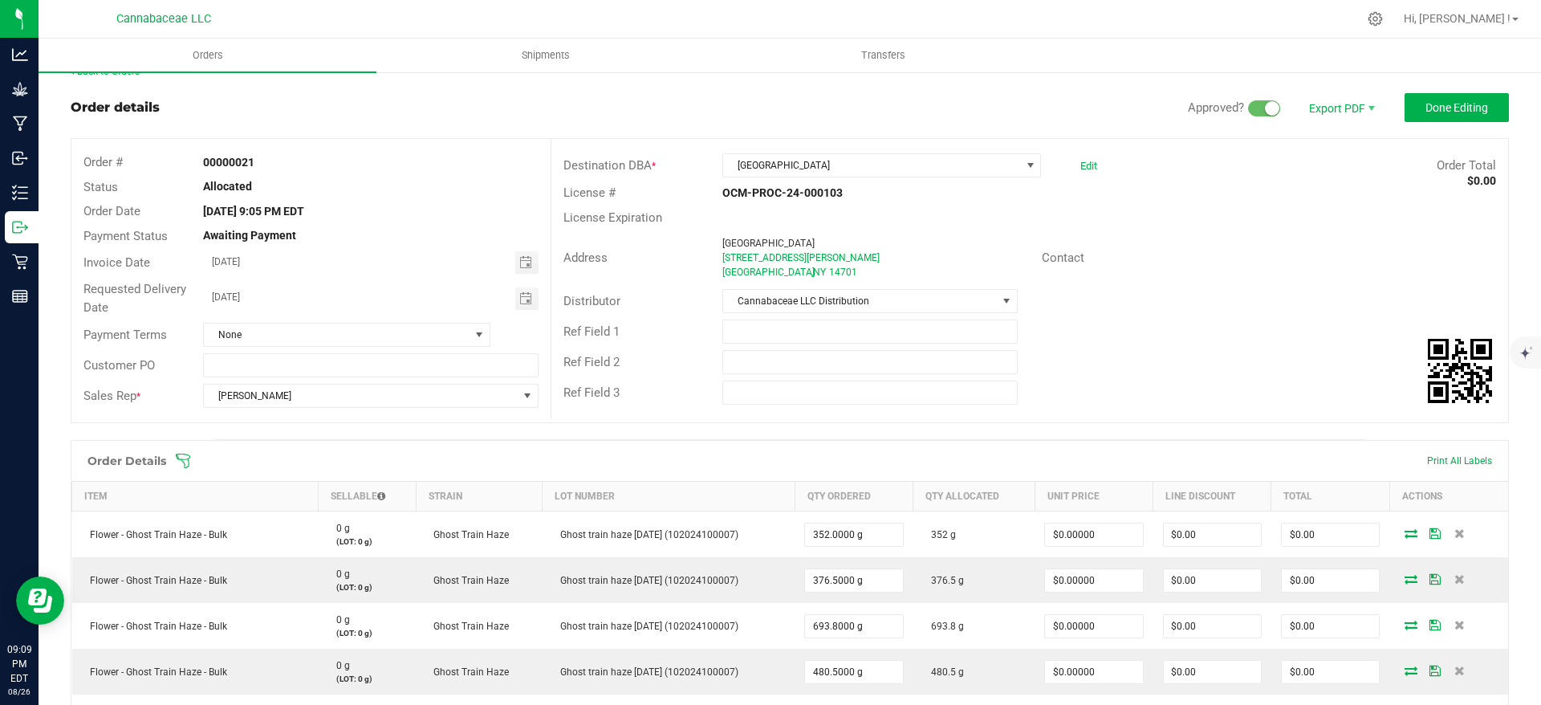
scroll to position [0, 0]
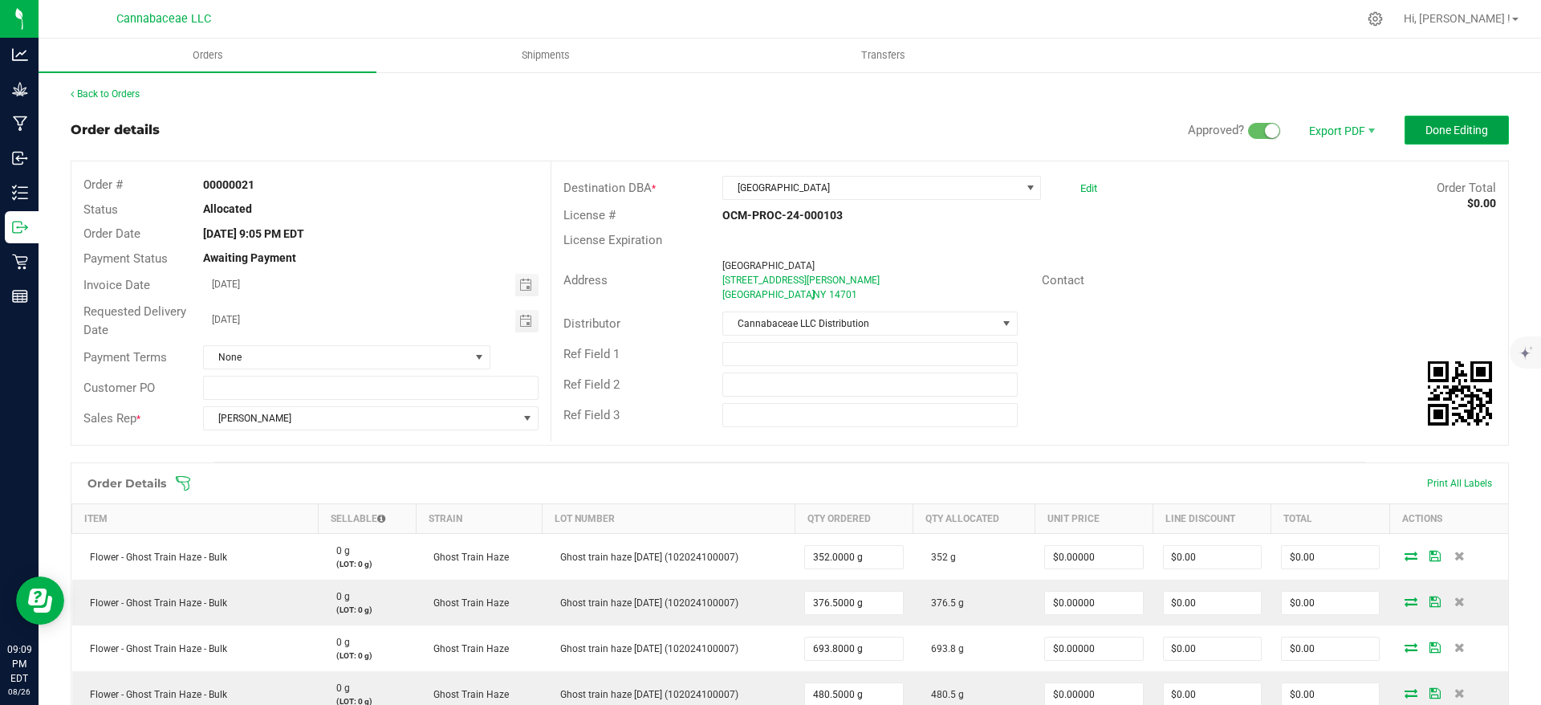
click at [1425, 120] on button "Done Editing" at bounding box center [1457, 130] width 104 height 29
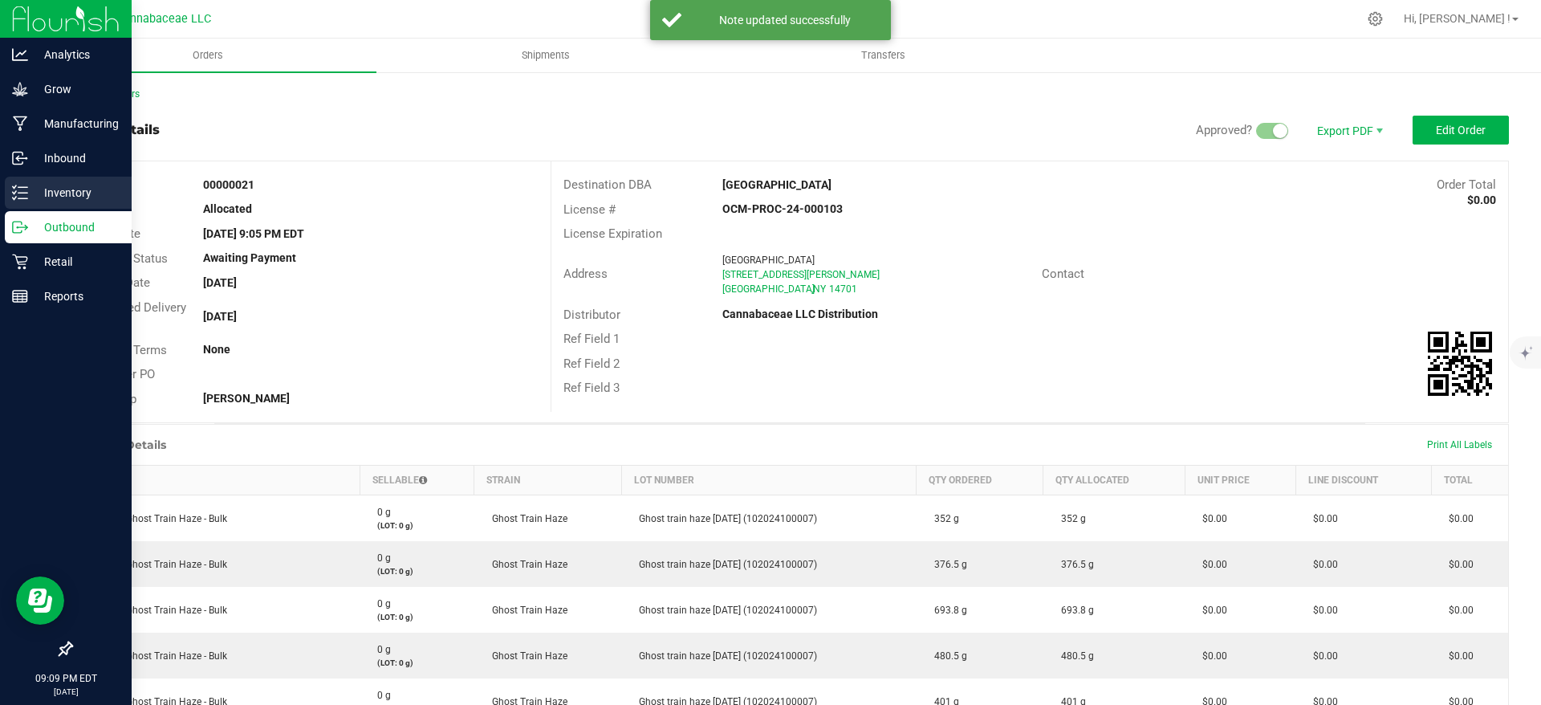
click at [10, 197] on div "Inventory" at bounding box center [68, 193] width 127 height 32
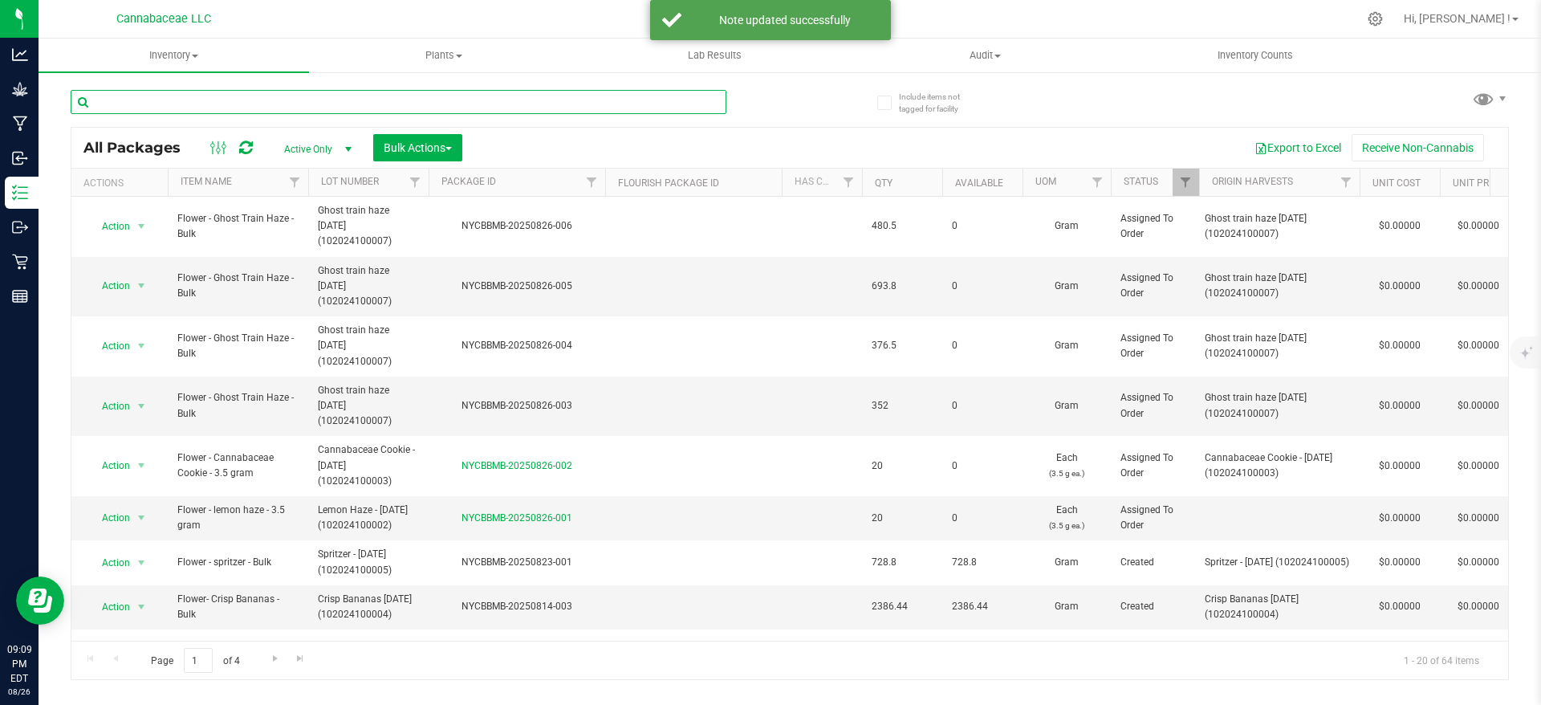
click at [229, 109] on input "text" at bounding box center [399, 102] width 656 height 24
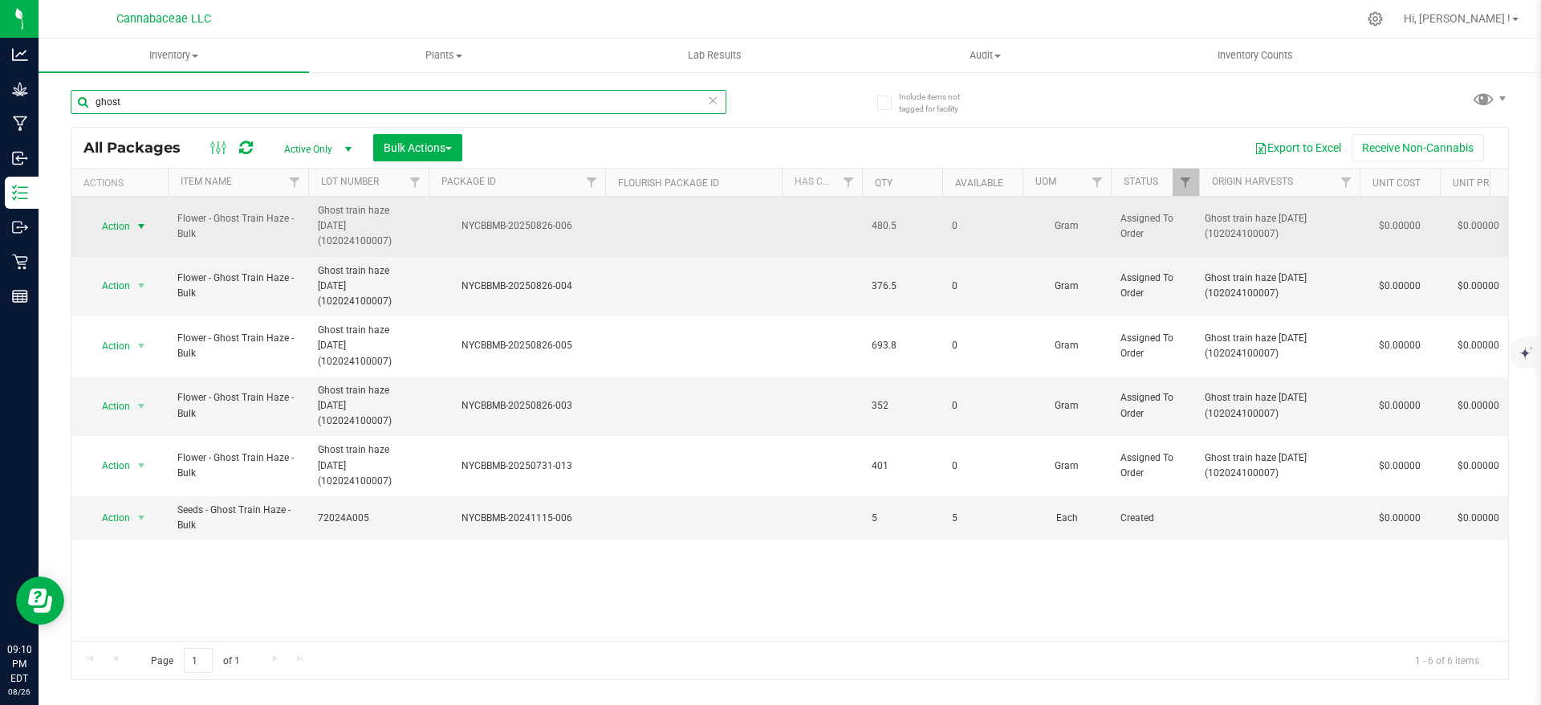
type input "ghost"
click at [142, 220] on span "select" at bounding box center [141, 226] width 13 height 13
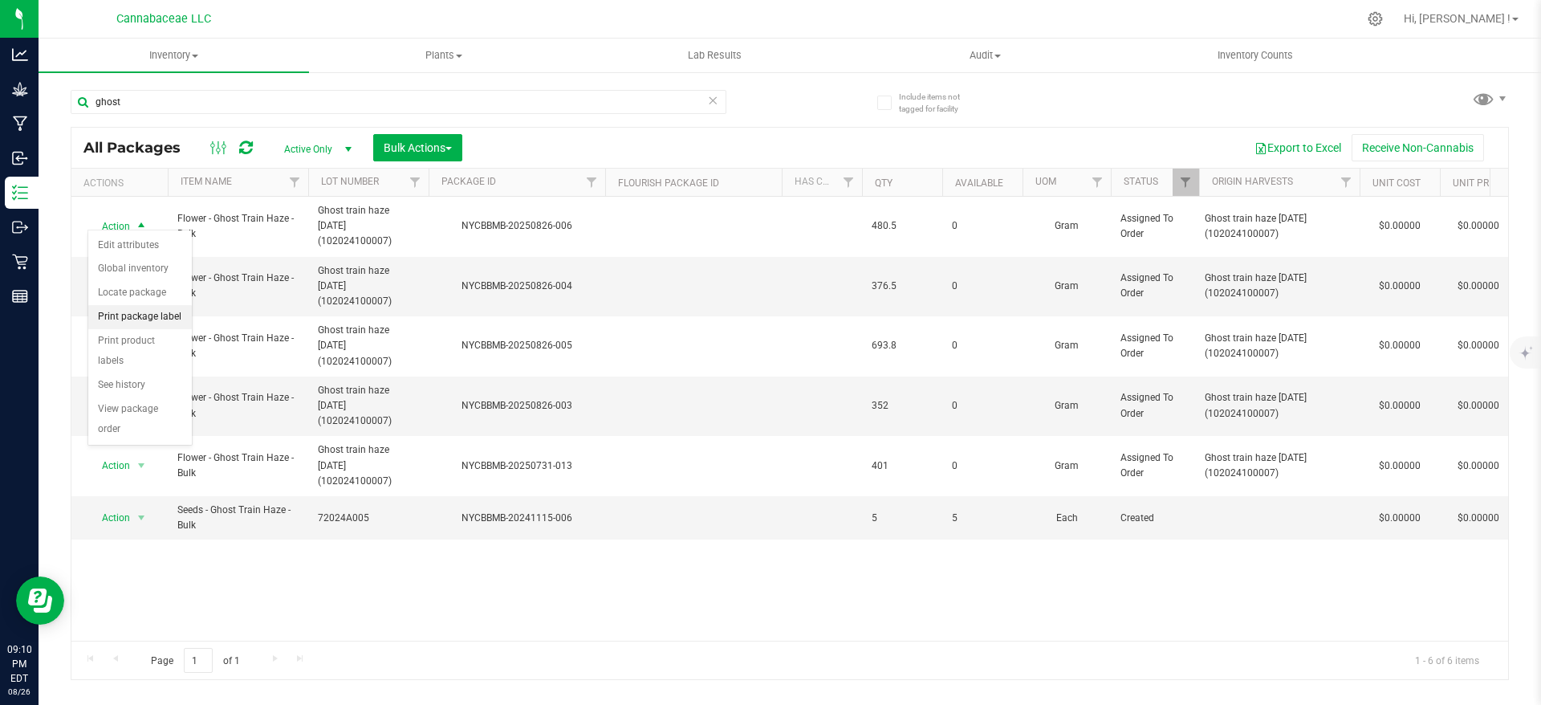
click at [150, 311] on li "Print package label" at bounding box center [140, 317] width 104 height 24
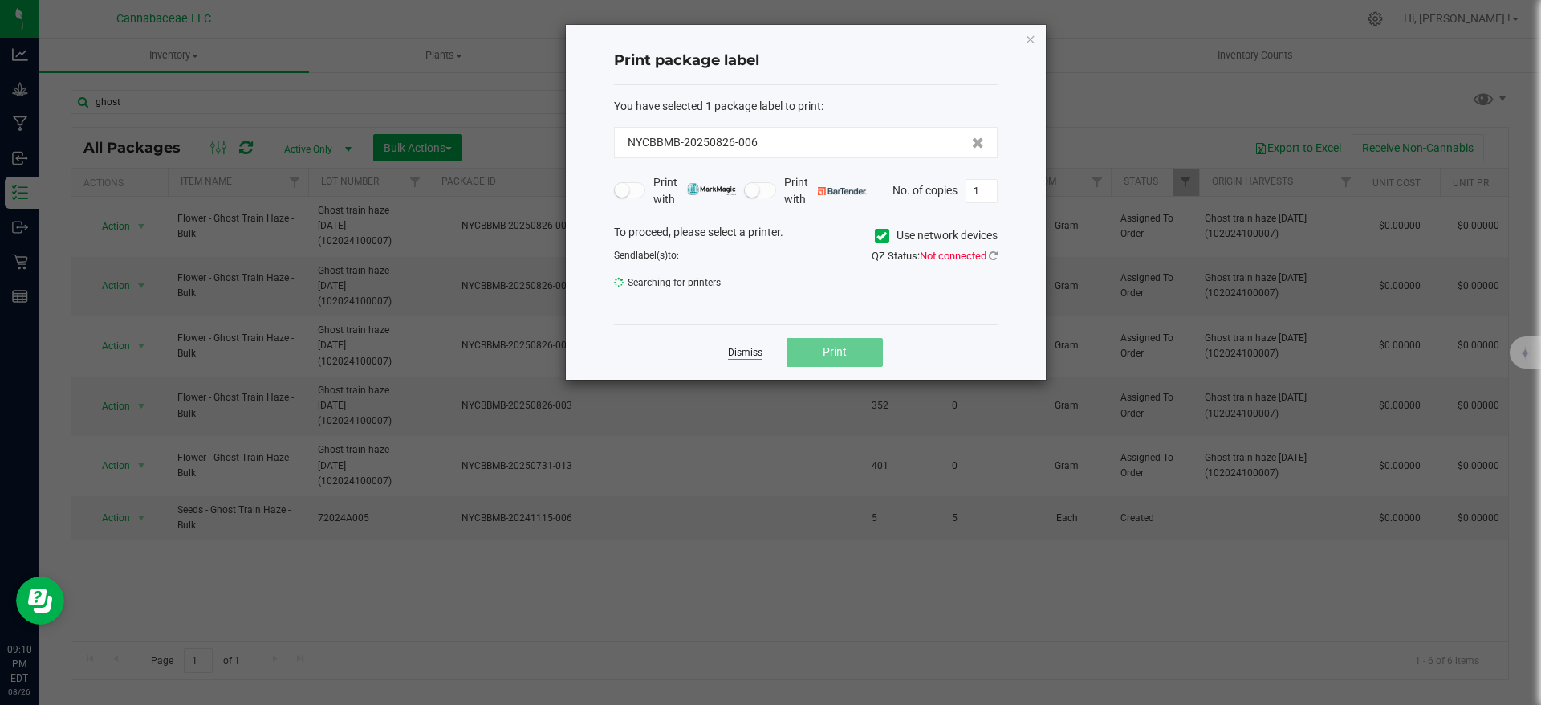
click at [746, 347] on link "Dismiss" at bounding box center [745, 353] width 35 height 14
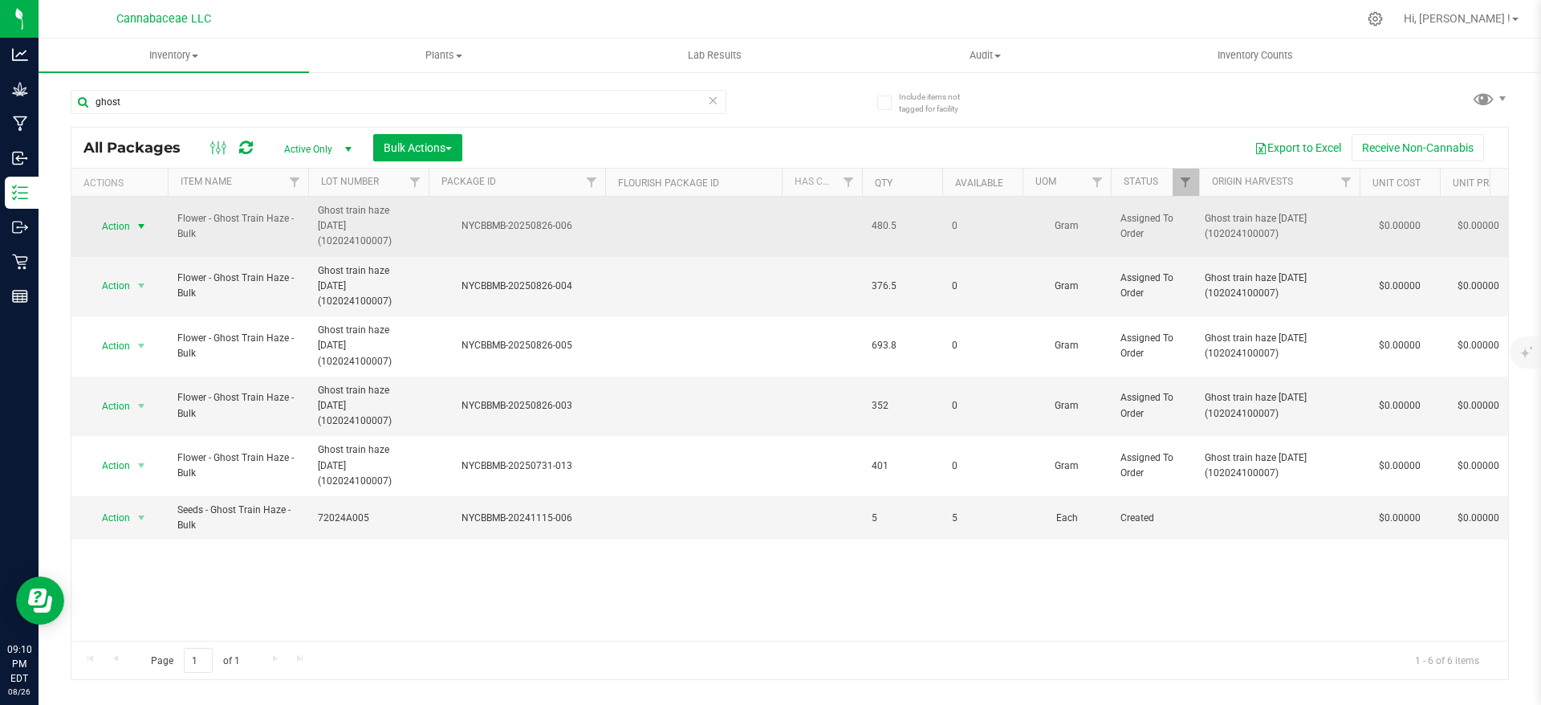
click at [107, 217] on span "Action" at bounding box center [108, 226] width 43 height 22
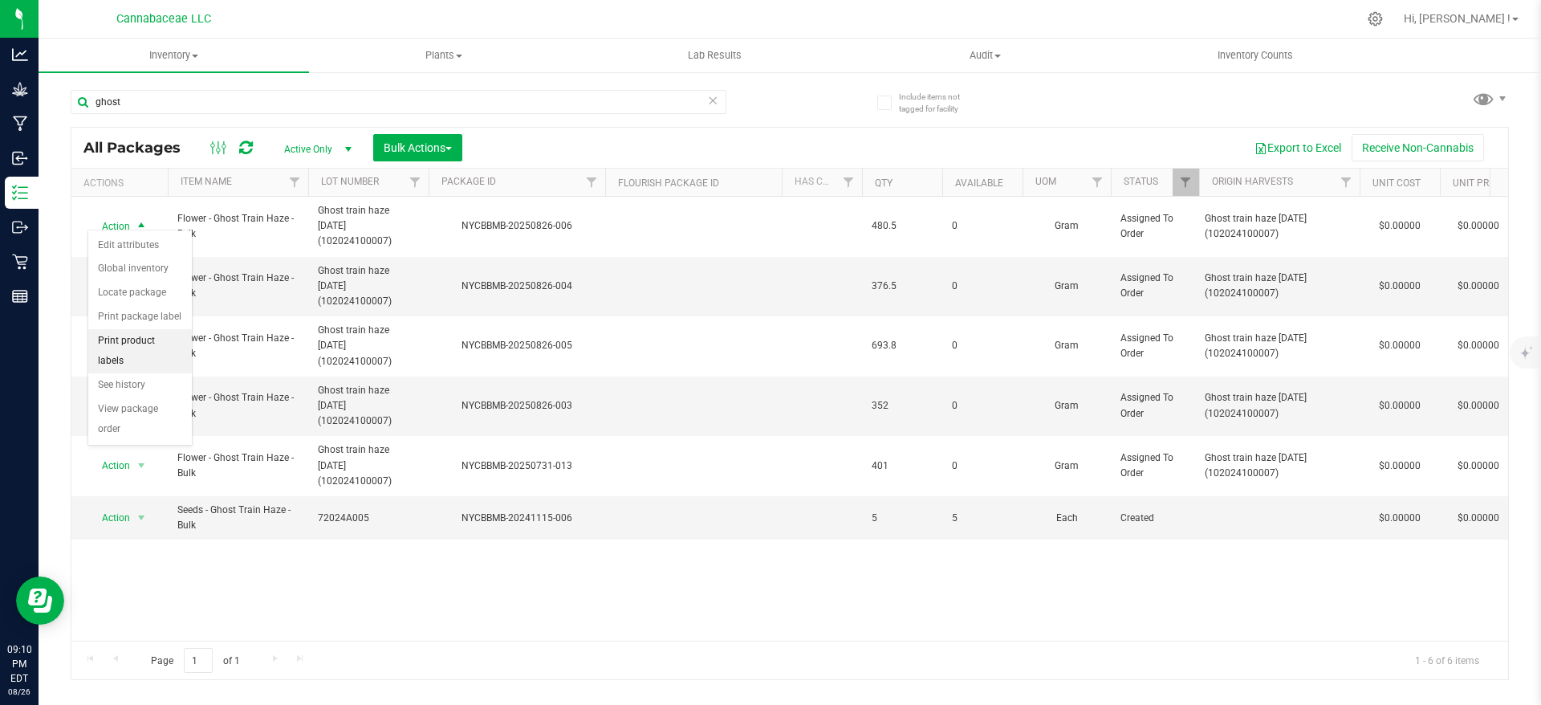
click at [165, 340] on li "Print product labels" at bounding box center [140, 351] width 104 height 44
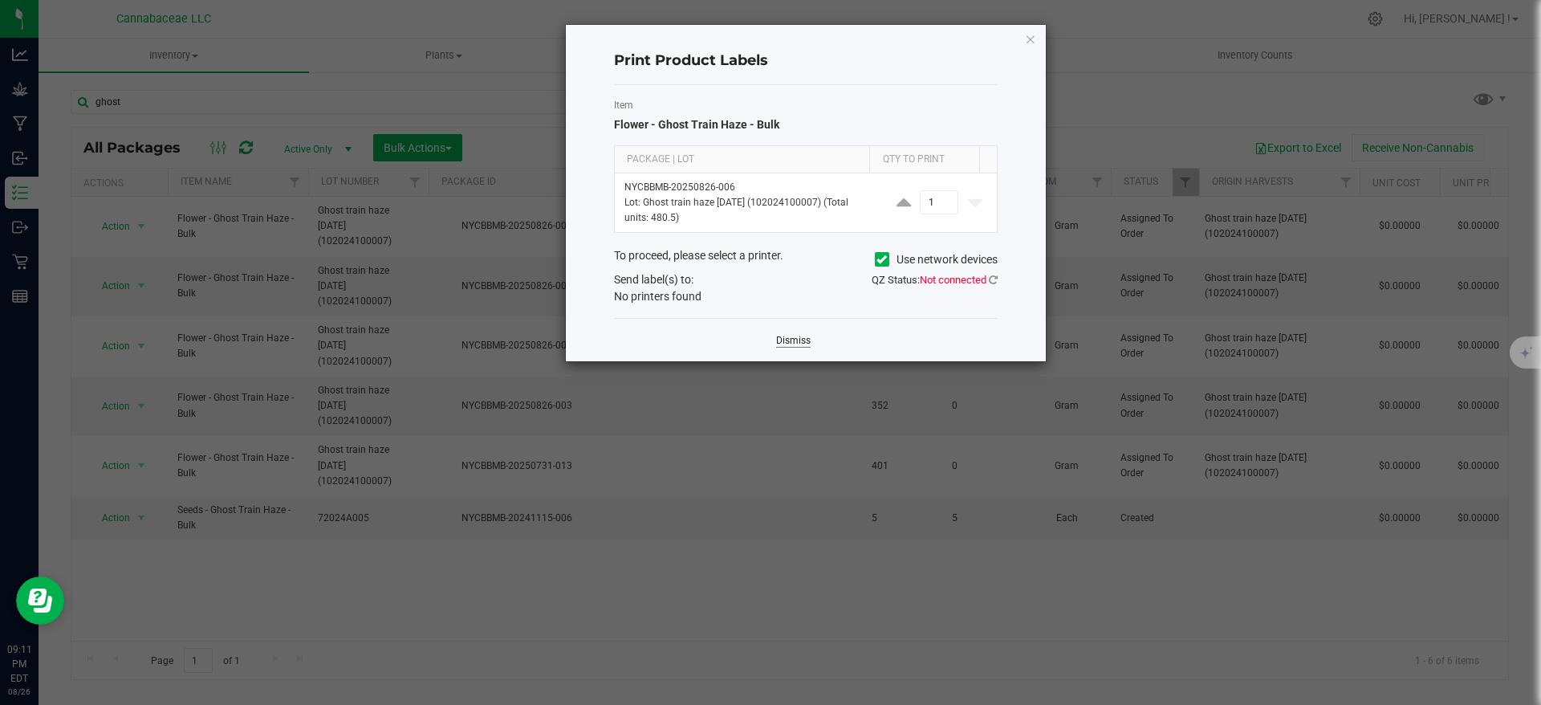
click at [798, 339] on link "Dismiss" at bounding box center [793, 341] width 35 height 14
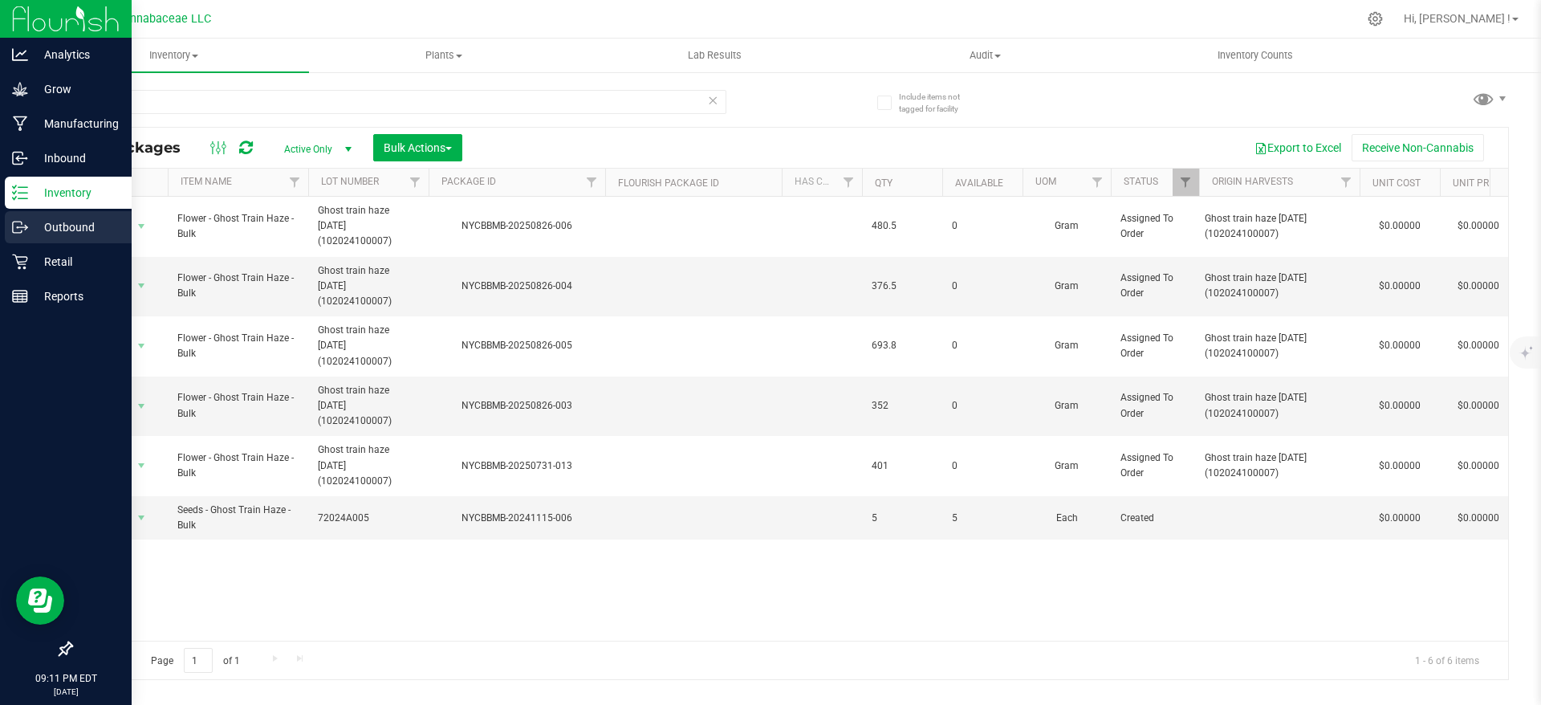
click at [29, 226] on p "Outbound" at bounding box center [76, 227] width 96 height 19
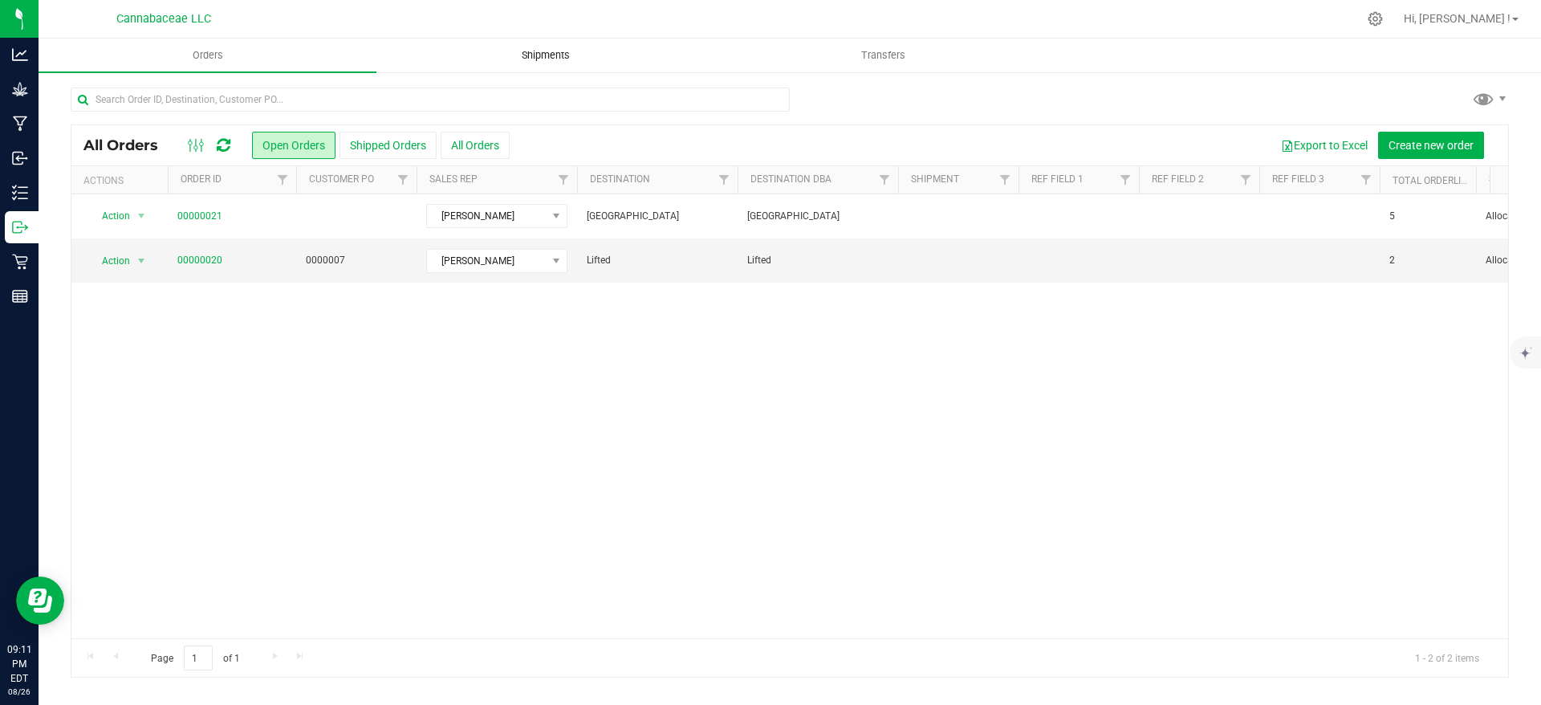
click at [559, 55] on span "Shipments" at bounding box center [546, 55] width 92 height 14
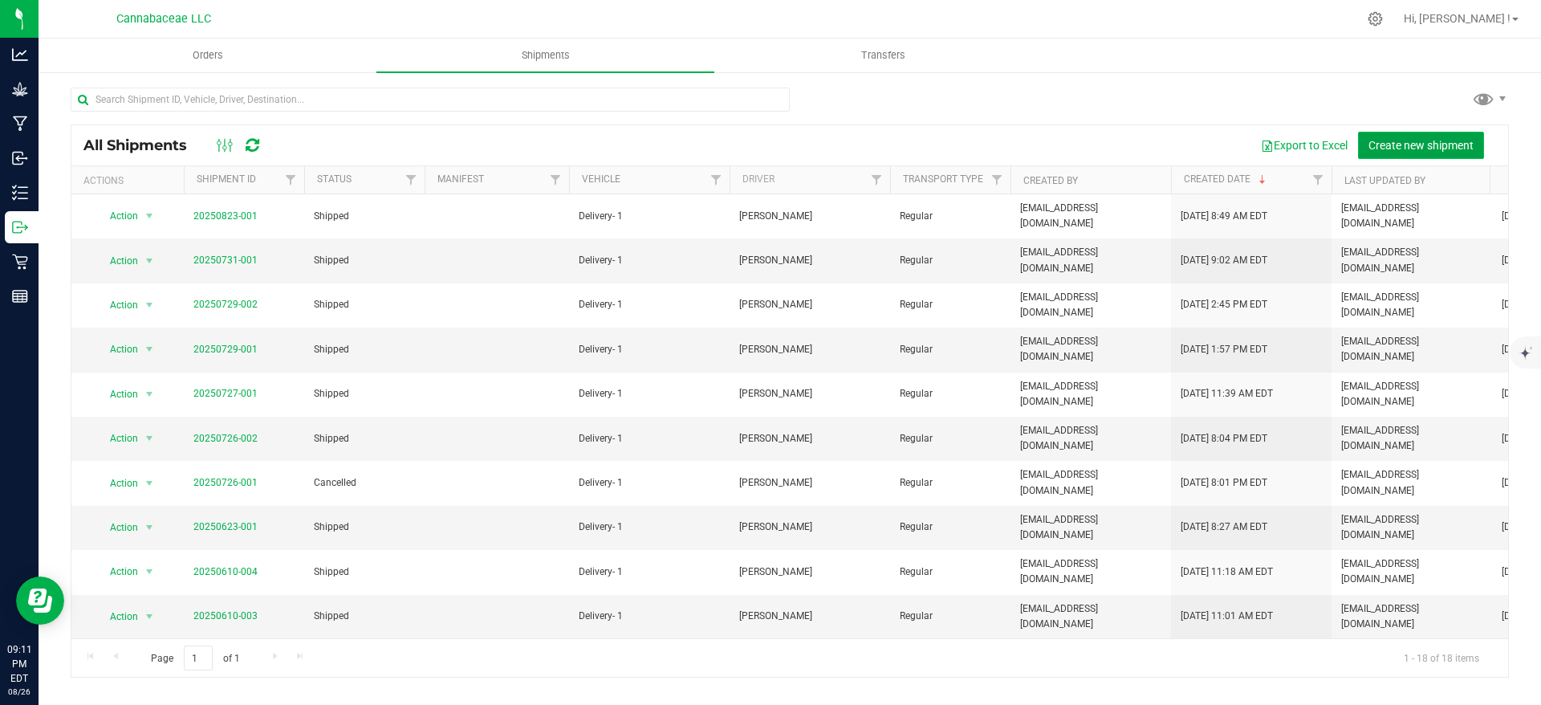
click at [1411, 147] on span "Create new shipment" at bounding box center [1421, 145] width 105 height 13
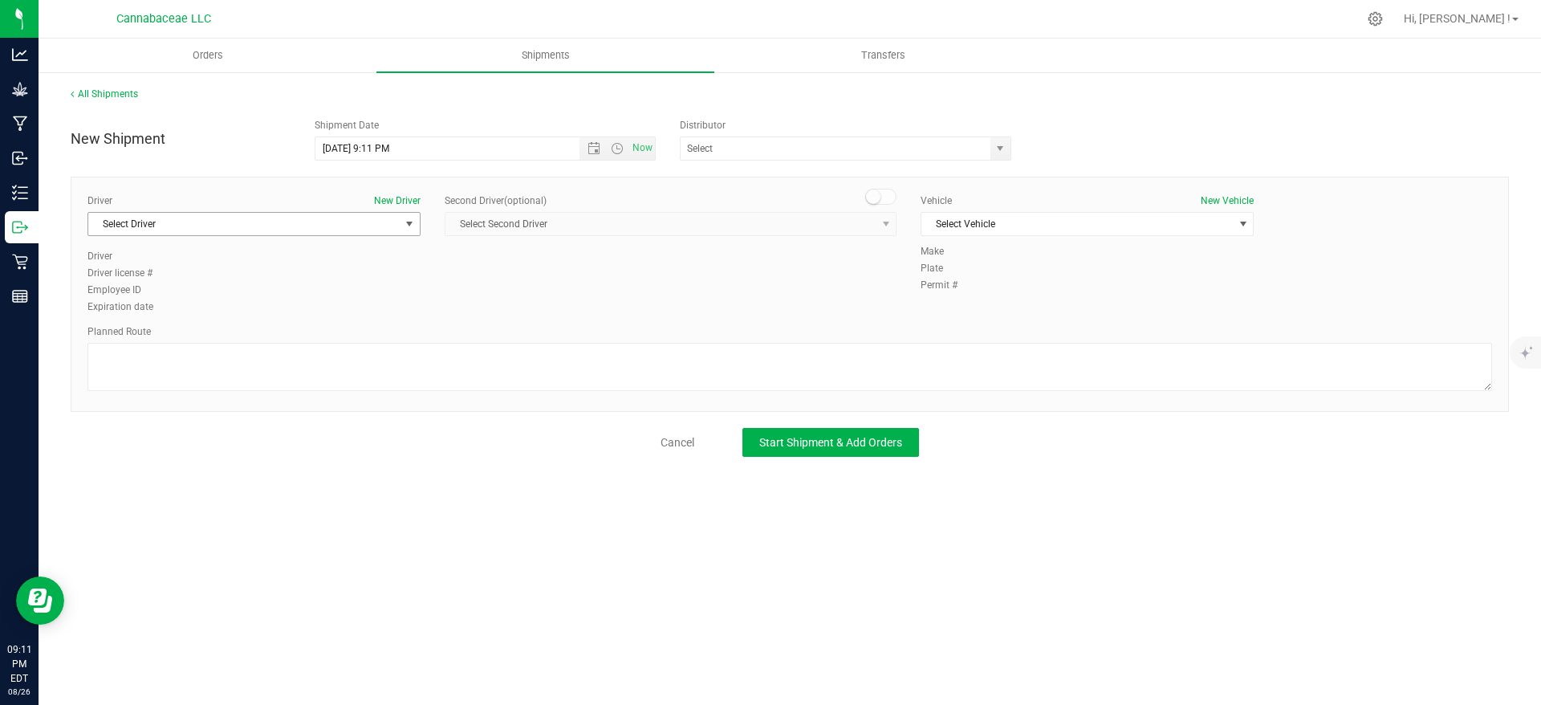
click at [292, 224] on span "Select Driver" at bounding box center [243, 224] width 311 height 22
click at [271, 292] on li "[PERSON_NAME]" at bounding box center [253, 291] width 331 height 24
click at [1044, 218] on span "Select Vehicle" at bounding box center [1076, 224] width 311 height 22
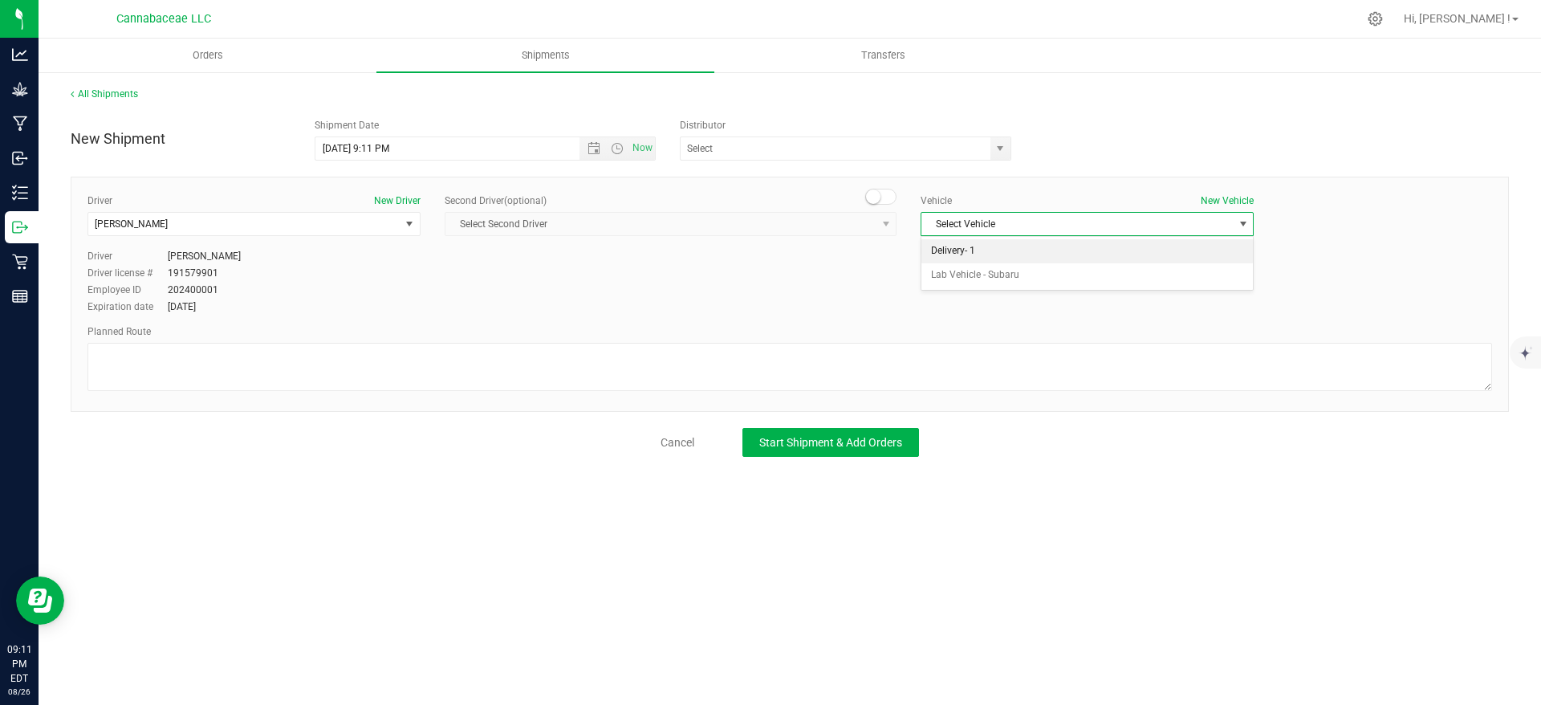
click at [1051, 258] on li "Delivery- 1" at bounding box center [1086, 251] width 331 height 24
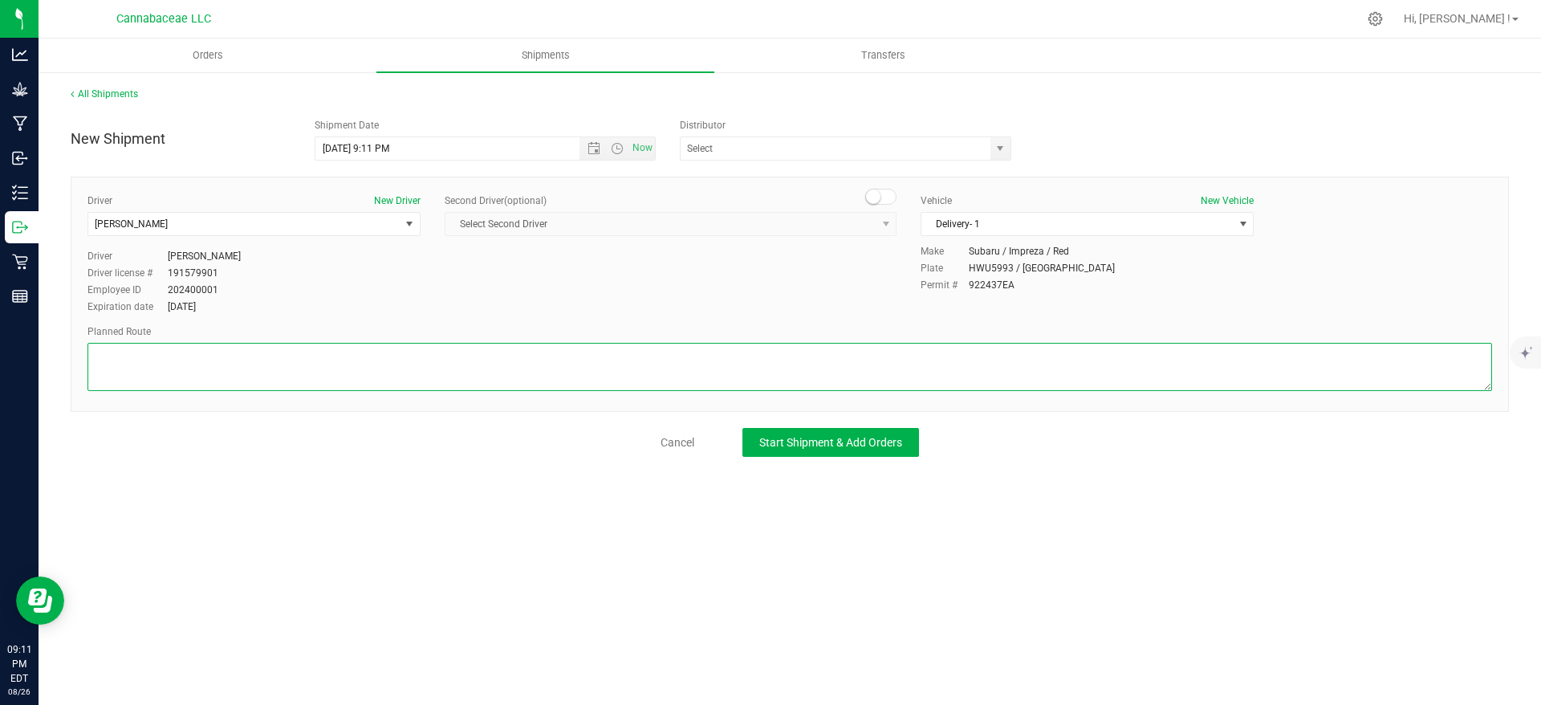
click at [448, 377] on textarea at bounding box center [789, 367] width 1405 height 48
type textarea "Determined by GPS"
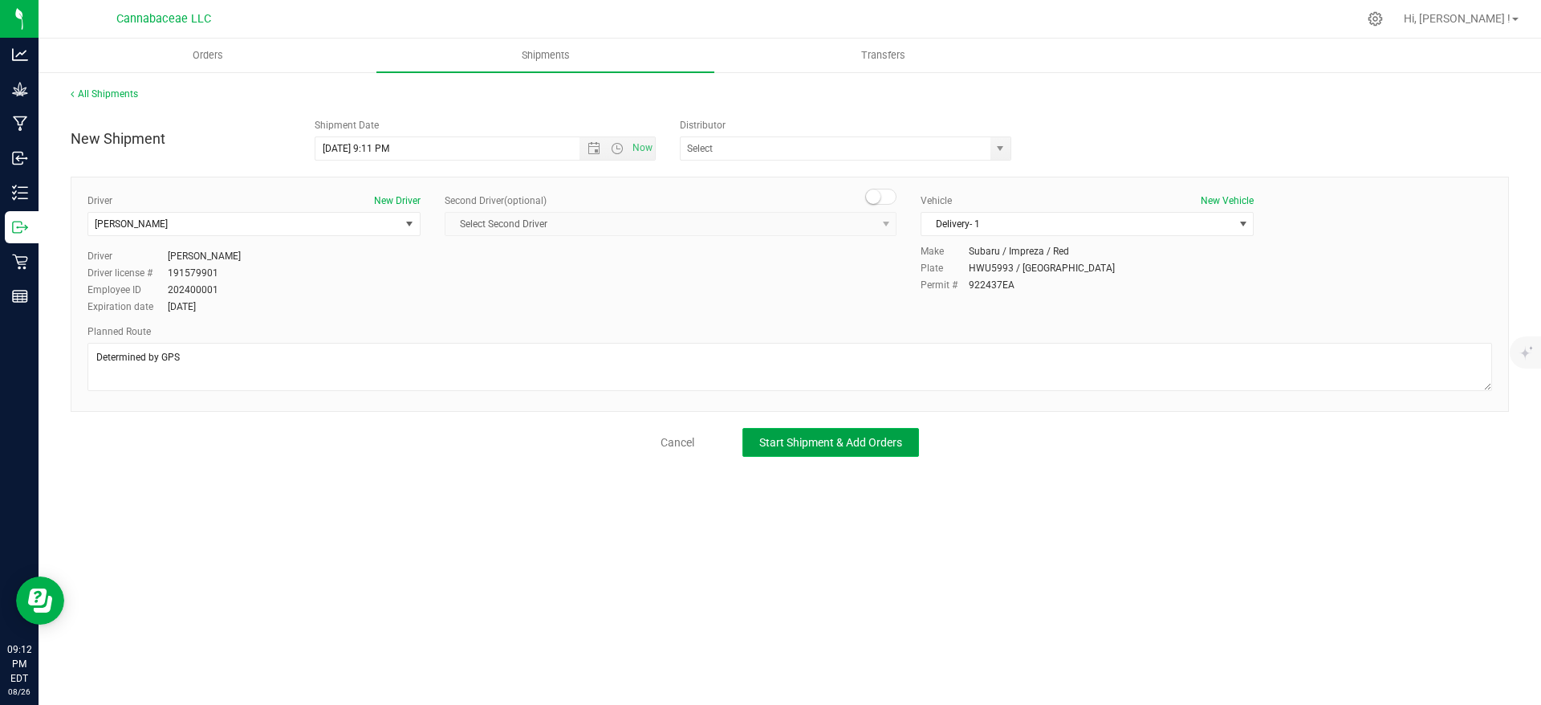
click at [786, 446] on span "Start Shipment & Add Orders" at bounding box center [830, 442] width 143 height 13
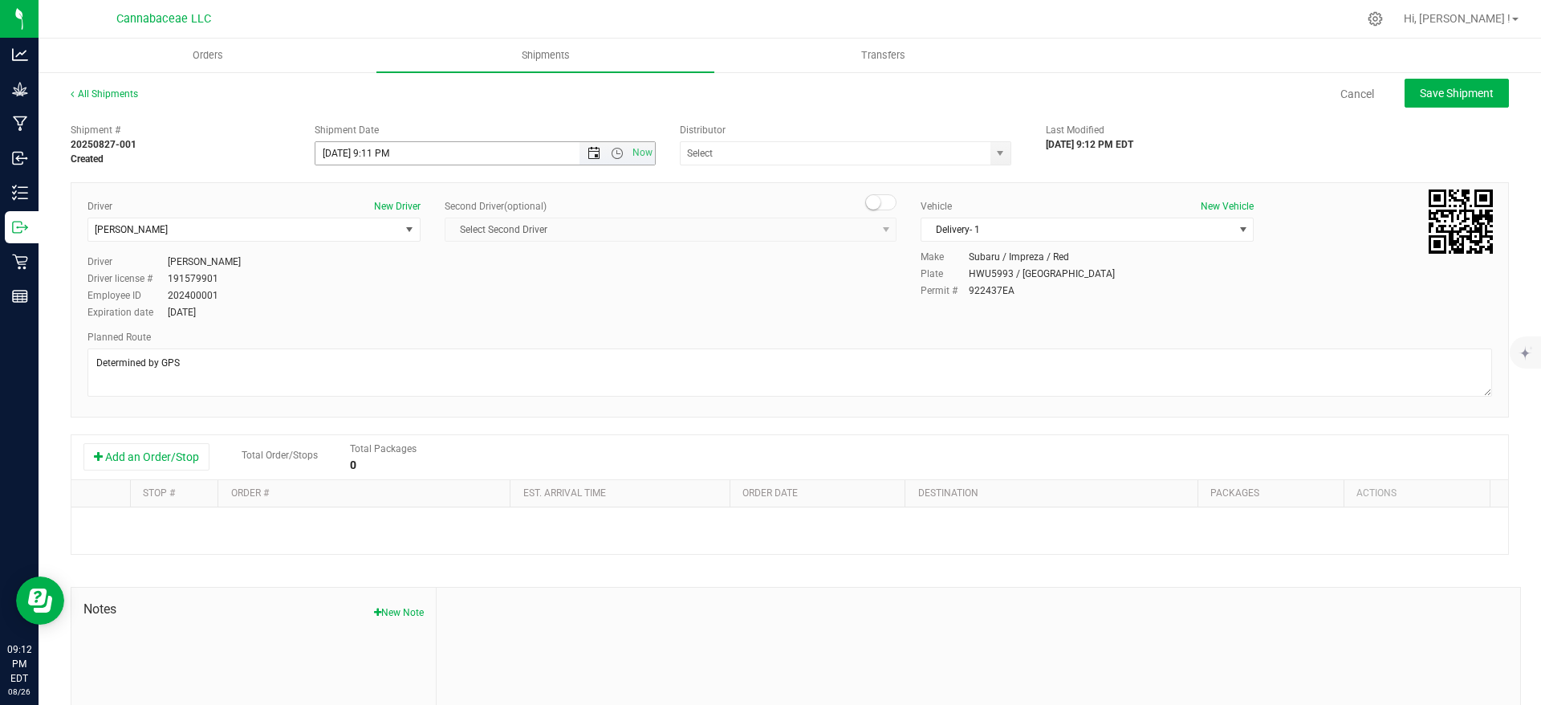
click at [592, 151] on span "Open the date view" at bounding box center [594, 153] width 13 height 13
click at [396, 346] on link "27" at bounding box center [395, 341] width 23 height 25
click at [611, 152] on span "Open the time view" at bounding box center [617, 153] width 13 height 13
click at [484, 235] on li "8:30 AM" at bounding box center [479, 240] width 334 height 21
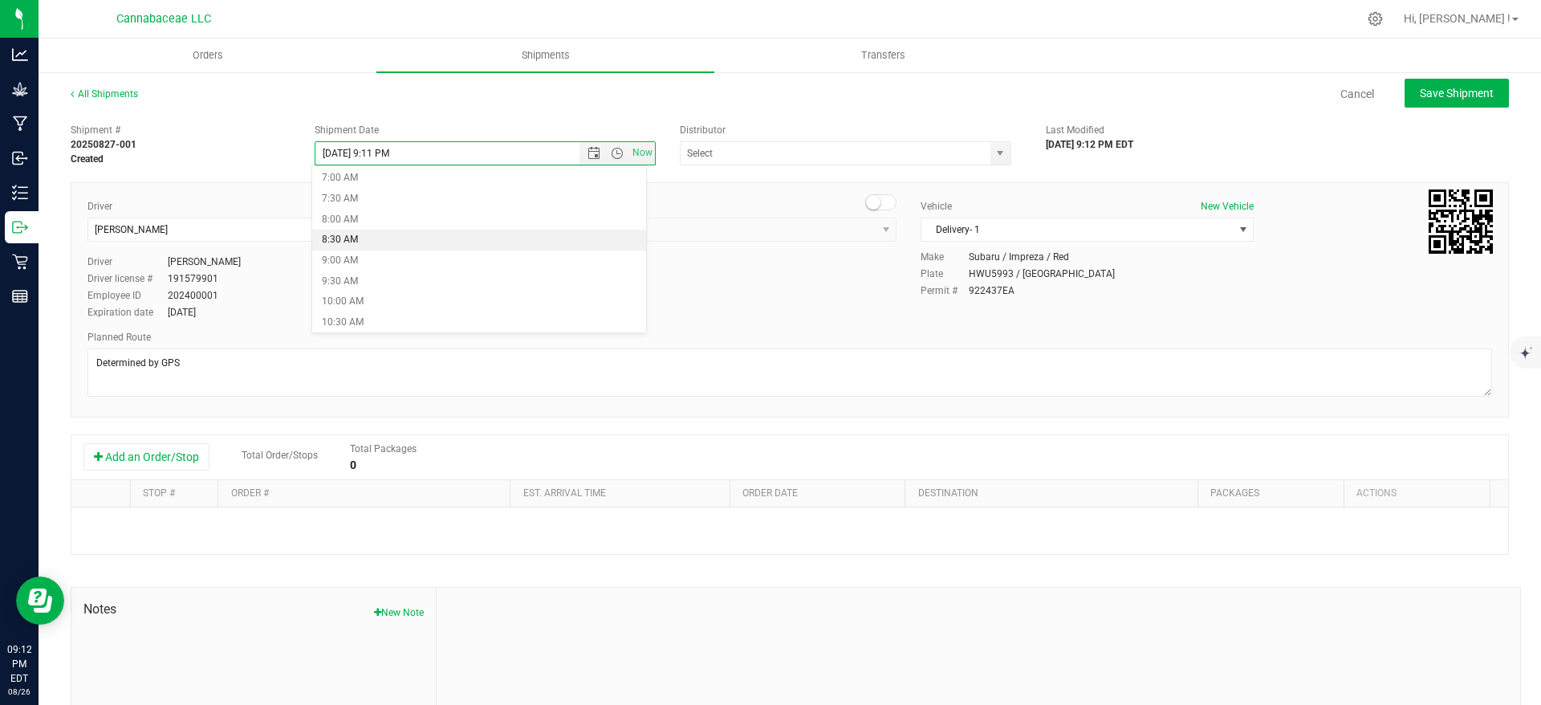
type input "[DATE] 8:30 AM"
click at [976, 160] on span at bounding box center [845, 153] width 331 height 24
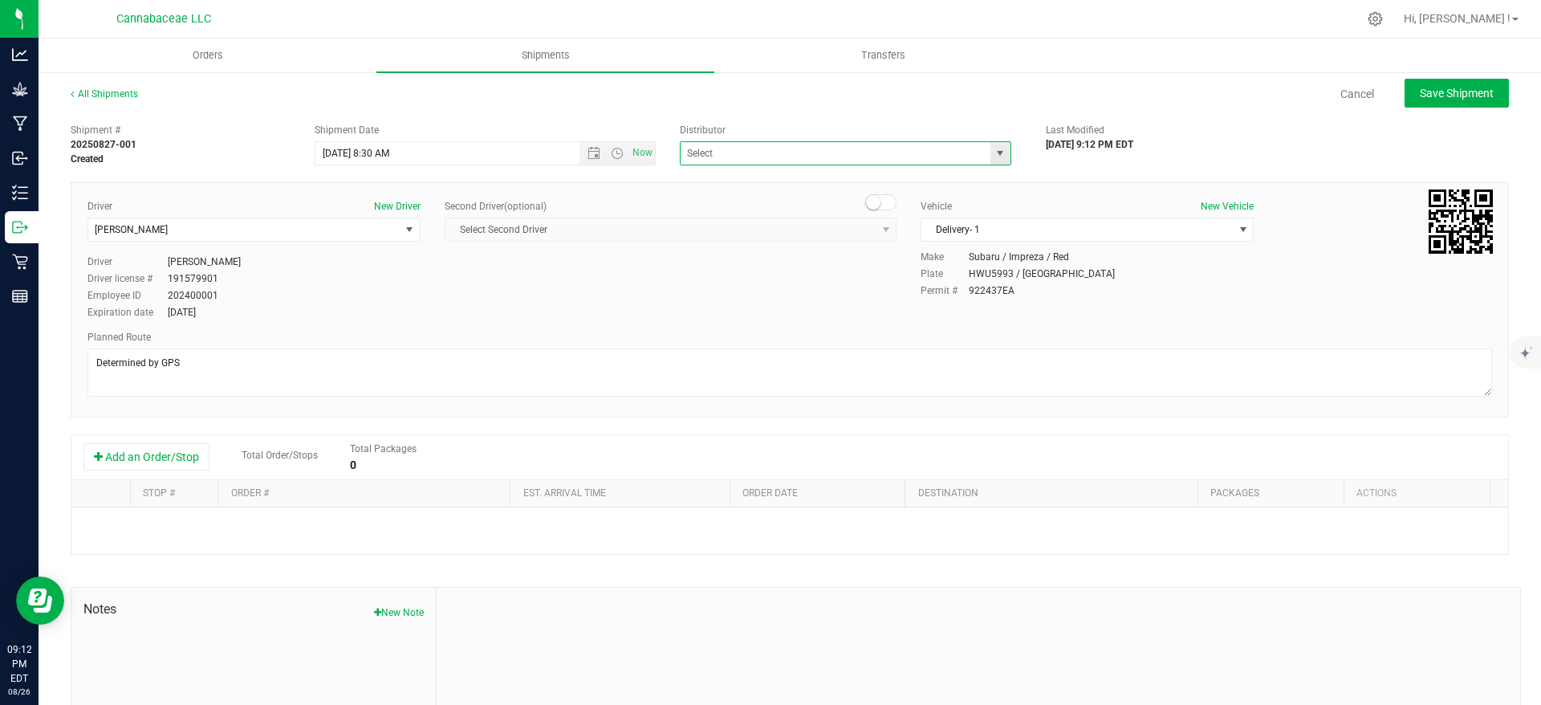
click at [990, 156] on span "select" at bounding box center [1000, 153] width 20 height 22
click at [926, 201] on li "Cannabaceae LLC Distribution" at bounding box center [835, 205] width 325 height 24
type input "Cannabaceae LLC Distribution"
click at [739, 309] on div "Driver New Driver [PERSON_NAME] Select Driver [PERSON_NAME] [PERSON_NAME] Drive…" at bounding box center [789, 260] width 1429 height 123
click at [195, 465] on button "Add an Order/Stop" at bounding box center [146, 456] width 126 height 27
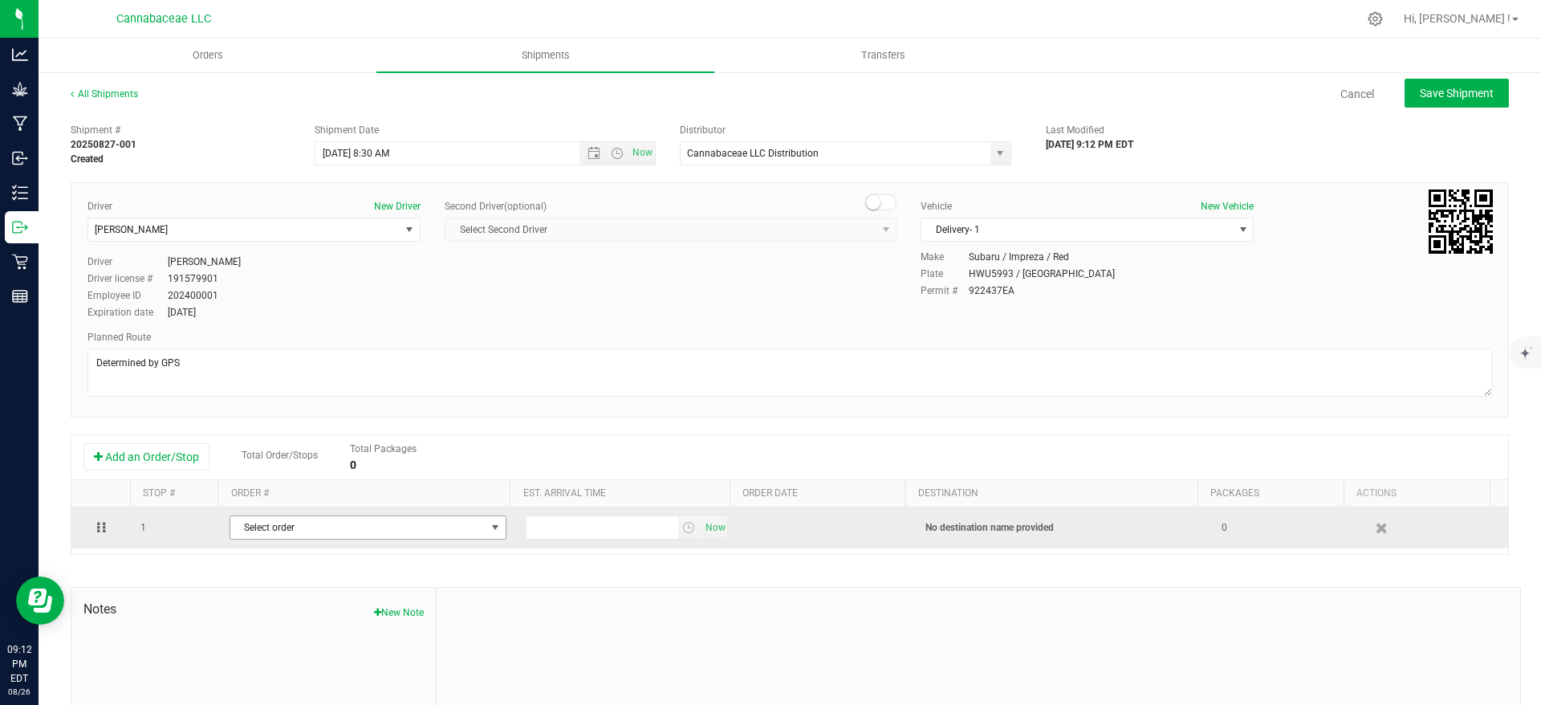
click at [283, 525] on span "Select order" at bounding box center [357, 527] width 255 height 22
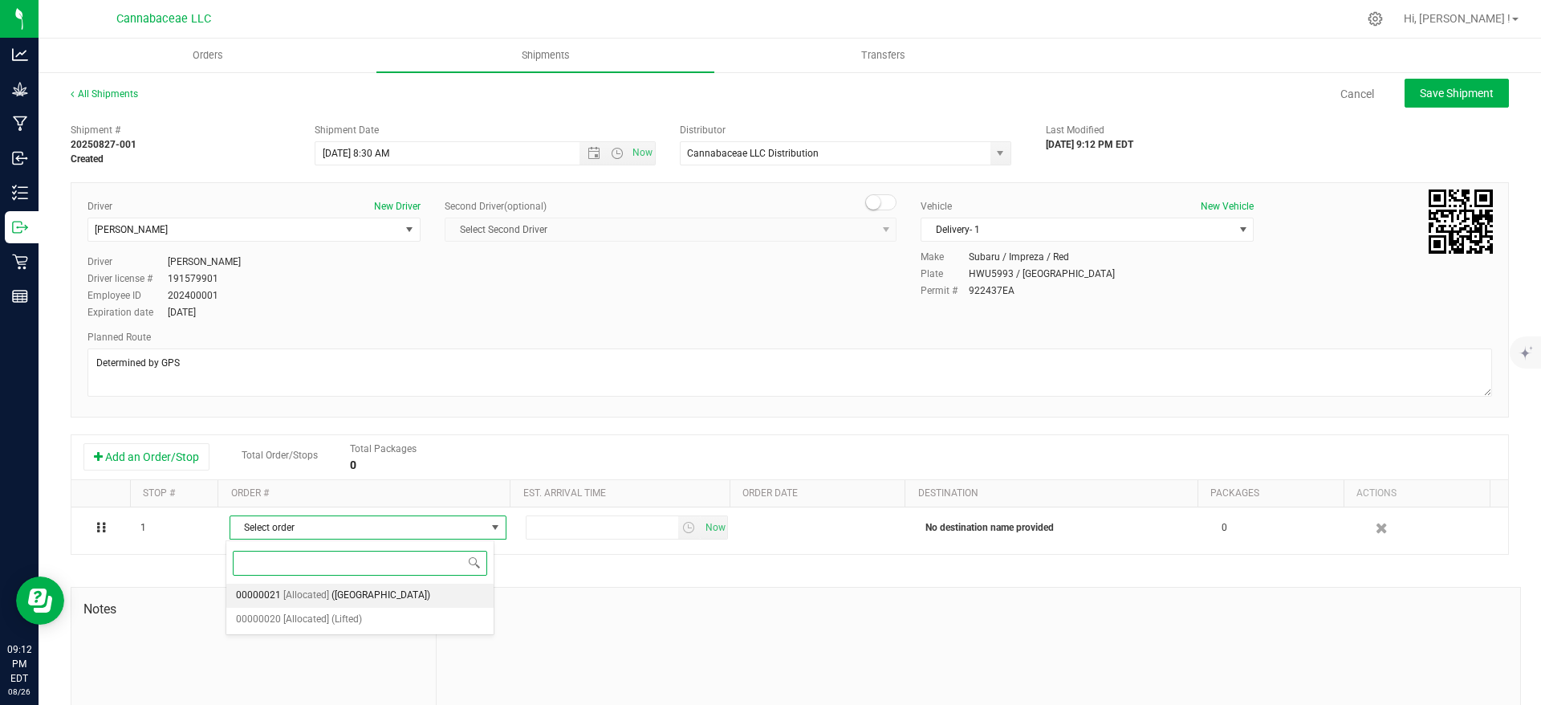
click at [336, 596] on span "([GEOGRAPHIC_DATA])" at bounding box center [380, 595] width 99 height 21
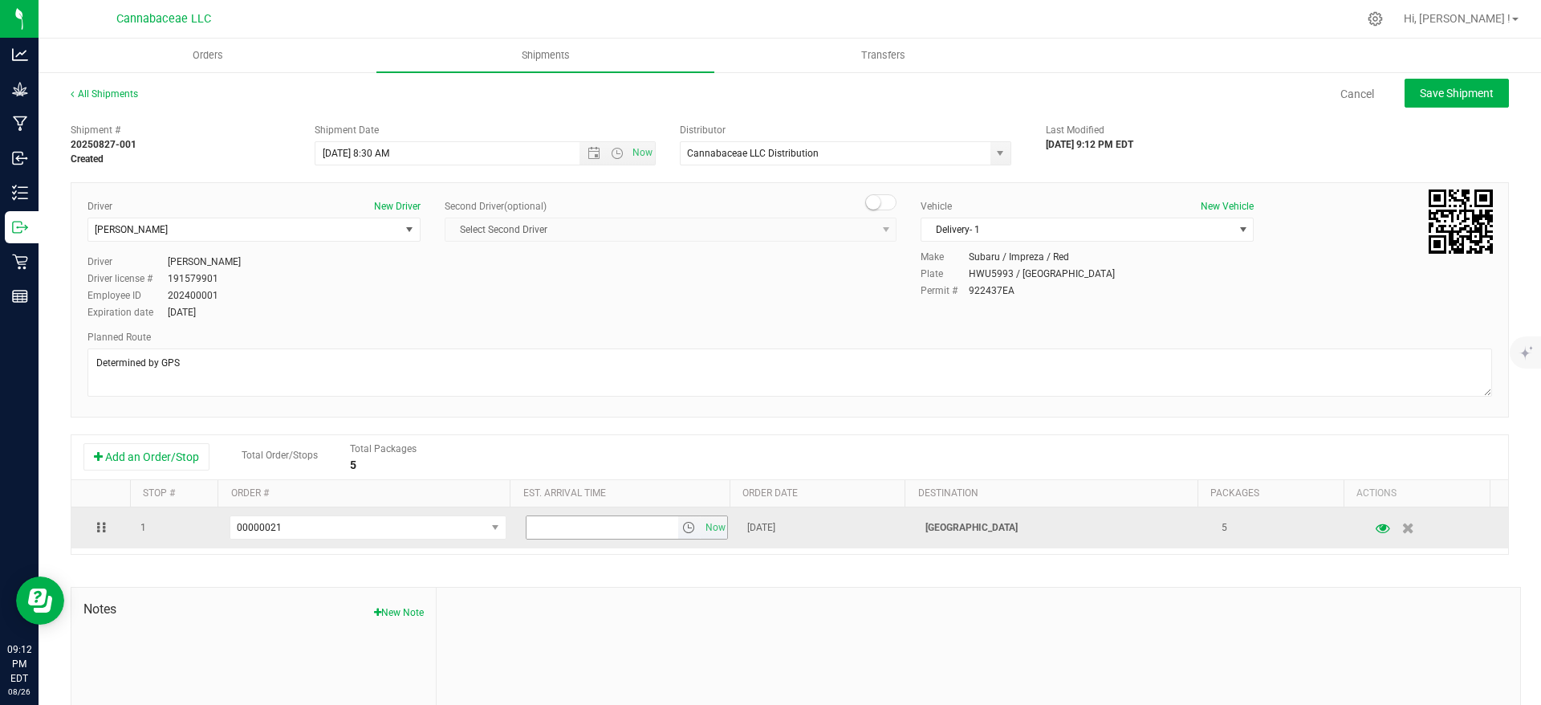
click at [682, 529] on span "select" at bounding box center [688, 527] width 13 height 13
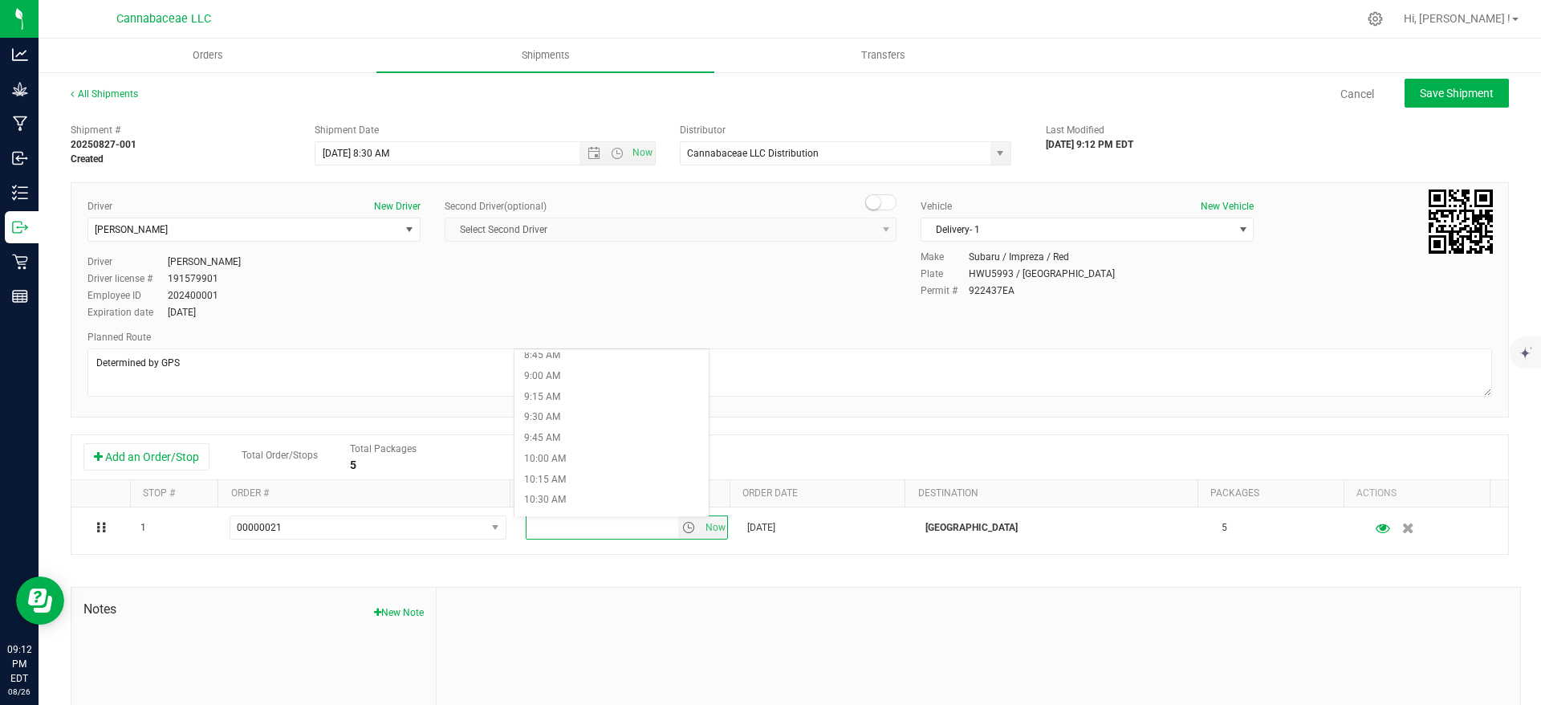
scroll to position [684, 0]
click at [611, 437] on li "9:15 AM" at bounding box center [611, 442] width 194 height 21
click at [616, 580] on div "Shipment # 20250827-001 Created Shipment Date [DATE] 8:30 AM Now Distributor Ca…" at bounding box center [790, 460] width 1438 height 688
click at [1446, 87] on span "Save Shipment" at bounding box center [1457, 93] width 74 height 13
type input "[DATE] 12:30 PM"
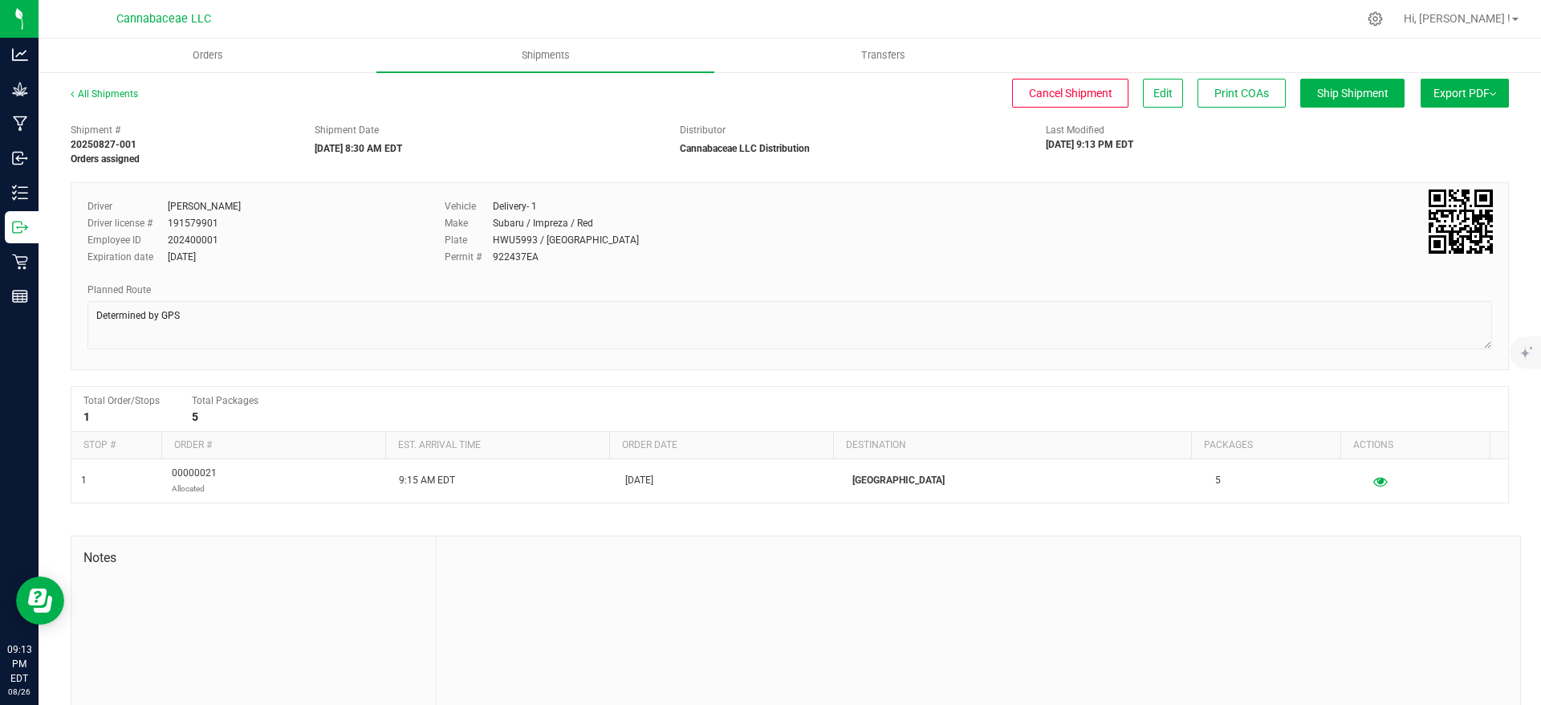
click at [1434, 96] on span "Export PDF" at bounding box center [1465, 93] width 63 height 13
click at [1429, 123] on span "Manifest by Package ID" at bounding box center [1441, 128] width 102 height 11
click at [1434, 93] on span "Export PDF" at bounding box center [1465, 93] width 63 height 13
click at [1439, 132] on span "Manifest by Package ID" at bounding box center [1441, 128] width 102 height 11
click at [1454, 93] on span "Export PDF" at bounding box center [1465, 93] width 63 height 13
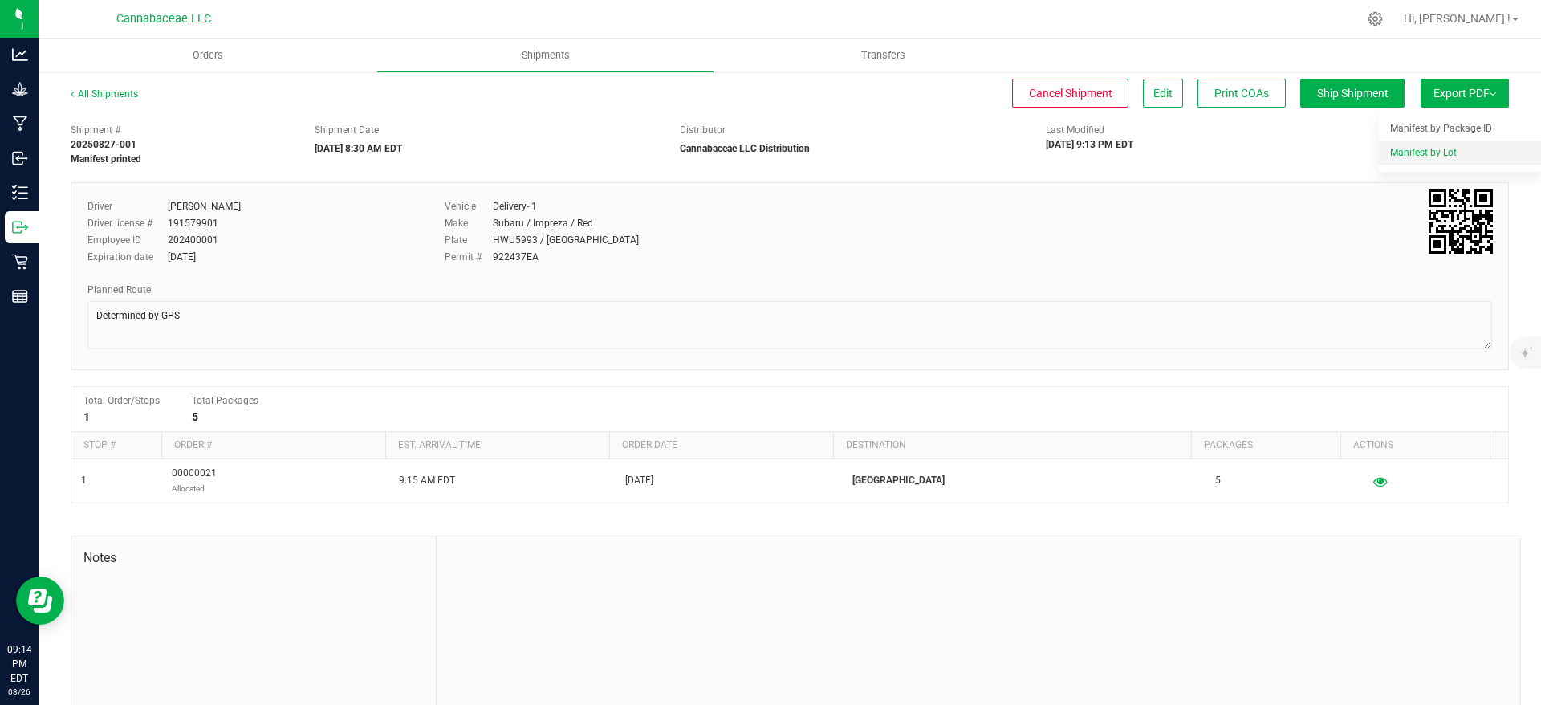
click at [1446, 147] on div "Manifest by Lot" at bounding box center [1464, 152] width 148 height 11
click at [1436, 97] on span "Export PDF" at bounding box center [1465, 93] width 63 height 13
click at [1441, 125] on span "Manifest by Package ID" at bounding box center [1441, 128] width 102 height 11
click at [1438, 91] on span "Export PDF" at bounding box center [1465, 93] width 63 height 13
click at [1442, 144] on li "Manifest by Lot" at bounding box center [1460, 152] width 162 height 24
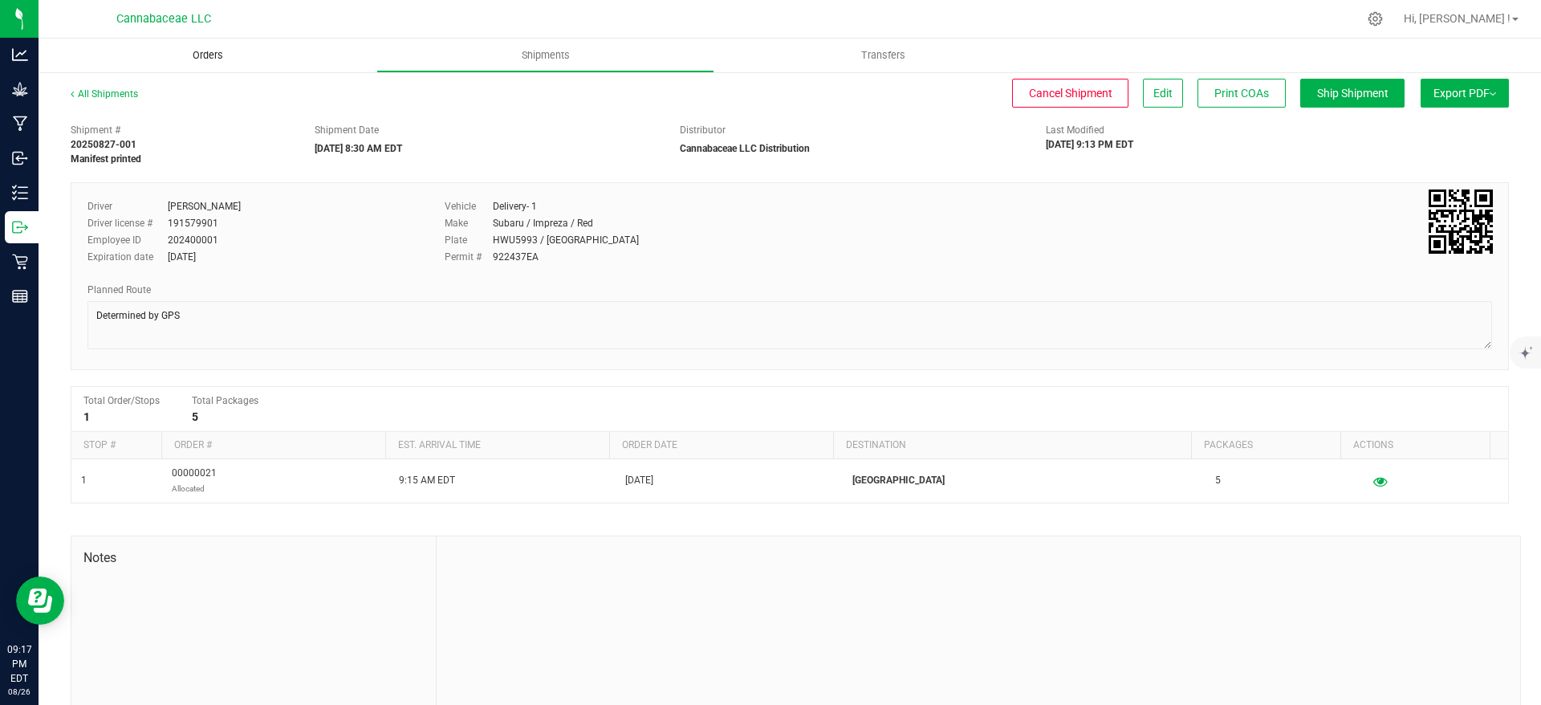
click at [212, 59] on span "Orders" at bounding box center [208, 55] width 74 height 14
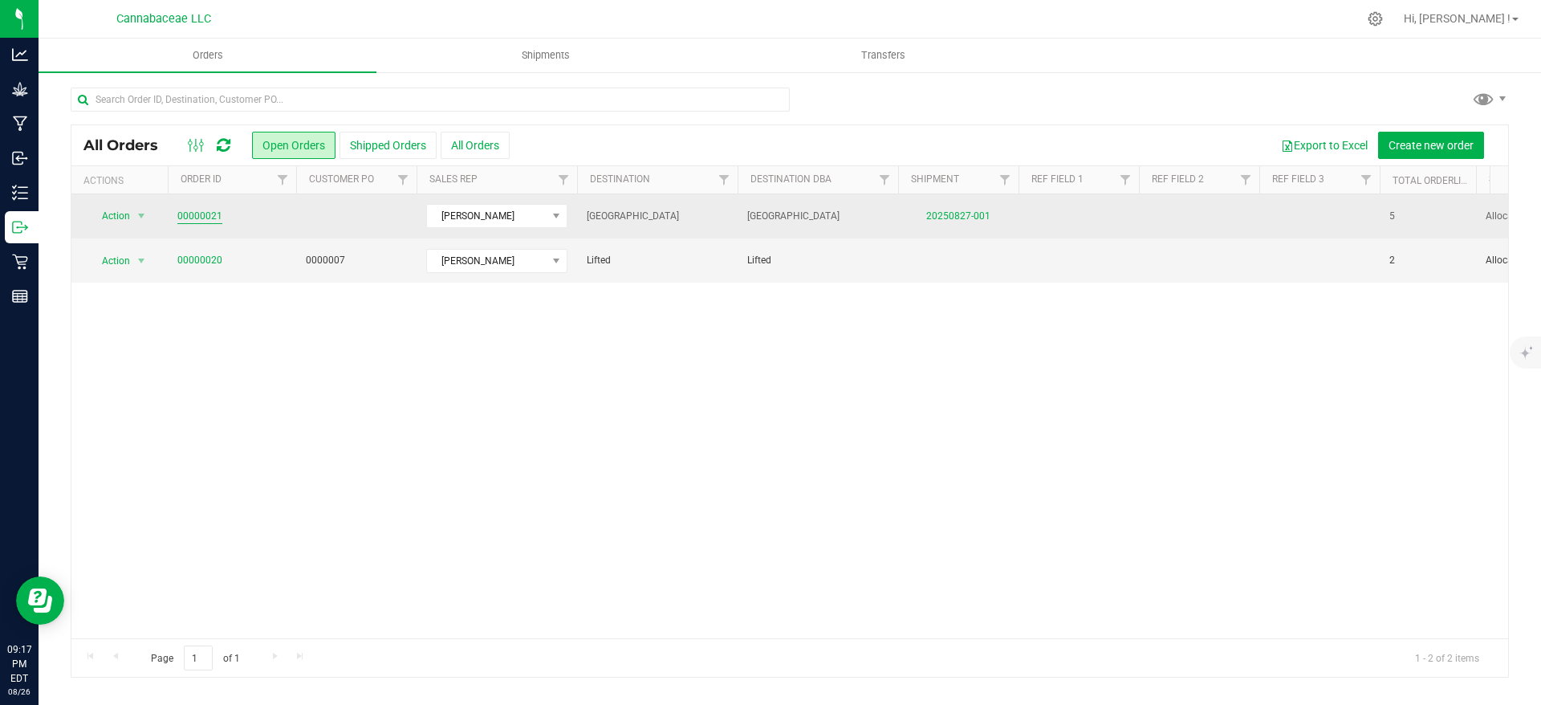
click at [209, 216] on link "00000021" at bounding box center [199, 216] width 45 height 15
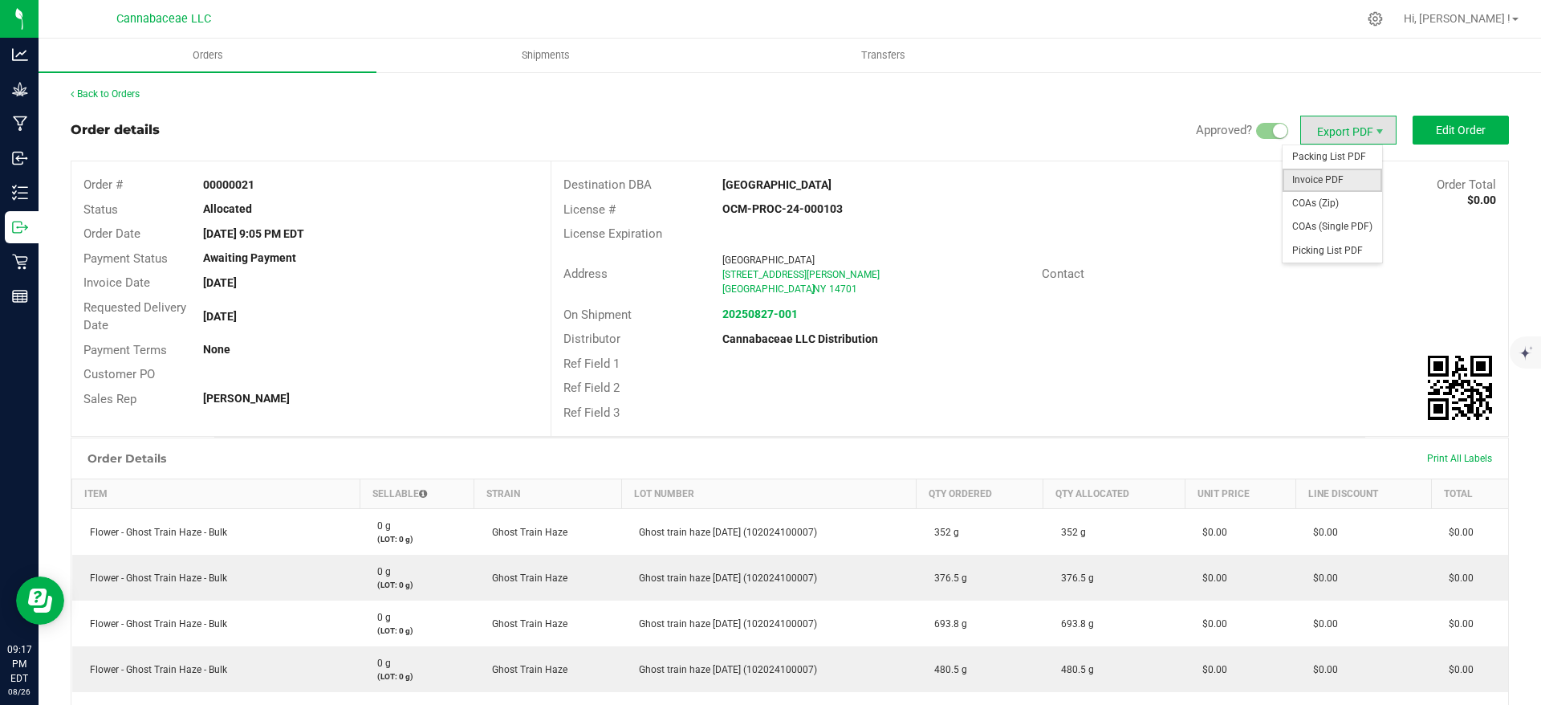
click at [1333, 185] on span "Invoice PDF" at bounding box center [1333, 180] width 100 height 23
click at [1344, 161] on span "Packing List PDF" at bounding box center [1333, 156] width 100 height 23
click at [1482, 114] on div "Back to Orders Order details Approved? Export PDF Edit Order Order # 00000021 S…" at bounding box center [790, 544] width 1438 height 915
click at [1479, 128] on button "Edit Order" at bounding box center [1461, 130] width 96 height 29
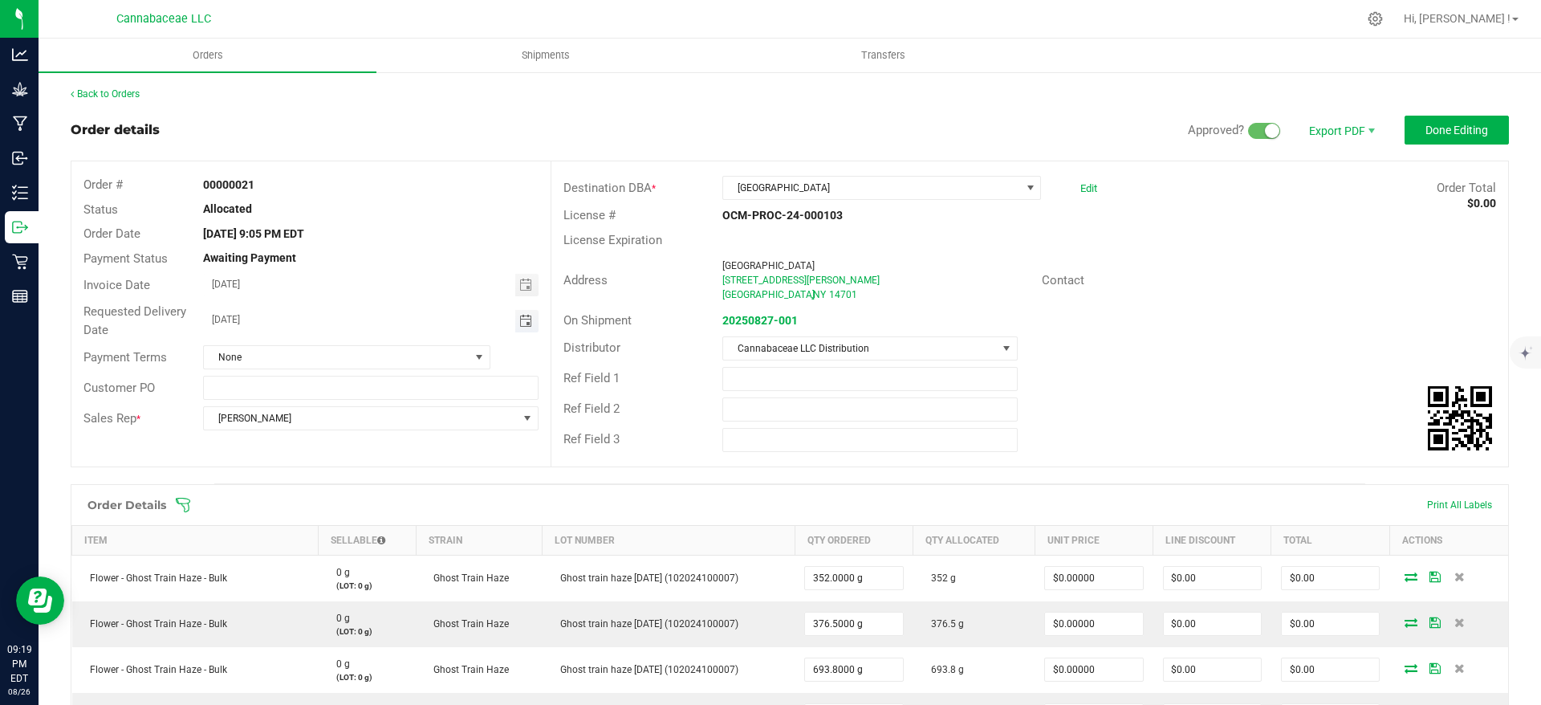
click at [519, 323] on span "Toggle calendar" at bounding box center [525, 321] width 13 height 13
click at [397, 284] on input "[DATE]" at bounding box center [359, 284] width 311 height 20
click at [1447, 122] on button "Done Editing" at bounding box center [1457, 130] width 104 height 29
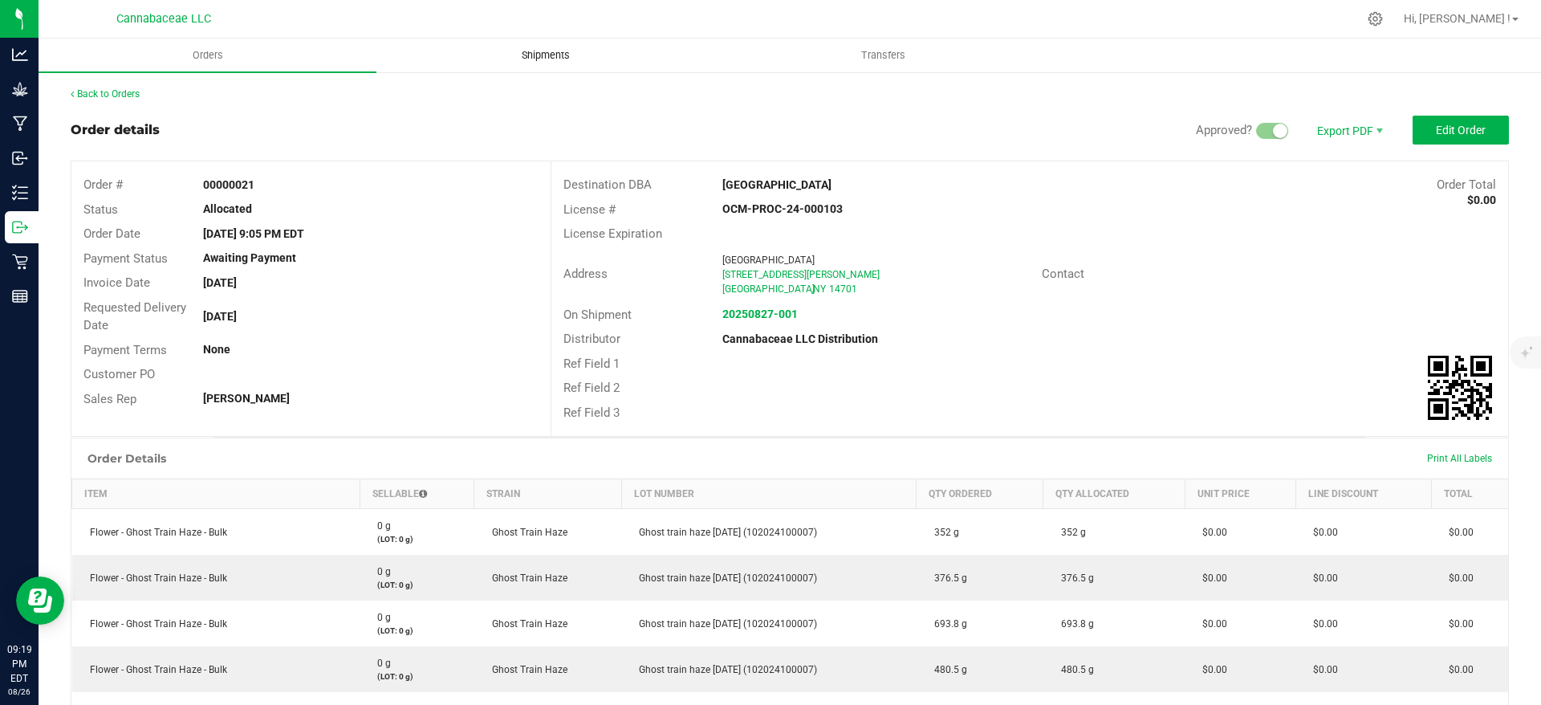
click at [551, 51] on span "Shipments" at bounding box center [546, 55] width 92 height 14
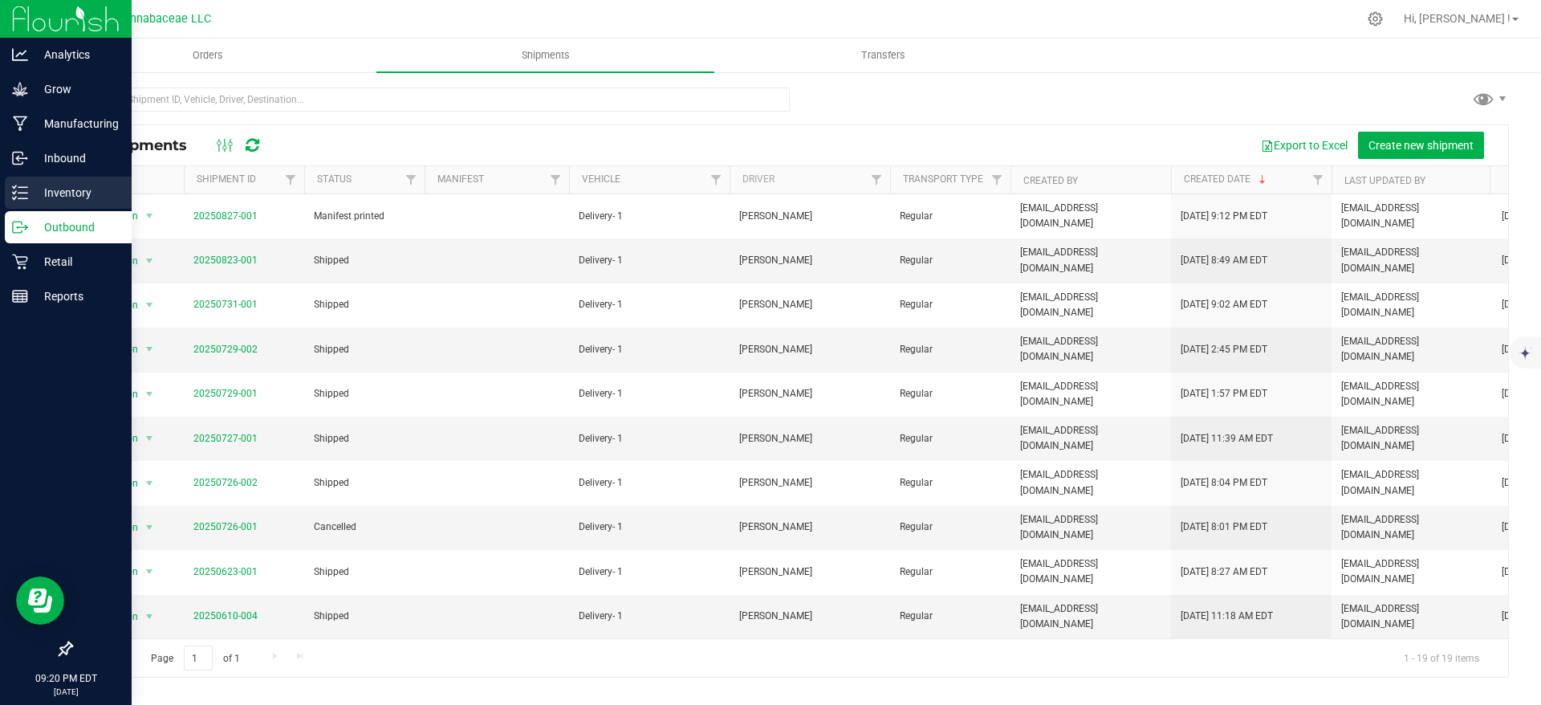
click at [37, 198] on p "Inventory" at bounding box center [76, 192] width 96 height 19
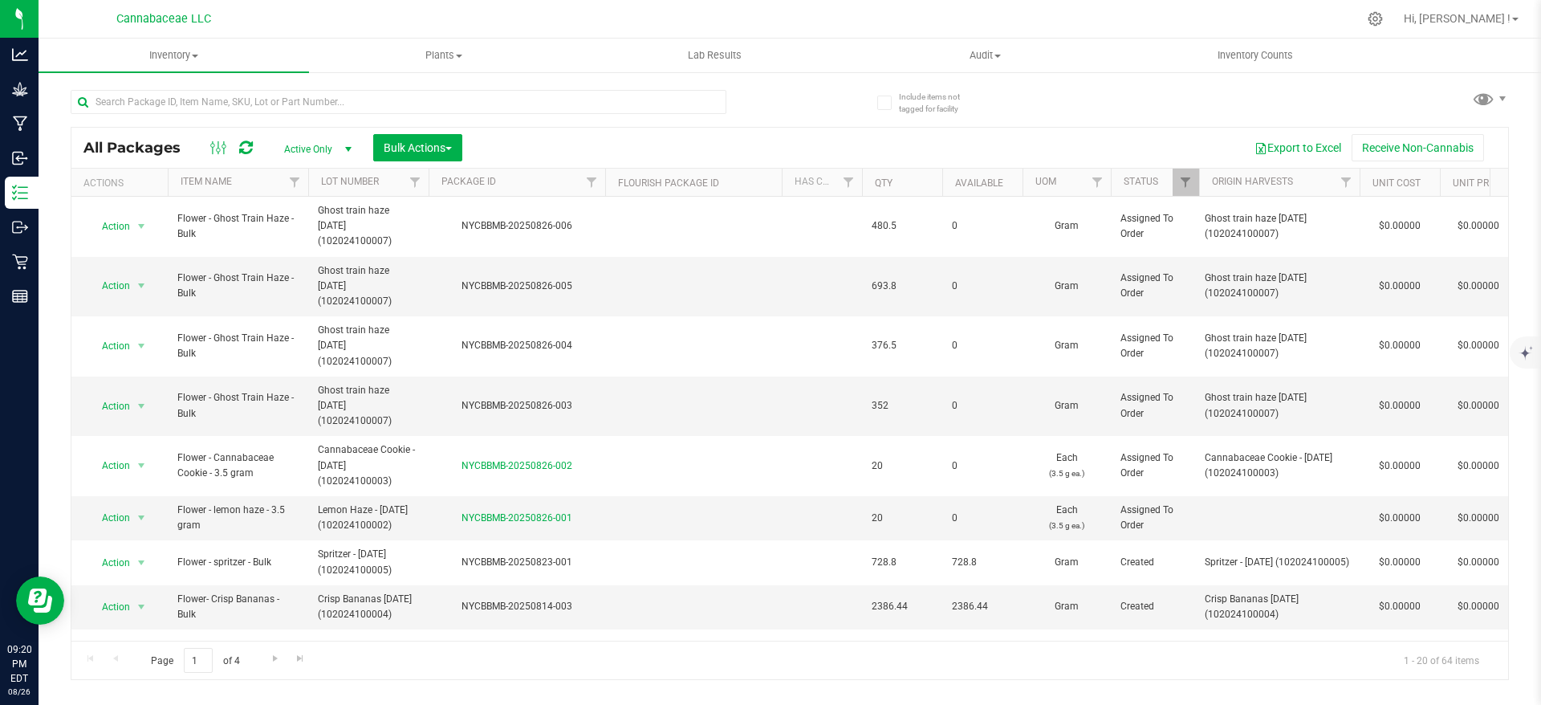
click at [785, 101] on div at bounding box center [430, 100] width 719 height 51
